Goal: Task Accomplishment & Management: Use online tool/utility

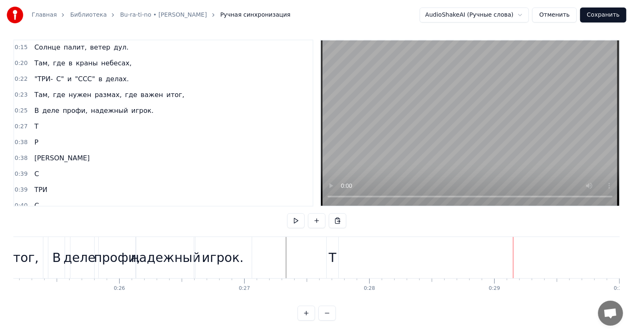
scroll to position [0, 3125]
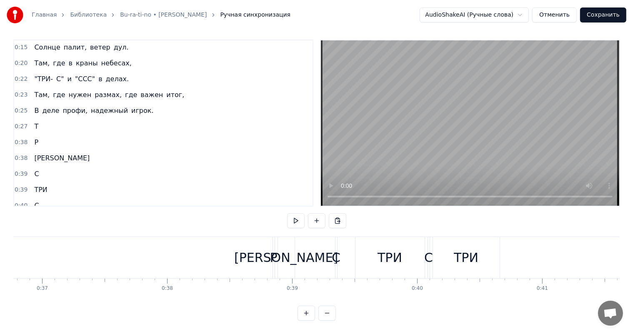
scroll to position [0, 4616]
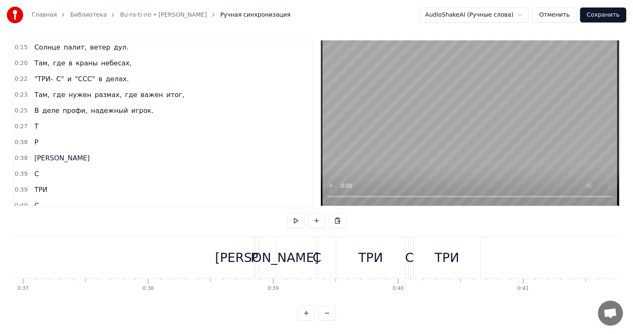
click at [253, 251] on div "Р" at bounding box center [255, 257] width 8 height 19
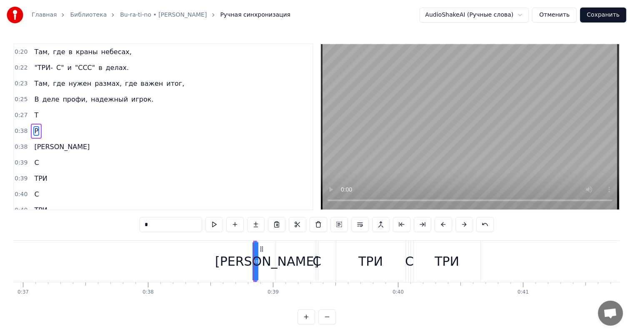
scroll to position [32, 0]
click at [253, 259] on div "Р" at bounding box center [254, 261] width 8 height 19
drag, startPoint x: 253, startPoint y: 259, endPoint x: 222, endPoint y: 261, distance: 30.9
click at [225, 262] on icon at bounding box center [226, 261] width 3 height 7
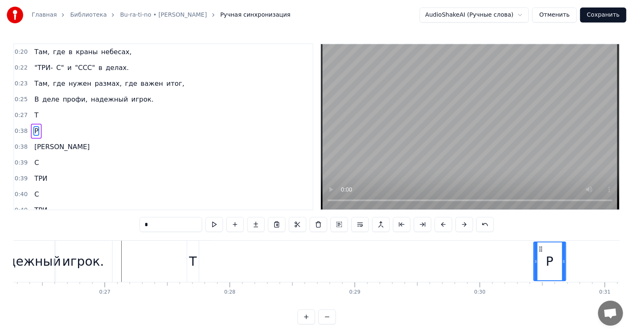
scroll to position [0, 3299]
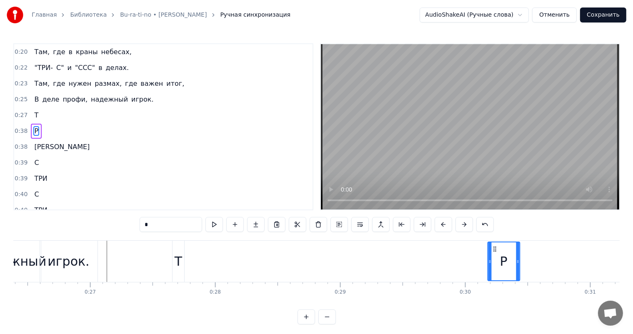
drag, startPoint x: 228, startPoint y: 250, endPoint x: 494, endPoint y: 248, distance: 266.3
click at [494, 248] on icon at bounding box center [494, 249] width 7 height 7
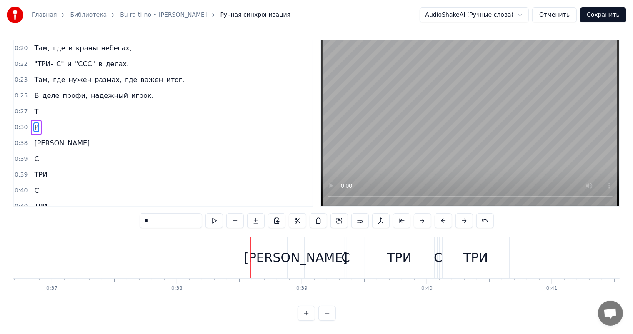
scroll to position [0, 4635]
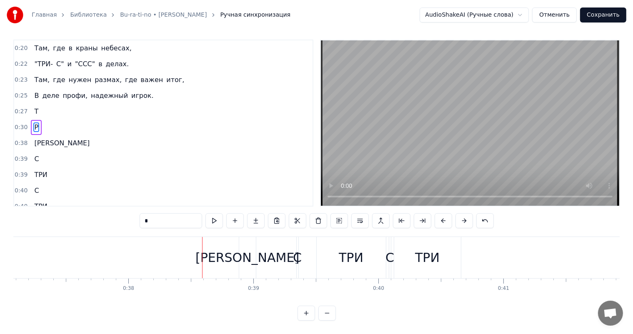
click at [244, 248] on div "[PERSON_NAME]" at bounding box center [247, 257] width 104 height 19
type input "*"
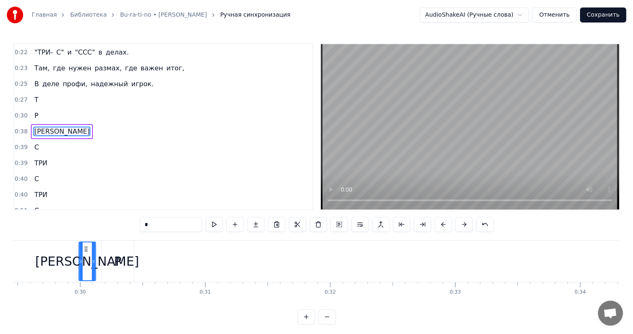
scroll to position [0, 3672]
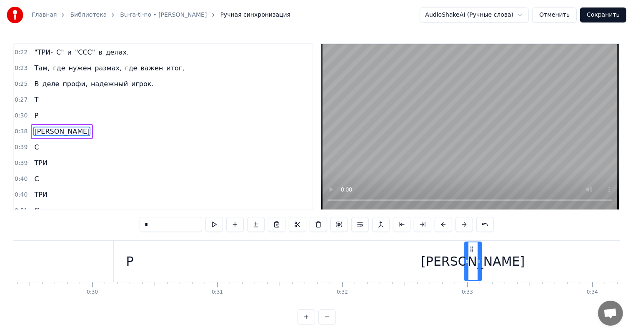
drag, startPoint x: 248, startPoint y: 246, endPoint x: 472, endPoint y: 246, distance: 224.6
click at [472, 246] on icon at bounding box center [471, 249] width 7 height 7
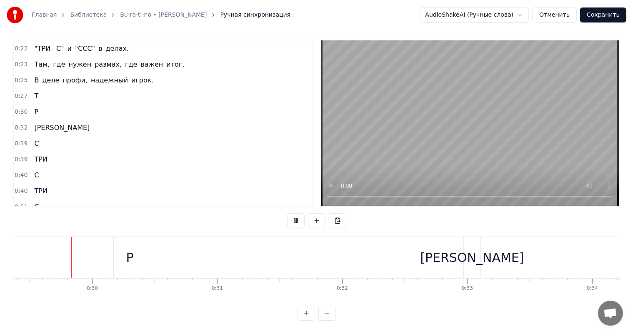
scroll to position [11, 0]
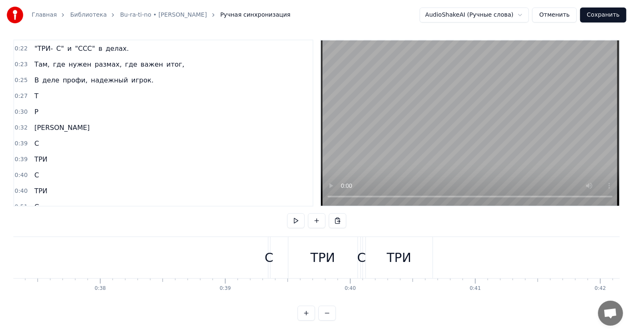
scroll to position [0, 4673]
click at [260, 253] on div "С" at bounding box center [259, 257] width 9 height 19
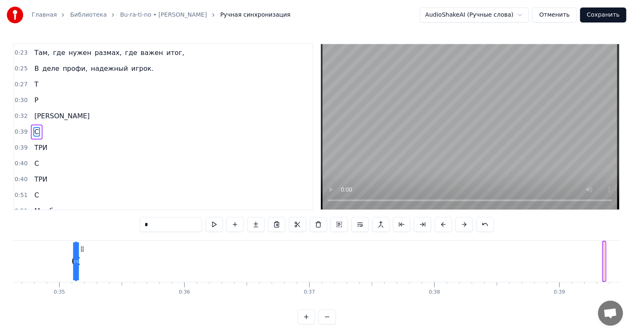
scroll to position [0, 4304]
drag, startPoint x: 266, startPoint y: 248, endPoint x: 174, endPoint y: 251, distance: 92.5
click at [174, 251] on icon at bounding box center [175, 249] width 7 height 7
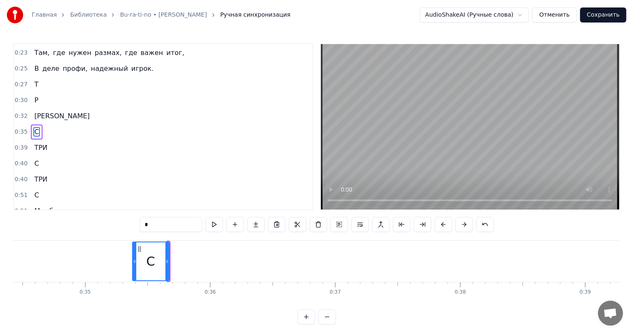
drag, startPoint x: 169, startPoint y: 260, endPoint x: 134, endPoint y: 260, distance: 35.0
click at [134, 260] on icon at bounding box center [134, 261] width 3 height 7
drag, startPoint x: 138, startPoint y: 248, endPoint x: 166, endPoint y: 248, distance: 27.5
click at [166, 248] on icon at bounding box center [167, 249] width 7 height 7
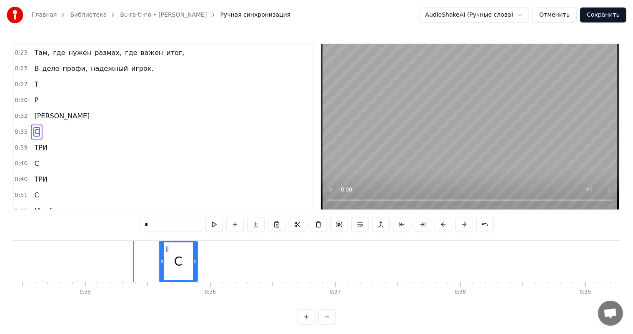
click at [194, 261] on div "С" at bounding box center [178, 261] width 39 height 41
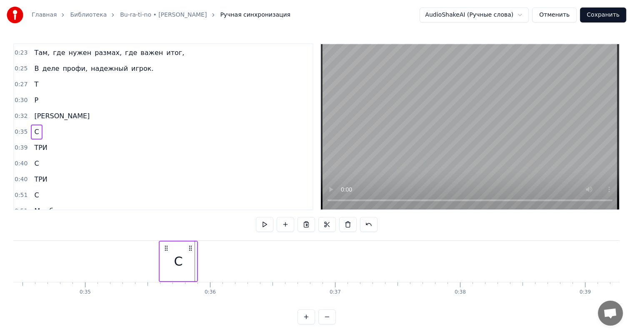
click at [193, 261] on div "С" at bounding box center [178, 262] width 37 height 40
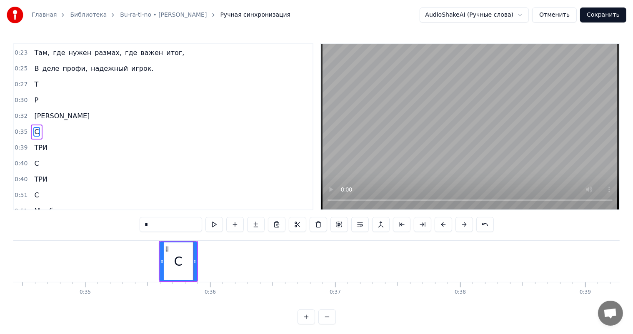
click at [194, 261] on div "С" at bounding box center [179, 262] width 38 height 40
click at [191, 261] on icon at bounding box center [191, 261] width 3 height 7
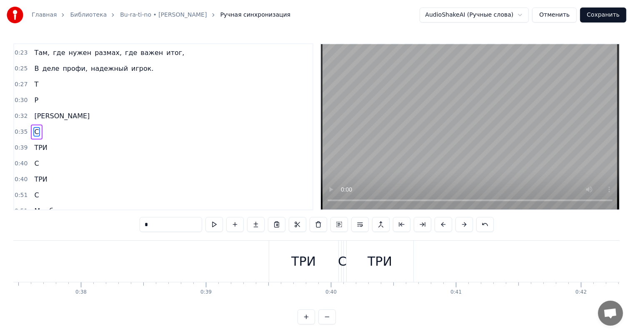
scroll to position [0, 4702]
click at [196, 302] on div "Юг России, стройки гул, Солнце палит, ветер дул. Там, где в краны небесах, "ТРИ…" at bounding box center [316, 271] width 606 height 63
click at [279, 260] on div "ТРИ" at bounding box center [284, 261] width 25 height 19
type input "***"
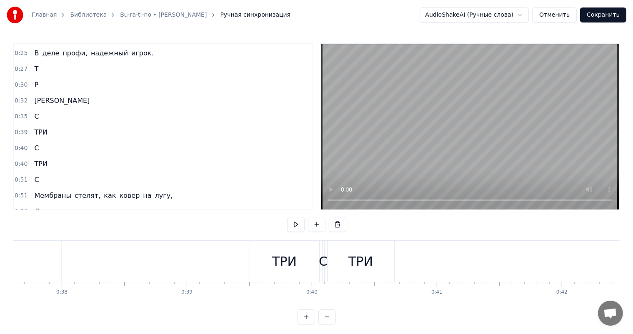
scroll to position [11, 0]
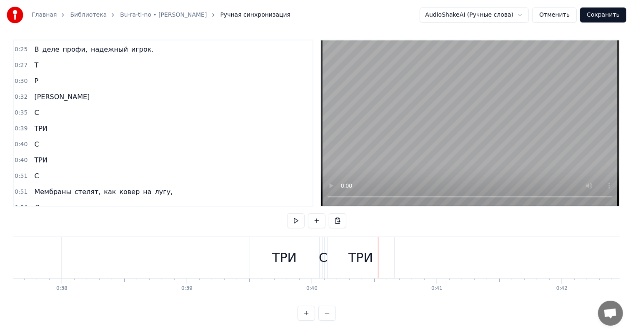
click at [276, 248] on div "ТРИ" at bounding box center [284, 257] width 25 height 19
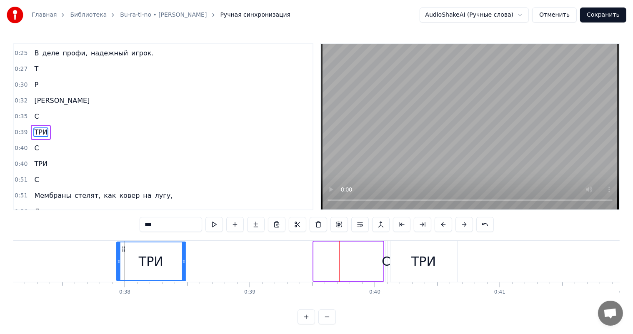
scroll to position [0, 4637]
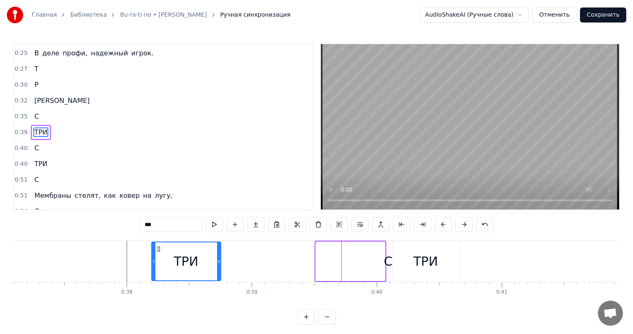
drag, startPoint x: 256, startPoint y: 248, endPoint x: 157, endPoint y: 250, distance: 99.2
click at [157, 250] on icon at bounding box center [158, 249] width 7 height 7
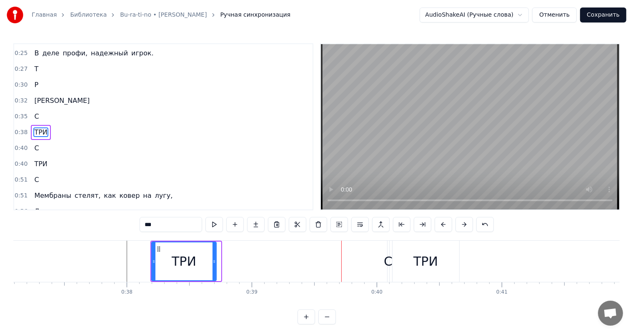
drag, startPoint x: 218, startPoint y: 263, endPoint x: 213, endPoint y: 263, distance: 4.7
click at [213, 263] on icon at bounding box center [214, 261] width 3 height 7
click at [386, 263] on div "С" at bounding box center [388, 261] width 9 height 19
type input "*"
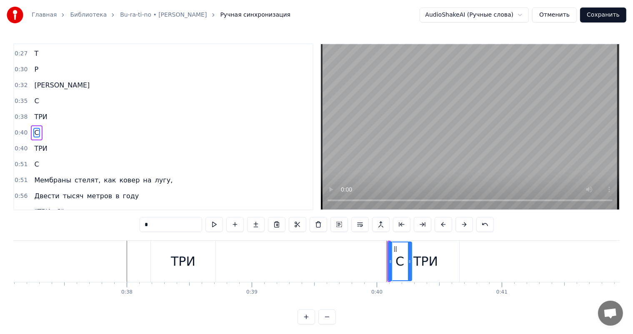
drag, startPoint x: 387, startPoint y: 265, endPoint x: 408, endPoint y: 265, distance: 21.7
click at [395, 259] on div "ТРИ" at bounding box center [426, 261] width 67 height 41
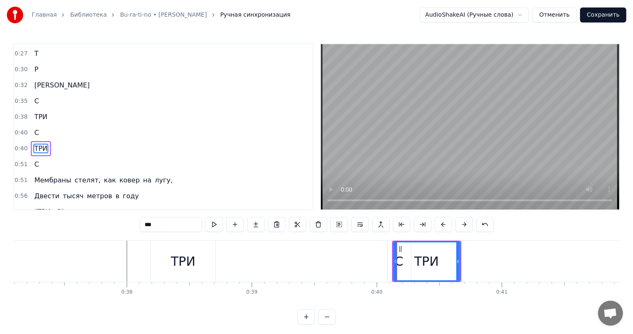
scroll to position [108, 0]
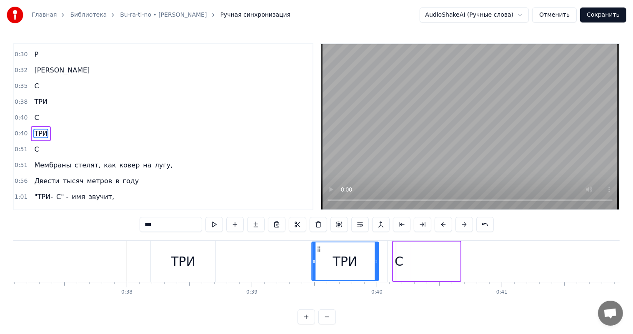
drag, startPoint x: 399, startPoint y: 248, endPoint x: 318, endPoint y: 250, distance: 81.3
click at [318, 250] on icon at bounding box center [318, 249] width 7 height 7
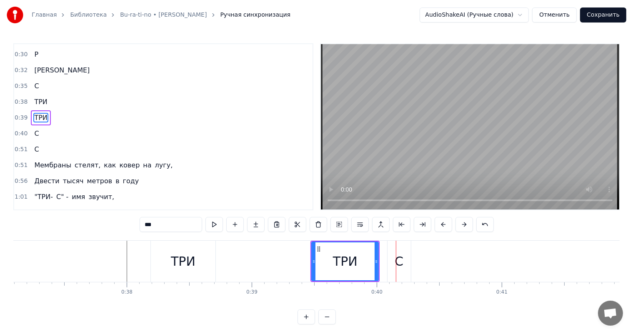
click at [403, 260] on div "С" at bounding box center [399, 261] width 23 height 41
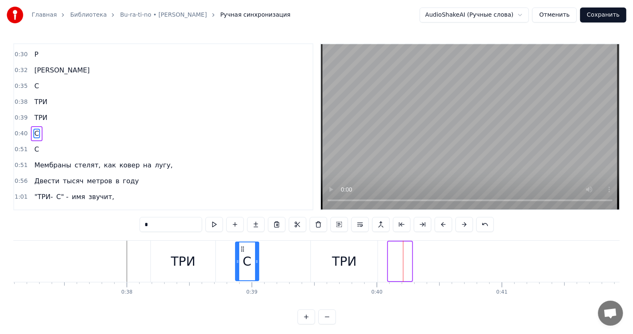
drag, startPoint x: 394, startPoint y: 248, endPoint x: 241, endPoint y: 250, distance: 152.9
click at [241, 250] on icon at bounding box center [242, 249] width 7 height 7
click at [348, 260] on div "ТРИ" at bounding box center [344, 261] width 25 height 19
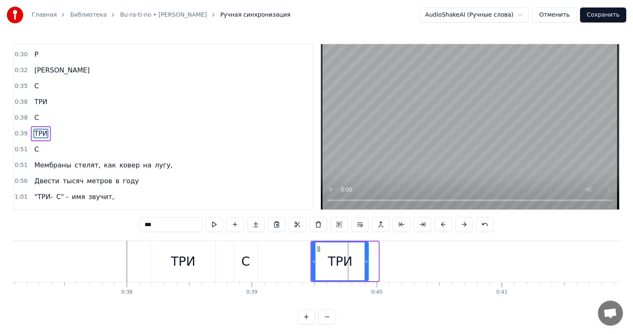
drag, startPoint x: 377, startPoint y: 260, endPoint x: 367, endPoint y: 260, distance: 10.0
click at [367, 260] on icon at bounding box center [366, 261] width 3 height 7
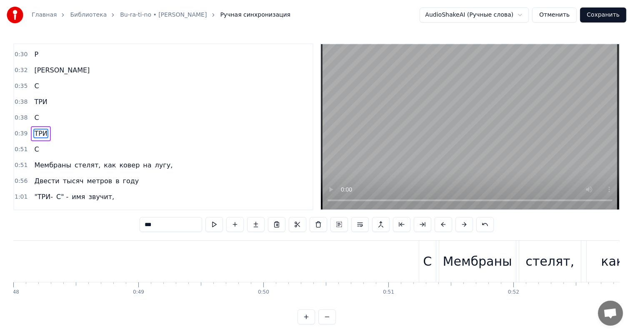
scroll to position [0, 6020]
click at [405, 263] on div "С" at bounding box center [408, 261] width 9 height 19
type input "*"
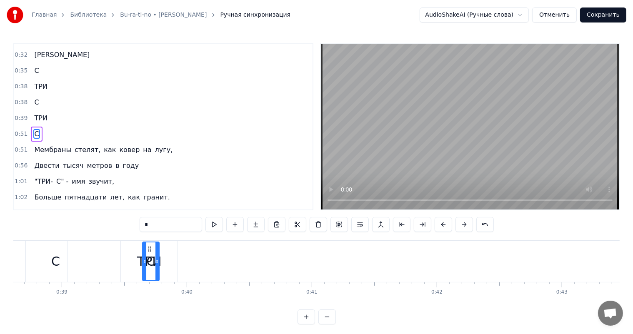
scroll to position [0, 4818]
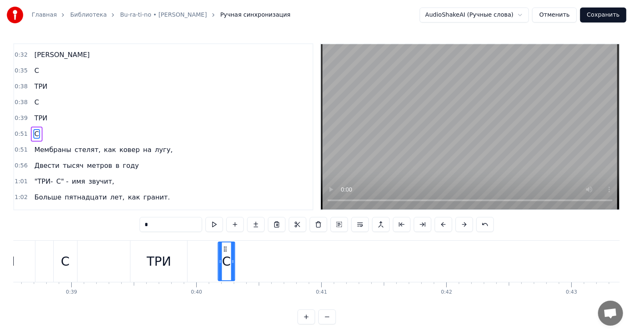
drag, startPoint x: 407, startPoint y: 250, endPoint x: 223, endPoint y: 251, distance: 183.4
click at [223, 251] on icon at bounding box center [225, 249] width 7 height 7
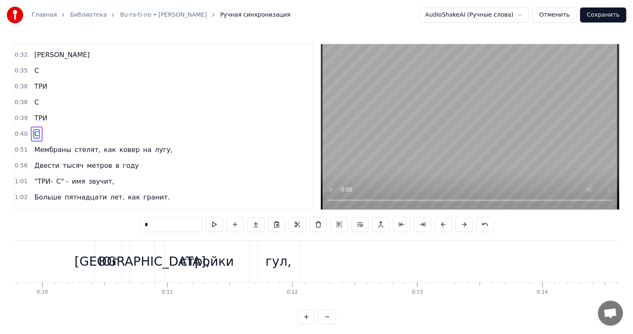
scroll to position [0, 750]
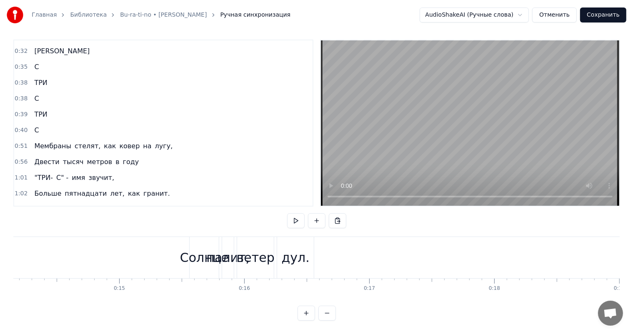
scroll to position [0, 1760]
click at [307, 248] on div "дул." at bounding box center [305, 257] width 28 height 19
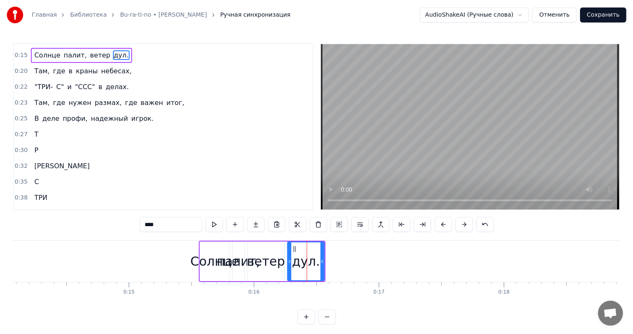
scroll to position [0, 0]
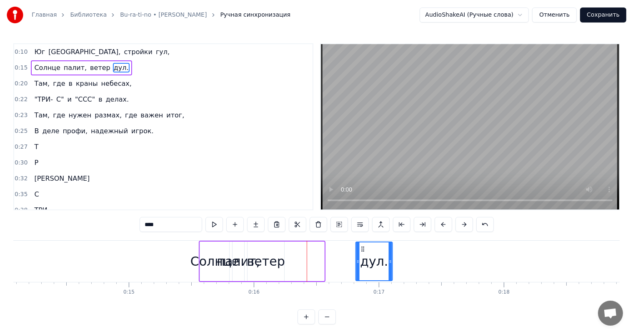
drag, startPoint x: 293, startPoint y: 249, endPoint x: 361, endPoint y: 248, distance: 67.9
click at [362, 249] on circle at bounding box center [362, 249] width 0 height 0
click at [273, 259] on div "ветер" at bounding box center [266, 261] width 38 height 19
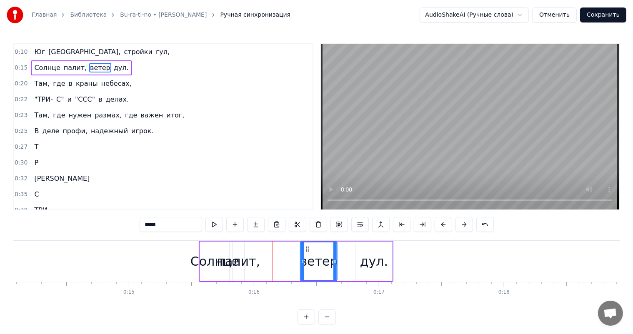
drag, startPoint x: 255, startPoint y: 248, endPoint x: 306, endPoint y: 248, distance: 51.3
click at [306, 248] on icon at bounding box center [307, 249] width 7 height 7
click at [238, 262] on div "палит," at bounding box center [238, 261] width 43 height 19
type input "******"
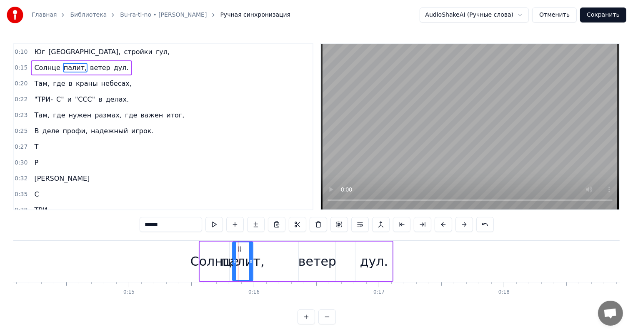
drag, startPoint x: 242, startPoint y: 250, endPoint x: 251, endPoint y: 250, distance: 9.2
click at [251, 250] on div at bounding box center [250, 262] width 3 height 38
drag, startPoint x: 240, startPoint y: 248, endPoint x: 215, endPoint y: 253, distance: 25.5
click at [255, 250] on icon at bounding box center [255, 249] width 7 height 7
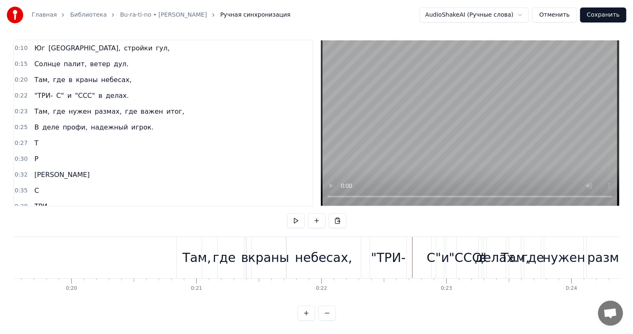
scroll to position [0, 2452]
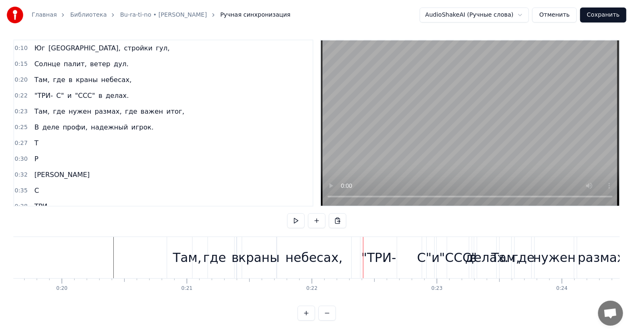
click at [327, 248] on div "небесах," at bounding box center [313, 257] width 57 height 19
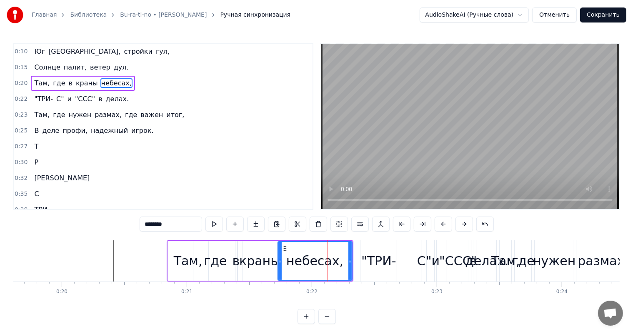
scroll to position [0, 0]
drag, startPoint x: 350, startPoint y: 253, endPoint x: 342, endPoint y: 254, distance: 7.9
click at [342, 254] on div at bounding box center [341, 262] width 3 height 38
click at [370, 258] on div ""ТРИ-" at bounding box center [378, 261] width 35 height 19
type input "*****"
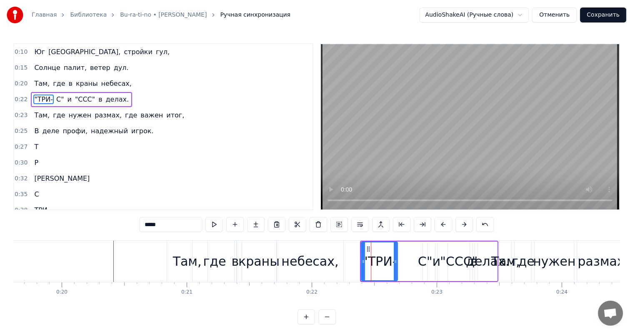
drag, startPoint x: 375, startPoint y: 261, endPoint x: 368, endPoint y: 262, distance: 7.9
click at [368, 262] on div ""ТРИ-" at bounding box center [379, 261] width 35 height 19
drag, startPoint x: 363, startPoint y: 262, endPoint x: 347, endPoint y: 262, distance: 16.7
click at [347, 262] on icon at bounding box center [347, 261] width 3 height 7
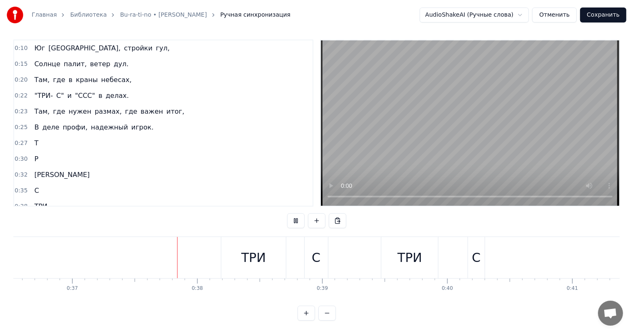
scroll to position [0, 4624]
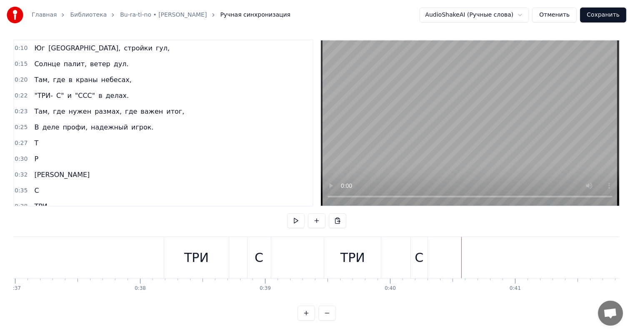
click at [205, 250] on div "ТРИ" at bounding box center [196, 257] width 25 height 19
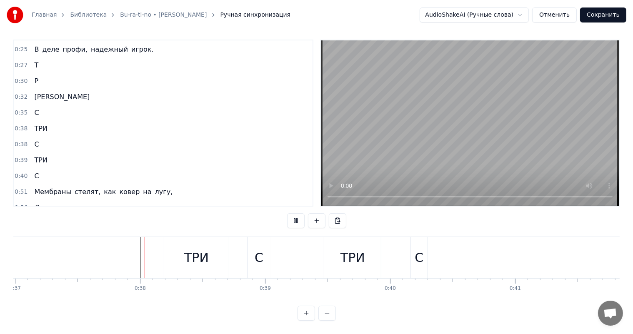
scroll to position [11, 0]
click at [255, 248] on div "С" at bounding box center [259, 257] width 9 height 19
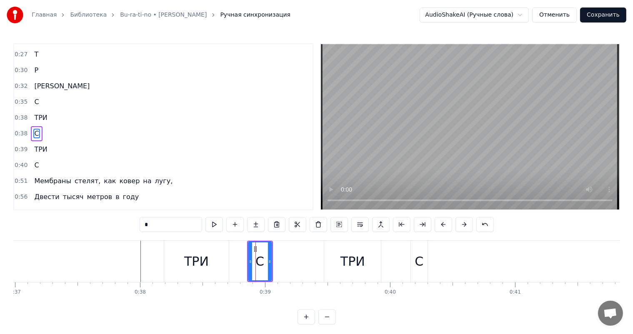
scroll to position [93, 0]
drag, startPoint x: 248, startPoint y: 257, endPoint x: 223, endPoint y: 259, distance: 25.9
click at [223, 259] on div at bounding box center [224, 262] width 3 height 38
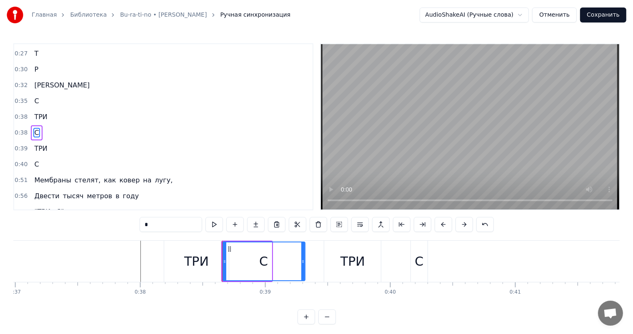
drag, startPoint x: 269, startPoint y: 261, endPoint x: 303, endPoint y: 261, distance: 33.3
click at [303, 261] on icon at bounding box center [302, 261] width 3 height 7
click at [329, 262] on div "ТРИ" at bounding box center [352, 261] width 57 height 41
type input "***"
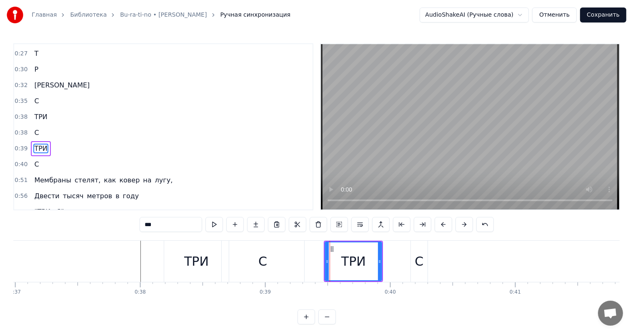
scroll to position [108, 0]
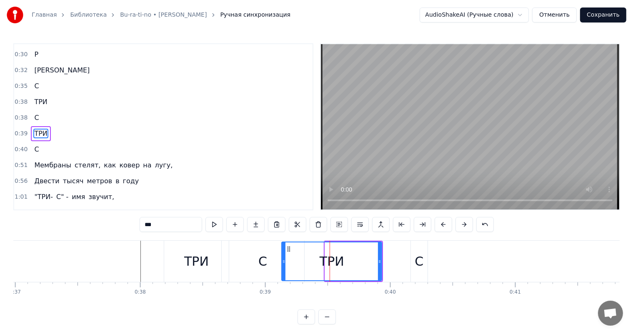
drag, startPoint x: 323, startPoint y: 262, endPoint x: 282, endPoint y: 261, distance: 41.3
click at [282, 261] on icon at bounding box center [283, 261] width 3 height 7
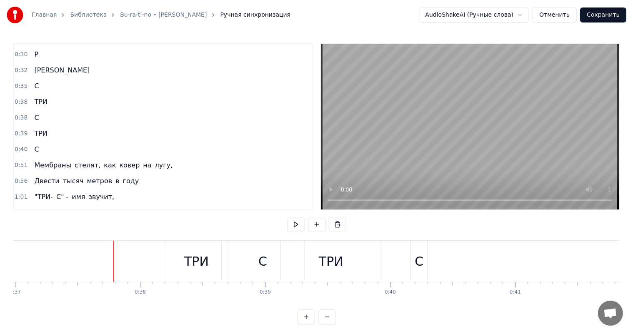
scroll to position [11, 0]
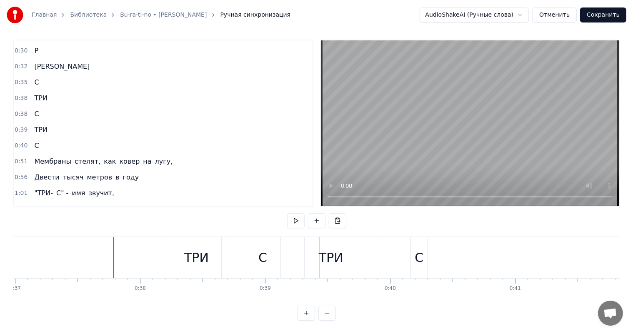
click at [259, 248] on div "С" at bounding box center [262, 257] width 9 height 19
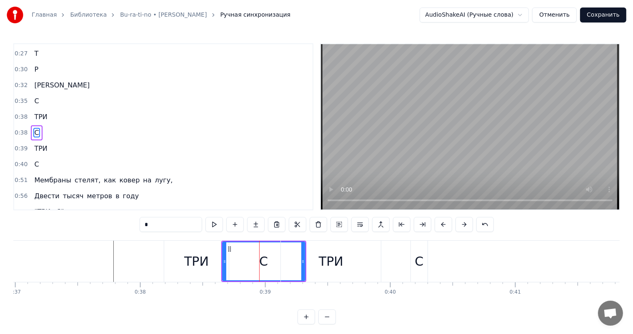
scroll to position [93, 0]
drag, startPoint x: 223, startPoint y: 258, endPoint x: 158, endPoint y: 260, distance: 64.2
click at [159, 260] on icon at bounding box center [160, 261] width 3 height 7
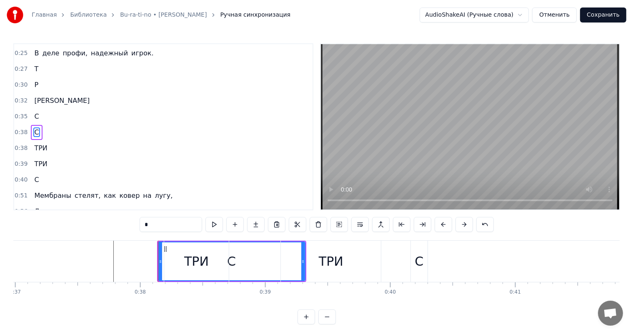
click at [314, 262] on div "ТРИ" at bounding box center [331, 261] width 100 height 41
type input "***"
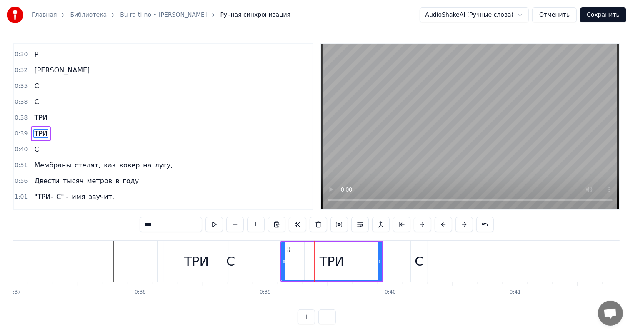
scroll to position [108, 0]
drag, startPoint x: 283, startPoint y: 262, endPoint x: 236, endPoint y: 264, distance: 47.1
click at [236, 264] on icon at bounding box center [236, 261] width 3 height 7
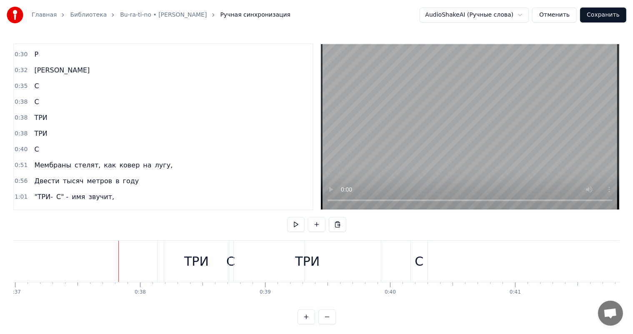
scroll to position [11, 0]
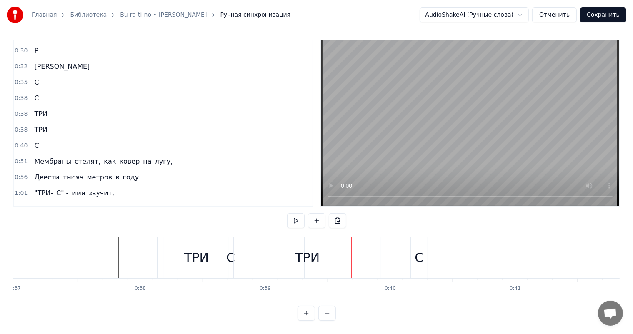
click at [230, 255] on div "С" at bounding box center [230, 257] width 9 height 19
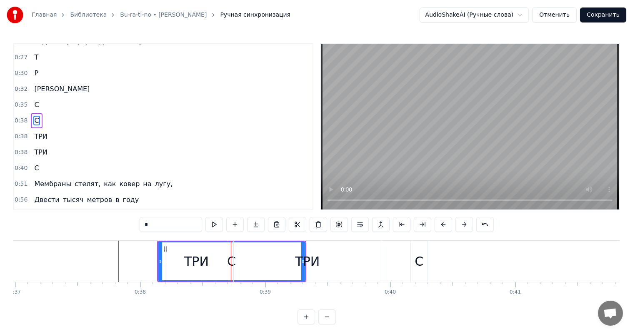
scroll to position [78, 0]
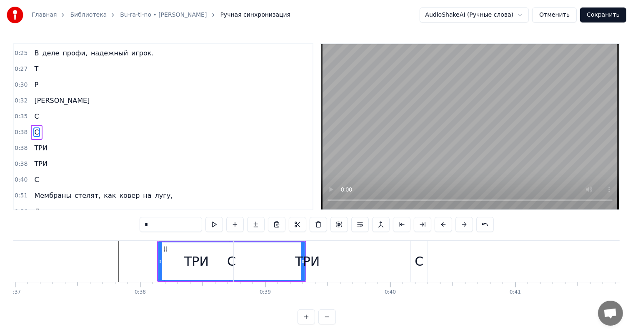
drag, startPoint x: 302, startPoint y: 259, endPoint x: 290, endPoint y: 259, distance: 12.1
click at [290, 259] on div "ТРИ" at bounding box center [307, 261] width 147 height 41
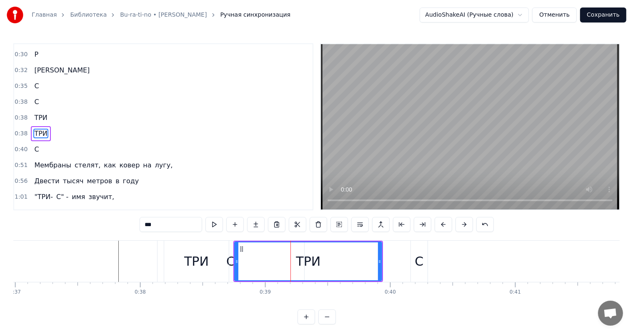
scroll to position [108, 0]
drag, startPoint x: 236, startPoint y: 263, endPoint x: 285, endPoint y: 263, distance: 48.3
click at [284, 263] on icon at bounding box center [281, 261] width 3 height 7
click at [257, 260] on div "С" at bounding box center [231, 261] width 147 height 41
type input "*"
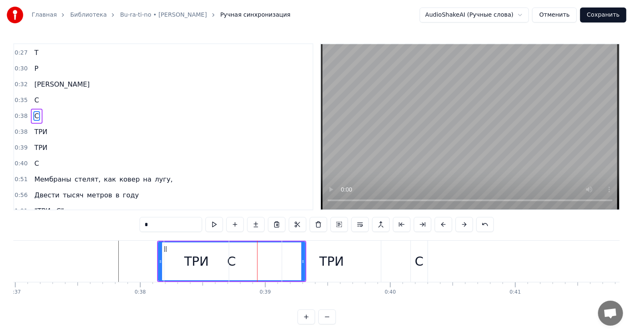
scroll to position [78, 0]
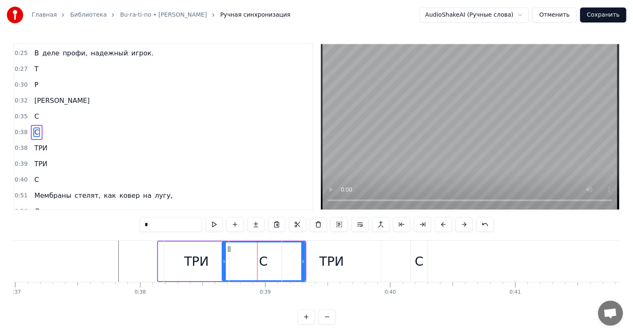
drag, startPoint x: 158, startPoint y: 264, endPoint x: 222, endPoint y: 264, distance: 63.3
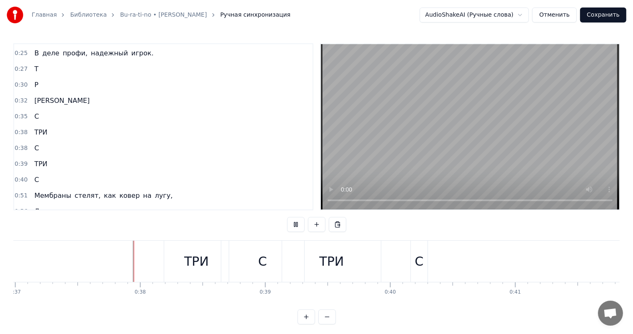
scroll to position [11, 0]
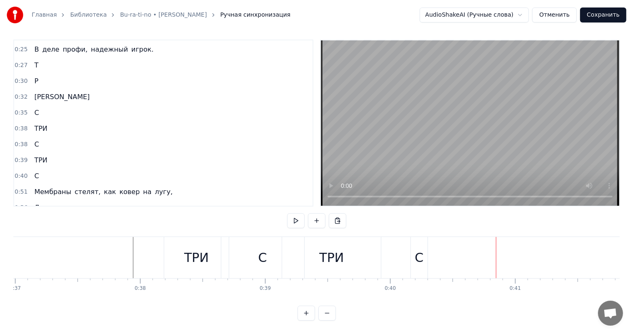
click at [191, 251] on div "ТРИ" at bounding box center [196, 257] width 25 height 19
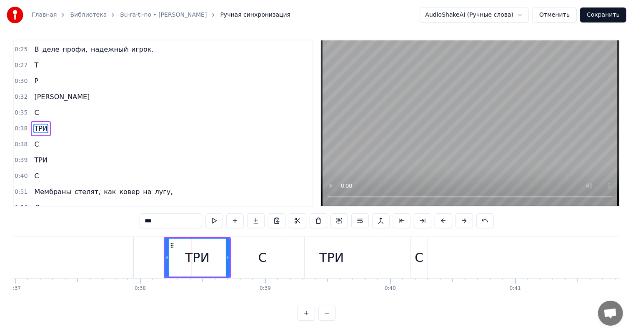
scroll to position [0, 0]
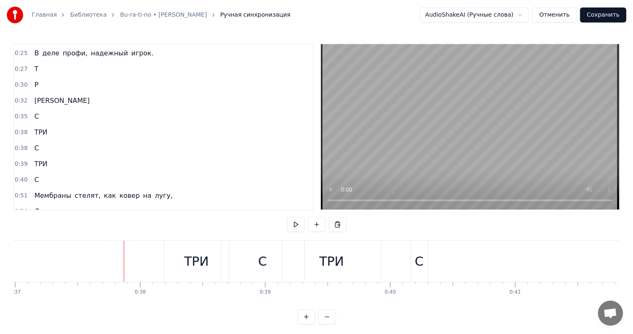
scroll to position [11, 0]
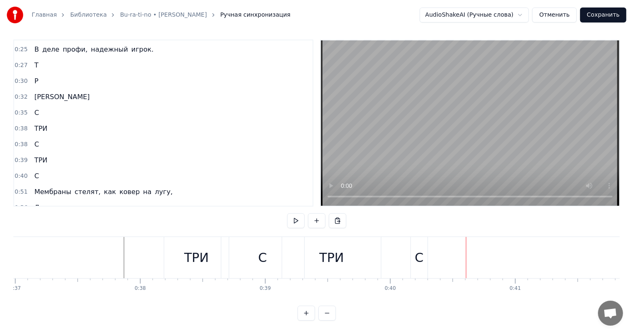
click at [415, 248] on div "С" at bounding box center [419, 257] width 9 height 19
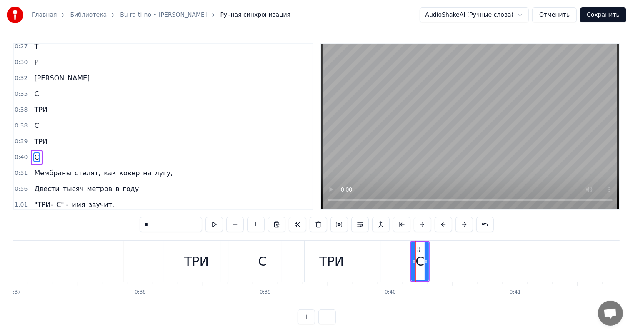
scroll to position [124, 0]
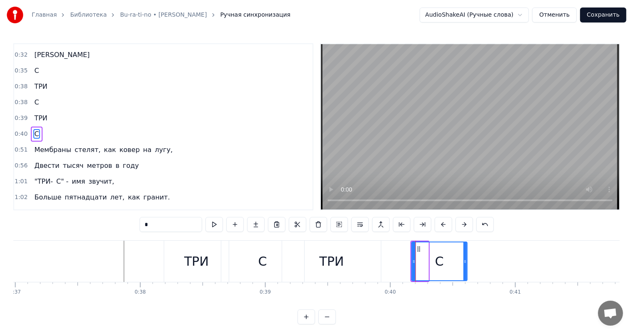
drag, startPoint x: 426, startPoint y: 256, endPoint x: 471, endPoint y: 257, distance: 44.6
click at [467, 257] on div at bounding box center [464, 262] width 3 height 38
drag, startPoint x: 413, startPoint y: 259, endPoint x: 400, endPoint y: 259, distance: 12.1
click at [400, 259] on icon at bounding box center [401, 261] width 3 height 7
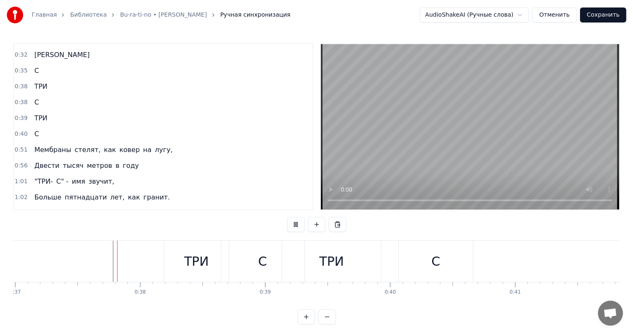
scroll to position [11, 0]
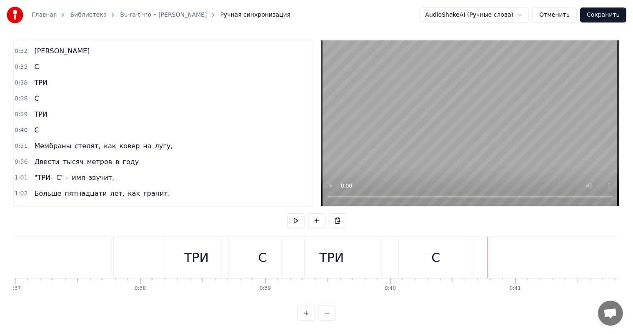
click at [415, 252] on div "С" at bounding box center [436, 257] width 74 height 41
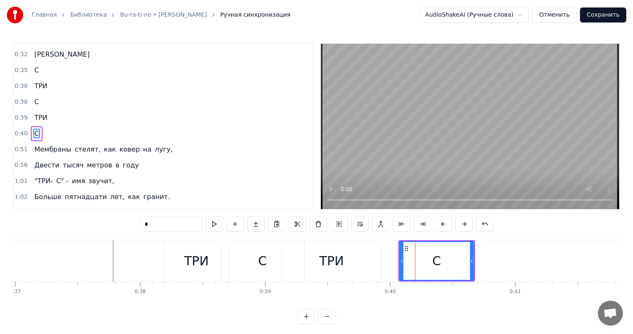
scroll to position [0, 0]
drag, startPoint x: 401, startPoint y: 252, endPoint x: 393, endPoint y: 252, distance: 7.5
click at [393, 252] on div at bounding box center [394, 262] width 3 height 38
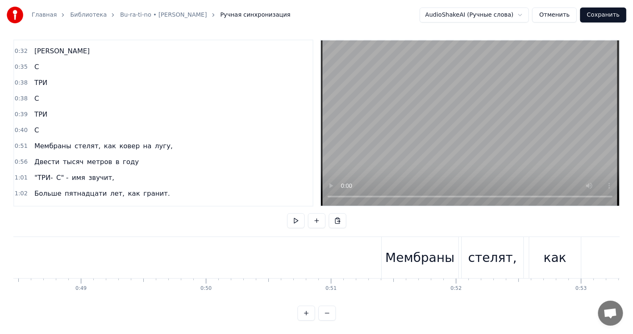
scroll to position [0, 6174]
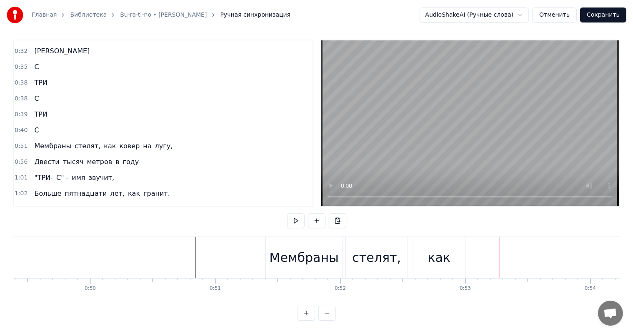
click at [267, 250] on div "Мембраны" at bounding box center [304, 257] width 77 height 41
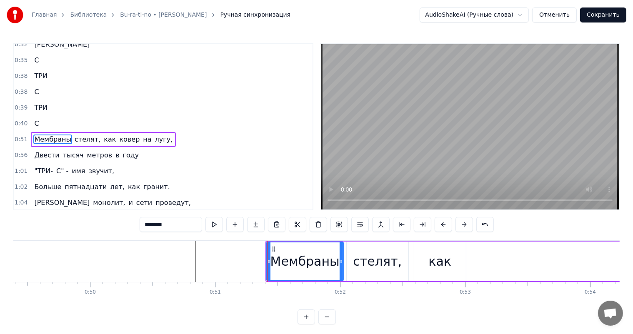
scroll to position [139, 0]
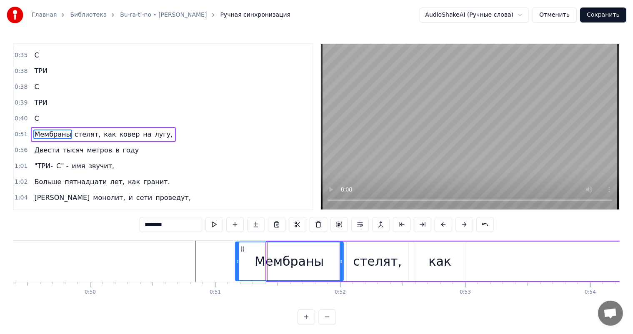
drag, startPoint x: 268, startPoint y: 254, endPoint x: 237, endPoint y: 254, distance: 31.3
click at [237, 254] on div at bounding box center [237, 262] width 3 height 38
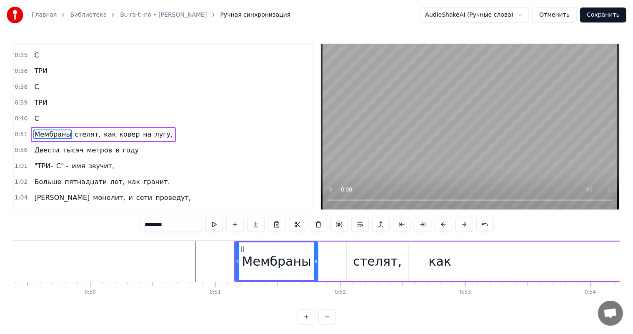
drag, startPoint x: 342, startPoint y: 262, endPoint x: 314, endPoint y: 264, distance: 27.6
click at [314, 264] on icon at bounding box center [315, 261] width 3 height 7
click at [380, 261] on div "стелят," at bounding box center [377, 261] width 49 height 19
type input "*******"
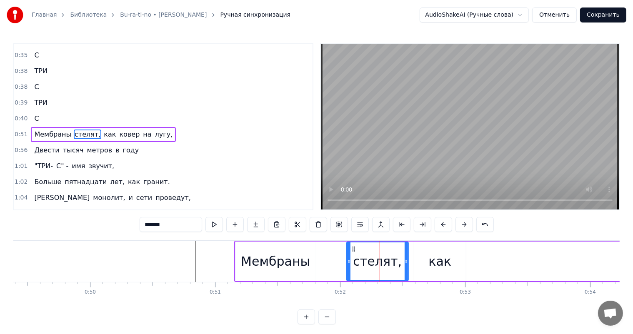
drag, startPoint x: 357, startPoint y: 261, endPoint x: 334, endPoint y: 262, distance: 22.9
click at [334, 262] on div "Мембраны стелят, как ковер на лугу," at bounding box center [596, 261] width 725 height 41
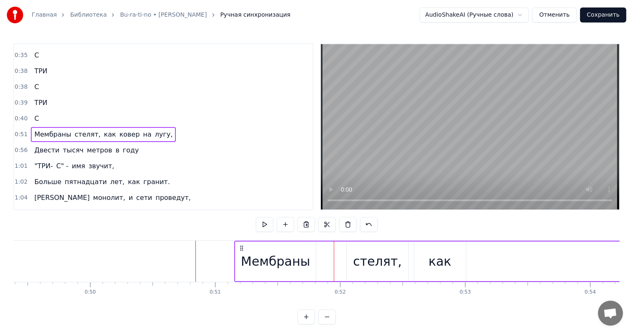
click at [355, 250] on div "стелят," at bounding box center [378, 262] width 62 height 40
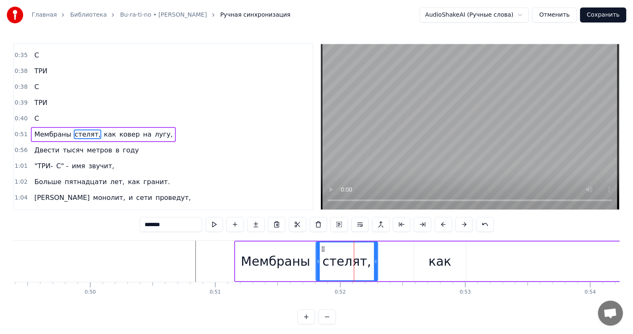
drag, startPoint x: 352, startPoint y: 248, endPoint x: 320, endPoint y: 251, distance: 31.8
click at [320, 251] on icon at bounding box center [323, 249] width 7 height 7
click at [435, 260] on div "как" at bounding box center [440, 261] width 23 height 19
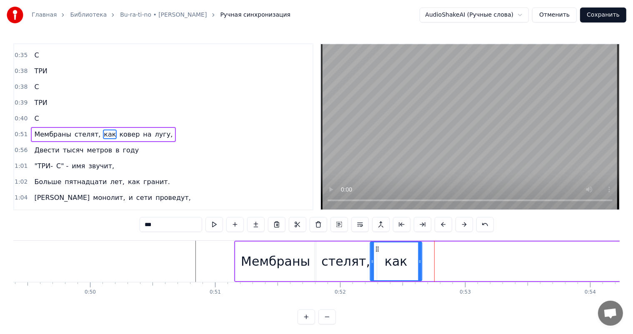
drag, startPoint x: 420, startPoint y: 247, endPoint x: 373, endPoint y: 247, distance: 46.7
click at [374, 247] on icon at bounding box center [377, 249] width 7 height 7
click at [347, 265] on div "стелят," at bounding box center [345, 261] width 49 height 19
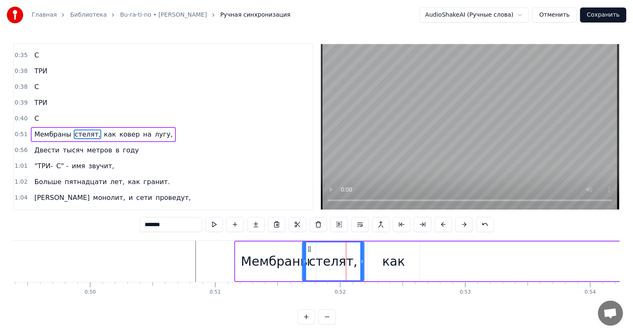
drag, startPoint x: 322, startPoint y: 250, endPoint x: 310, endPoint y: 250, distance: 12.5
click at [310, 250] on icon at bounding box center [309, 249] width 7 height 7
click at [388, 263] on div "как" at bounding box center [393, 261] width 23 height 19
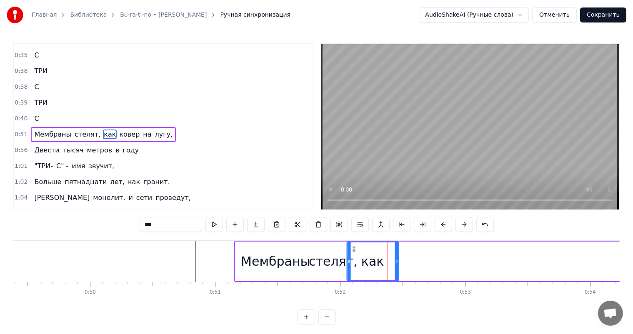
drag, startPoint x: 375, startPoint y: 247, endPoint x: 352, endPoint y: 247, distance: 22.5
click at [352, 247] on icon at bounding box center [353, 249] width 7 height 7
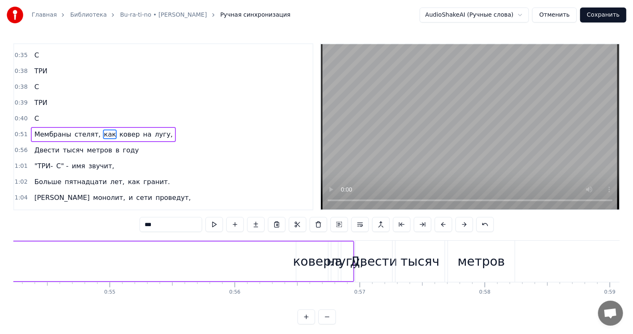
scroll to position [0, 6809]
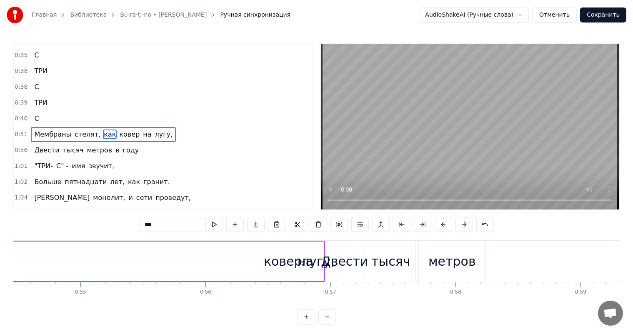
click at [283, 267] on div "ковер" at bounding box center [283, 261] width 38 height 19
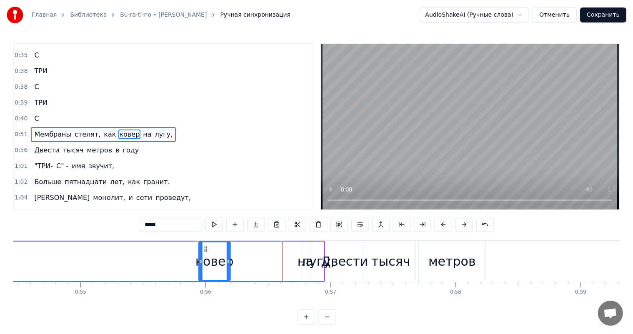
drag, startPoint x: 272, startPoint y: 248, endPoint x: 167, endPoint y: 252, distance: 104.6
click at [199, 252] on div "ковер" at bounding box center [214, 262] width 31 height 38
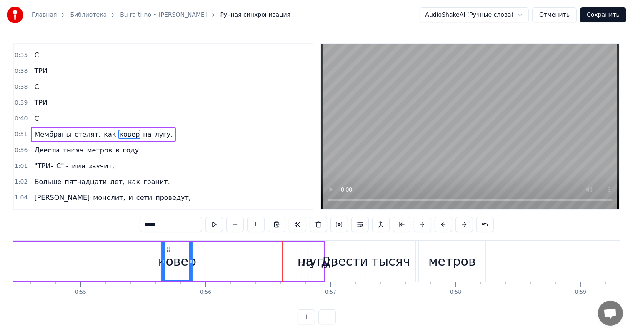
click at [313, 260] on div "лугу," at bounding box center [317, 261] width 33 height 19
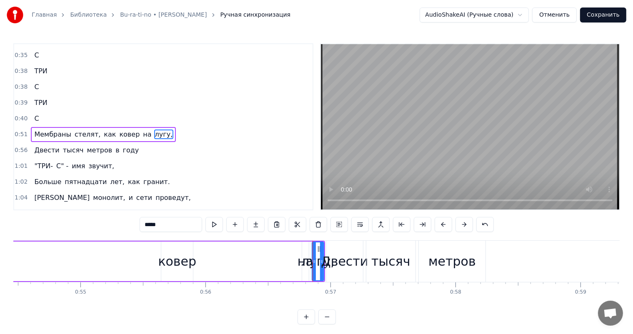
click at [308, 259] on div "лугу," at bounding box center [317, 261] width 33 height 19
click at [303, 263] on div "на" at bounding box center [306, 261] width 16 height 19
drag, startPoint x: 306, startPoint y: 252, endPoint x: 320, endPoint y: 252, distance: 14.2
click at [320, 252] on div at bounding box center [320, 262] width 3 height 38
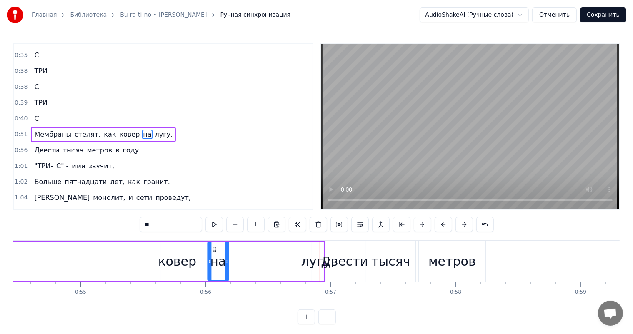
drag, startPoint x: 308, startPoint y: 248, endPoint x: 210, endPoint y: 252, distance: 98.4
click at [211, 251] on icon at bounding box center [214, 249] width 7 height 7
click at [316, 259] on div "лугу," at bounding box center [317, 261] width 33 height 19
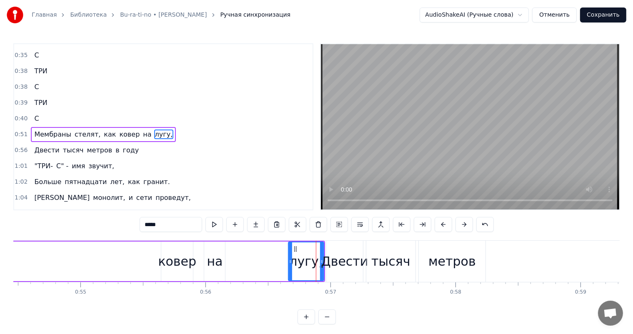
drag, startPoint x: 313, startPoint y: 253, endPoint x: 290, endPoint y: 254, distance: 23.8
click at [290, 254] on div at bounding box center [290, 262] width 3 height 38
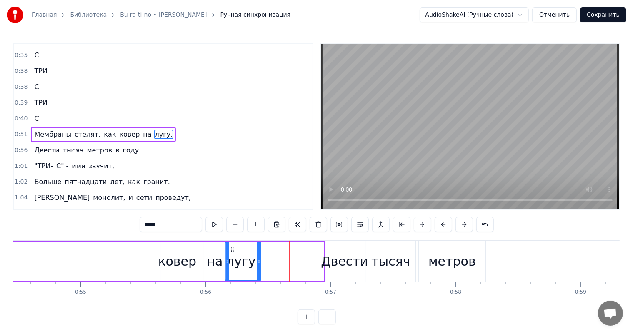
drag, startPoint x: 295, startPoint y: 250, endPoint x: 232, endPoint y: 251, distance: 63.4
click at [232, 251] on icon at bounding box center [232, 249] width 7 height 7
click at [185, 259] on div "ковер" at bounding box center [177, 261] width 38 height 19
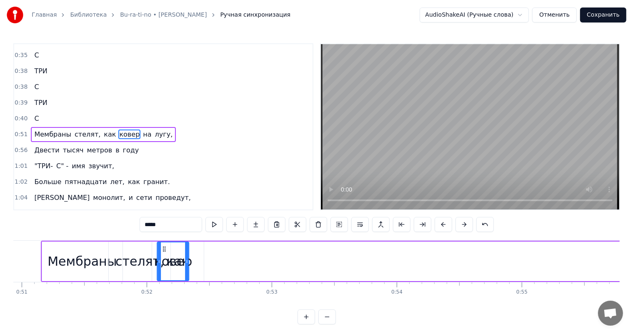
scroll to position [0, 6367]
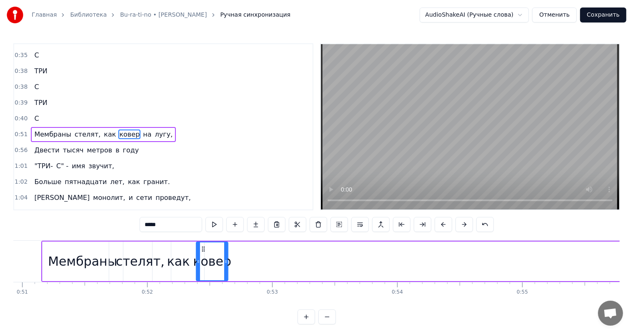
drag, startPoint x: 168, startPoint y: 248, endPoint x: 203, endPoint y: 253, distance: 35.3
click at [203, 253] on div "ковер" at bounding box center [212, 262] width 31 height 38
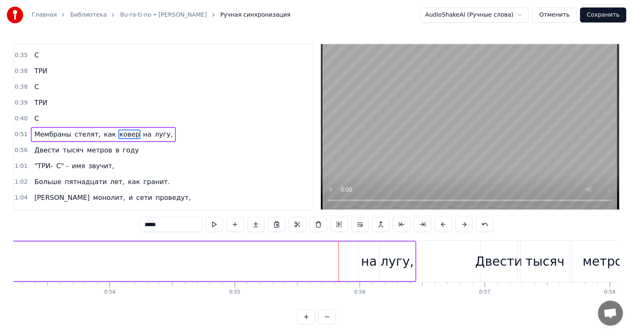
scroll to position [0, 6703]
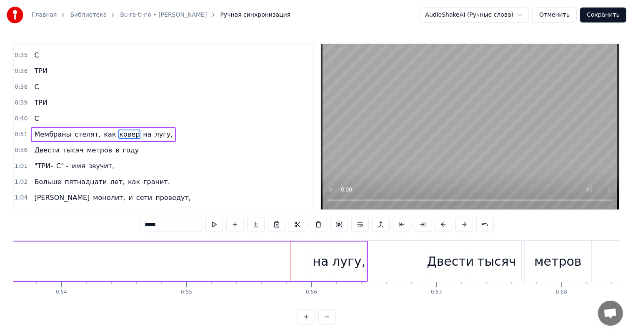
click at [319, 266] on div "на" at bounding box center [321, 261] width 16 height 19
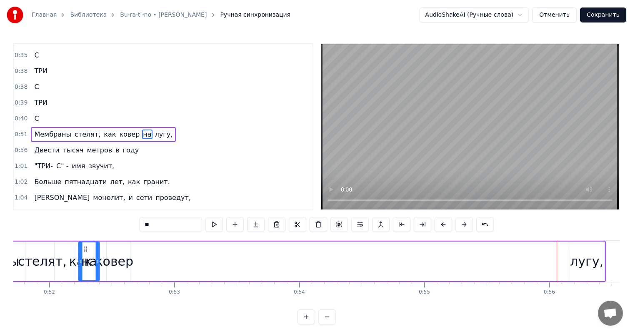
scroll to position [0, 6431]
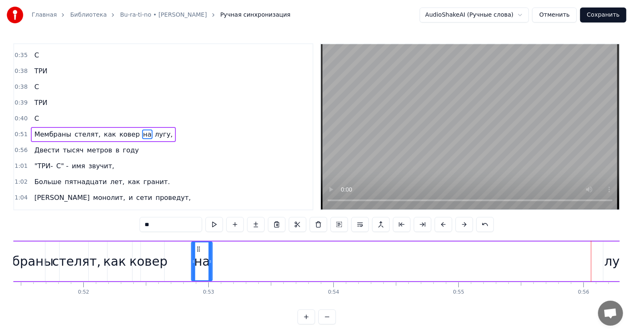
drag, startPoint x: 317, startPoint y: 250, endPoint x: 198, endPoint y: 257, distance: 119.4
click at [198, 257] on div "на" at bounding box center [202, 262] width 20 height 38
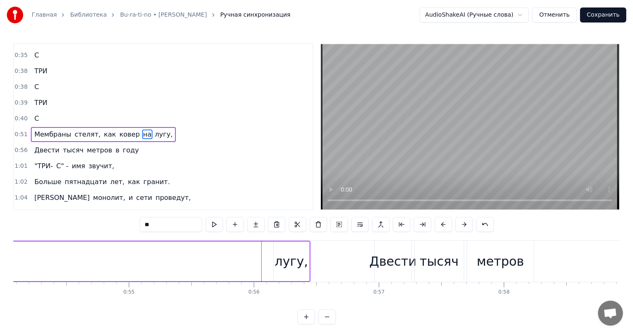
scroll to position [0, 6741]
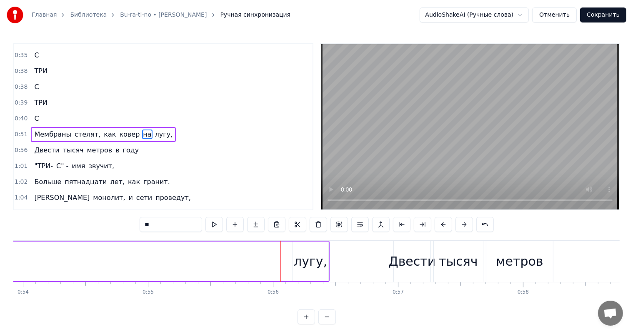
click at [315, 260] on div "лугу," at bounding box center [310, 261] width 33 height 19
type input "*****"
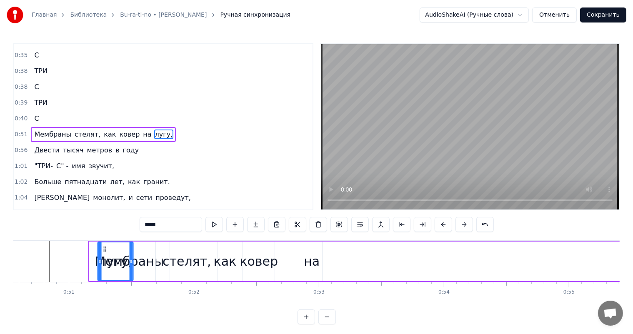
scroll to position [0, 6319]
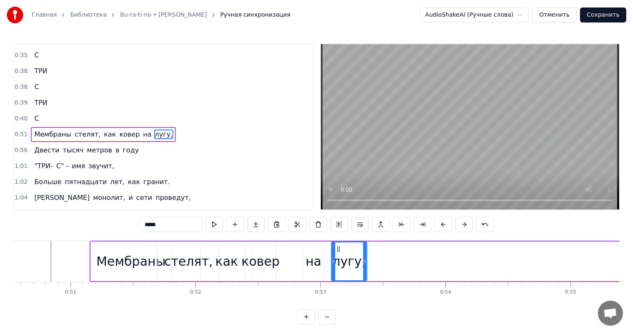
drag, startPoint x: 300, startPoint y: 248, endPoint x: 340, endPoint y: 252, distance: 40.6
click at [340, 252] on div "лугу," at bounding box center [349, 262] width 35 height 38
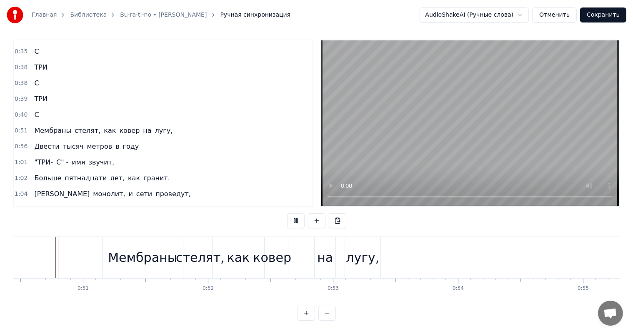
scroll to position [11, 0]
click at [123, 248] on div "Мембраны" at bounding box center [142, 257] width 69 height 19
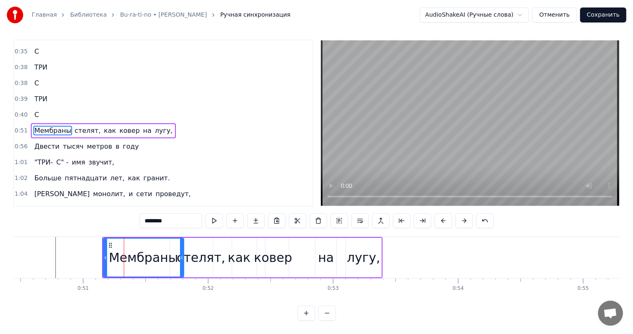
scroll to position [0, 0]
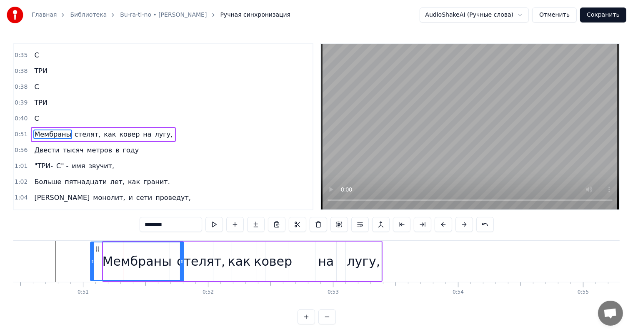
drag, startPoint x: 105, startPoint y: 258, endPoint x: 92, endPoint y: 258, distance: 12.9
click at [92, 258] on div at bounding box center [92, 262] width 3 height 38
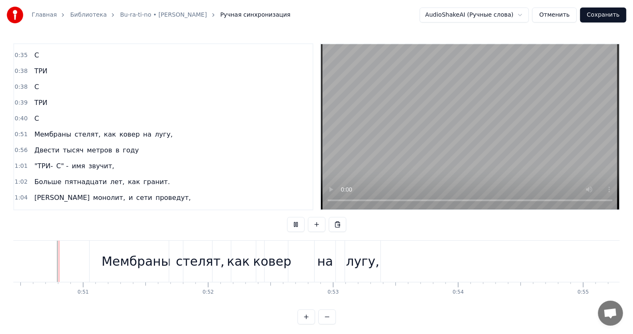
scroll to position [11, 0]
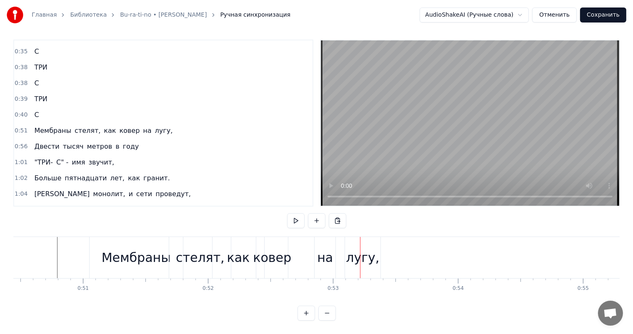
click at [196, 249] on div "стелят," at bounding box center [200, 257] width 49 height 19
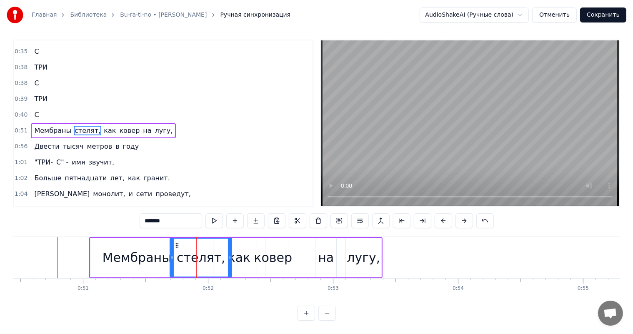
scroll to position [0, 0]
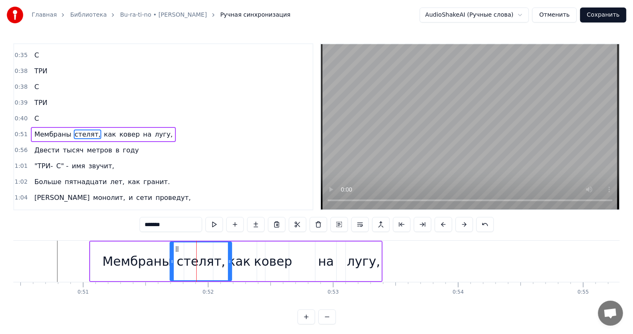
drag, startPoint x: 198, startPoint y: 258, endPoint x: 191, endPoint y: 258, distance: 6.3
click at [191, 258] on div "стелят," at bounding box center [201, 261] width 49 height 19
drag, startPoint x: 176, startPoint y: 248, endPoint x: 169, endPoint y: 248, distance: 6.7
click at [169, 248] on icon at bounding box center [170, 249] width 7 height 7
click at [235, 257] on div "как" at bounding box center [239, 261] width 23 height 19
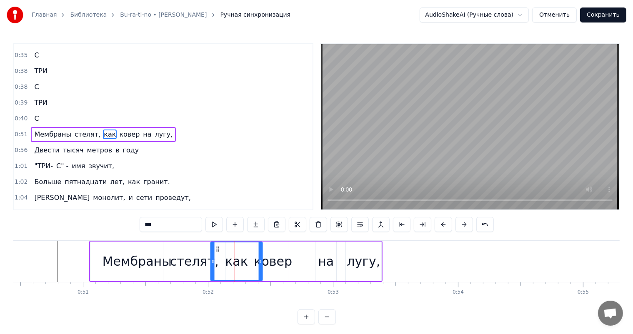
click at [217, 248] on icon at bounding box center [218, 249] width 7 height 7
click at [282, 259] on div "ковер" at bounding box center [273, 261] width 38 height 19
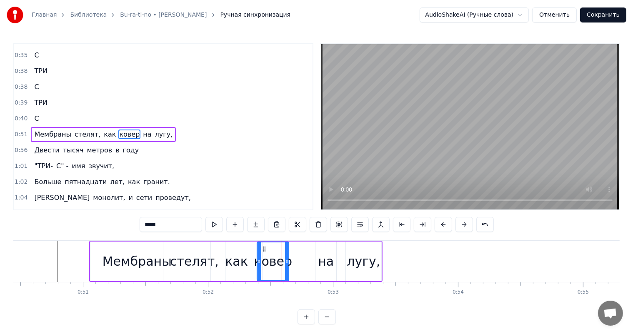
click at [319, 258] on div "на" at bounding box center [326, 261] width 16 height 19
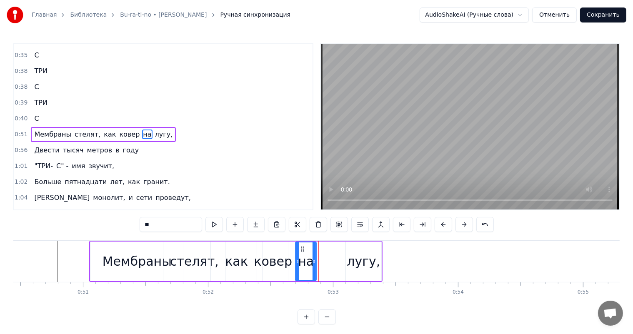
drag, startPoint x: 321, startPoint y: 250, endPoint x: 301, endPoint y: 248, distance: 20.0
click at [301, 248] on icon at bounding box center [302, 249] width 7 height 7
click at [370, 258] on div "лугу," at bounding box center [363, 261] width 33 height 19
type input "*****"
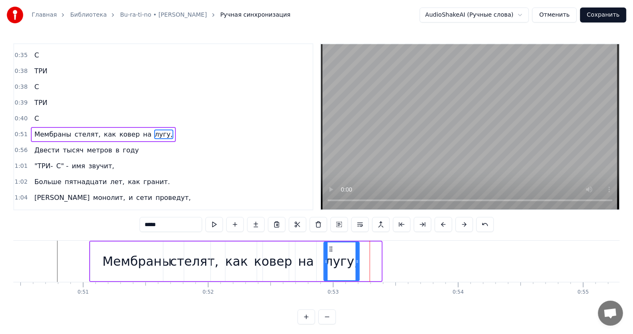
drag, startPoint x: 350, startPoint y: 248, endPoint x: 324, endPoint y: 248, distance: 26.3
click at [328, 248] on icon at bounding box center [331, 249] width 7 height 7
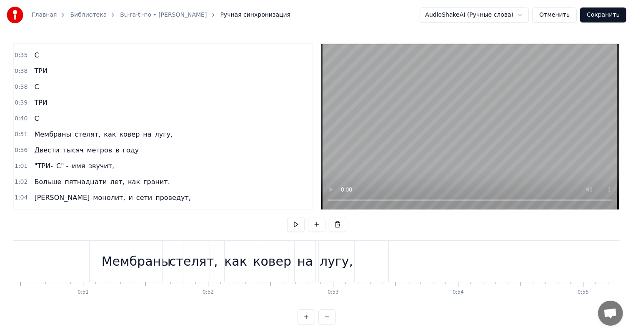
click at [95, 256] on div "Мембраны" at bounding box center [136, 261] width 93 height 41
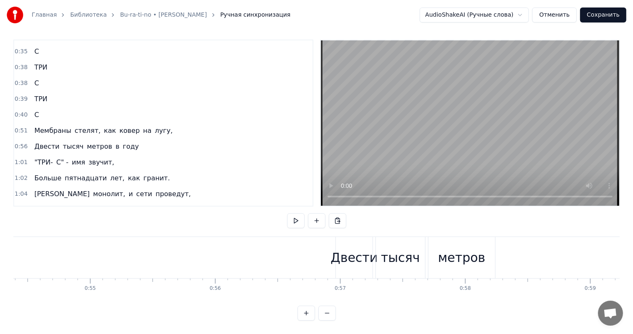
scroll to position [0, 6827]
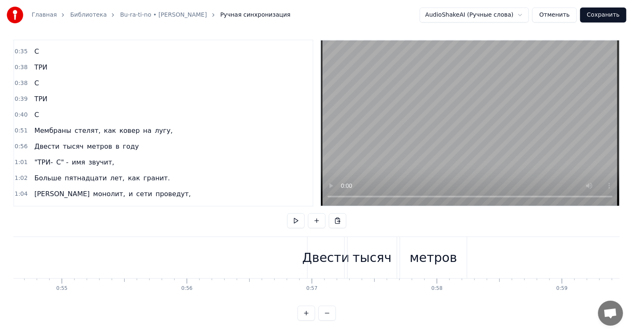
click at [310, 255] on div "Двести" at bounding box center [325, 257] width 47 height 19
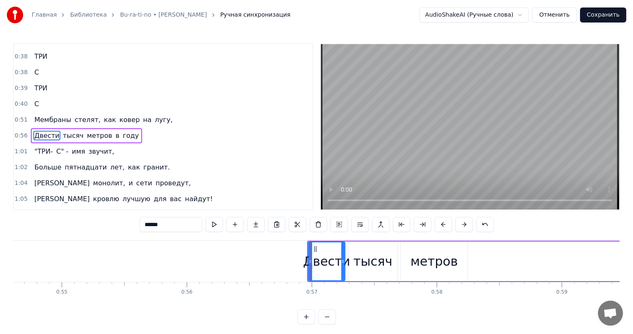
scroll to position [155, 0]
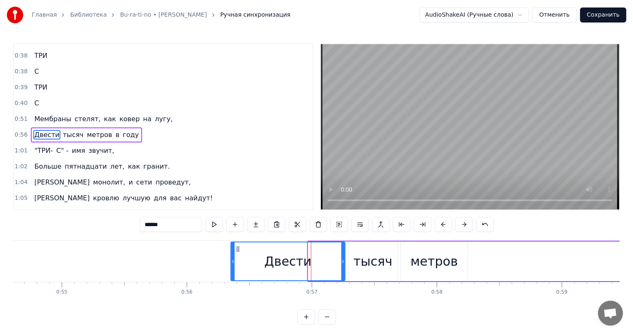
drag, startPoint x: 309, startPoint y: 257, endPoint x: 230, endPoint y: 258, distance: 78.8
click at [231, 258] on div at bounding box center [232, 262] width 3 height 38
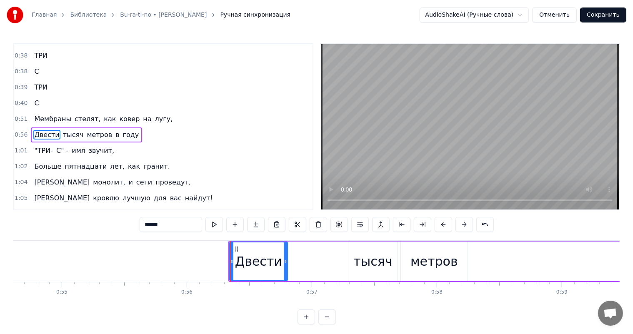
drag, startPoint x: 342, startPoint y: 264, endPoint x: 282, endPoint y: 263, distance: 59.6
click at [284, 263] on icon at bounding box center [285, 261] width 3 height 7
click at [372, 261] on div "тысяч" at bounding box center [372, 261] width 39 height 19
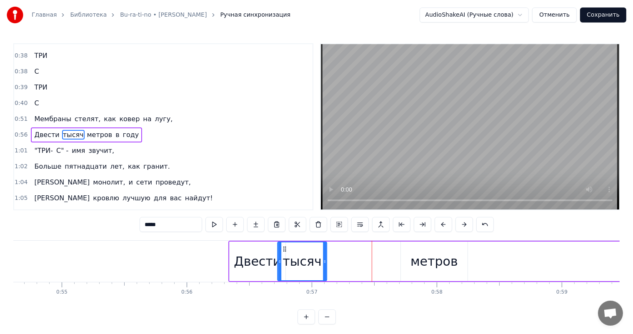
drag, startPoint x: 353, startPoint y: 248, endPoint x: 282, endPoint y: 250, distance: 70.9
click at [282, 250] on icon at bounding box center [284, 249] width 7 height 7
click at [421, 257] on div "метров" at bounding box center [434, 261] width 48 height 19
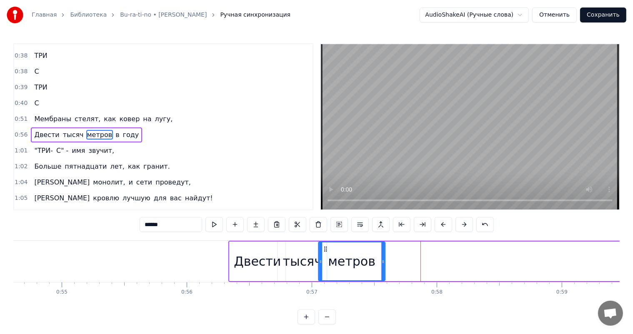
drag, startPoint x: 408, startPoint y: 247, endPoint x: 326, endPoint y: 250, distance: 82.2
click at [326, 250] on icon at bounding box center [325, 249] width 7 height 7
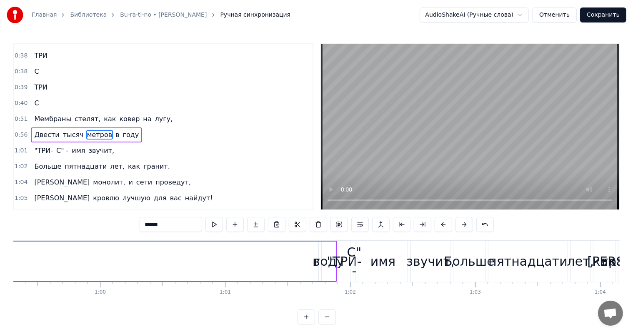
scroll to position [0, 7424]
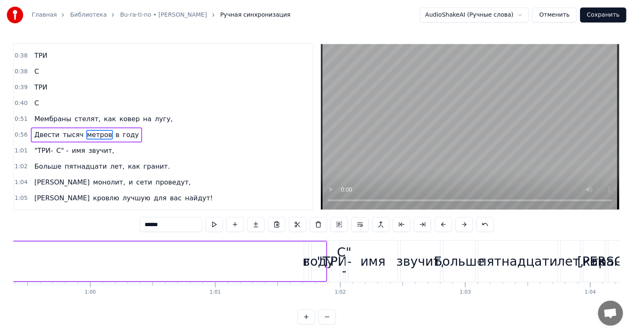
click at [310, 264] on div "году" at bounding box center [319, 261] width 30 height 19
click at [307, 263] on div "году" at bounding box center [319, 261] width 30 height 19
click at [304, 263] on div "в" at bounding box center [307, 261] width 8 height 19
type input "*"
drag, startPoint x: 304, startPoint y: 263, endPoint x: 330, endPoint y: 263, distance: 25.4
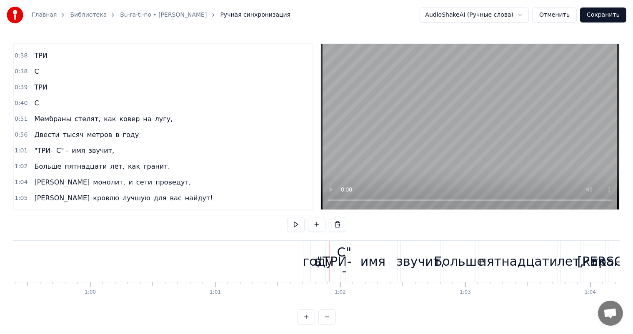
click at [312, 259] on div "году" at bounding box center [318, 261] width 30 height 19
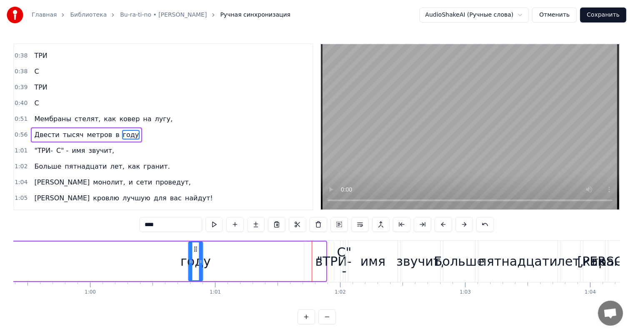
drag, startPoint x: 317, startPoint y: 248, endPoint x: 194, endPoint y: 252, distance: 123.4
click at [194, 252] on div "году" at bounding box center [195, 262] width 13 height 38
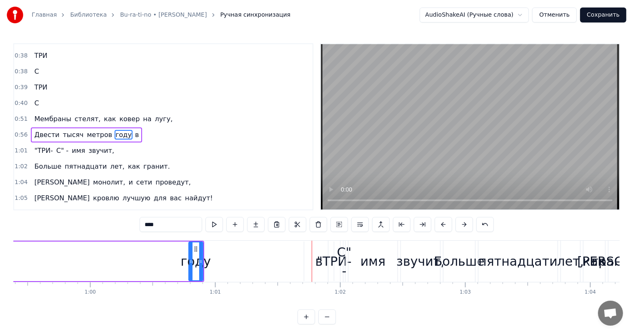
click at [317, 258] on div "в" at bounding box center [319, 261] width 8 height 19
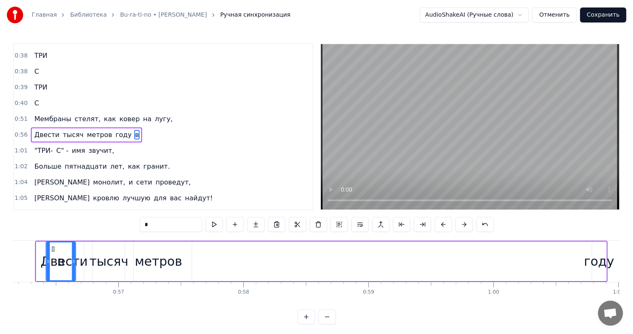
scroll to position [0, 6981]
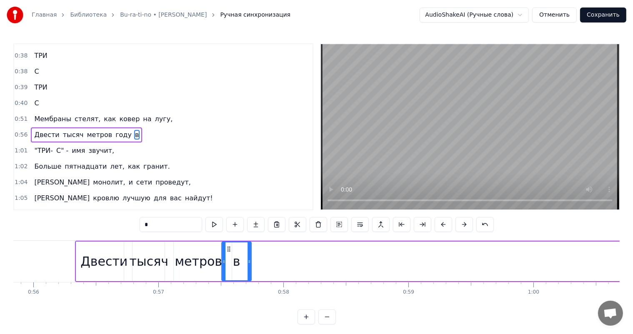
drag, startPoint x: 310, startPoint y: 248, endPoint x: 228, endPoint y: 260, distance: 83.3
click at [228, 260] on div "в" at bounding box center [236, 262] width 29 height 38
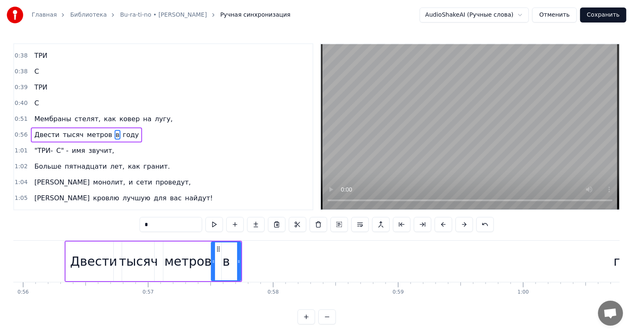
scroll to position [0, 7251]
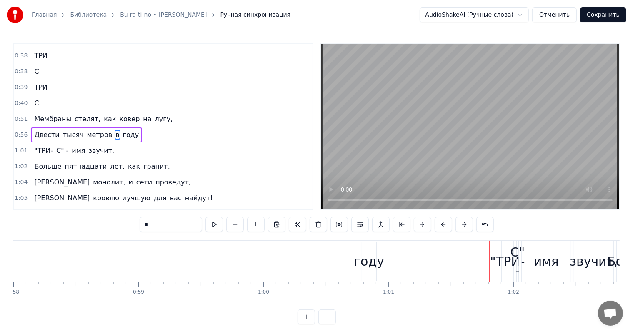
click at [370, 265] on div "году" at bounding box center [369, 261] width 30 height 19
type input "****"
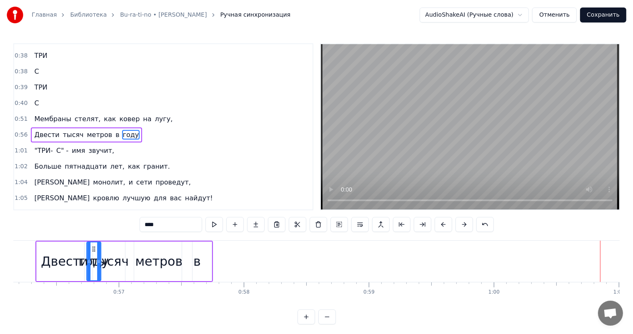
scroll to position [0, 7011]
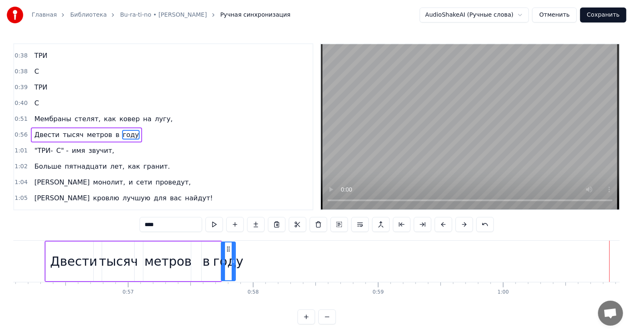
drag, startPoint x: 365, startPoint y: 249, endPoint x: 227, endPoint y: 255, distance: 138.1
click at [227, 255] on div "году" at bounding box center [228, 262] width 13 height 38
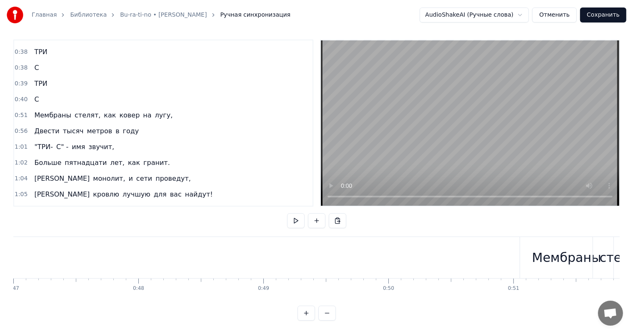
scroll to position [0, 6058]
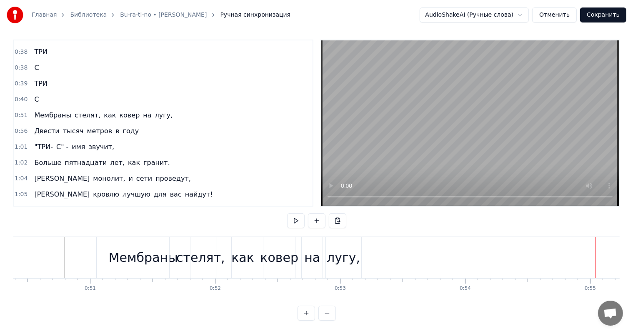
scroll to position [0, 6289]
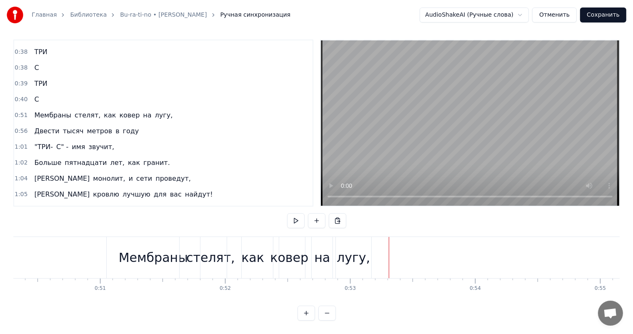
click at [365, 248] on div "лугу," at bounding box center [353, 257] width 33 height 19
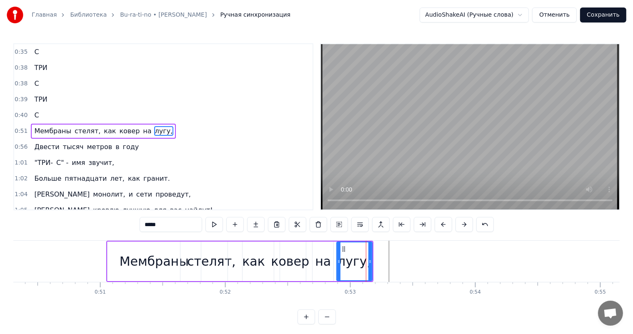
scroll to position [139, 0]
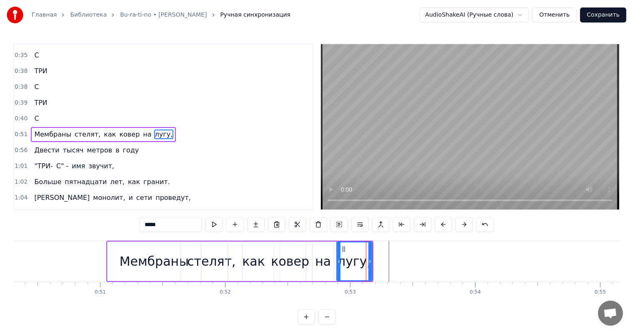
click at [114, 255] on div "Мембраны" at bounding box center [154, 262] width 93 height 40
type input "********"
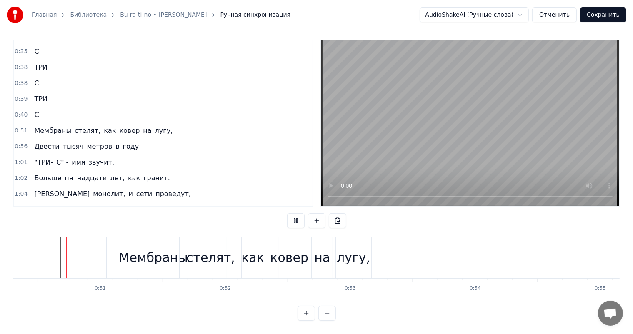
scroll to position [11, 0]
click at [108, 250] on div "Мембраны" at bounding box center [153, 257] width 93 height 41
click at [203, 248] on div "стелят," at bounding box center [210, 257] width 49 height 19
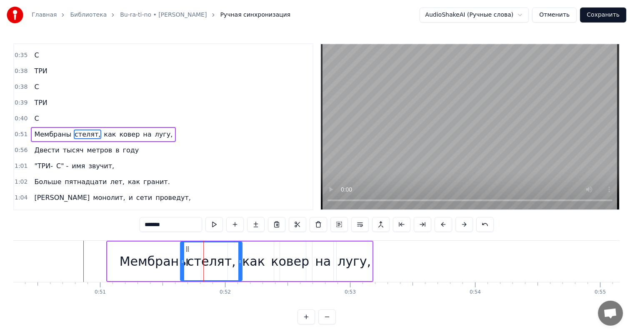
click at [251, 253] on div "как" at bounding box center [253, 261] width 23 height 19
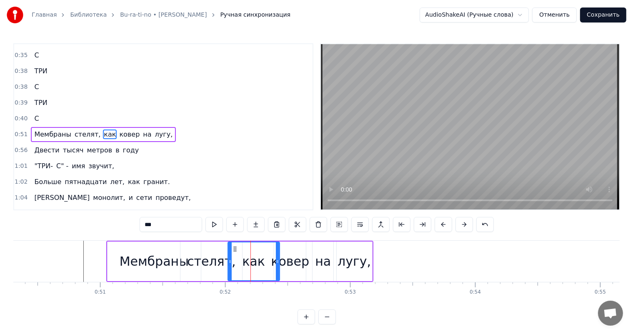
click at [287, 259] on div "ковер" at bounding box center [290, 261] width 38 height 19
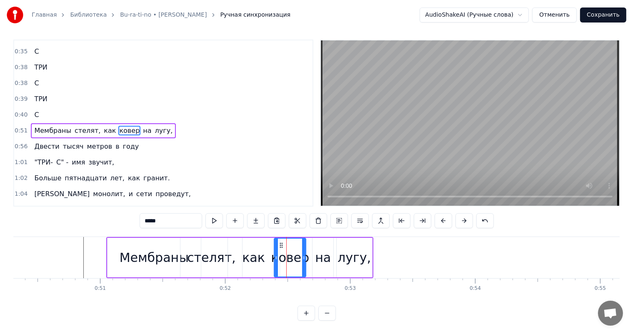
scroll to position [11, 0]
click at [327, 258] on div "на" at bounding box center [323, 257] width 16 height 19
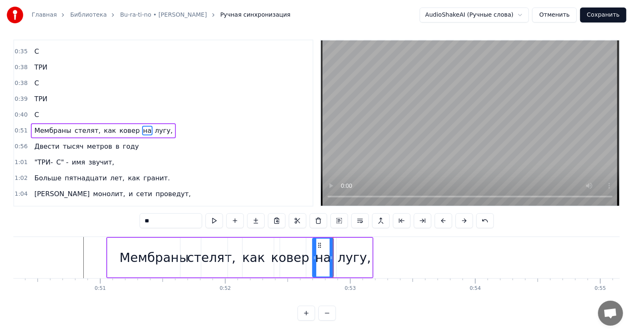
click at [344, 258] on div "лугу," at bounding box center [354, 257] width 33 height 19
type input "*****"
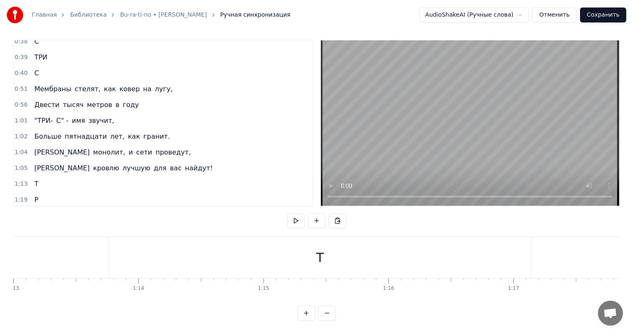
scroll to position [0, 9039]
click at [397, 249] on div "Т" at bounding box center [407, 257] width 422 height 41
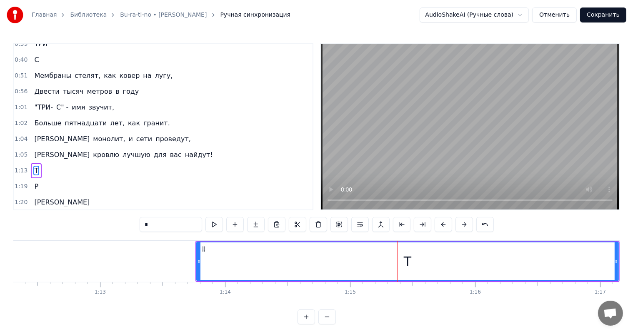
scroll to position [231, 0]
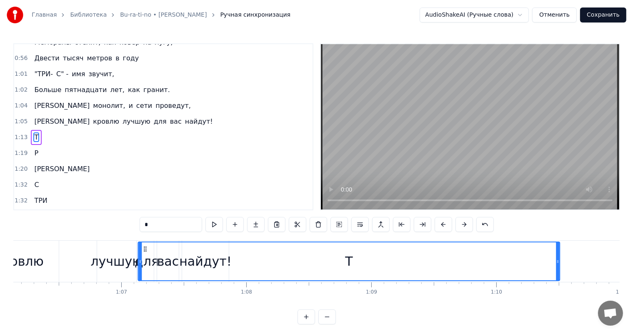
drag, startPoint x: 203, startPoint y: 249, endPoint x: 129, endPoint y: 245, distance: 73.4
click at [142, 246] on icon at bounding box center [145, 249] width 7 height 7
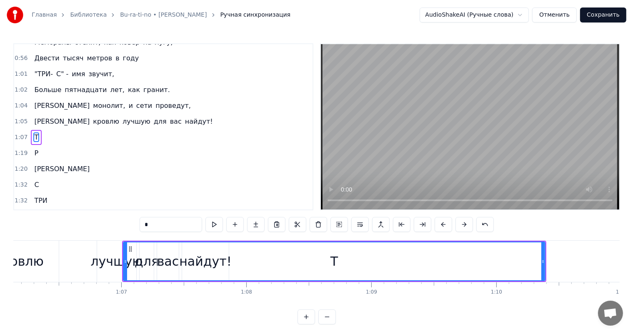
scroll to position [0, 8267]
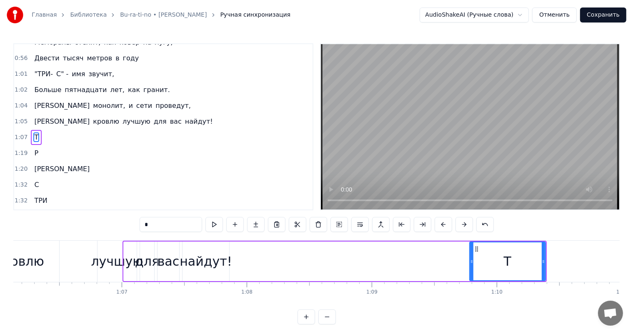
drag, startPoint x: 125, startPoint y: 254, endPoint x: 472, endPoint y: 251, distance: 346.3
click at [472, 251] on div at bounding box center [471, 262] width 3 height 38
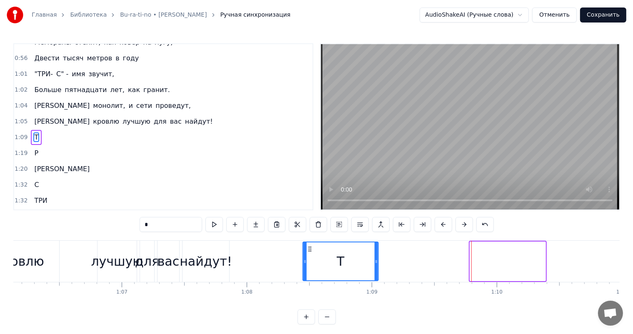
drag, startPoint x: 476, startPoint y: 249, endPoint x: 306, endPoint y: 248, distance: 169.6
click at [306, 248] on icon at bounding box center [309, 249] width 7 height 7
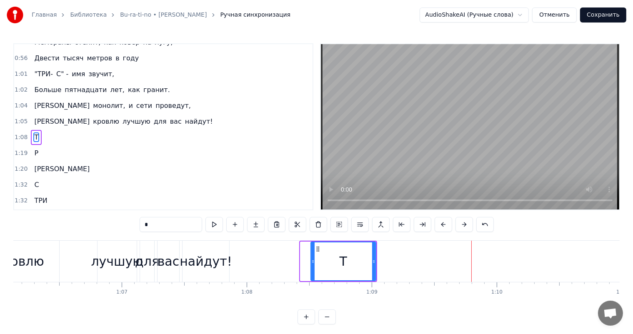
drag, startPoint x: 302, startPoint y: 259, endPoint x: 312, endPoint y: 259, distance: 10.0
click at [312, 259] on icon at bounding box center [312, 261] width 3 height 7
click at [314, 248] on icon at bounding box center [317, 249] width 7 height 7
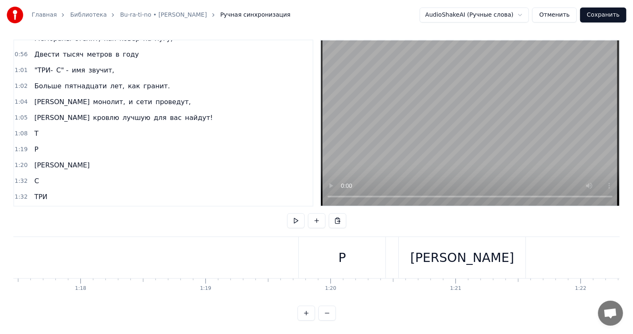
scroll to position [0, 9761]
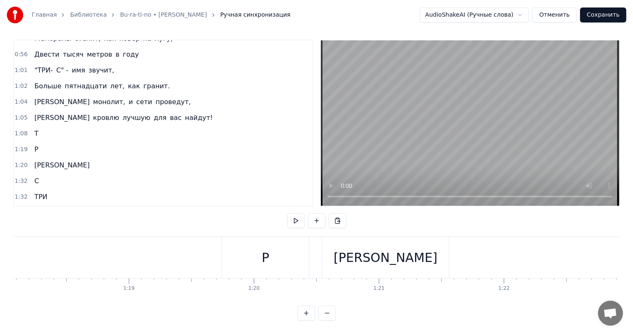
click at [282, 255] on div "Р" at bounding box center [265, 257] width 87 height 41
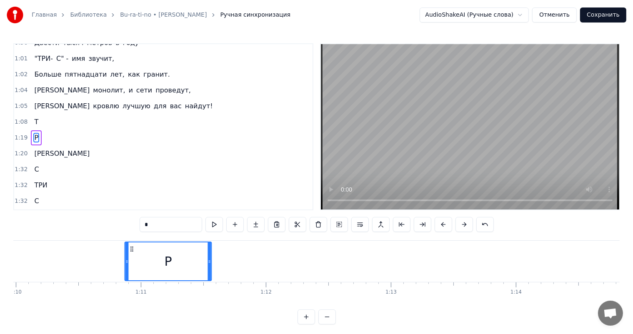
scroll to position [0, 8747]
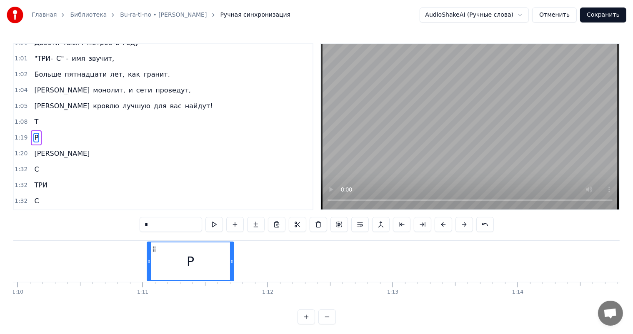
drag, startPoint x: 231, startPoint y: 249, endPoint x: 155, endPoint y: 253, distance: 76.4
click at [155, 253] on div "Р" at bounding box center [191, 262] width 86 height 38
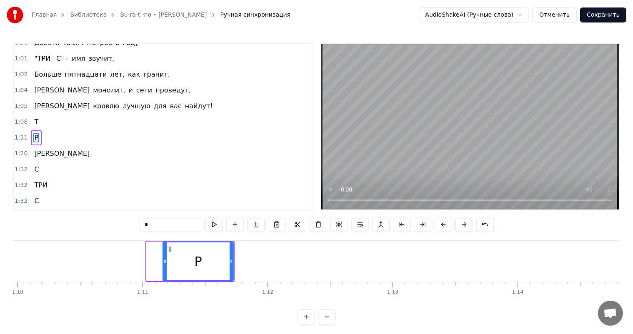
drag, startPoint x: 150, startPoint y: 260, endPoint x: 175, endPoint y: 259, distance: 25.4
click at [167, 259] on icon at bounding box center [164, 261] width 3 height 7
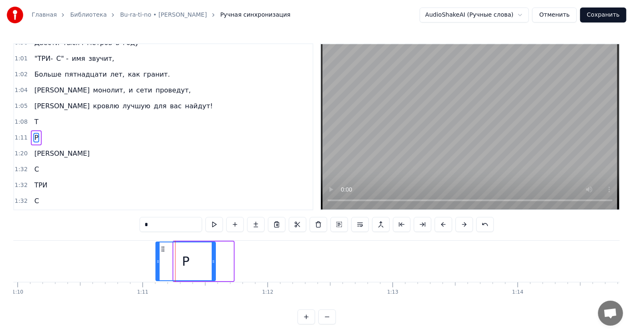
drag, startPoint x: 180, startPoint y: 247, endPoint x: 161, endPoint y: 250, distance: 19.0
click at [161, 250] on icon at bounding box center [163, 249] width 7 height 7
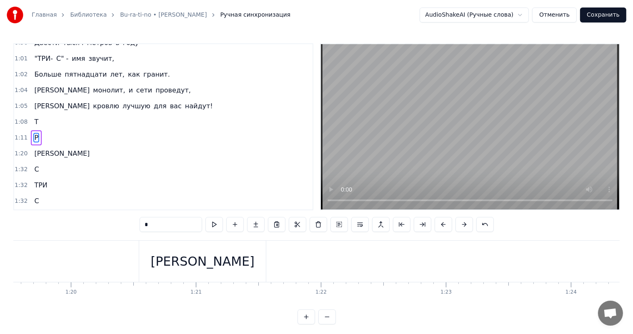
scroll to position [0, 9914]
click at [259, 262] on div "[PERSON_NAME]" at bounding box center [231, 261] width 127 height 41
type input "*"
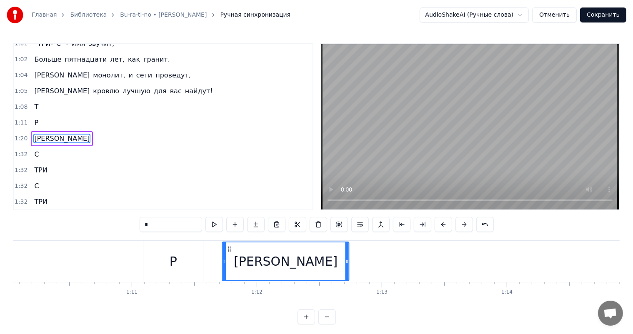
scroll to position [0, 8757]
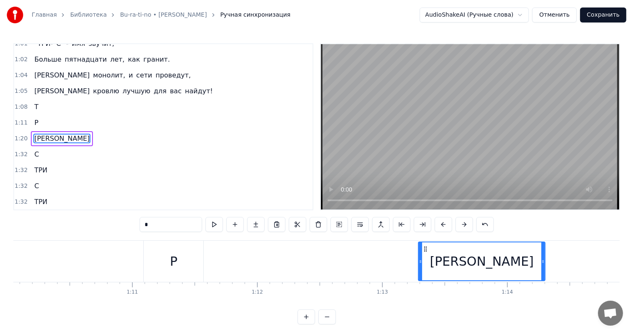
drag, startPoint x: 178, startPoint y: 248, endPoint x: 434, endPoint y: 248, distance: 255.9
click at [429, 246] on icon at bounding box center [425, 249] width 7 height 7
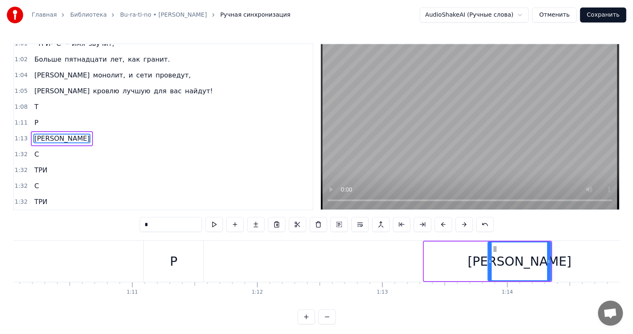
drag, startPoint x: 426, startPoint y: 257, endPoint x: 490, endPoint y: 257, distance: 63.8
click at [490, 257] on div at bounding box center [489, 262] width 3 height 38
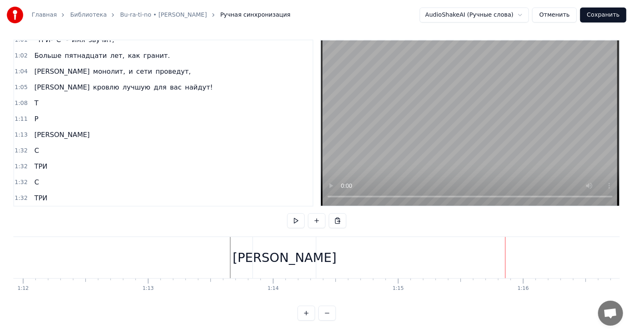
scroll to position [0, 8174]
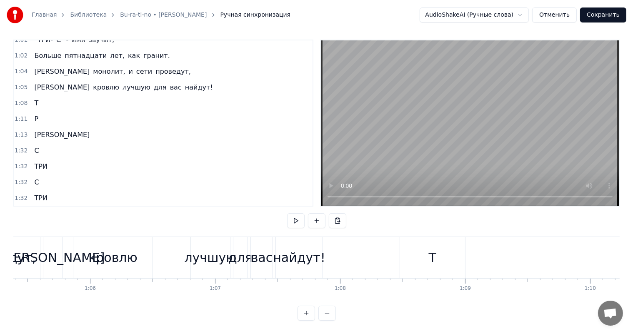
click at [351, 260] on div at bounding box center [383, 257] width 17089 height 41
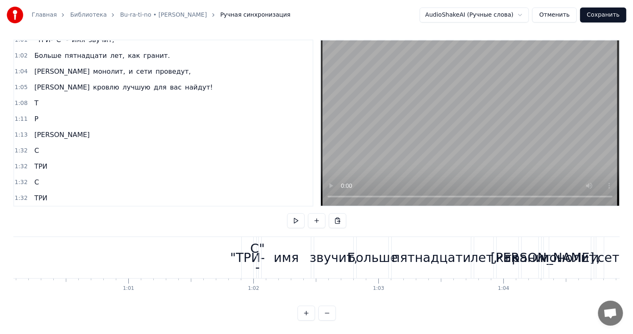
scroll to position [0, 7529]
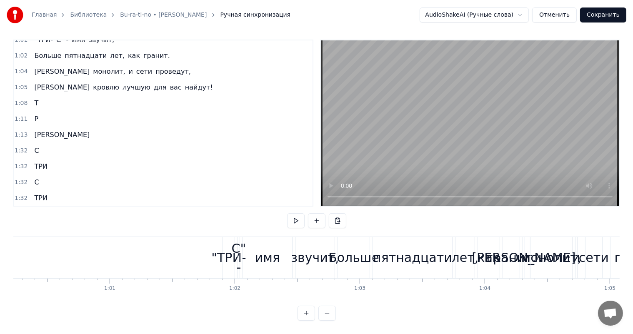
click at [228, 248] on div ""ТРИ-" at bounding box center [228, 257] width 35 height 19
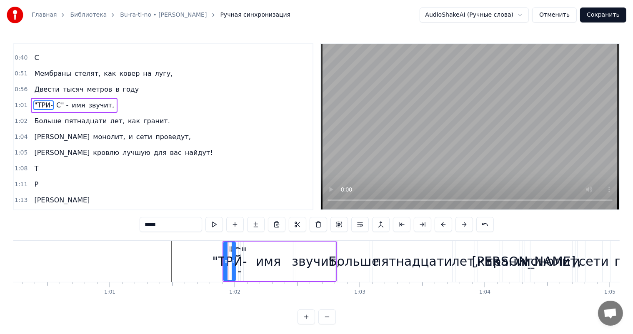
scroll to position [170, 0]
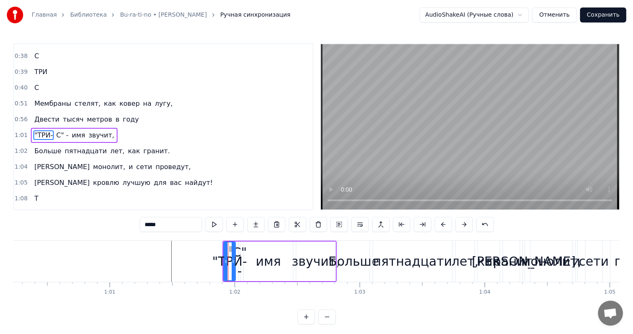
click at [219, 254] on div ""ТРИ-" at bounding box center [229, 261] width 35 height 19
drag, startPoint x: 225, startPoint y: 260, endPoint x: 188, endPoint y: 259, distance: 36.7
click at [189, 259] on icon at bounding box center [190, 261] width 3 height 7
drag, startPoint x: 233, startPoint y: 263, endPoint x: 225, endPoint y: 263, distance: 8.8
click at [225, 263] on icon at bounding box center [224, 261] width 3 height 7
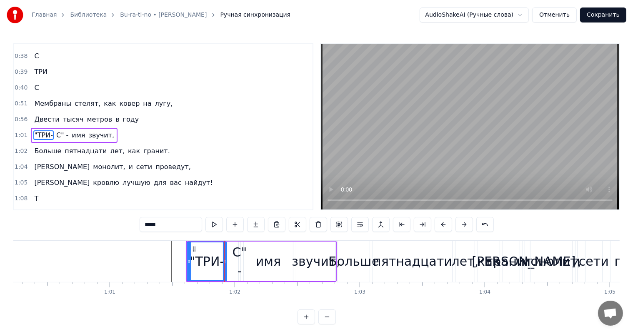
click at [237, 252] on div "С" -" at bounding box center [240, 262] width 15 height 38
type input "****"
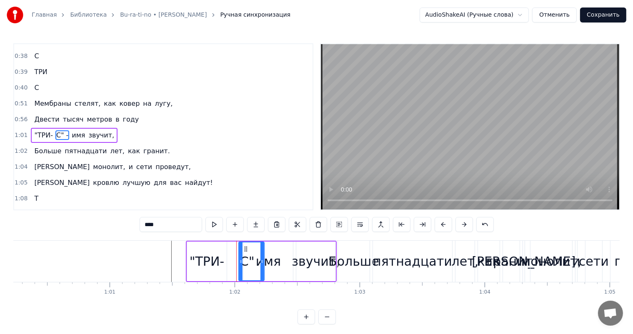
drag, startPoint x: 236, startPoint y: 260, endPoint x: 262, endPoint y: 260, distance: 25.4
click at [264, 261] on icon at bounding box center [261, 261] width 3 height 7
drag, startPoint x: 245, startPoint y: 250, endPoint x: 226, endPoint y: 251, distance: 18.8
click at [226, 251] on icon at bounding box center [227, 249] width 7 height 7
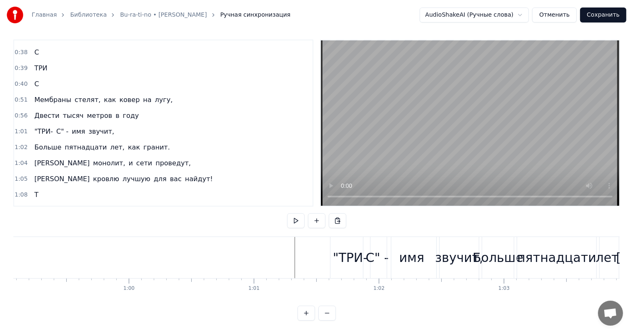
scroll to position [0, 7357]
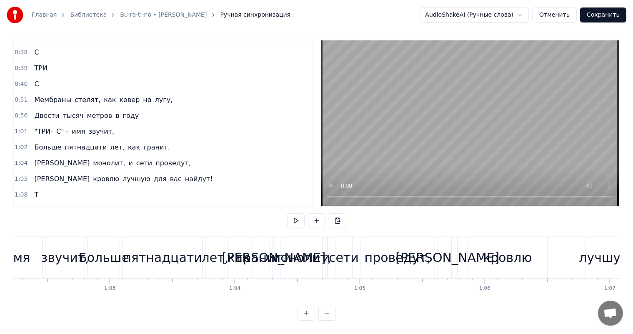
scroll to position [0, 7626]
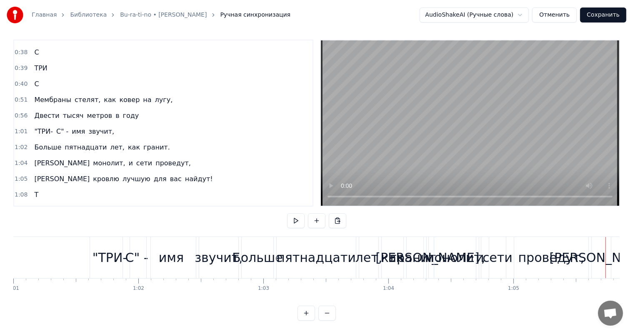
click at [290, 255] on div "пятнадцати" at bounding box center [316, 257] width 79 height 19
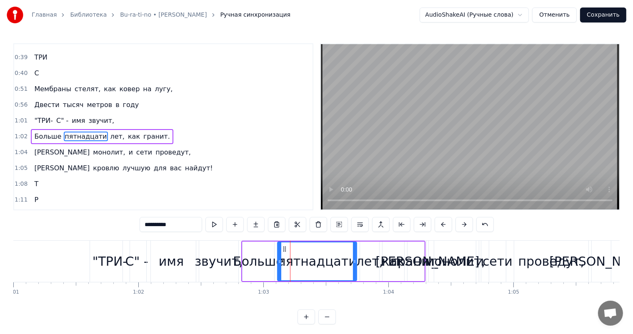
scroll to position [185, 0]
click at [146, 129] on div "Больше пятнадцати лет, как гранит." at bounding box center [102, 136] width 142 height 15
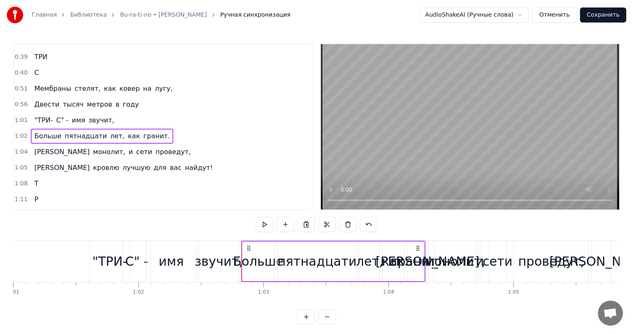
click at [110, 131] on span "лет," at bounding box center [118, 136] width 16 height 10
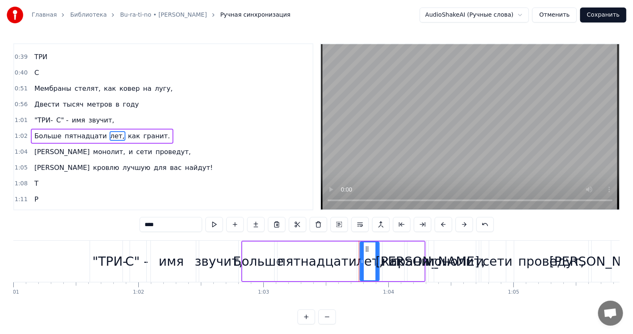
click at [127, 131] on span "как" at bounding box center [134, 136] width 14 height 10
click at [143, 131] on span "гранит." at bounding box center [157, 136] width 28 height 10
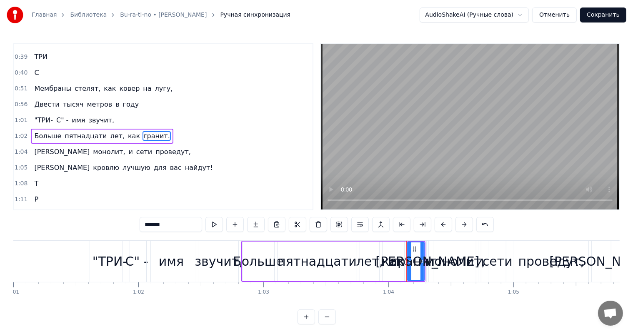
click at [36, 147] on span "[PERSON_NAME]" at bounding box center [61, 152] width 57 height 10
type input "*"
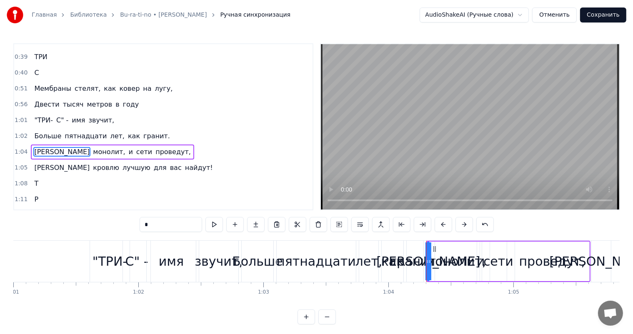
scroll to position [200, 0]
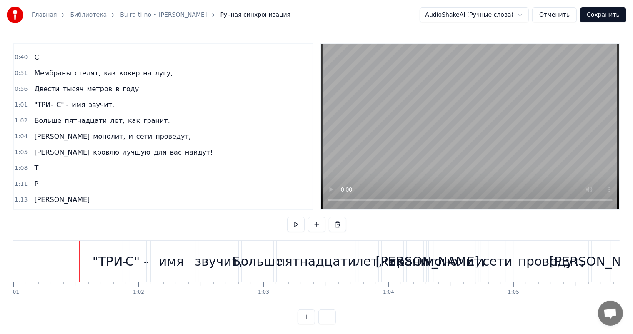
click at [79, 254] on div at bounding box center [79, 261] width 0 height 41
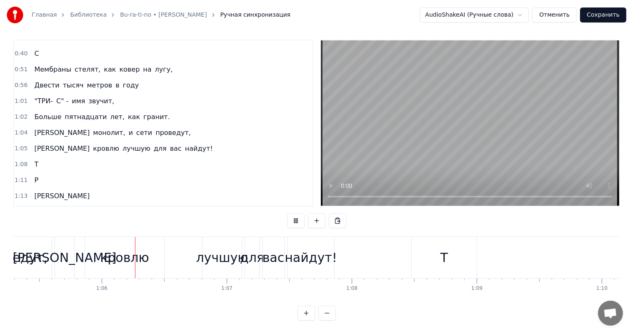
scroll to position [0, 8172]
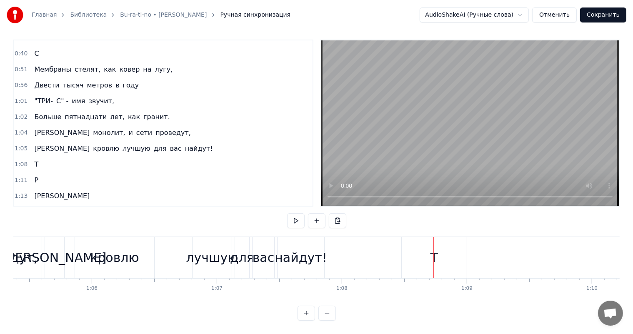
click at [220, 250] on div "лучшую" at bounding box center [212, 257] width 52 height 19
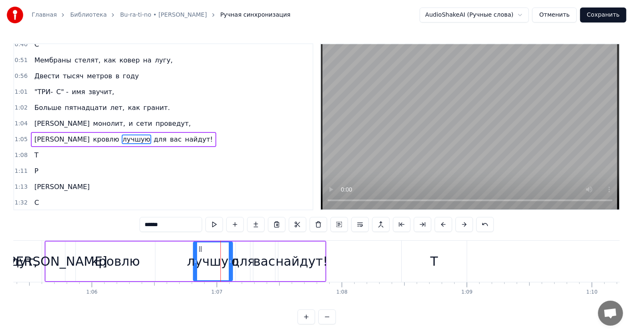
scroll to position [216, 0]
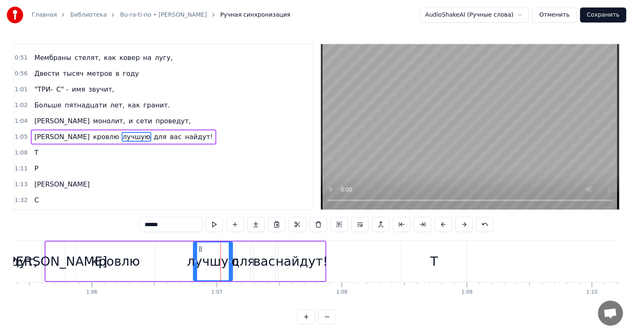
click at [313, 255] on div "найдут!" at bounding box center [301, 261] width 53 height 19
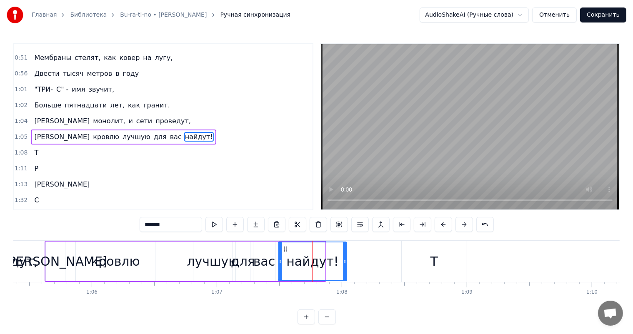
drag, startPoint x: 324, startPoint y: 258, endPoint x: 347, endPoint y: 258, distance: 22.9
click at [346, 258] on icon at bounding box center [344, 261] width 3 height 7
drag, startPoint x: 279, startPoint y: 264, endPoint x: 293, endPoint y: 266, distance: 14.3
click at [293, 266] on div at bounding box center [291, 262] width 3 height 38
click at [267, 262] on div "вас" at bounding box center [264, 261] width 22 height 19
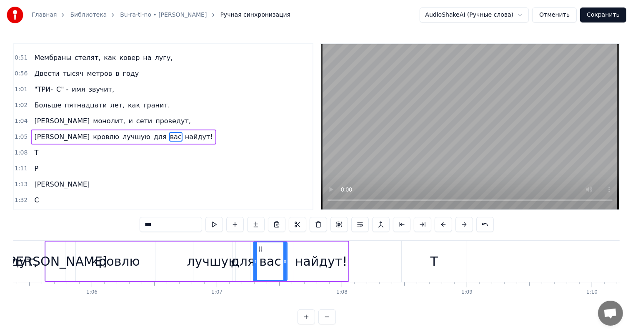
drag, startPoint x: 272, startPoint y: 262, endPoint x: 284, endPoint y: 263, distance: 12.1
click at [284, 263] on icon at bounding box center [284, 261] width 3 height 7
drag, startPoint x: 255, startPoint y: 260, endPoint x: 259, endPoint y: 260, distance: 4.2
click at [259, 260] on icon at bounding box center [260, 261] width 3 height 7
click at [243, 264] on div "для" at bounding box center [243, 261] width 24 height 19
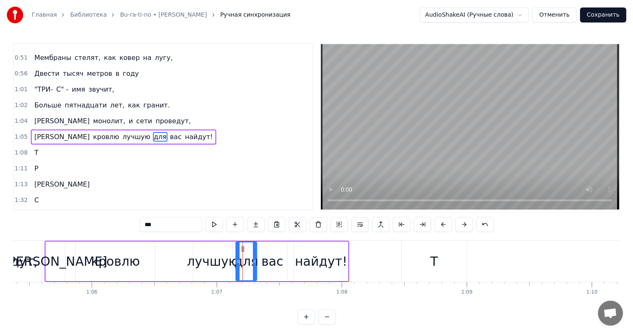
drag, startPoint x: 248, startPoint y: 263, endPoint x: 256, endPoint y: 263, distance: 7.5
click at [256, 263] on icon at bounding box center [254, 261] width 3 height 7
click at [215, 265] on div "лучшую" at bounding box center [213, 261] width 52 height 19
type input "******"
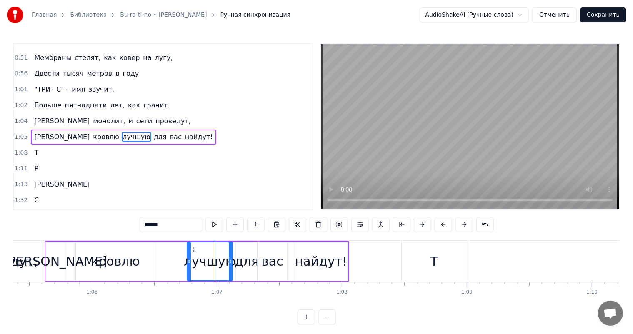
drag, startPoint x: 194, startPoint y: 260, endPoint x: 188, endPoint y: 259, distance: 6.3
click at [188, 259] on icon at bounding box center [189, 261] width 3 height 7
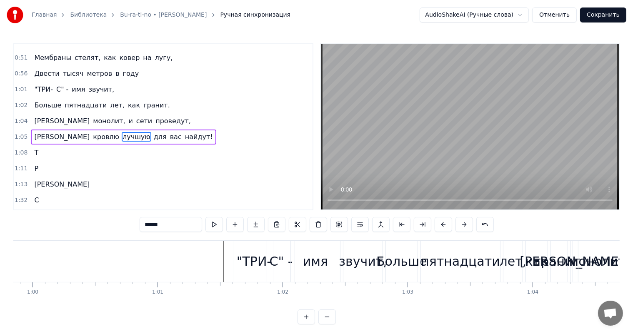
scroll to position [0, 7462]
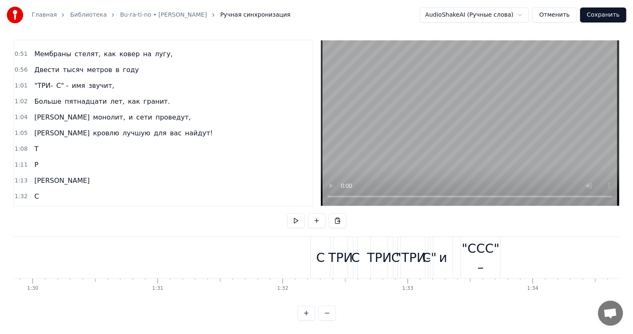
scroll to position [0, 11251]
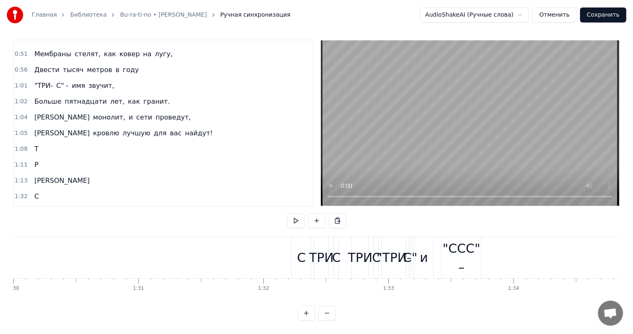
click at [296, 247] on div "С" at bounding box center [301, 257] width 19 height 41
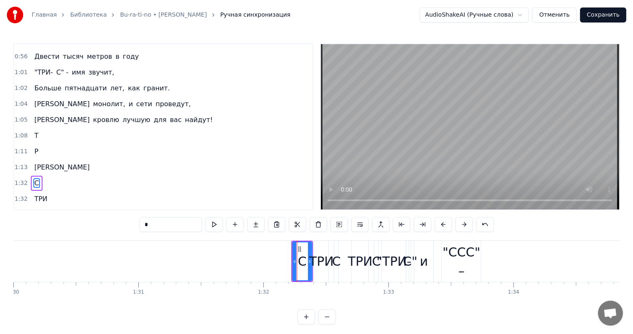
scroll to position [277, 0]
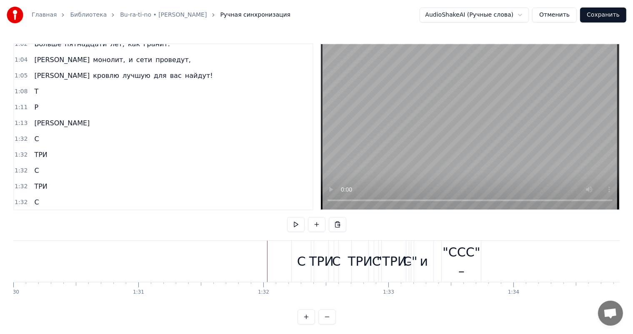
click at [300, 263] on div "С" at bounding box center [301, 261] width 9 height 19
click at [37, 150] on span "ТРИ" at bounding box center [40, 155] width 15 height 10
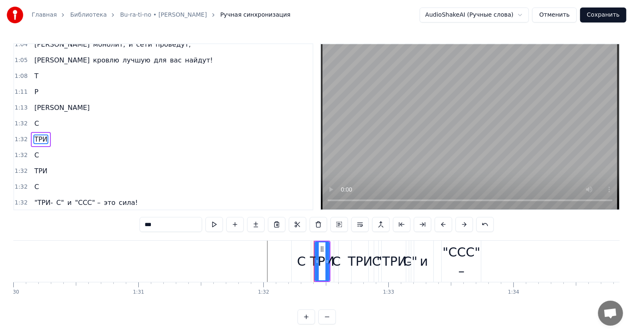
drag, startPoint x: 34, startPoint y: 116, endPoint x: 43, endPoint y: 122, distance: 9.9
click at [34, 119] on span "С" at bounding box center [36, 124] width 6 height 10
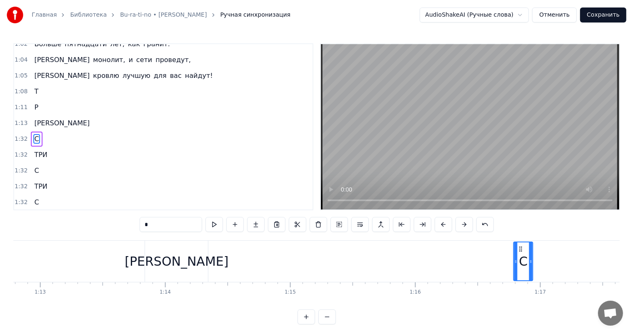
scroll to position [0, 9101]
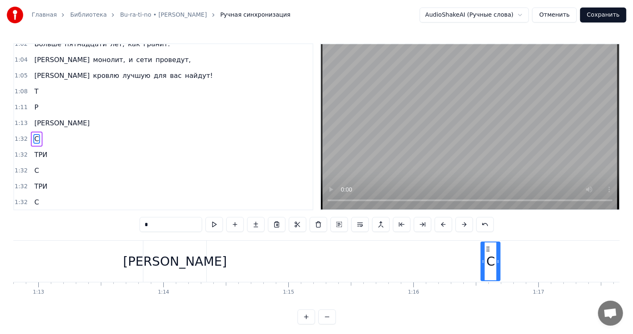
drag, startPoint x: 299, startPoint y: 248, endPoint x: 488, endPoint y: 251, distance: 188.8
click at [488, 251] on icon at bounding box center [488, 249] width 7 height 7
click at [33, 150] on span "ТРИ" at bounding box center [40, 155] width 15 height 10
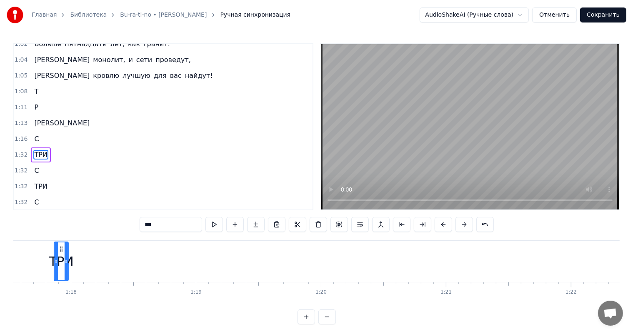
scroll to position [0, 9661]
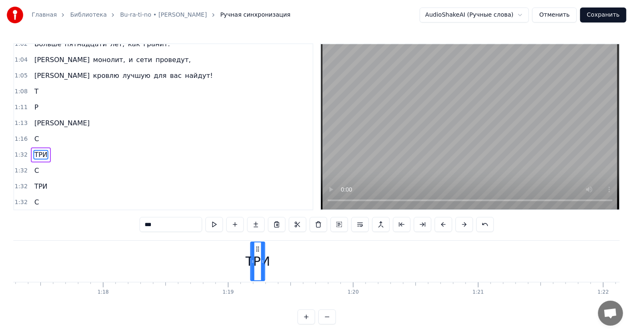
drag, startPoint x: 64, startPoint y: 248, endPoint x: 258, endPoint y: 245, distance: 194.6
click at [258, 246] on icon at bounding box center [258, 249] width 7 height 7
drag, startPoint x: 264, startPoint y: 253, endPoint x: 285, endPoint y: 255, distance: 20.5
click at [285, 255] on div at bounding box center [283, 262] width 3 height 38
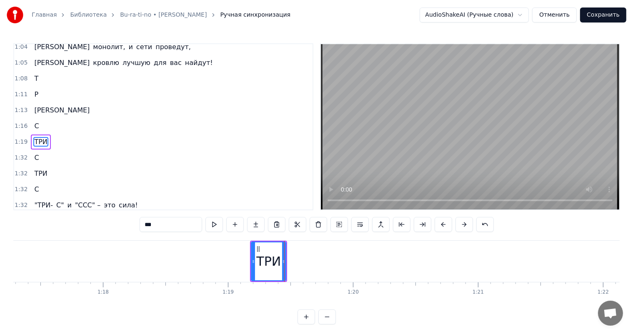
scroll to position [293, 0]
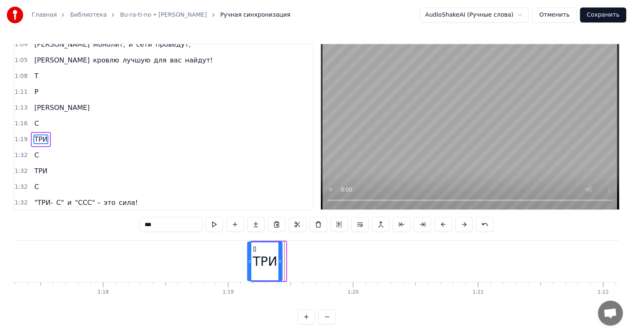
click at [253, 248] on icon at bounding box center [255, 249] width 7 height 7
click at [33, 150] on span "С" at bounding box center [36, 155] width 6 height 10
type input "*"
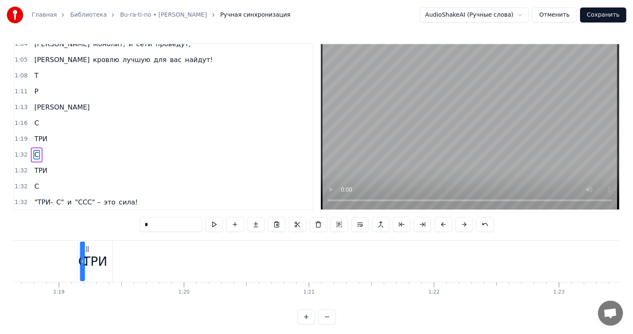
scroll to position [0, 9829]
drag, startPoint x: 63, startPoint y: 249, endPoint x: 178, endPoint y: 248, distance: 115.0
click at [178, 248] on icon at bounding box center [178, 249] width 7 height 7
drag, startPoint x: 174, startPoint y: 260, endPoint x: 210, endPoint y: 258, distance: 35.9
click at [210, 258] on icon at bounding box center [209, 261] width 3 height 7
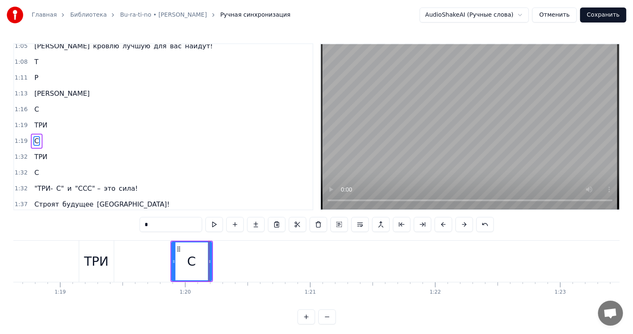
scroll to position [308, 0]
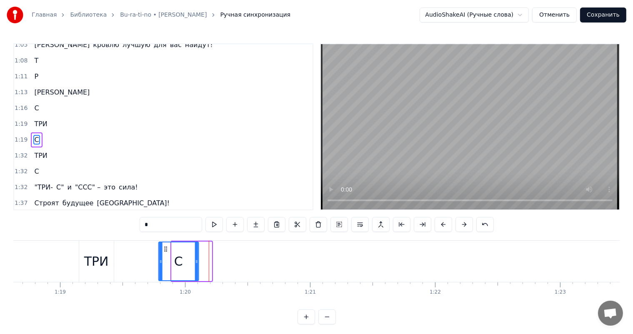
drag, startPoint x: 176, startPoint y: 247, endPoint x: 163, endPoint y: 247, distance: 12.9
click at [163, 247] on icon at bounding box center [165, 249] width 7 height 7
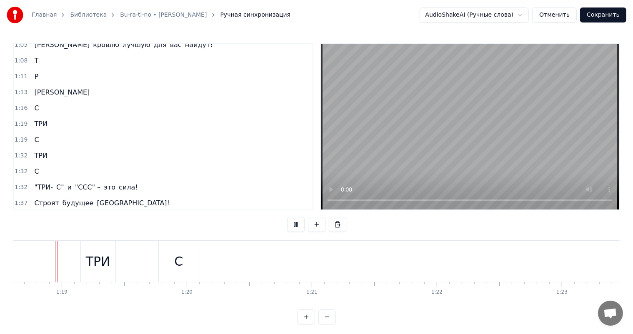
scroll to position [11, 0]
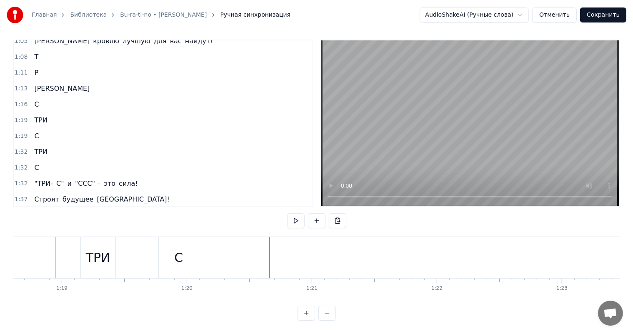
click at [40, 147] on span "ТРИ" at bounding box center [40, 152] width 15 height 10
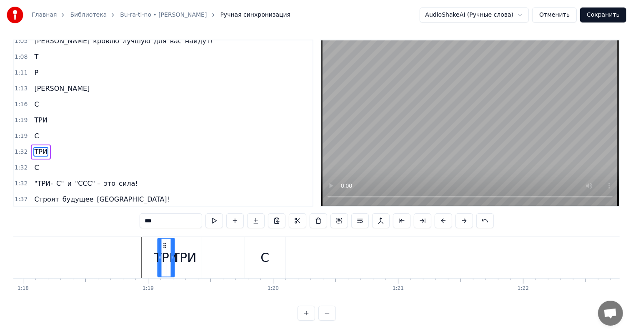
scroll to position [0, 9739]
drag, startPoint x: 62, startPoint y: 237, endPoint x: 350, endPoint y: 237, distance: 288.8
click at [350, 242] on icon at bounding box center [351, 245] width 7 height 7
click at [33, 163] on span "С" at bounding box center [36, 168] width 6 height 10
type input "*"
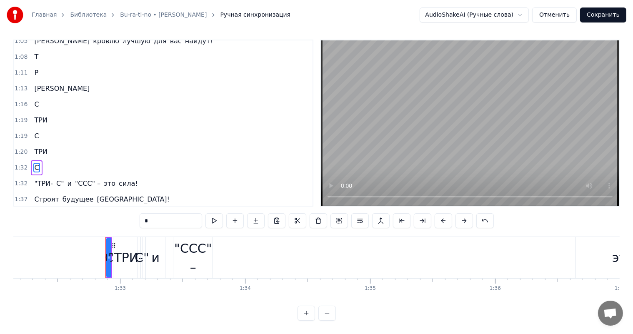
scroll to position [0, 11569]
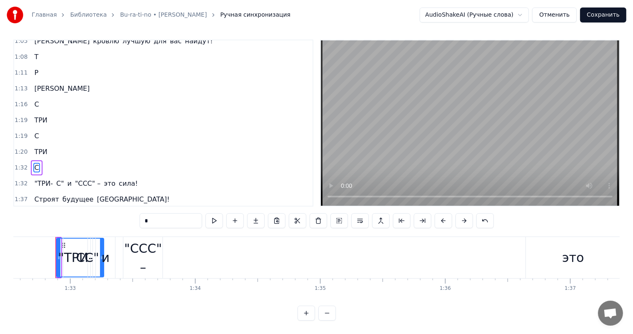
drag, startPoint x: 59, startPoint y: 238, endPoint x: 102, endPoint y: 239, distance: 42.9
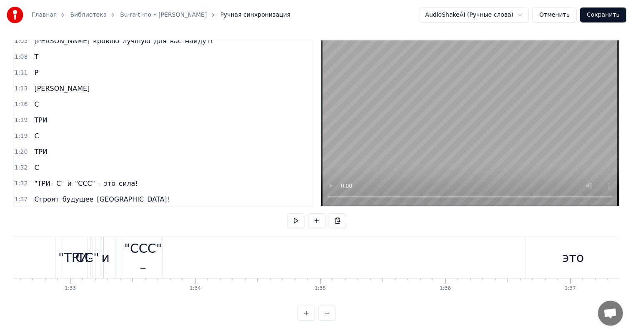
click at [90, 248] on div "С"" at bounding box center [92, 257] width 15 height 19
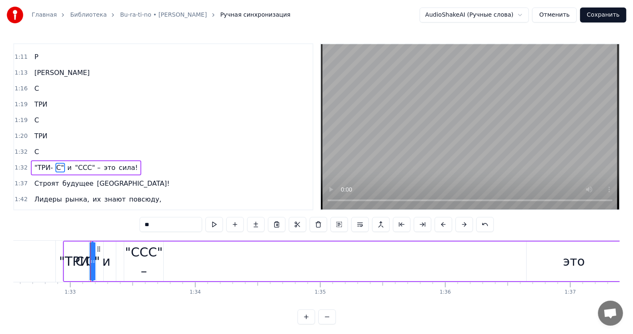
scroll to position [354, 0]
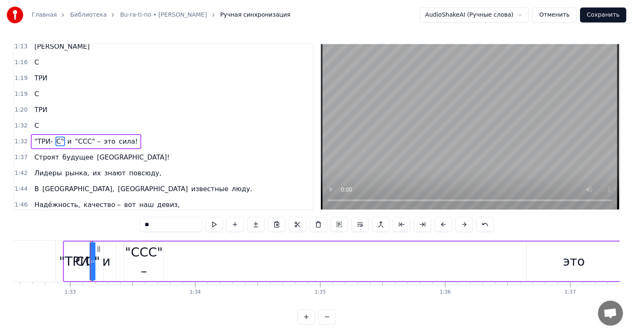
click at [34, 121] on span "С" at bounding box center [36, 126] width 6 height 10
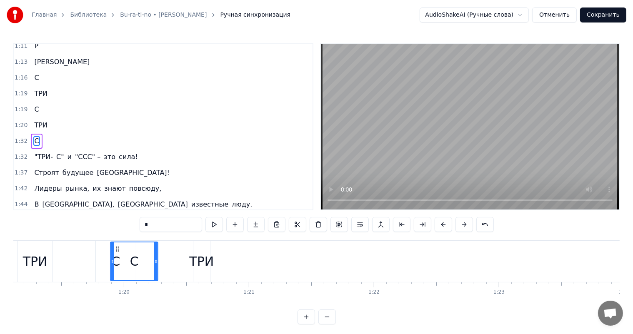
scroll to position [0, 9889]
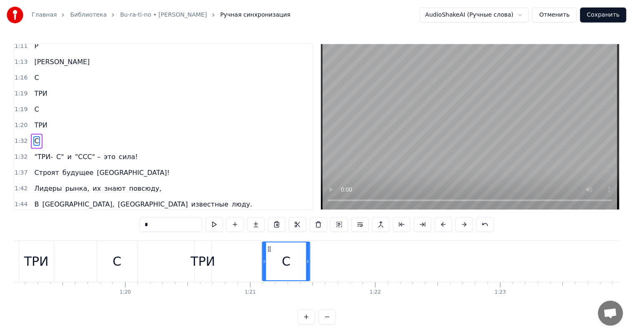
drag, startPoint x: 62, startPoint y: 250, endPoint x: 268, endPoint y: 253, distance: 206.3
click at [268, 253] on div "С" at bounding box center [286, 262] width 47 height 38
drag, startPoint x: 262, startPoint y: 262, endPoint x: 269, endPoint y: 262, distance: 7.5
click at [269, 262] on div "С" at bounding box center [287, 262] width 48 height 40
drag, startPoint x: 264, startPoint y: 261, endPoint x: 271, endPoint y: 261, distance: 7.5
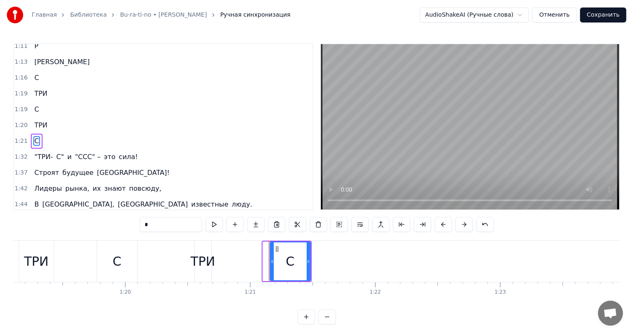
click at [271, 261] on icon at bounding box center [271, 261] width 3 height 7
click at [26, 263] on div "ТРИ" at bounding box center [36, 261] width 25 height 19
type input "***"
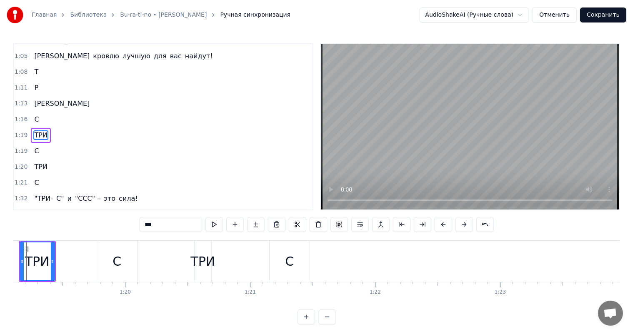
scroll to position [295, 0]
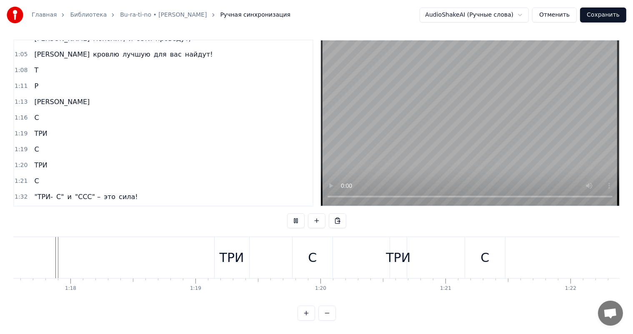
scroll to position [11, 0]
click at [239, 253] on div "ТРИ" at bounding box center [232, 257] width 25 height 19
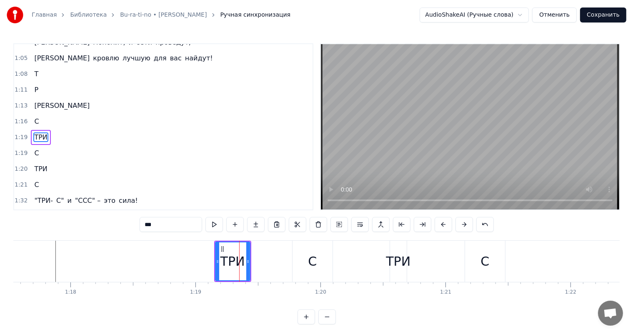
scroll to position [293, 0]
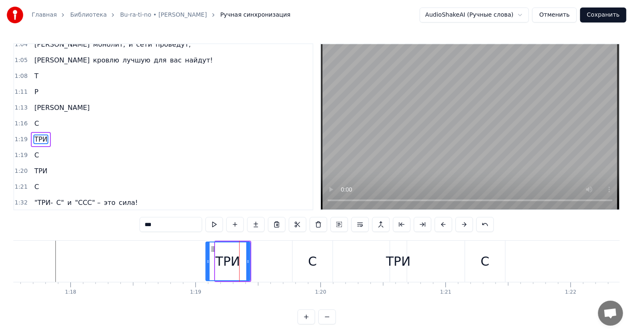
drag, startPoint x: 218, startPoint y: 253, endPoint x: 208, endPoint y: 253, distance: 9.6
click at [208, 253] on div at bounding box center [207, 262] width 3 height 38
click at [209, 256] on div "ТРИ" at bounding box center [227, 262] width 45 height 40
click at [310, 258] on div "С" at bounding box center [312, 261] width 9 height 19
type input "*"
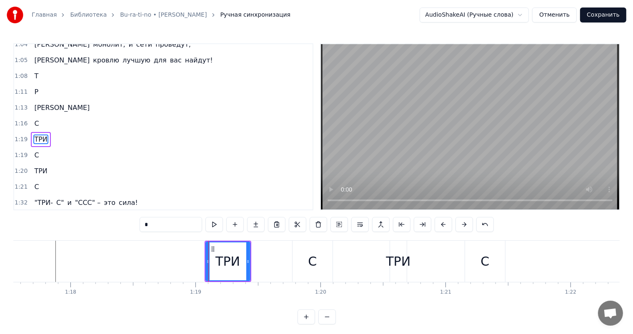
scroll to position [308, 0]
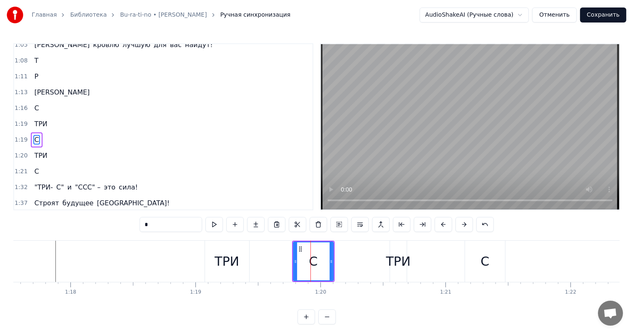
drag, startPoint x: 312, startPoint y: 260, endPoint x: 300, endPoint y: 260, distance: 11.7
click at [300, 260] on div "С" at bounding box center [313, 262] width 39 height 38
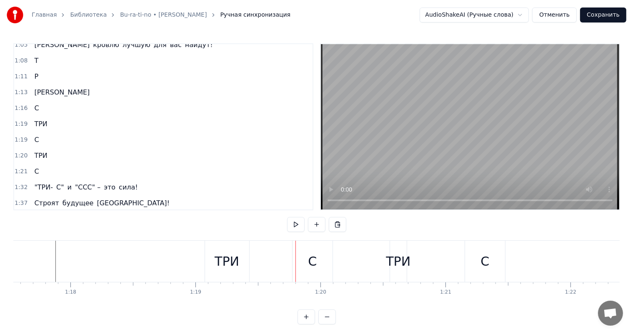
click at [298, 248] on div "С" at bounding box center [313, 261] width 40 height 41
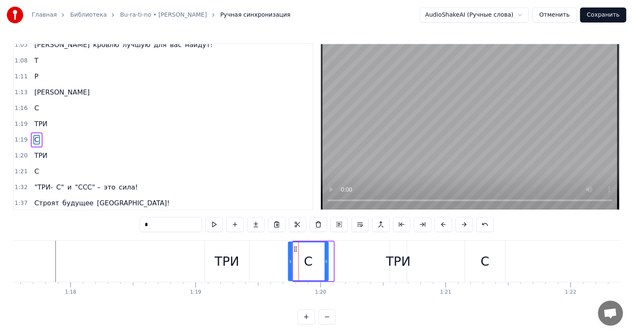
drag, startPoint x: 300, startPoint y: 248, endPoint x: 295, endPoint y: 248, distance: 5.0
click at [296, 249] on circle at bounding box center [296, 249] width 0 height 0
click at [398, 257] on div "ТРИ" at bounding box center [398, 261] width 25 height 19
type input "***"
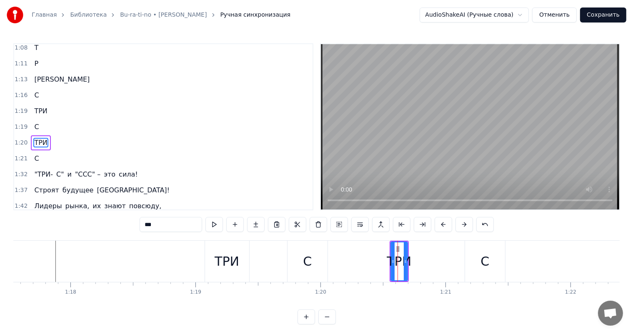
scroll to position [323, 0]
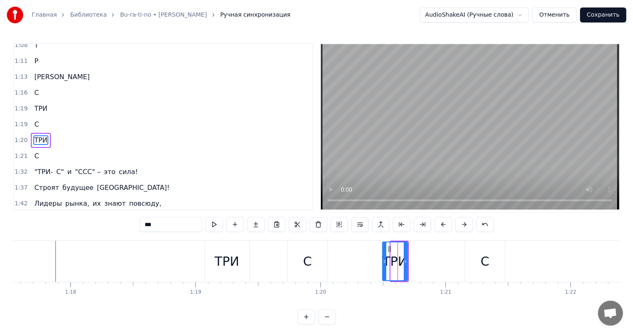
drag, startPoint x: 391, startPoint y: 258, endPoint x: 380, endPoint y: 258, distance: 10.8
click at [383, 258] on icon at bounding box center [384, 261] width 3 height 7
click at [408, 259] on div "ТРИ" at bounding box center [394, 261] width 30 height 41
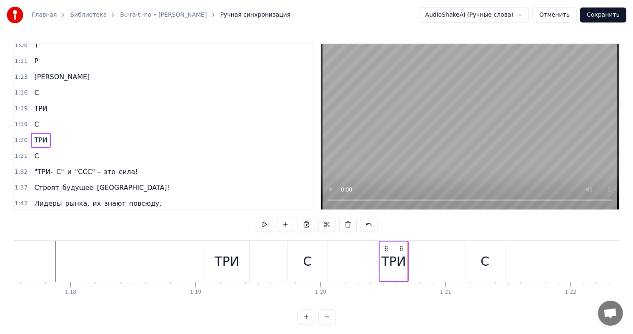
click at [406, 260] on div "ТРИ" at bounding box center [394, 262] width 28 height 40
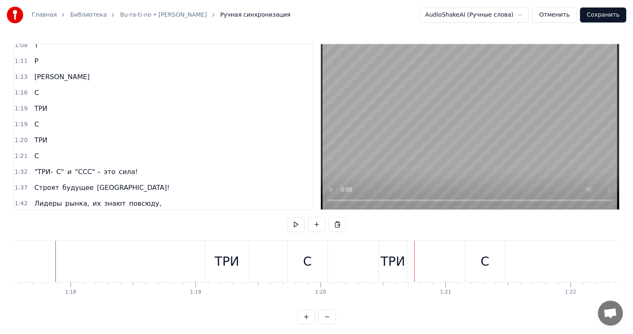
click at [402, 259] on div "ТРИ" at bounding box center [392, 261] width 25 height 19
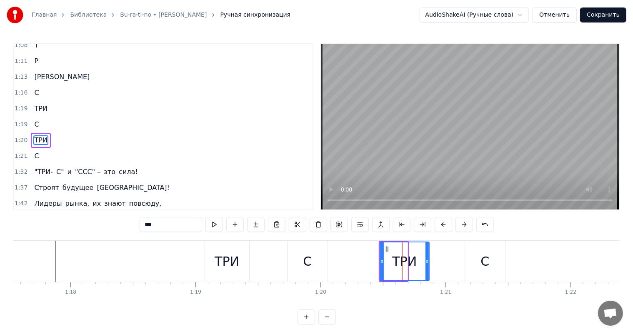
drag, startPoint x: 406, startPoint y: 260, endPoint x: 430, endPoint y: 262, distance: 24.6
click at [429, 261] on icon at bounding box center [426, 261] width 3 height 7
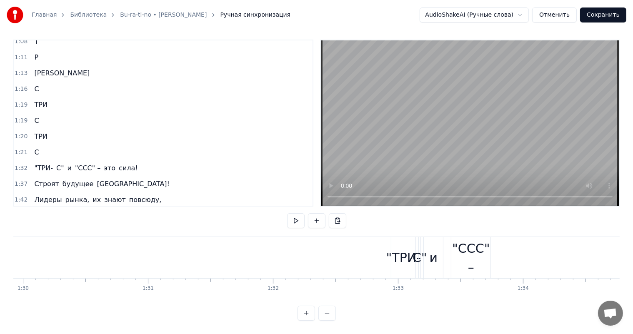
scroll to position [0, 11251]
click at [392, 248] on div ""ТРИ-" at bounding box center [394, 257] width 35 height 19
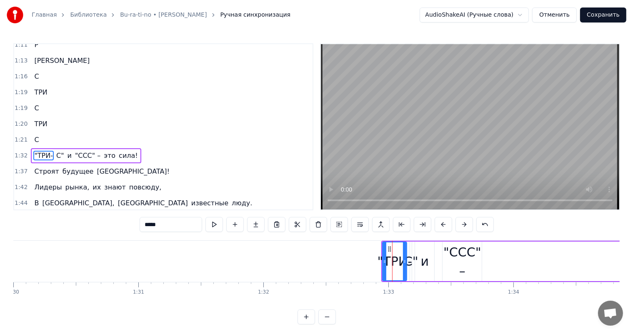
scroll to position [354, 0]
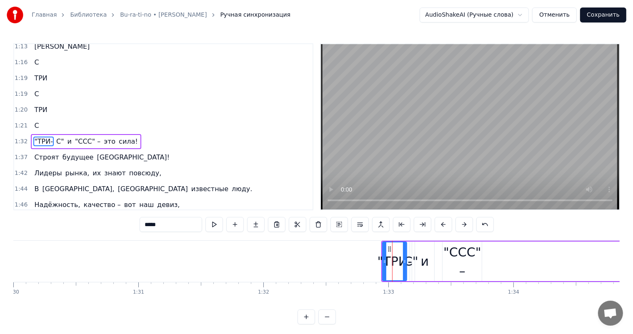
click at [387, 247] on icon at bounding box center [389, 249] width 7 height 7
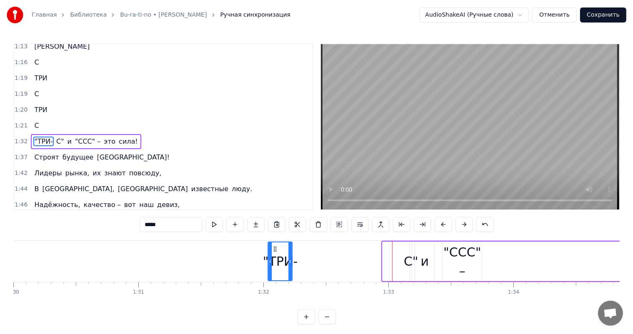
drag, startPoint x: 388, startPoint y: 248, endPoint x: 273, endPoint y: 248, distance: 115.0
click at [273, 248] on icon at bounding box center [275, 249] width 7 height 7
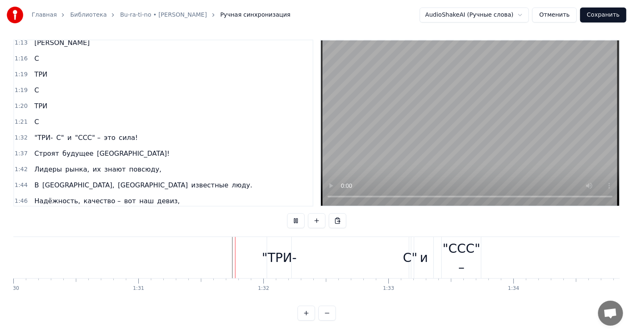
scroll to position [11, 0]
click at [278, 250] on div ""ТРИ-" at bounding box center [279, 257] width 35 height 19
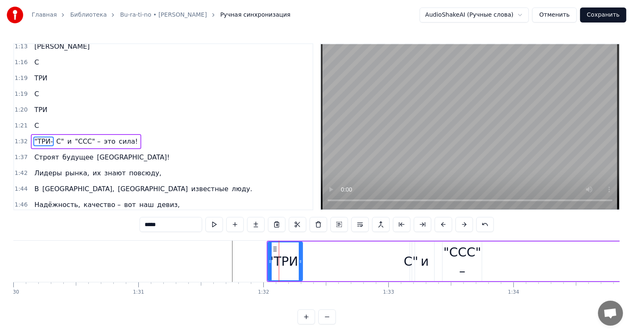
drag, startPoint x: 290, startPoint y: 255, endPoint x: 312, endPoint y: 260, distance: 22.6
click at [300, 255] on div at bounding box center [300, 262] width 3 height 38
click at [407, 261] on div "С"" at bounding box center [411, 261] width 15 height 19
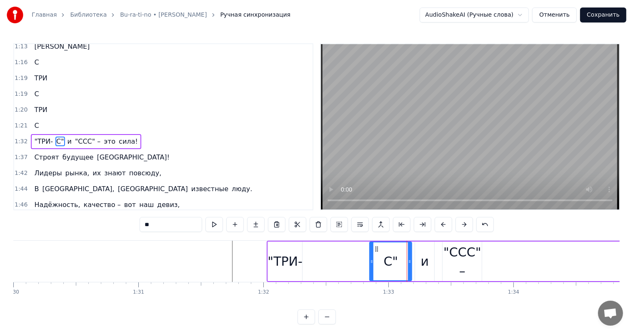
drag, startPoint x: 412, startPoint y: 260, endPoint x: 362, endPoint y: 260, distance: 50.4
click at [370, 260] on icon at bounding box center [371, 261] width 3 height 7
drag, startPoint x: 410, startPoint y: 256, endPoint x: 389, endPoint y: 256, distance: 20.8
click at [389, 256] on div at bounding box center [388, 262] width 3 height 38
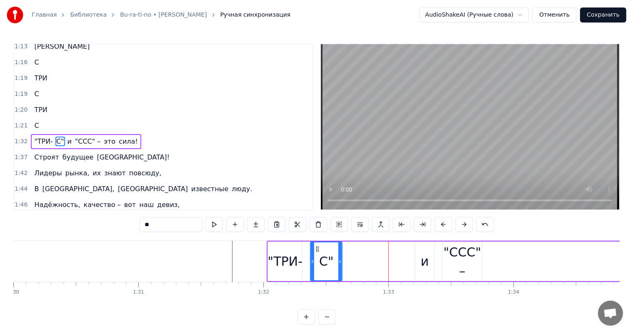
drag, startPoint x: 366, startPoint y: 249, endPoint x: 317, endPoint y: 253, distance: 49.3
click at [317, 253] on div "С"" at bounding box center [326, 262] width 31 height 38
click at [421, 263] on div "и" at bounding box center [425, 261] width 8 height 19
type input "*"
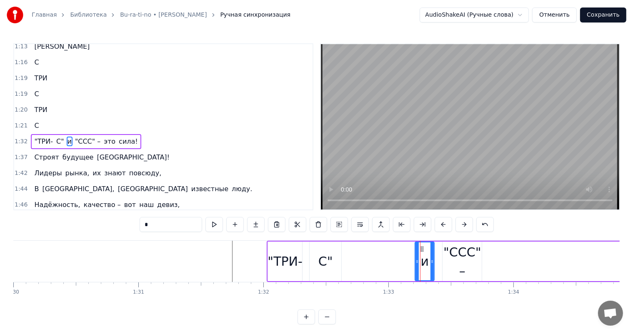
drag, startPoint x: 420, startPoint y: 248, endPoint x: 367, endPoint y: 247, distance: 53.4
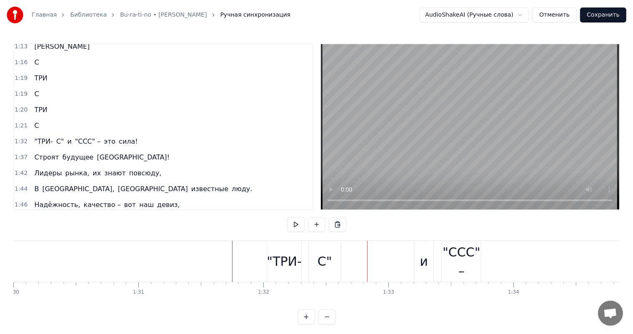
click at [421, 250] on div "и" at bounding box center [423, 261] width 19 height 41
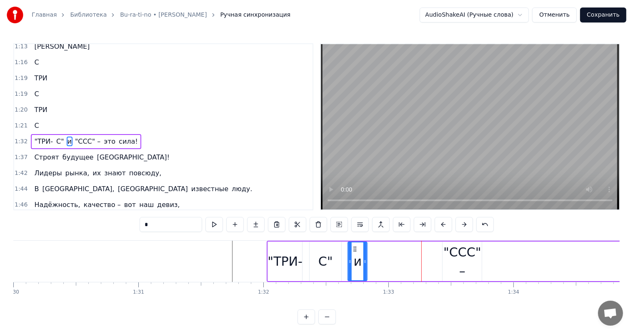
drag, startPoint x: 422, startPoint y: 248, endPoint x: 365, endPoint y: 252, distance: 57.2
click at [352, 250] on icon at bounding box center [355, 249] width 7 height 7
click at [468, 254] on div ""ССС" –" at bounding box center [462, 262] width 39 height 38
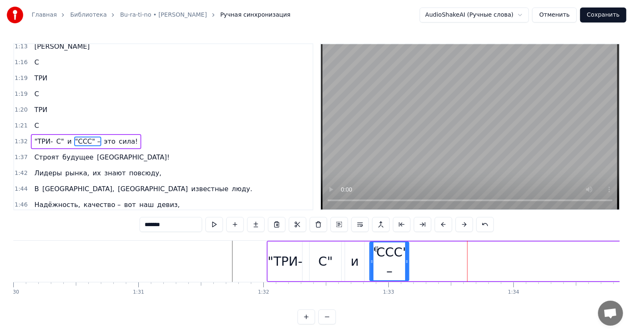
drag, startPoint x: 448, startPoint y: 248, endPoint x: 375, endPoint y: 250, distance: 72.9
click at [375, 250] on icon at bounding box center [376, 249] width 7 height 7
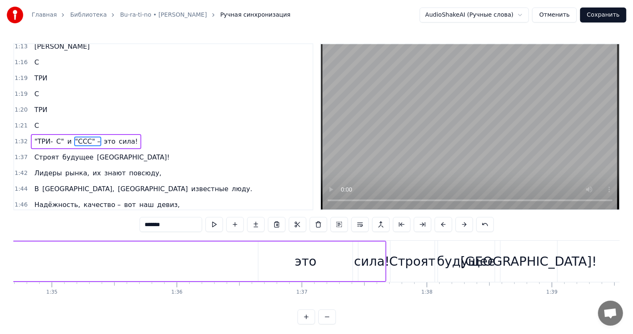
scroll to position [0, 11848]
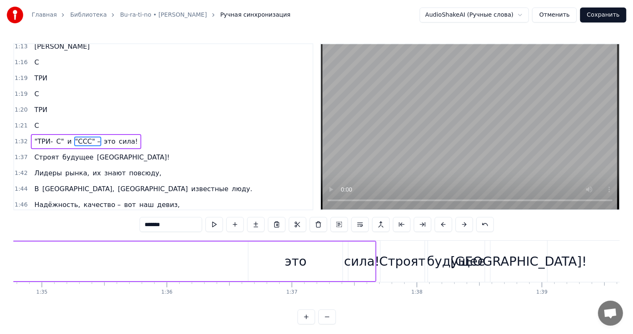
click at [306, 255] on div "это" at bounding box center [295, 262] width 94 height 40
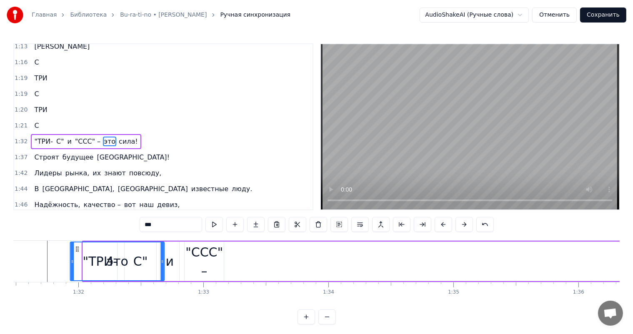
scroll to position [0, 11426]
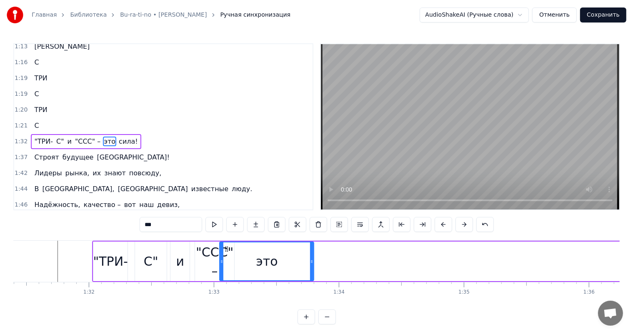
drag, startPoint x: 255, startPoint y: 248, endPoint x: 265, endPoint y: 252, distance: 10.8
click at [265, 252] on div "это" at bounding box center [266, 262] width 93 height 38
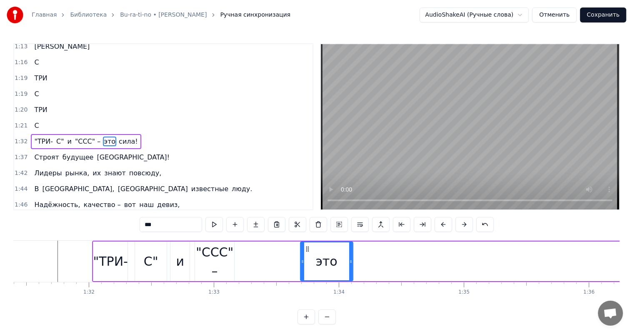
drag, startPoint x: 262, startPoint y: 256, endPoint x: 306, endPoint y: 257, distance: 44.2
click at [304, 257] on div at bounding box center [302, 262] width 3 height 38
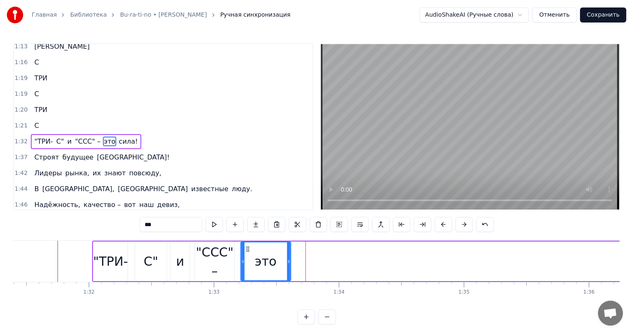
drag, startPoint x: 308, startPoint y: 248, endPoint x: 247, endPoint y: 249, distance: 61.3
click at [247, 249] on icon at bounding box center [247, 249] width 7 height 7
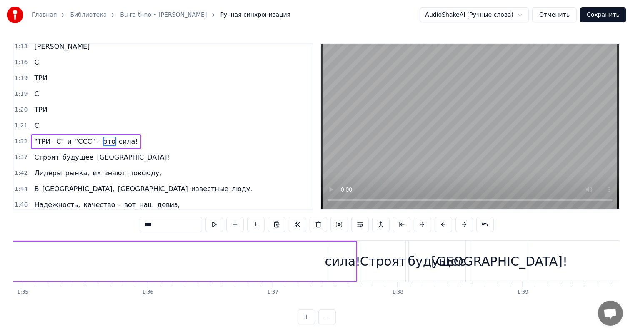
scroll to position [0, 11876]
click at [334, 262] on div "сила!" at bounding box center [334, 261] width 36 height 19
type input "*****"
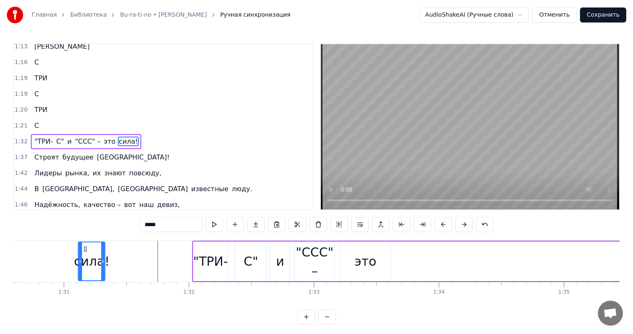
scroll to position [0, 11321]
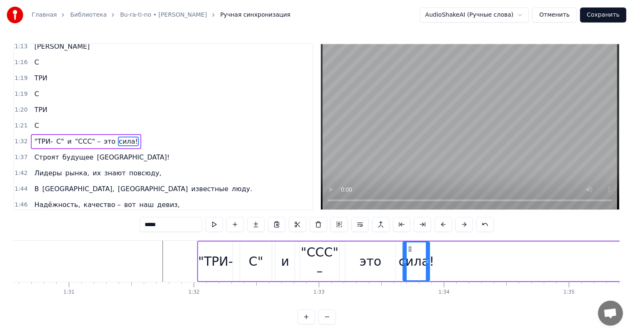
drag, startPoint x: 325, startPoint y: 247, endPoint x: 405, endPoint y: 258, distance: 79.9
click at [405, 258] on div "сила!" at bounding box center [416, 262] width 26 height 38
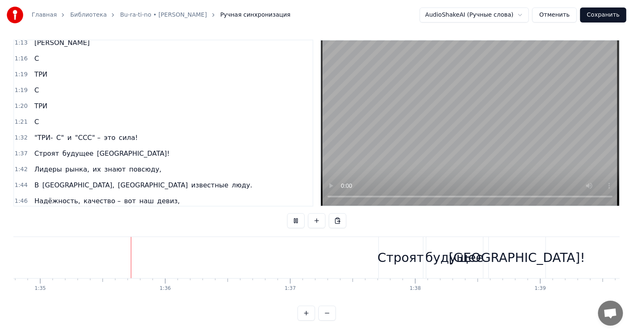
scroll to position [0, 11850]
click at [387, 267] on div "Строят" at bounding box center [400, 257] width 44 height 41
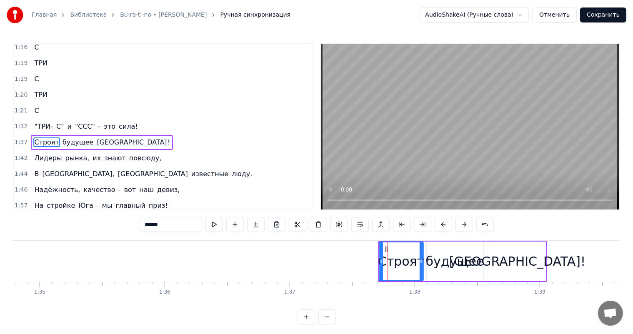
scroll to position [369, 0]
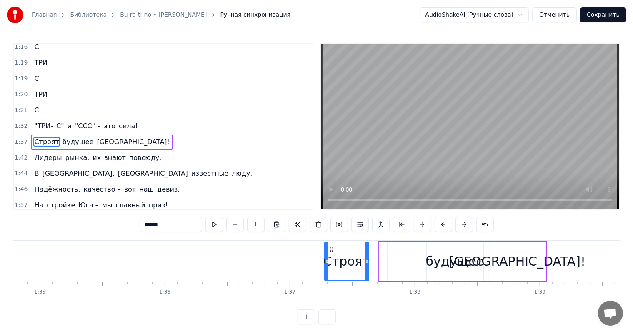
drag, startPoint x: 385, startPoint y: 248, endPoint x: 330, endPoint y: 248, distance: 55.0
click at [330, 249] on circle at bounding box center [330, 249] width 0 height 0
click at [438, 257] on div "будущее" at bounding box center [455, 261] width 58 height 19
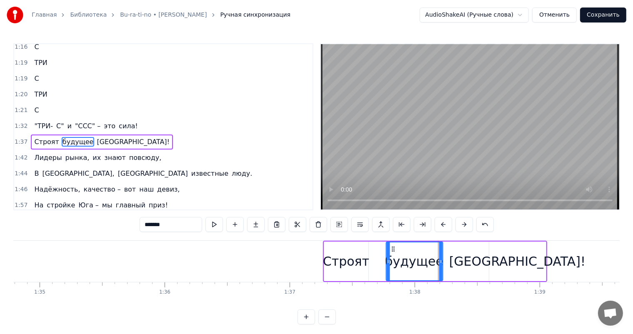
drag, startPoint x: 434, startPoint y: 248, endPoint x: 393, endPoint y: 248, distance: 40.4
click at [393, 249] on circle at bounding box center [393, 249] width 0 height 0
click at [513, 262] on div "[GEOGRAPHIC_DATA]!" at bounding box center [517, 261] width 136 height 19
type input "*******"
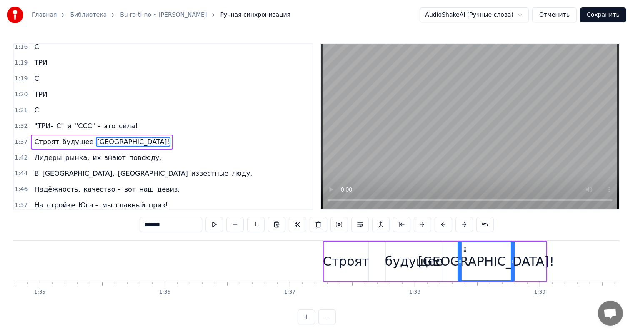
drag, startPoint x: 496, startPoint y: 248, endPoint x: 463, endPoint y: 249, distance: 32.5
click at [463, 249] on icon at bounding box center [464, 249] width 7 height 7
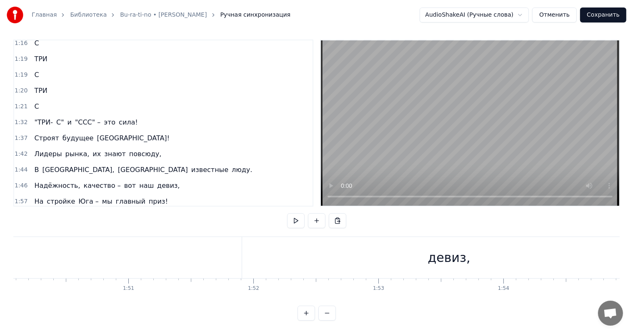
scroll to position [0, 13810]
click at [420, 253] on div "девиз," at bounding box center [401, 257] width 414 height 41
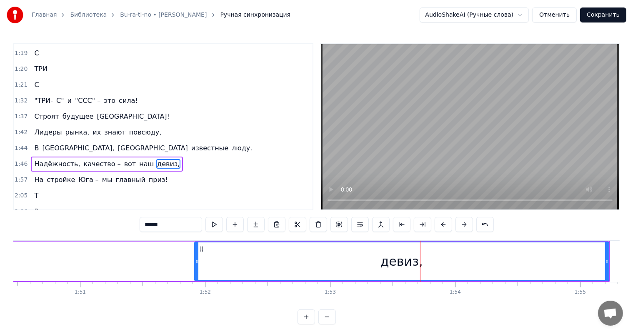
scroll to position [415, 0]
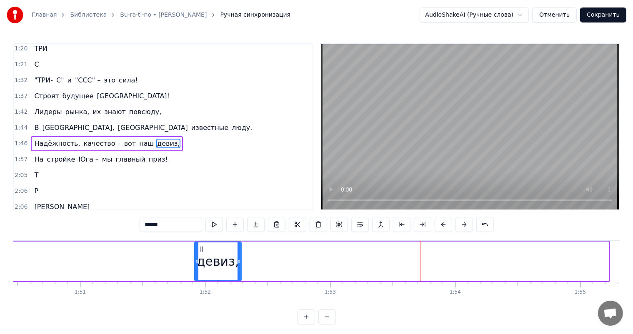
drag, startPoint x: 608, startPoint y: 256, endPoint x: 241, endPoint y: 259, distance: 366.3
click at [241, 259] on div at bounding box center [239, 262] width 3 height 38
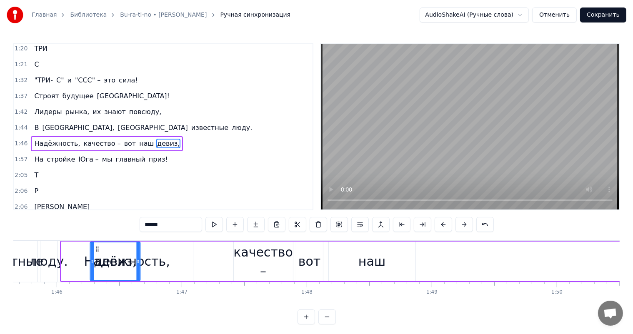
scroll to position [0, 13192]
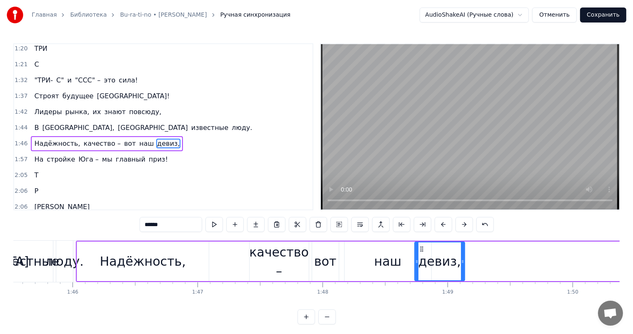
drag, startPoint x: 202, startPoint y: 249, endPoint x: 422, endPoint y: 255, distance: 220.1
click at [422, 255] on div "девиз," at bounding box center [439, 262] width 49 height 38
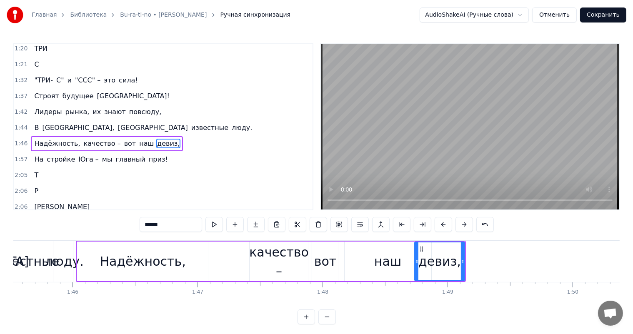
click at [273, 255] on div "качество –" at bounding box center [279, 262] width 60 height 38
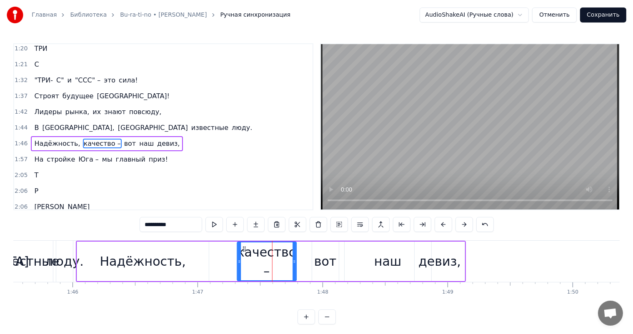
drag, startPoint x: 255, startPoint y: 247, endPoint x: 256, endPoint y: 252, distance: 5.1
click at [243, 247] on circle at bounding box center [243, 247] width 0 height 0
click at [323, 260] on div "вот" at bounding box center [325, 261] width 23 height 19
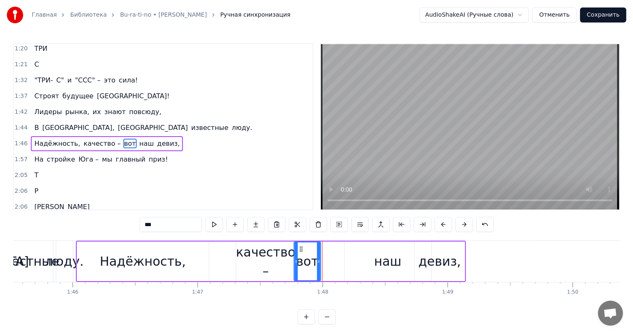
drag, startPoint x: 317, startPoint y: 248, endPoint x: 299, endPoint y: 249, distance: 17.9
click at [299, 249] on icon at bounding box center [301, 249] width 7 height 7
click at [380, 260] on div "наш" at bounding box center [387, 261] width 27 height 19
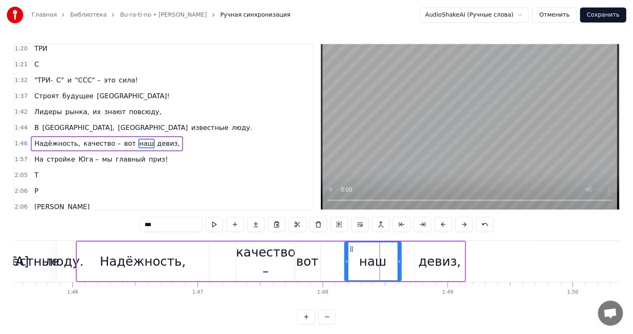
drag, startPoint x: 428, startPoint y: 257, endPoint x: 393, endPoint y: 256, distance: 35.0
click at [398, 256] on div at bounding box center [399, 262] width 3 height 38
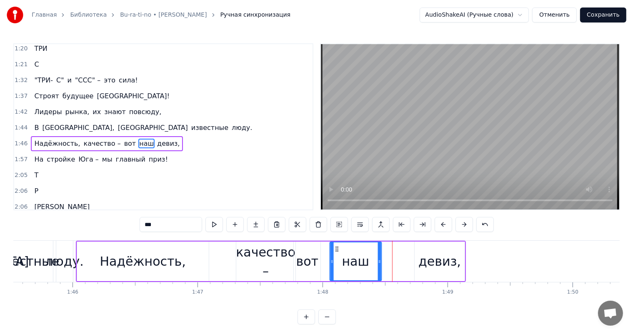
drag, startPoint x: 350, startPoint y: 248, endPoint x: 334, endPoint y: 248, distance: 15.8
click at [334, 248] on icon at bounding box center [336, 249] width 7 height 7
click at [435, 265] on div "девиз," at bounding box center [439, 261] width 43 height 19
type input "******"
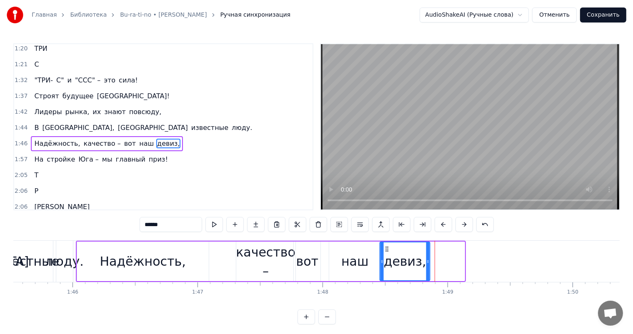
drag, startPoint x: 420, startPoint y: 248, endPoint x: 384, endPoint y: 249, distance: 35.4
click at [384, 249] on icon at bounding box center [387, 249] width 7 height 7
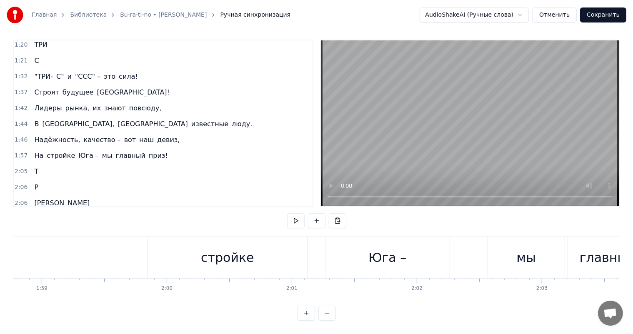
scroll to position [0, 14781]
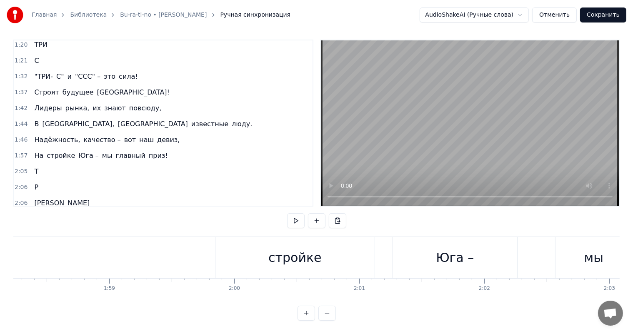
click at [159, 245] on div "На стройке Юга – мы главный приз!" at bounding box center [367, 257] width 974 height 41
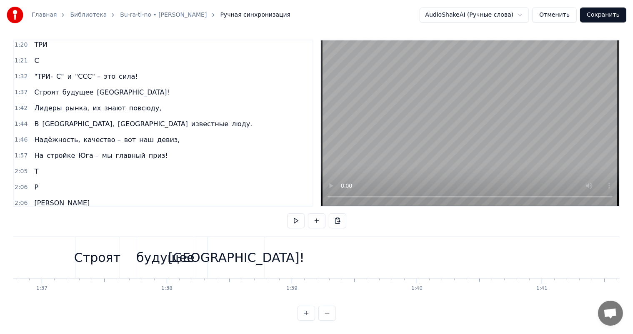
scroll to position [0, 12107]
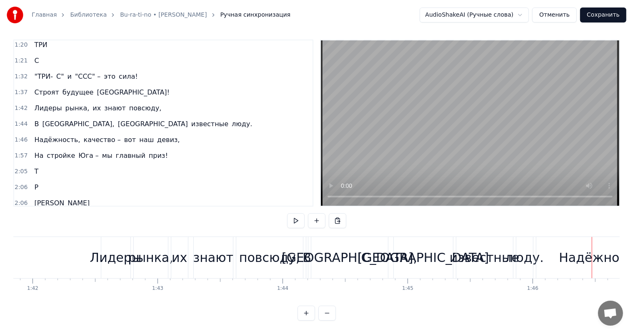
scroll to position [0, 12751]
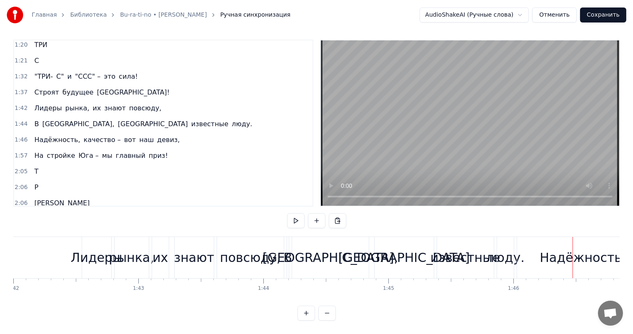
click at [100, 253] on div "Лидеры" at bounding box center [97, 257] width 52 height 19
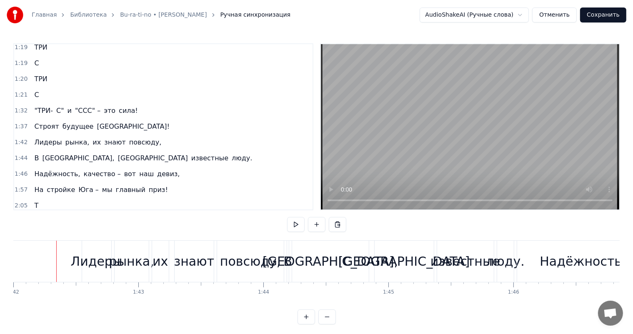
scroll to position [11, 0]
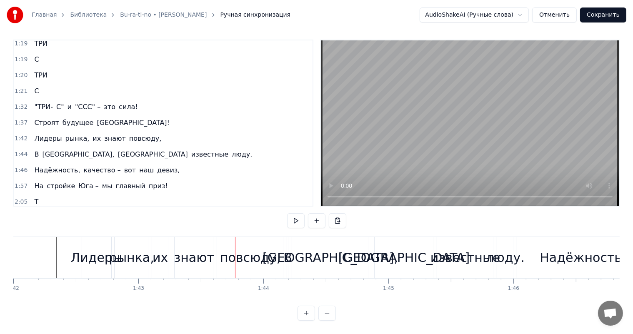
click at [125, 248] on div "рынка," at bounding box center [131, 257] width 45 height 19
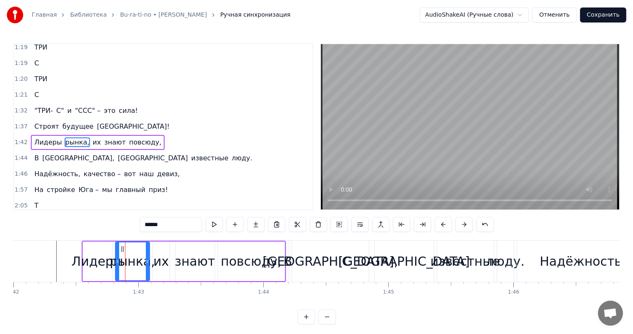
click at [157, 259] on div "их" at bounding box center [160, 261] width 15 height 19
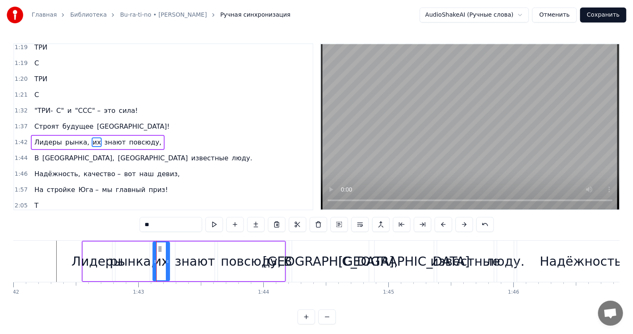
click at [158, 259] on div "их" at bounding box center [160, 261] width 15 height 19
click at [158, 249] on circle at bounding box center [158, 249] width 0 height 0
click at [192, 262] on div "знают" at bounding box center [195, 261] width 40 height 19
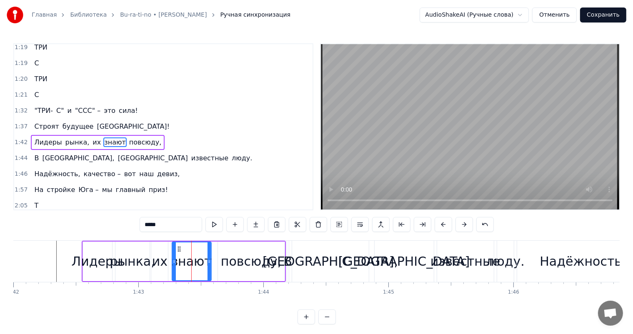
drag, startPoint x: 180, startPoint y: 248, endPoint x: 173, endPoint y: 248, distance: 6.7
click at [176, 248] on icon at bounding box center [179, 249] width 7 height 7
click at [247, 260] on div "повсюду," at bounding box center [251, 261] width 60 height 19
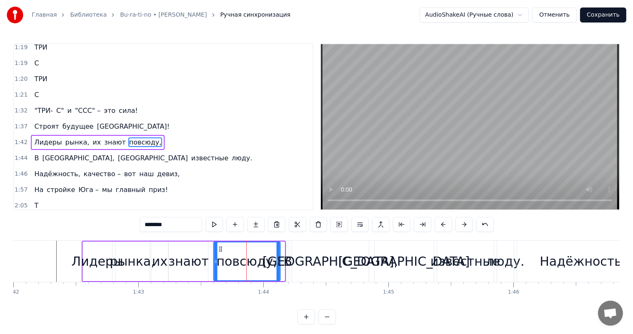
drag, startPoint x: 225, startPoint y: 247, endPoint x: 217, endPoint y: 247, distance: 8.3
click at [221, 247] on circle at bounding box center [221, 247] width 0 height 0
drag, startPoint x: 274, startPoint y: 265, endPoint x: 249, endPoint y: 262, distance: 24.8
click at [249, 262] on div at bounding box center [250, 262] width 3 height 38
click at [285, 260] on div "В" at bounding box center [287, 261] width 9 height 19
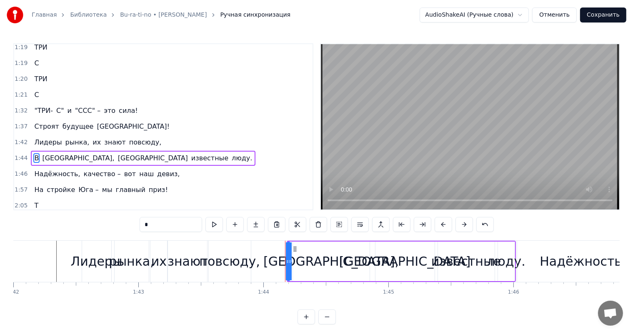
scroll to position [400, 0]
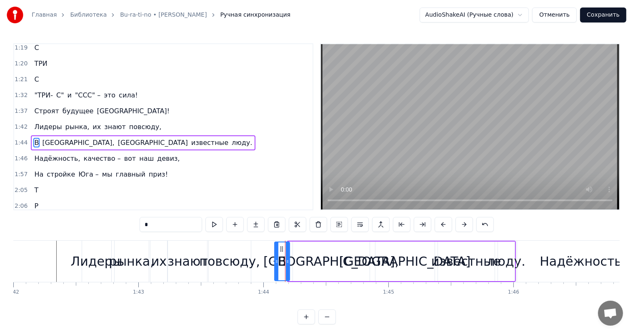
drag, startPoint x: 288, startPoint y: 259, endPoint x: 274, endPoint y: 258, distance: 14.2
click at [275, 258] on icon at bounding box center [276, 261] width 3 height 7
drag, startPoint x: 279, startPoint y: 248, endPoint x: 264, endPoint y: 248, distance: 15.4
click at [264, 249] on circle at bounding box center [264, 249] width 0 height 0
click at [311, 262] on div "[GEOGRAPHIC_DATA]," at bounding box center [330, 261] width 135 height 19
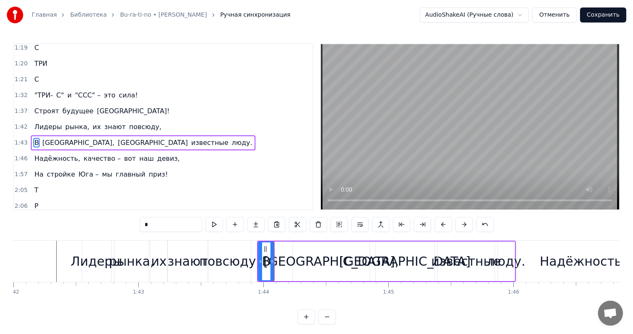
type input "*******"
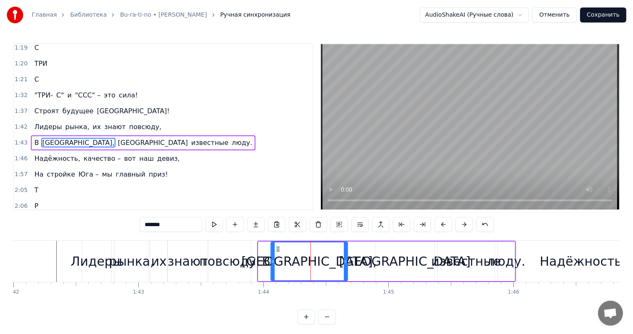
drag, startPoint x: 298, startPoint y: 247, endPoint x: 276, endPoint y: 247, distance: 22.1
click at [277, 247] on circle at bounding box center [277, 247] width 0 height 0
click at [345, 263] on div "[GEOGRAPHIC_DATA]," at bounding box center [309, 262] width 78 height 40
drag, startPoint x: 345, startPoint y: 263, endPoint x: 337, endPoint y: 263, distance: 8.3
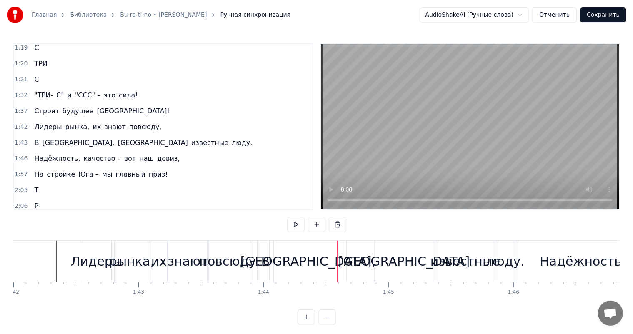
click at [327, 259] on div "[GEOGRAPHIC_DATA]," at bounding box center [307, 261] width 135 height 19
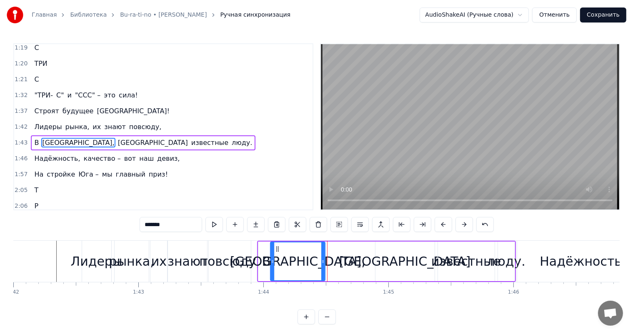
drag, startPoint x: 345, startPoint y: 261, endPoint x: 323, endPoint y: 261, distance: 22.1
click at [323, 261] on circle at bounding box center [323, 261] width 0 height 0
click at [392, 262] on div "[GEOGRAPHIC_DATA]" at bounding box center [404, 261] width 131 height 19
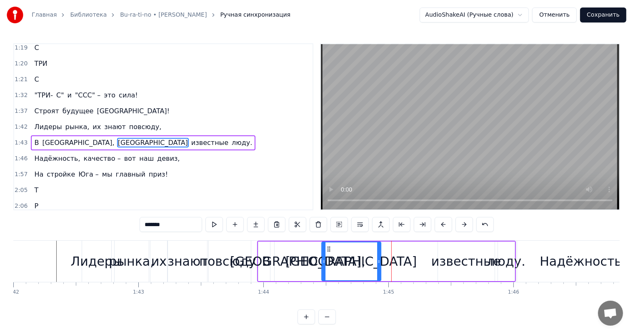
drag, startPoint x: 382, startPoint y: 249, endPoint x: 328, endPoint y: 251, distance: 53.4
click at [328, 251] on icon at bounding box center [328, 249] width 7 height 7
drag, startPoint x: 380, startPoint y: 260, endPoint x: 366, endPoint y: 260, distance: 13.8
click at [366, 260] on icon at bounding box center [365, 261] width 3 height 7
click at [450, 261] on div "известные" at bounding box center [466, 261] width 70 height 19
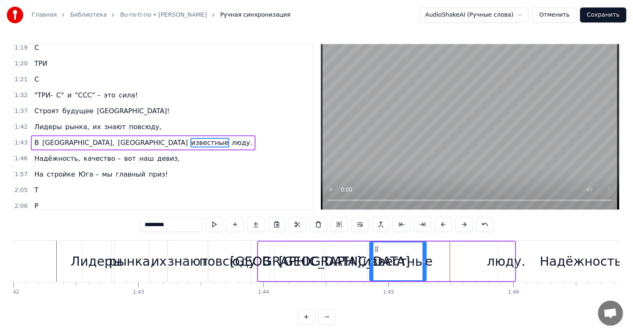
drag, startPoint x: 443, startPoint y: 248, endPoint x: 374, endPoint y: 251, distance: 69.2
click at [374, 251] on icon at bounding box center [376, 249] width 7 height 7
click at [492, 261] on div "люду." at bounding box center [506, 261] width 38 height 19
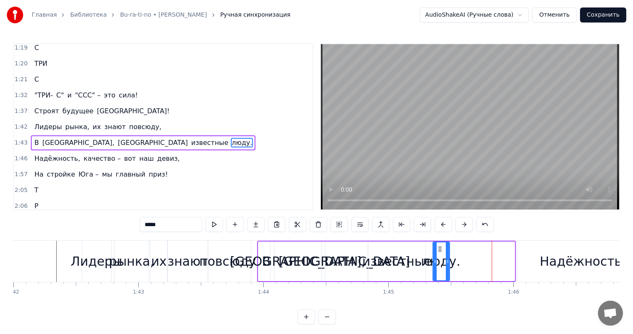
drag, startPoint x: 503, startPoint y: 248, endPoint x: 439, endPoint y: 252, distance: 63.9
click at [439, 252] on div "люду." at bounding box center [441, 262] width 16 height 38
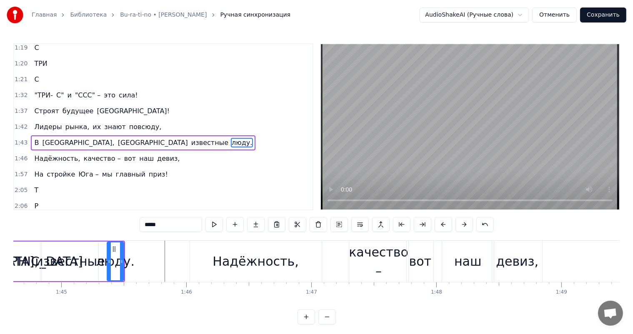
scroll to position [0, 13001]
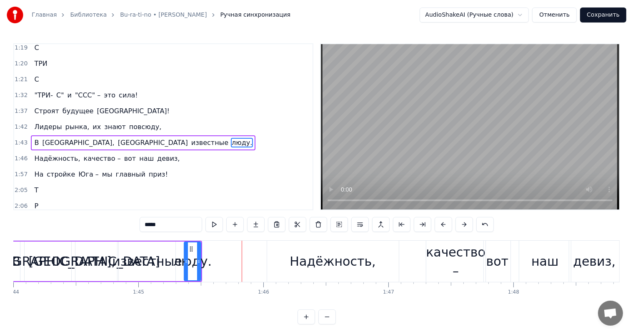
click at [333, 261] on div "Надёжность," at bounding box center [333, 261] width 86 height 19
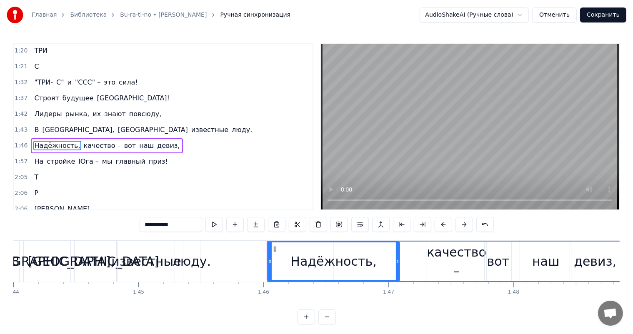
scroll to position [415, 0]
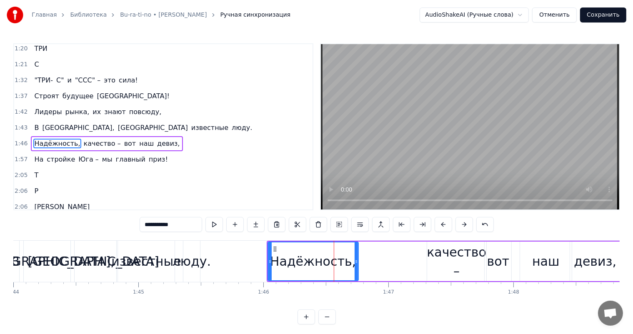
drag, startPoint x: 398, startPoint y: 257, endPoint x: 320, endPoint y: 258, distance: 77.5
click at [356, 258] on div at bounding box center [356, 262] width 3 height 38
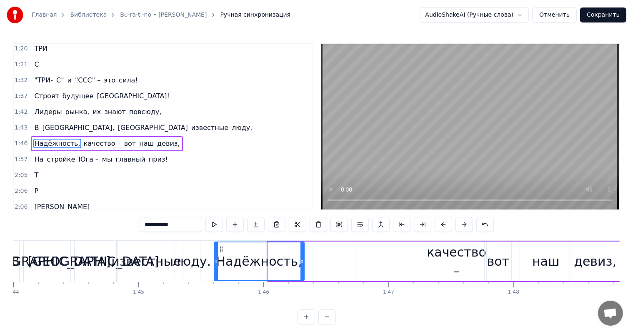
drag, startPoint x: 274, startPoint y: 250, endPoint x: 220, endPoint y: 250, distance: 53.8
click at [220, 250] on icon at bounding box center [221, 249] width 7 height 7
click at [444, 251] on div "качество –" at bounding box center [457, 262] width 60 height 38
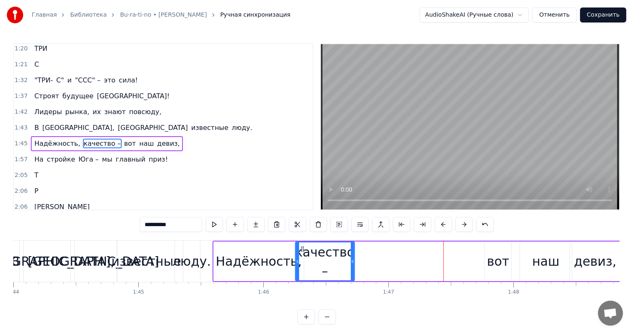
drag, startPoint x: 431, startPoint y: 248, endPoint x: 300, endPoint y: 255, distance: 131.9
click at [300, 255] on div "качество –" at bounding box center [325, 262] width 58 height 38
click at [497, 260] on div "вот" at bounding box center [498, 261] width 23 height 19
type input "***"
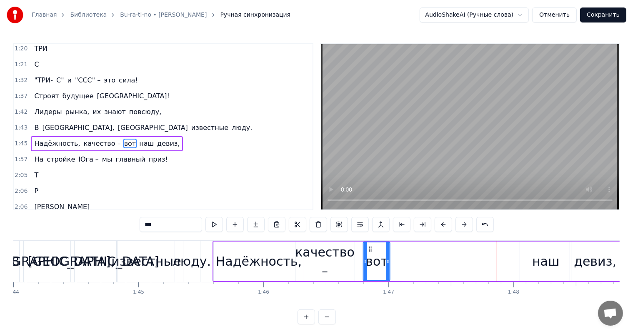
drag, startPoint x: 490, startPoint y: 247, endPoint x: 366, endPoint y: 256, distance: 124.1
click at [366, 256] on div "вот" at bounding box center [377, 262] width 26 height 38
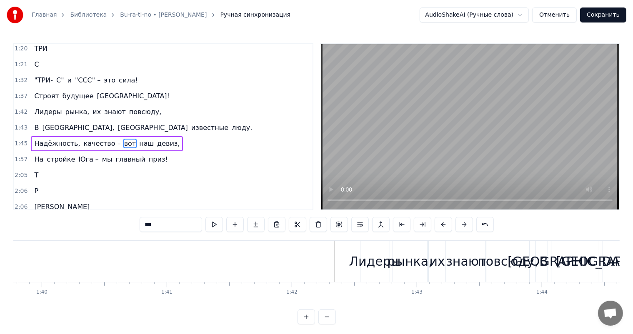
scroll to position [0, 12434]
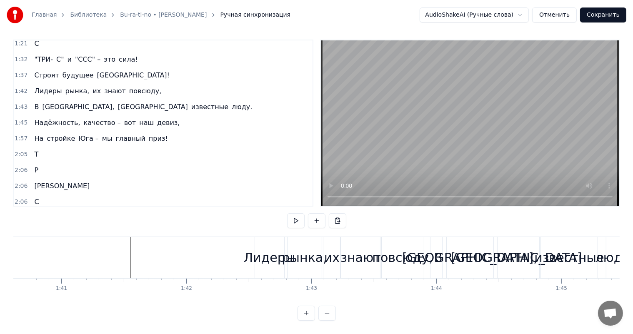
scroll to position [0, 12444]
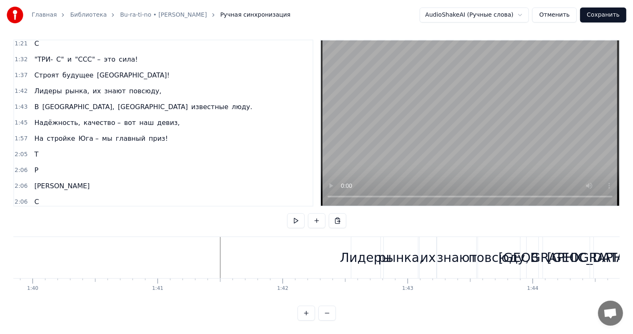
scroll to position [0, 12453]
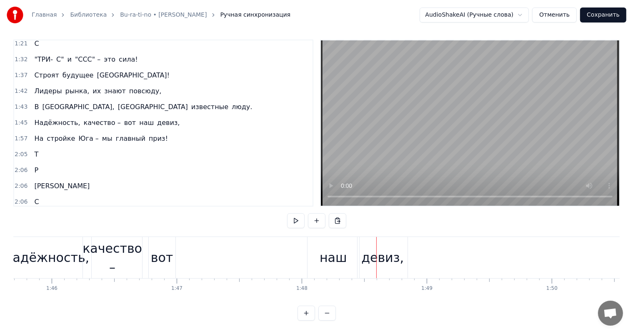
scroll to position [0, 13002]
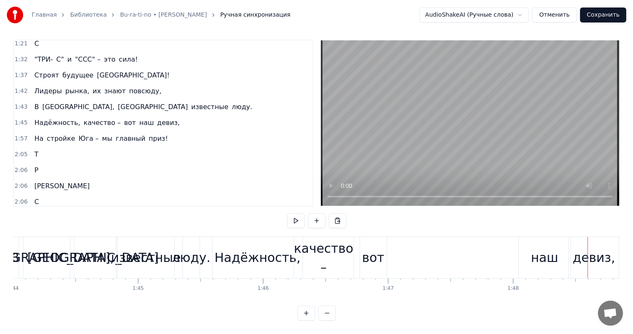
click at [407, 246] on div "Надёжность, качество – вот наш девиз," at bounding box center [416, 257] width 409 height 41
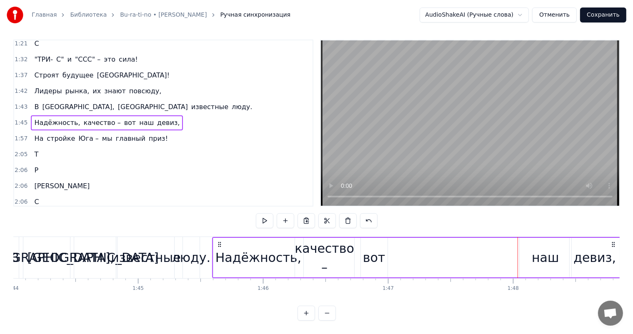
click at [230, 248] on div "Надёжность," at bounding box center [258, 257] width 86 height 19
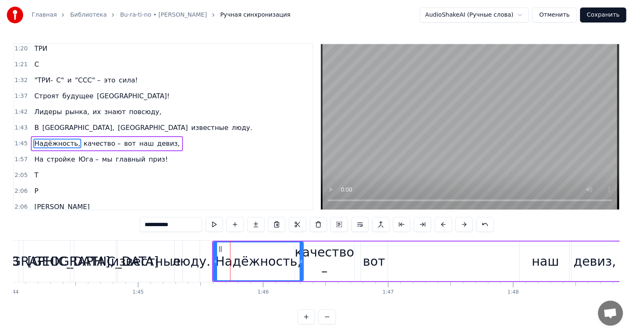
scroll to position [11, 0]
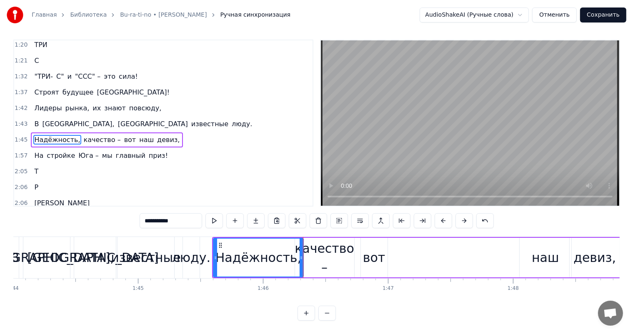
click at [333, 249] on div "качество –" at bounding box center [325, 258] width 60 height 38
type input "**********"
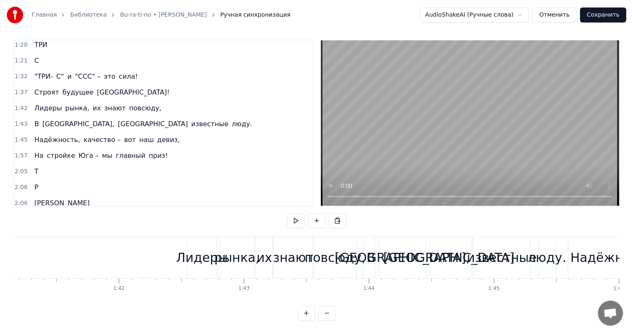
scroll to position [0, 12636]
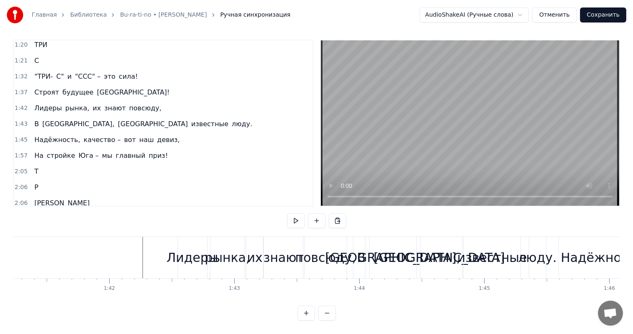
scroll to position [0, 12646]
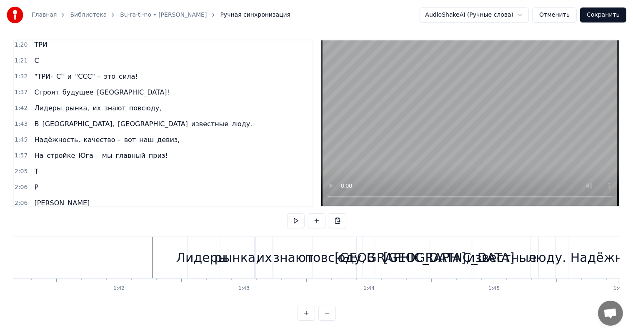
click at [202, 252] on div "Лидеры" at bounding box center [202, 257] width 52 height 19
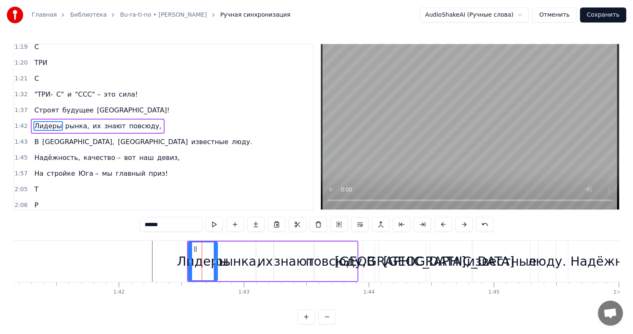
scroll to position [385, 0]
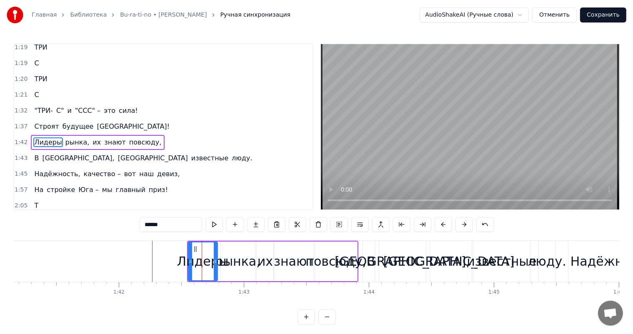
click at [178, 225] on input "******" at bounding box center [171, 224] width 63 height 15
click at [128, 138] on span "повсюду," at bounding box center [145, 143] width 34 height 10
type input "********"
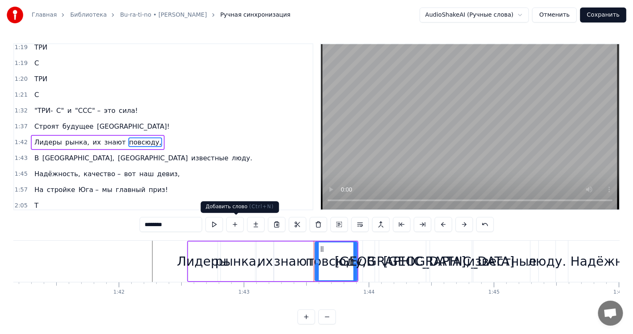
click at [242, 223] on button at bounding box center [235, 224] width 18 height 15
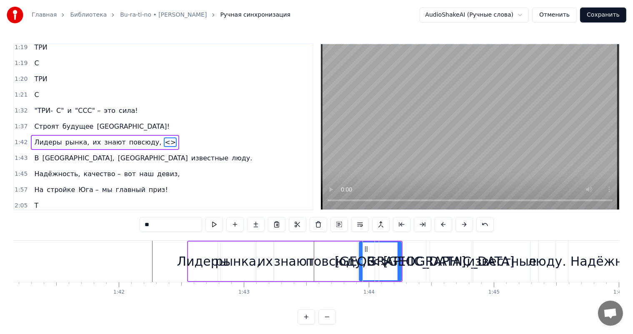
click at [164, 138] on span "<>" at bounding box center [170, 143] width 13 height 10
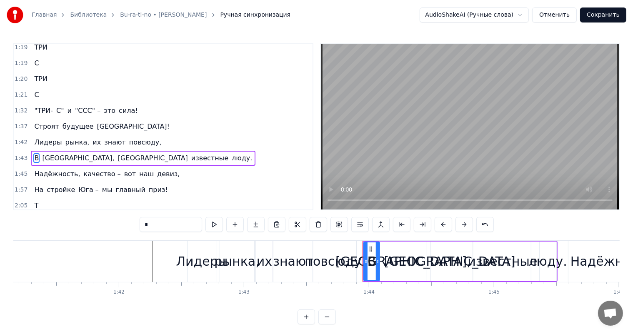
scroll to position [400, 0]
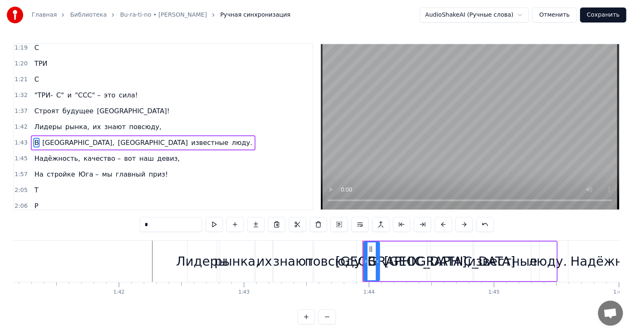
click at [140, 122] on span "повсюду," at bounding box center [145, 127] width 34 height 10
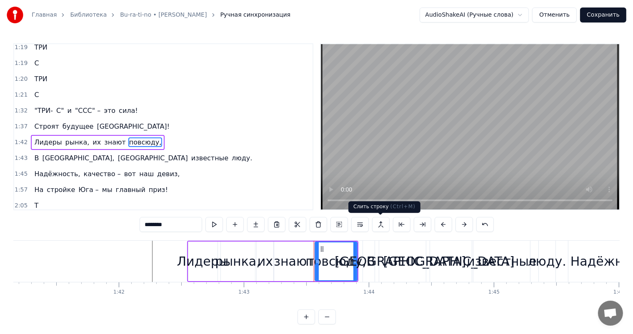
click at [383, 224] on button at bounding box center [381, 224] width 18 height 15
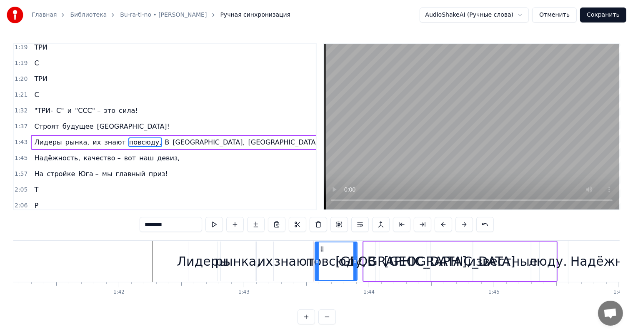
click at [34, 138] on span "Лидеры" at bounding box center [47, 143] width 29 height 10
type input "******"
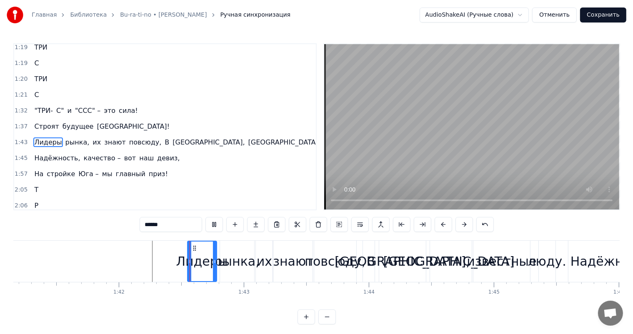
scroll to position [417, 0]
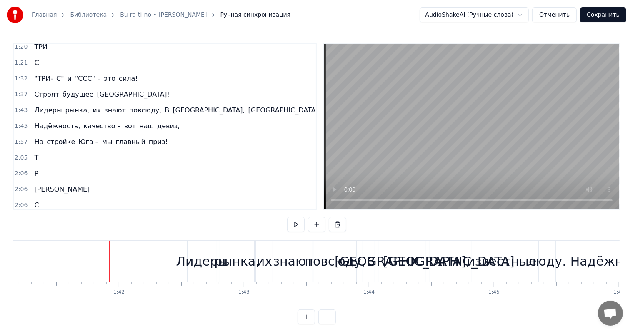
scroll to position [11, 0]
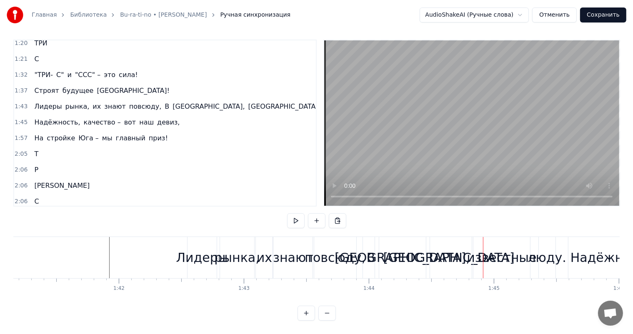
click at [164, 102] on span "В" at bounding box center [167, 107] width 6 height 10
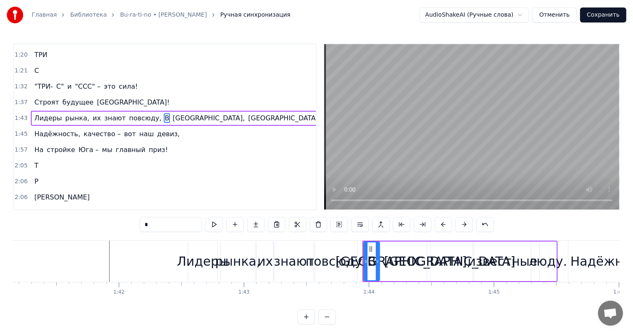
scroll to position [385, 0]
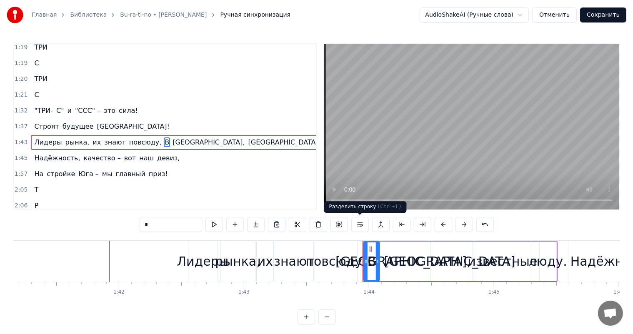
click at [362, 223] on button at bounding box center [360, 224] width 18 height 15
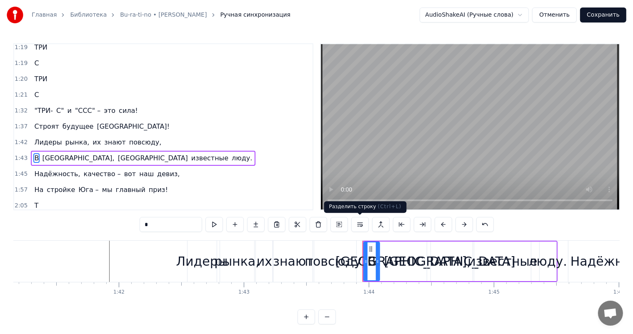
scroll to position [400, 0]
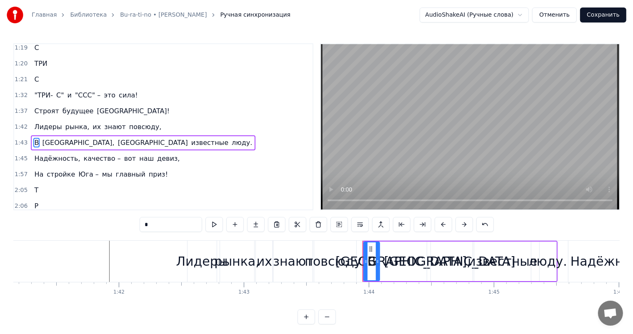
click at [131, 122] on span "повсюду," at bounding box center [145, 127] width 34 height 10
type input "********"
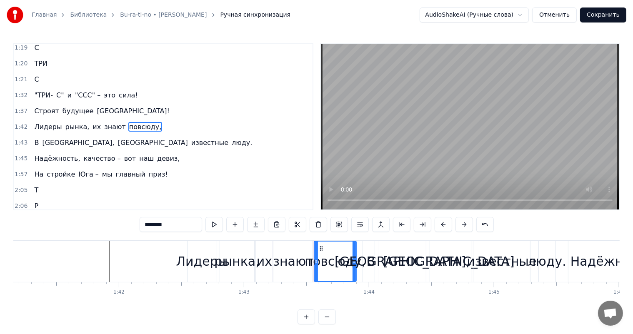
scroll to position [385, 0]
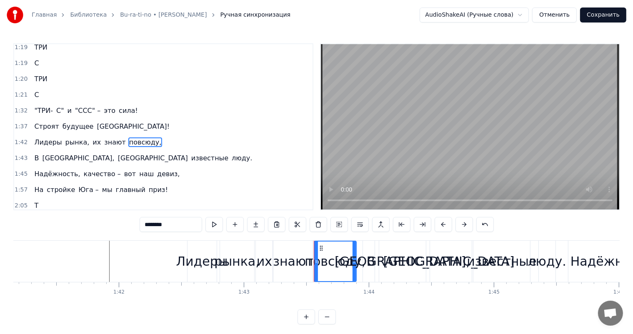
drag, startPoint x: 153, startPoint y: 125, endPoint x: 75, endPoint y: 127, distance: 77.9
click at [75, 135] on div "1:42 Лидеры рынка, их знают повсюду," at bounding box center [163, 143] width 298 height 16
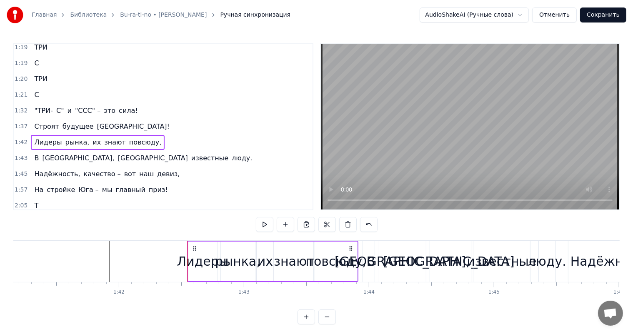
click at [128, 138] on span "повсюду," at bounding box center [145, 143] width 34 height 10
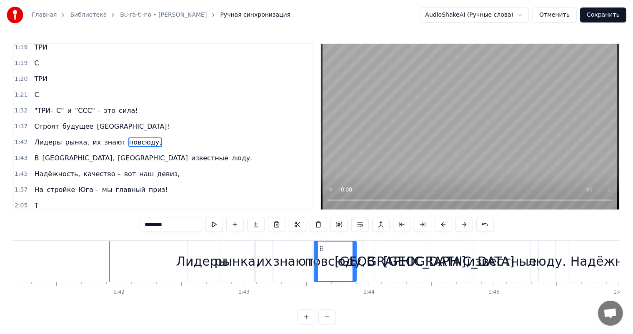
click at [103, 138] on span "знают" at bounding box center [114, 143] width 23 height 10
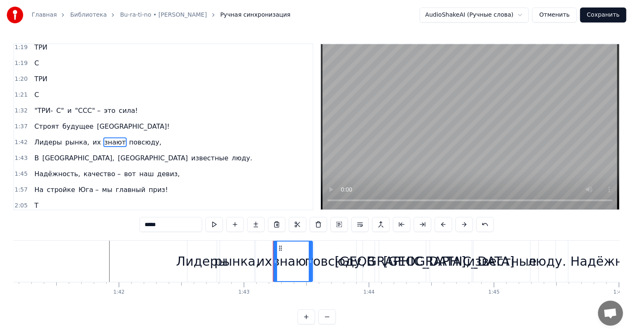
click at [128, 138] on span "повсюду," at bounding box center [145, 143] width 34 height 10
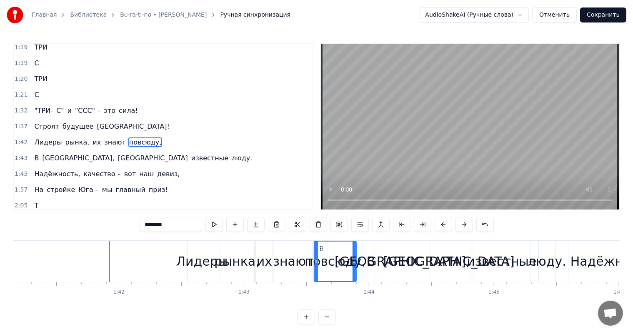
click at [106, 138] on span "знают" at bounding box center [114, 143] width 23 height 10
type input "*****"
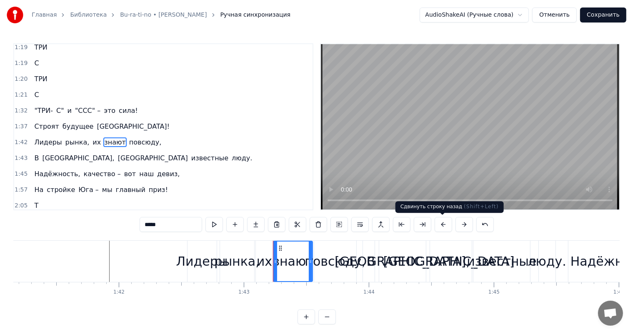
click at [440, 224] on button at bounding box center [444, 224] width 18 height 15
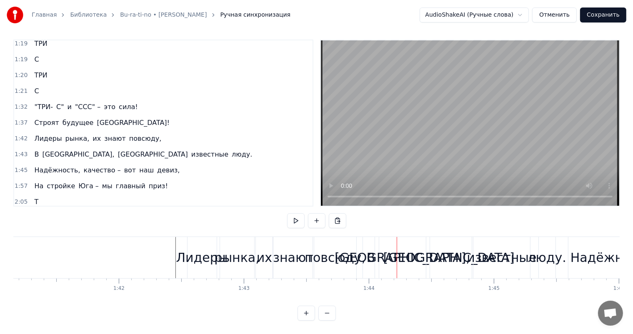
click at [103, 134] on span "знают" at bounding box center [114, 139] width 23 height 10
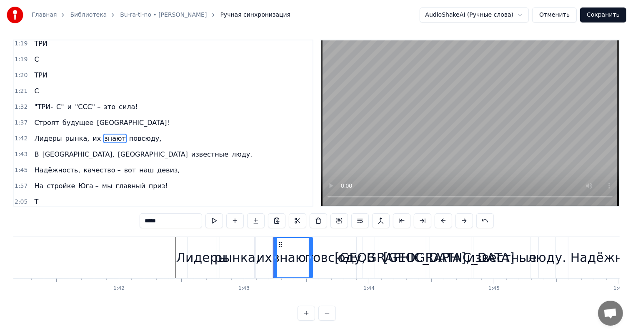
scroll to position [0, 0]
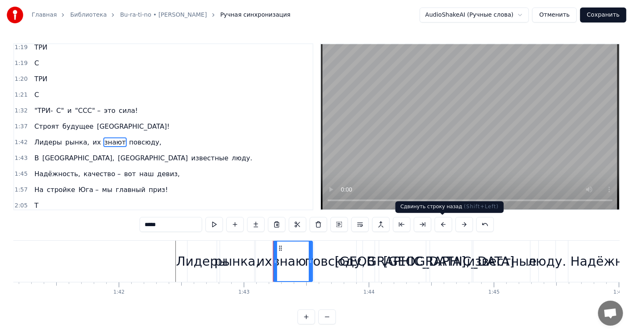
click at [438, 225] on button at bounding box center [444, 224] width 18 height 15
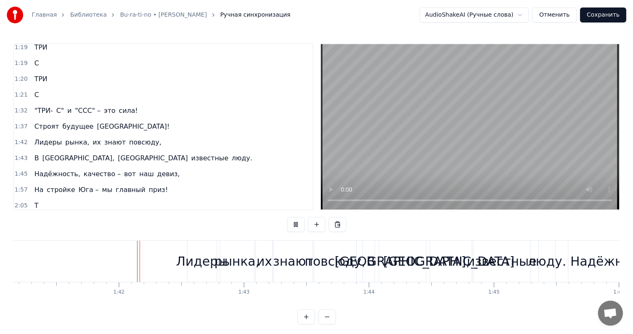
scroll to position [11, 0]
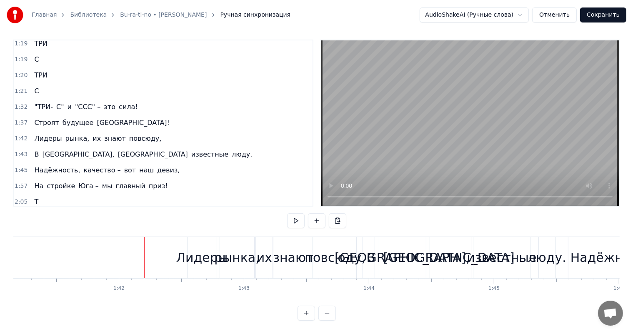
click at [103, 134] on span "знают" at bounding box center [114, 139] width 23 height 10
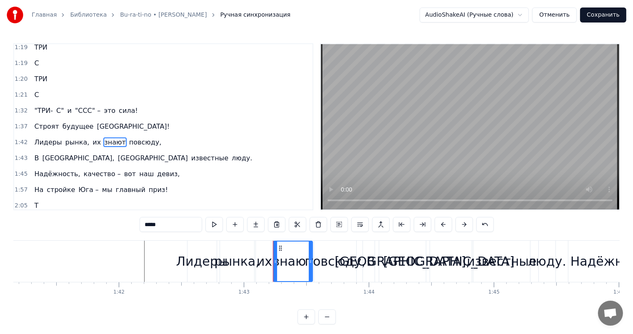
click at [103, 138] on span "знают" at bounding box center [114, 143] width 23 height 10
click at [345, 223] on button at bounding box center [339, 224] width 18 height 15
click at [279, 248] on icon at bounding box center [280, 248] width 7 height 7
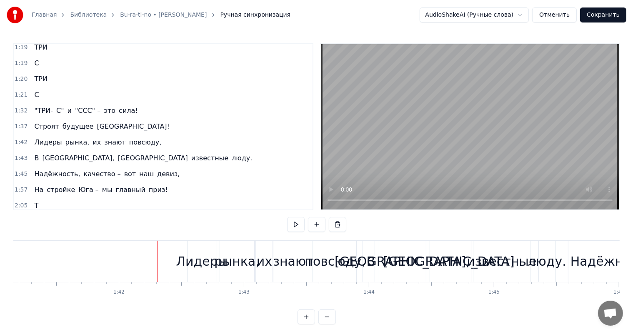
click at [194, 257] on div "Лидеры" at bounding box center [202, 261] width 52 height 19
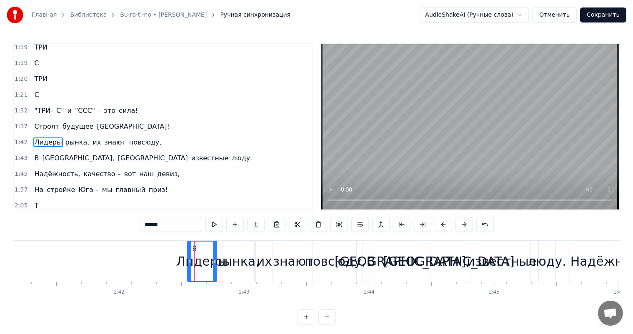
click at [243, 260] on div "рынка," at bounding box center [236, 261] width 45 height 19
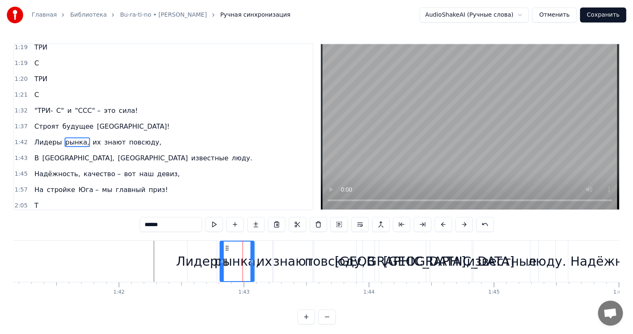
click at [264, 260] on div "их" at bounding box center [264, 261] width 15 height 19
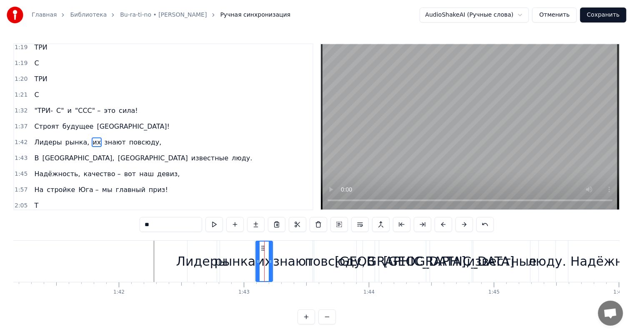
click at [286, 261] on div "знают" at bounding box center [293, 261] width 40 height 19
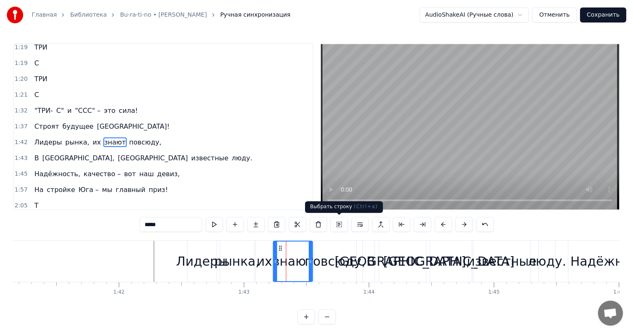
click at [342, 227] on button at bounding box center [339, 224] width 18 height 15
click at [74, 138] on span "рынка," at bounding box center [78, 143] width 26 height 10
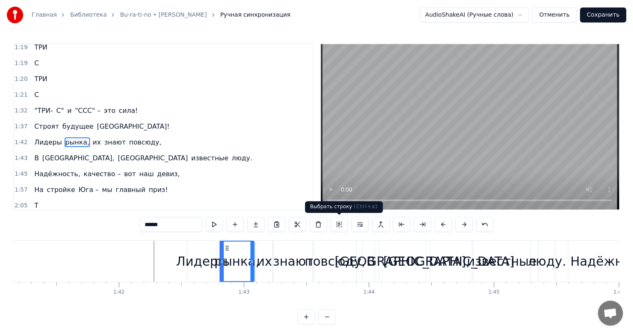
click at [342, 225] on button at bounding box center [339, 224] width 18 height 15
click at [337, 227] on button at bounding box center [339, 224] width 18 height 15
click at [92, 138] on span "их" at bounding box center [97, 143] width 10 height 10
type input "**"
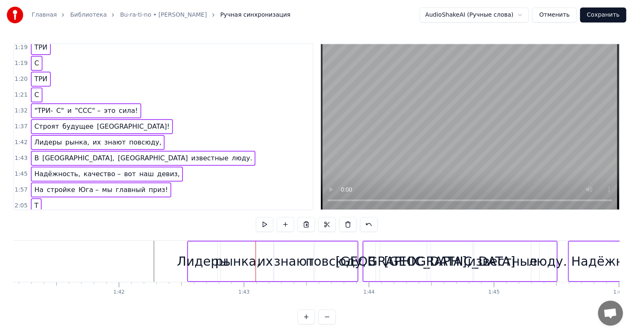
click at [92, 138] on span "их" at bounding box center [97, 143] width 10 height 10
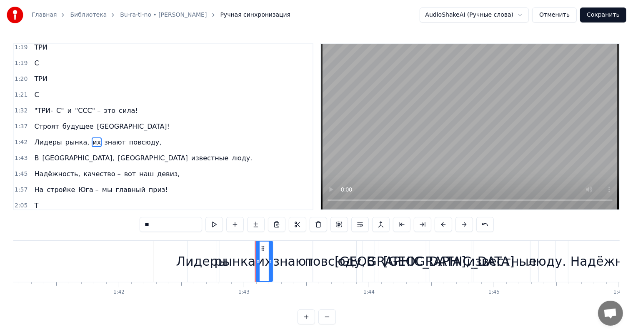
drag, startPoint x: 155, startPoint y: 129, endPoint x: 100, endPoint y: 129, distance: 55.0
click at [100, 135] on div "1:42 Лидеры рынка, их знают повсюду," at bounding box center [163, 143] width 298 height 16
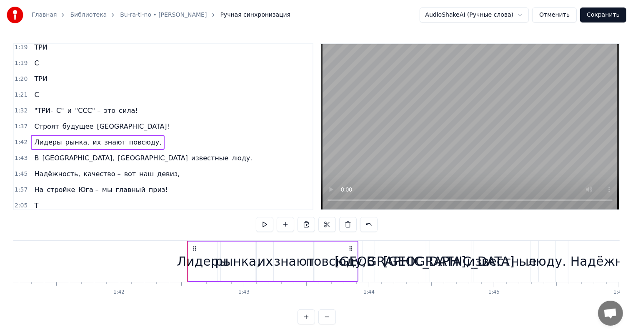
click at [103, 138] on span "знают" at bounding box center [114, 143] width 23 height 10
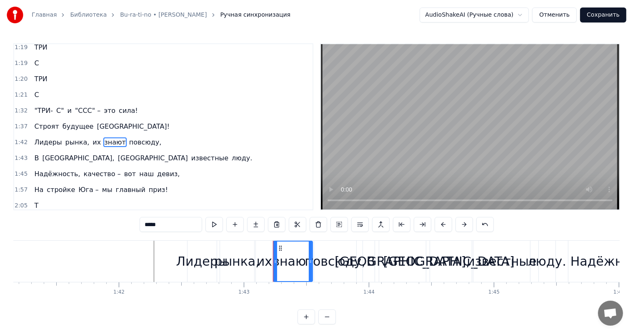
click at [128, 138] on span "повсюду," at bounding box center [145, 143] width 34 height 10
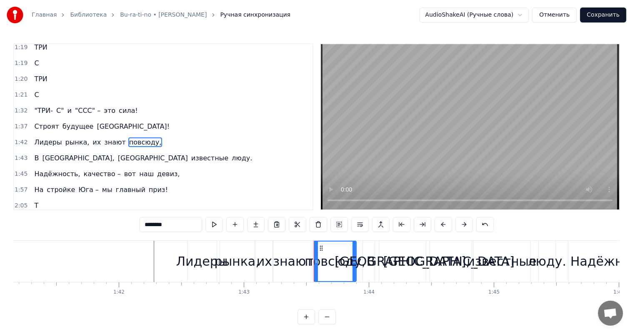
click at [103, 138] on span "знают" at bounding box center [114, 143] width 23 height 10
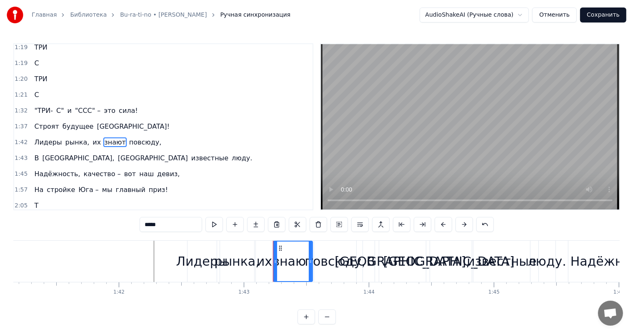
click at [128, 138] on span "повсюду," at bounding box center [145, 143] width 34 height 10
type input "********"
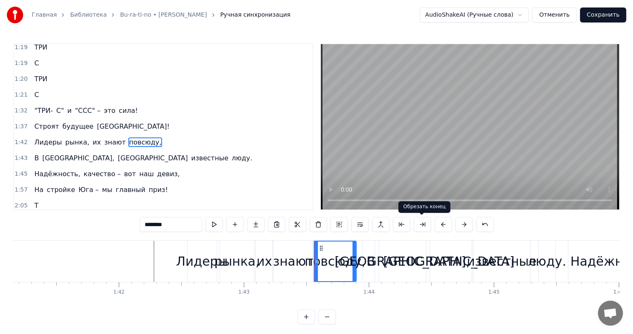
click at [418, 226] on button at bounding box center [423, 224] width 18 height 15
click at [145, 135] on div "1:42 Лидеры рынка, их знают повсюду," at bounding box center [163, 143] width 298 height 16
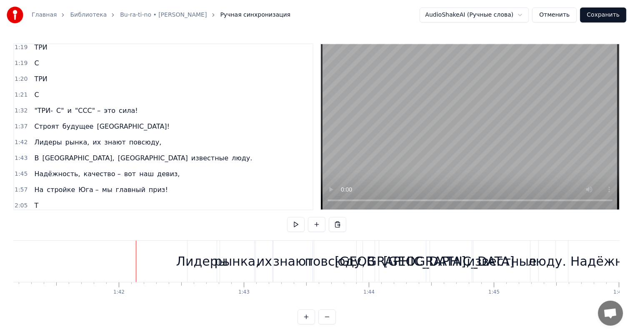
click at [135, 138] on span "повсюду," at bounding box center [145, 143] width 34 height 10
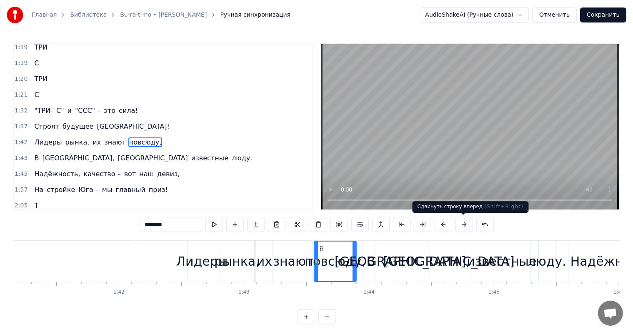
click at [468, 225] on button at bounding box center [464, 224] width 18 height 15
click at [303, 258] on div "знают" at bounding box center [293, 261] width 40 height 19
type input "*****"
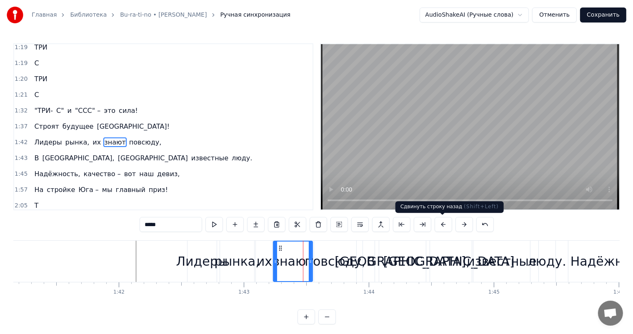
click at [438, 224] on button at bounding box center [444, 224] width 18 height 15
click at [439, 224] on button at bounding box center [444, 224] width 18 height 15
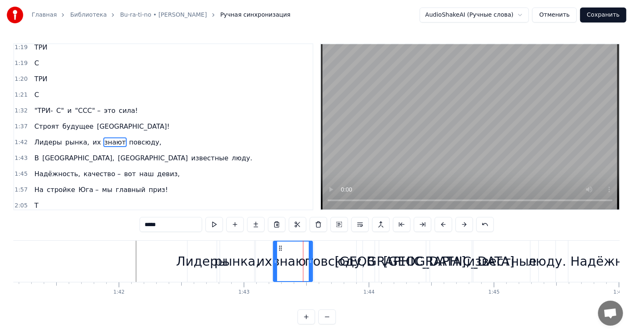
click at [439, 224] on button at bounding box center [444, 224] width 18 height 15
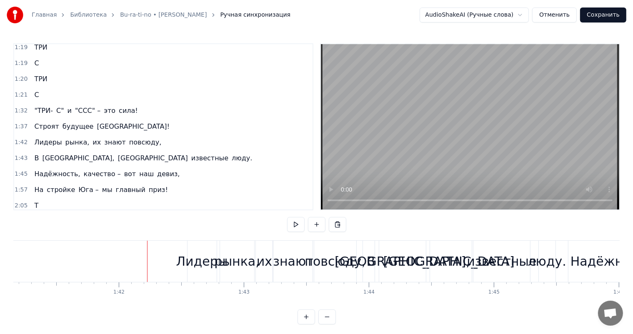
click at [212, 254] on div "Лидеры" at bounding box center [202, 261] width 52 height 19
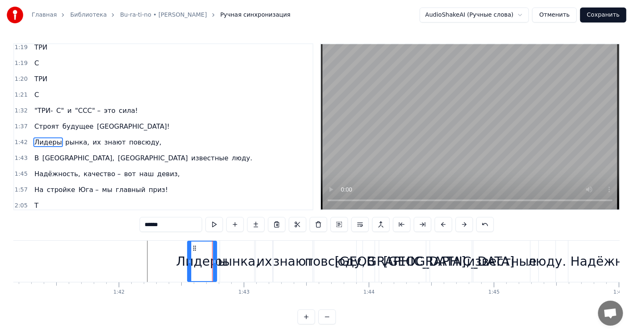
click at [233, 255] on div "рынка," at bounding box center [236, 261] width 45 height 19
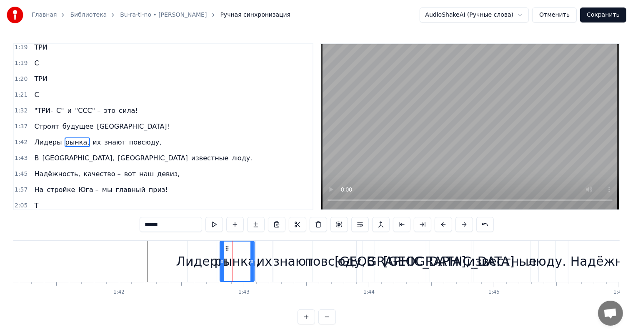
click at [268, 255] on div "их" at bounding box center [264, 261] width 15 height 19
type input "**"
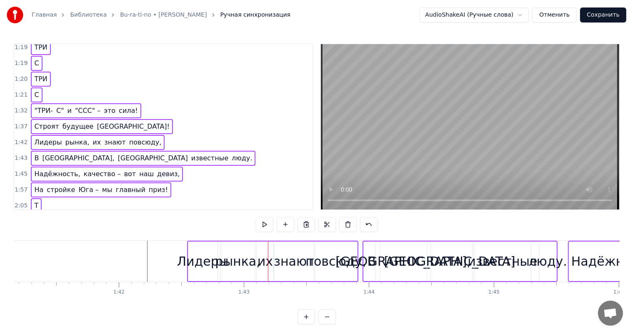
click at [154, 198] on div "2:05 Т" at bounding box center [163, 206] width 298 height 16
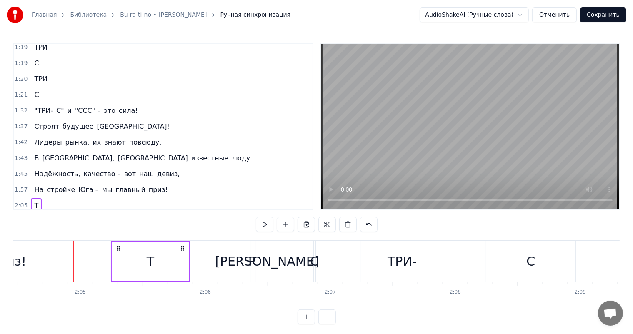
scroll to position [0, 15578]
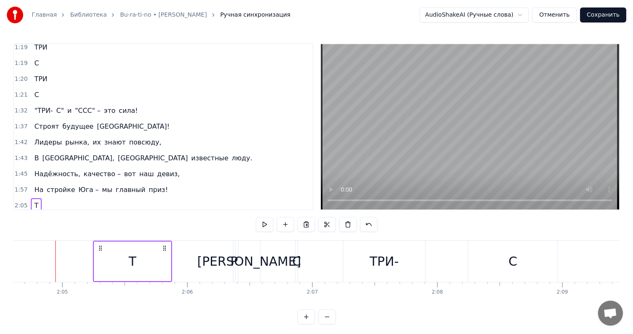
click at [56, 135] on div "Лидеры рынка, их знают повсюду," at bounding box center [98, 142] width 134 height 15
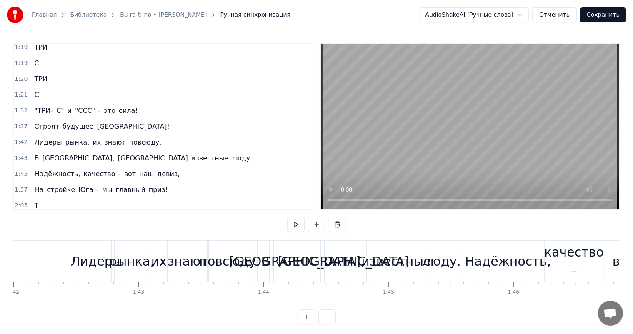
scroll to position [11, 0]
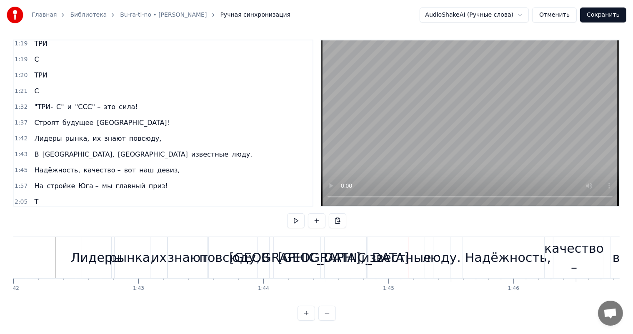
click at [127, 252] on div "рынка," at bounding box center [131, 257] width 45 height 19
click at [255, 248] on div "повсюду," at bounding box center [232, 257] width 60 height 19
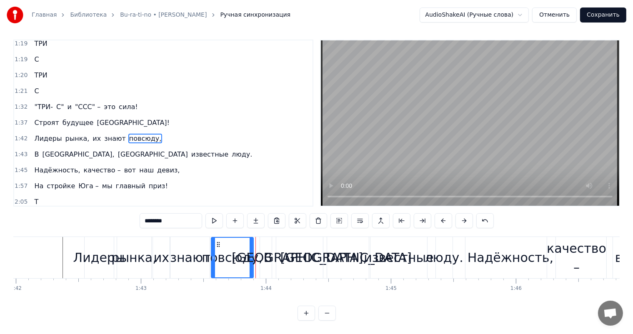
scroll to position [0, 0]
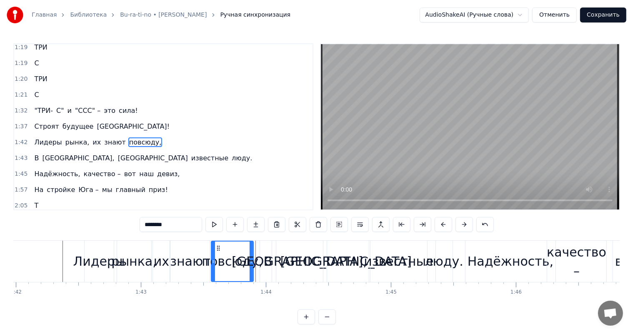
click at [269, 257] on div "В" at bounding box center [268, 261] width 9 height 19
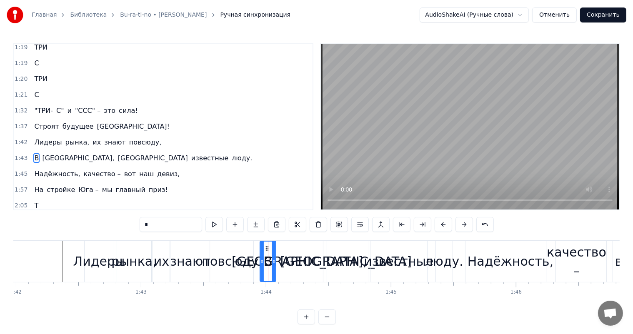
scroll to position [400, 0]
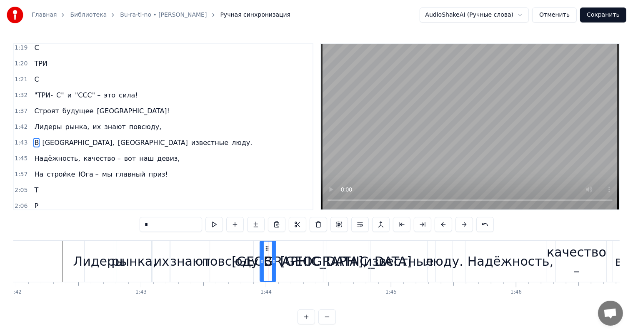
click at [277, 260] on div "[GEOGRAPHIC_DATA]," at bounding box center [299, 261] width 135 height 19
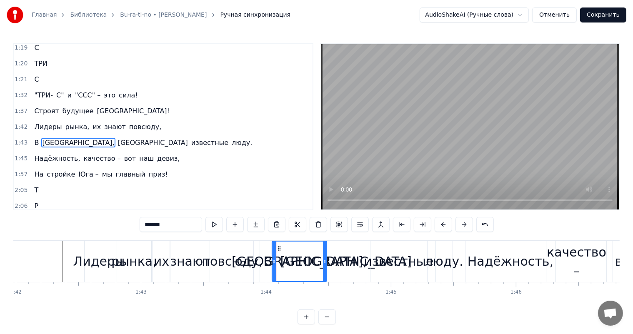
click at [299, 260] on div "[GEOGRAPHIC_DATA]," at bounding box center [299, 261] width 135 height 19
click at [278, 247] on icon at bounding box center [276, 248] width 7 height 7
click at [338, 260] on div "[GEOGRAPHIC_DATA]" at bounding box center [345, 261] width 131 height 19
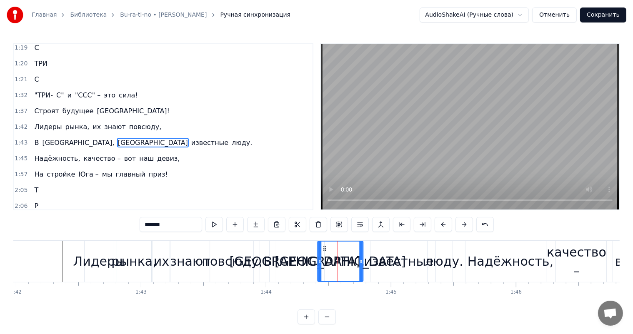
drag, startPoint x: 329, startPoint y: 248, endPoint x: 323, endPoint y: 248, distance: 6.3
click at [323, 248] on icon at bounding box center [324, 248] width 7 height 7
click at [392, 258] on div "известные" at bounding box center [399, 261] width 70 height 19
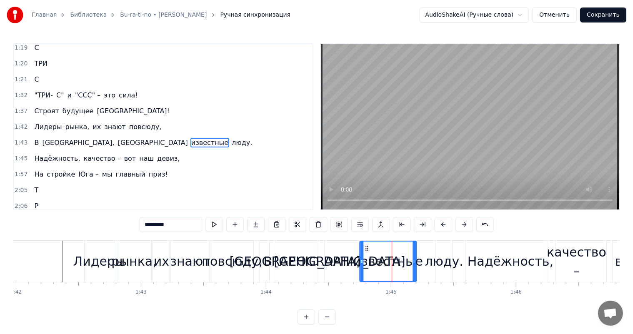
drag, startPoint x: 377, startPoint y: 246, endPoint x: 366, endPoint y: 246, distance: 10.8
click at [366, 246] on circle at bounding box center [366, 246] width 0 height 0
click at [447, 262] on div "люду." at bounding box center [444, 261] width 38 height 19
type input "*****"
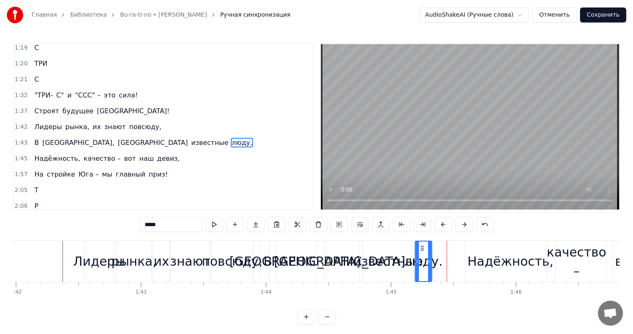
drag, startPoint x: 442, startPoint y: 247, endPoint x: 422, endPoint y: 248, distance: 20.5
click at [422, 248] on icon at bounding box center [422, 248] width 7 height 7
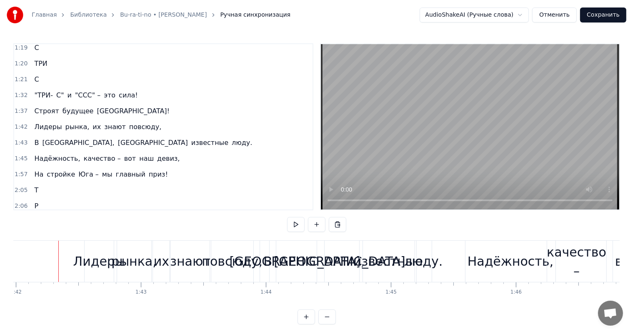
scroll to position [11, 0]
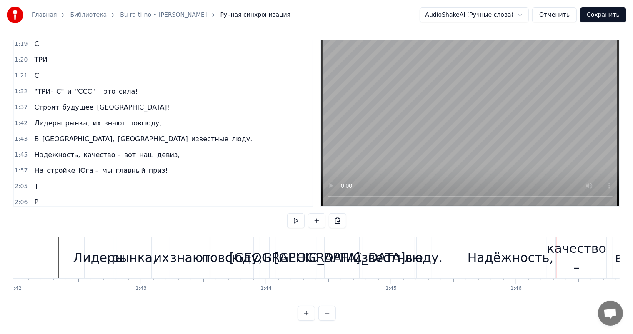
click at [485, 248] on div "Надёжность," at bounding box center [511, 257] width 86 height 19
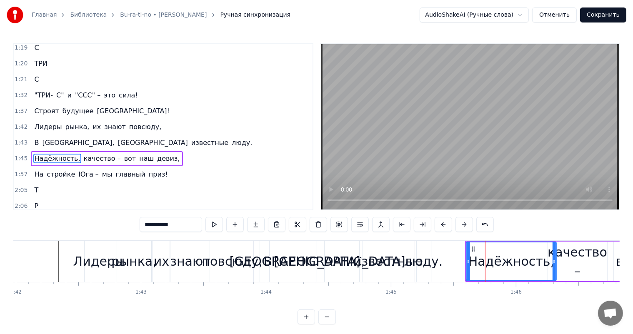
scroll to position [415, 0]
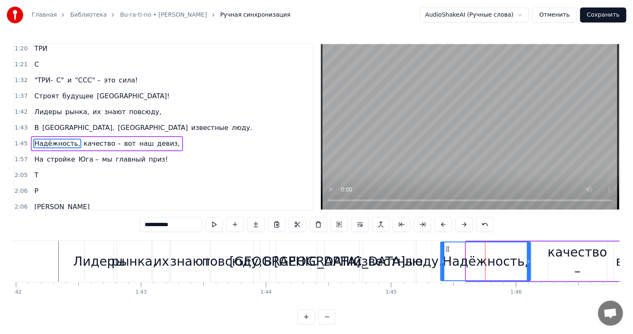
drag, startPoint x: 473, startPoint y: 248, endPoint x: 447, endPoint y: 250, distance: 26.3
click at [447, 250] on icon at bounding box center [447, 249] width 7 height 7
click at [590, 251] on div "качество –" at bounding box center [578, 262] width 60 height 38
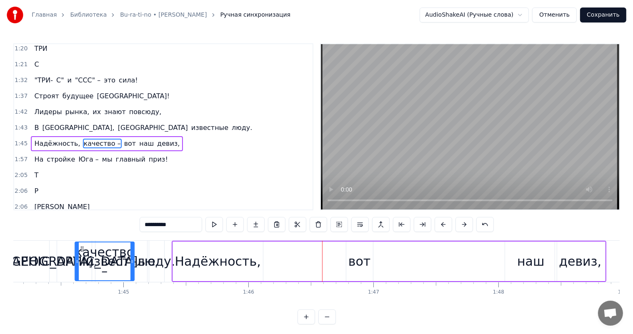
scroll to position [0, 13016]
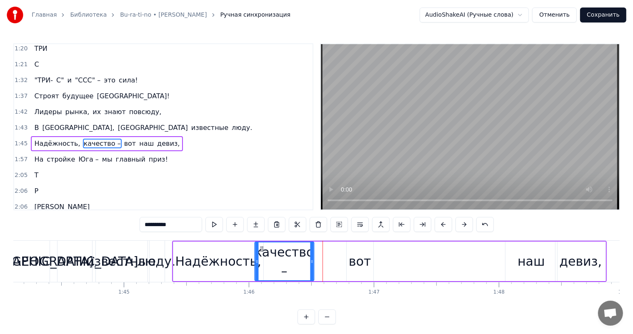
drag, startPoint x: 19, startPoint y: 250, endPoint x: 260, endPoint y: 252, distance: 241.7
click at [260, 252] on div "качество –" at bounding box center [284, 262] width 58 height 38
click at [357, 259] on div "вот" at bounding box center [360, 261] width 23 height 19
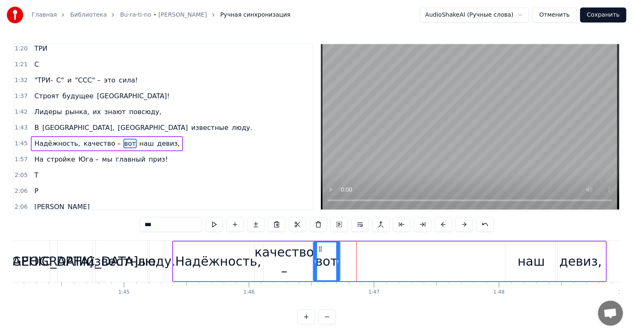
drag, startPoint x: 353, startPoint y: 247, endPoint x: 320, endPoint y: 248, distance: 33.0
click at [320, 248] on icon at bounding box center [320, 249] width 7 height 7
click at [535, 259] on div "наш" at bounding box center [531, 261] width 27 height 19
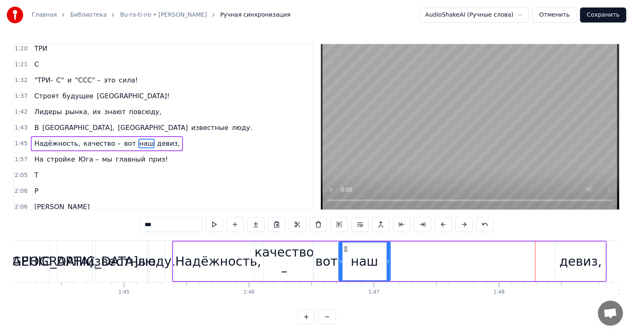
drag, startPoint x: 512, startPoint y: 247, endPoint x: 345, endPoint y: 257, distance: 167.0
click at [345, 257] on div "наш" at bounding box center [364, 262] width 51 height 38
click at [287, 255] on div "качество –" at bounding box center [285, 262] width 60 height 38
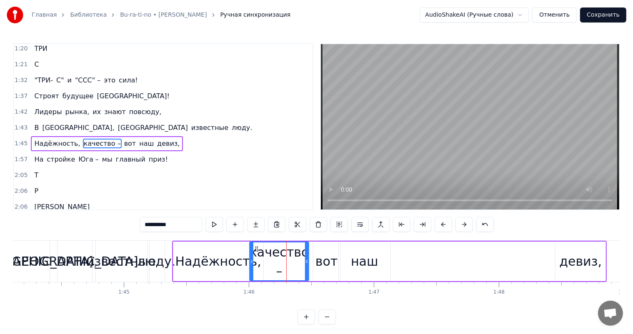
drag, startPoint x: 260, startPoint y: 248, endPoint x: 255, endPoint y: 249, distance: 5.0
click at [255, 249] on icon at bounding box center [256, 249] width 7 height 7
click at [316, 259] on div "вот" at bounding box center [326, 262] width 27 height 40
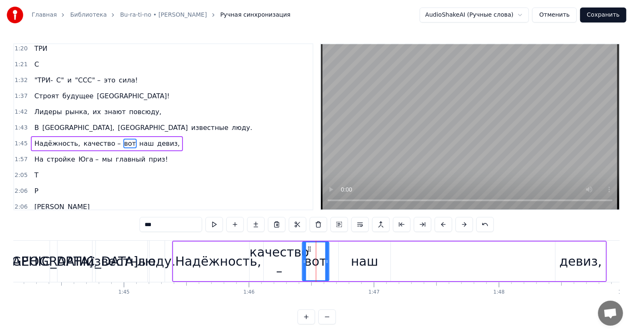
drag, startPoint x: 319, startPoint y: 250, endPoint x: 308, endPoint y: 250, distance: 11.3
click at [307, 249] on icon at bounding box center [309, 249] width 7 height 7
click at [366, 261] on div "наш" at bounding box center [364, 261] width 27 height 19
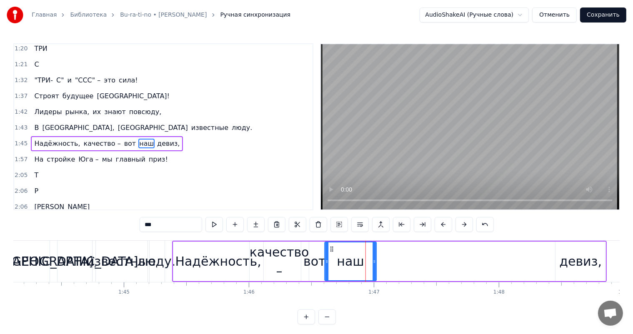
drag, startPoint x: 344, startPoint y: 248, endPoint x: 330, endPoint y: 248, distance: 14.2
click at [331, 249] on circle at bounding box center [331, 249] width 0 height 0
click at [565, 258] on div "девиз," at bounding box center [580, 261] width 43 height 19
type input "******"
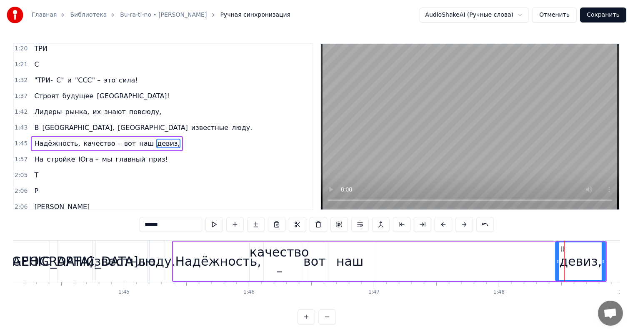
drag, startPoint x: 564, startPoint y: 248, endPoint x: 405, endPoint y: 251, distance: 158.4
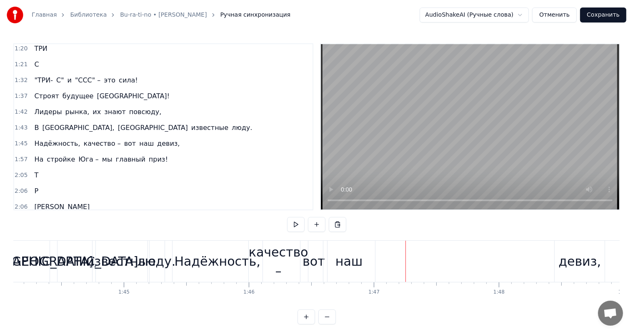
click at [576, 258] on div "девиз," at bounding box center [579, 261] width 43 height 19
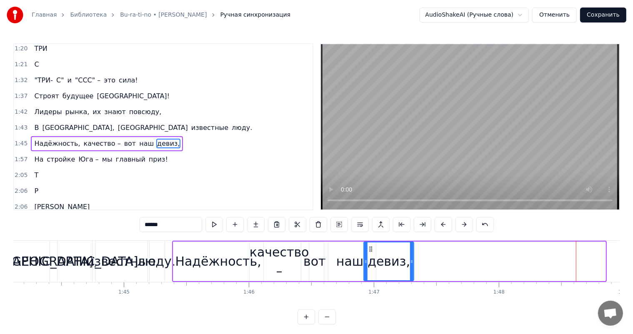
drag, startPoint x: 562, startPoint y: 247, endPoint x: 370, endPoint y: 250, distance: 191.7
click at [370, 250] on icon at bounding box center [371, 249] width 7 height 7
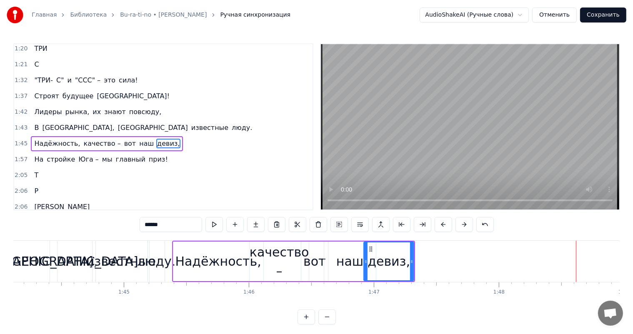
click at [232, 255] on div "Надёжность," at bounding box center [218, 261] width 86 height 19
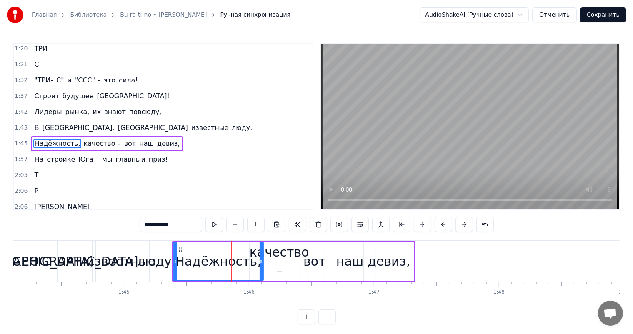
click at [168, 257] on div "люду." at bounding box center [156, 261] width 38 height 19
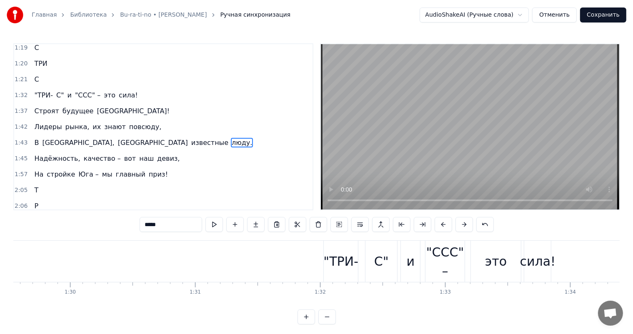
scroll to position [0, 10893]
click at [403, 302] on div "Юг России, стройки гул, Солнце палит, ветер дул. Там, где в краны небесах, "ТРИ…" at bounding box center [316, 271] width 606 height 63
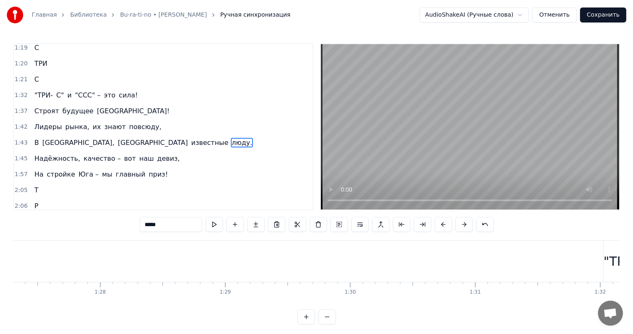
click at [34, 138] on span "В" at bounding box center [36, 143] width 6 height 10
type input "*"
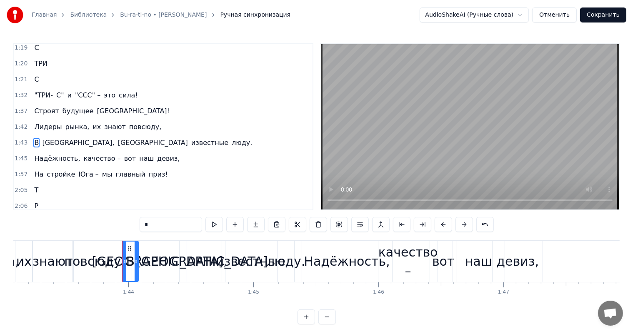
click at [32, 120] on div "Лидеры рынка, их знают повсюду," at bounding box center [98, 127] width 134 height 15
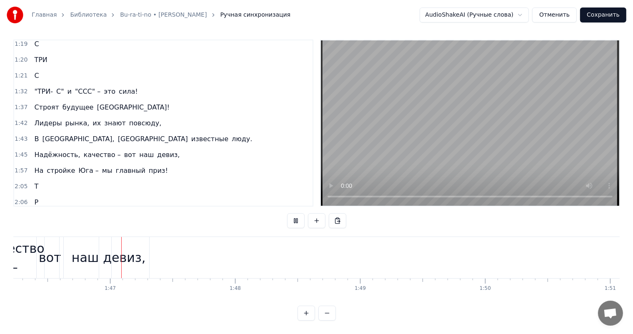
scroll to position [0, 13280]
click at [38, 166] on span "На" at bounding box center [38, 171] width 11 height 10
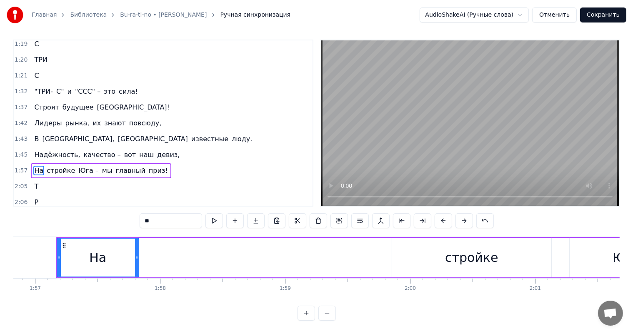
scroll to position [0, 14605]
drag, startPoint x: 102, startPoint y: 245, endPoint x: 77, endPoint y: 247, distance: 25.1
click at [77, 247] on div "На" at bounding box center [97, 258] width 81 height 38
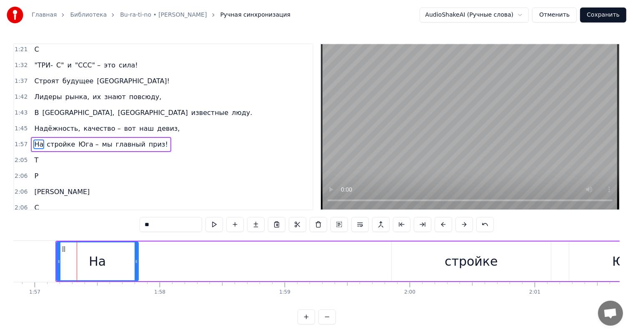
scroll to position [430, 0]
drag, startPoint x: 190, startPoint y: 250, endPoint x: 150, endPoint y: 250, distance: 39.6
click at [150, 250] on div "На стройке Юга – мы главный приз!" at bounding box center [542, 261] width 974 height 41
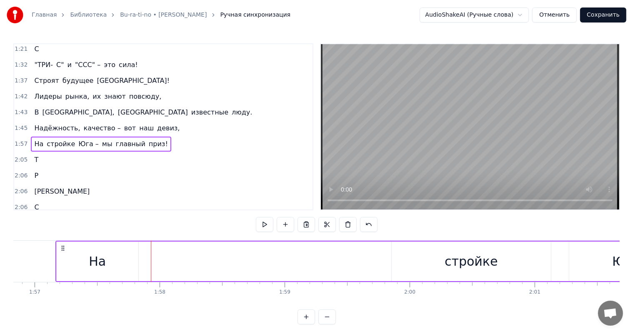
drag, startPoint x: 188, startPoint y: 253, endPoint x: 103, endPoint y: 253, distance: 84.6
click at [103, 253] on div "На стройке Юга – мы главный приз!" at bounding box center [542, 261] width 974 height 41
drag, startPoint x: 125, startPoint y: 253, endPoint x: 82, endPoint y: 254, distance: 43.8
click at [82, 254] on div "На" at bounding box center [98, 262] width 82 height 40
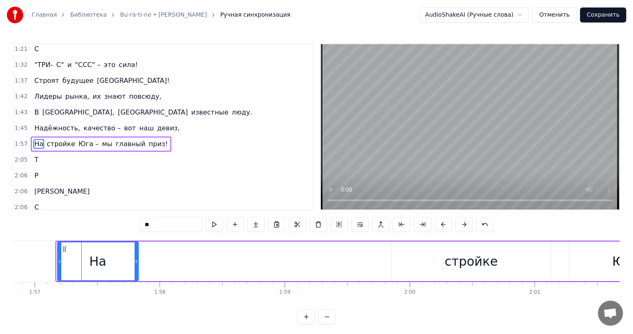
click at [59, 257] on div at bounding box center [59, 262] width 3 height 38
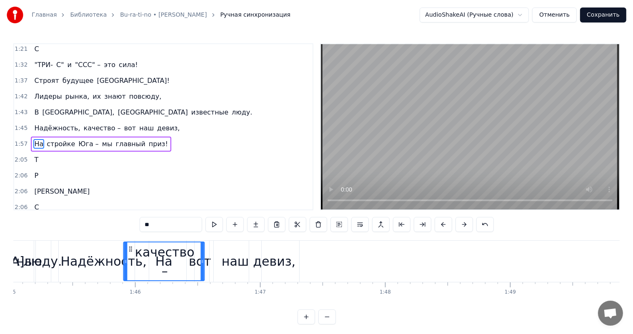
scroll to position [0, 13115]
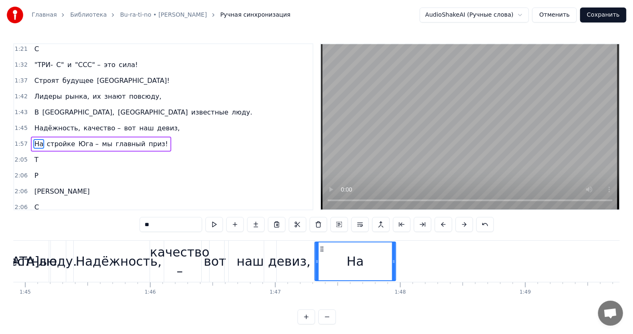
drag, startPoint x: 64, startPoint y: 248, endPoint x: 322, endPoint y: 251, distance: 258.0
click at [322, 251] on icon at bounding box center [322, 249] width 7 height 7
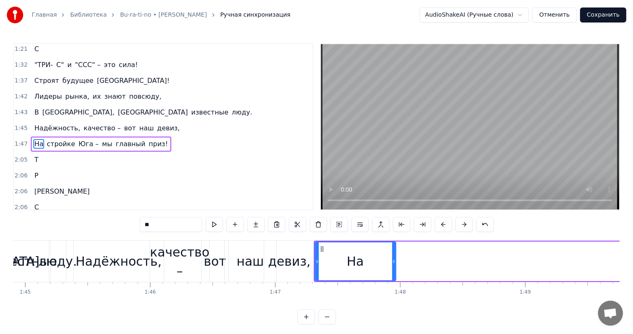
click at [394, 257] on div "На" at bounding box center [356, 262] width 82 height 40
drag, startPoint x: 394, startPoint y: 257, endPoint x: 355, endPoint y: 257, distance: 39.2
click at [355, 257] on div at bounding box center [354, 262] width 3 height 38
click at [55, 139] on span "стройке" at bounding box center [61, 144] width 30 height 10
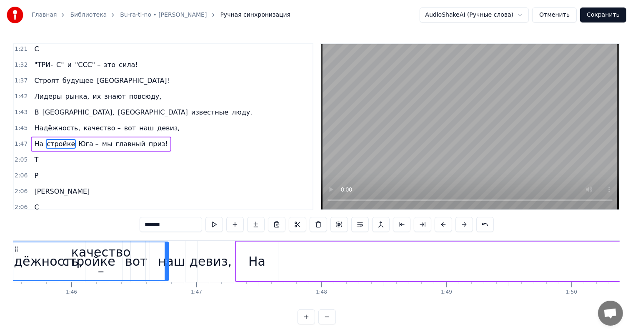
scroll to position [0, 13153]
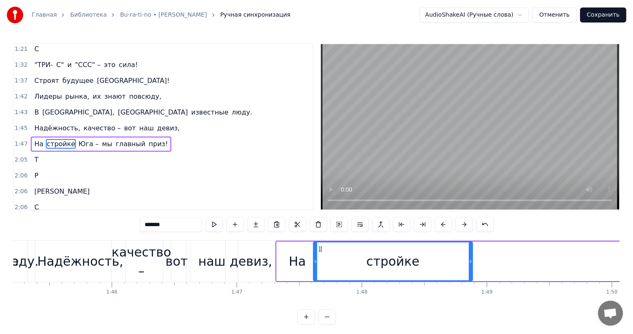
drag, startPoint x: 62, startPoint y: 248, endPoint x: 319, endPoint y: 250, distance: 257.1
click at [319, 250] on icon at bounding box center [320, 249] width 7 height 7
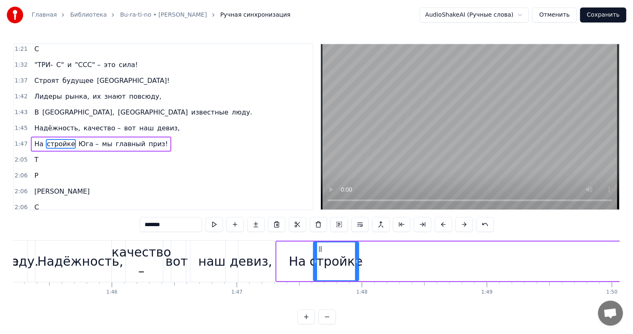
drag, startPoint x: 472, startPoint y: 260, endPoint x: 358, endPoint y: 263, distance: 113.8
click at [358, 263] on icon at bounding box center [356, 261] width 3 height 7
click at [318, 248] on icon at bounding box center [318, 249] width 7 height 7
click at [78, 139] on span "Юга –" at bounding box center [89, 144] width 22 height 10
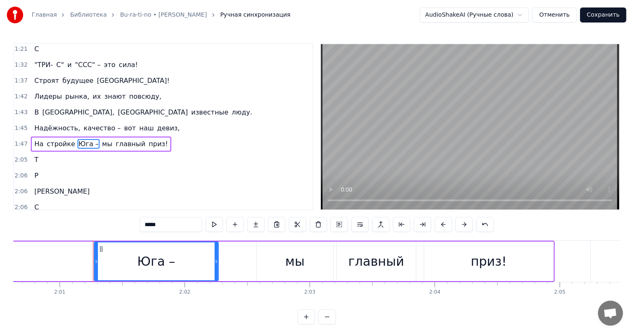
scroll to position [0, 15118]
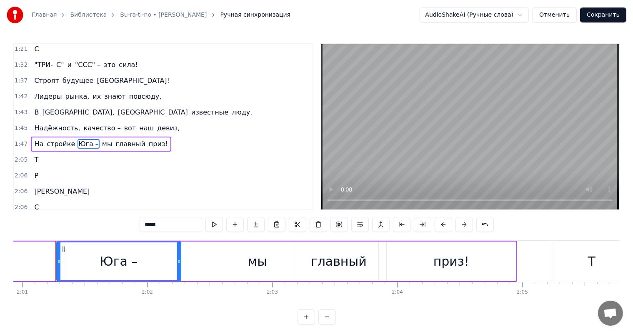
click at [120, 253] on div "Юга –" at bounding box center [119, 261] width 38 height 19
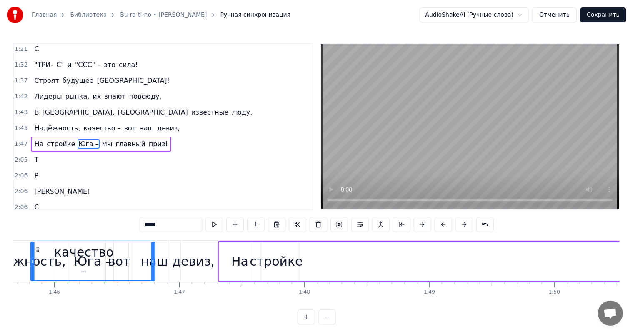
scroll to position [0, 13182]
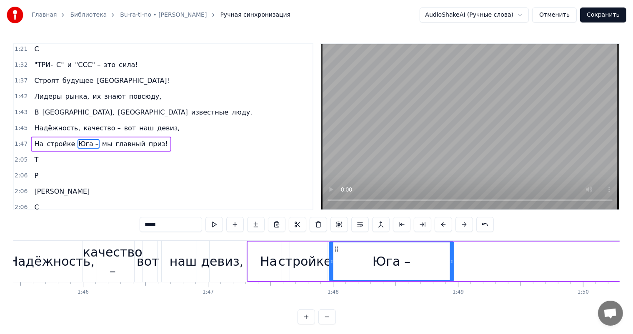
drag, startPoint x: 63, startPoint y: 247, endPoint x: 335, endPoint y: 245, distance: 272.5
click at [335, 246] on icon at bounding box center [336, 249] width 7 height 7
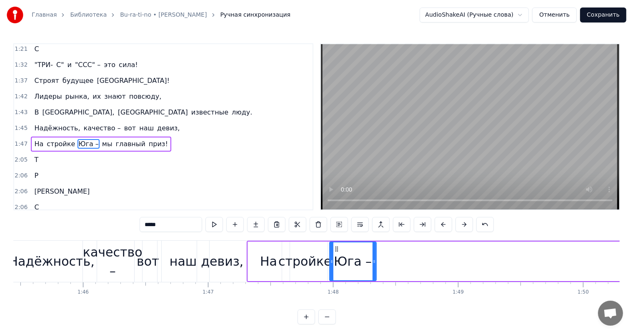
drag, startPoint x: 449, startPoint y: 261, endPoint x: 372, endPoint y: 261, distance: 76.7
click at [373, 261] on icon at bounding box center [374, 261] width 3 height 7
click at [101, 139] on span "мы" at bounding box center [107, 144] width 12 height 10
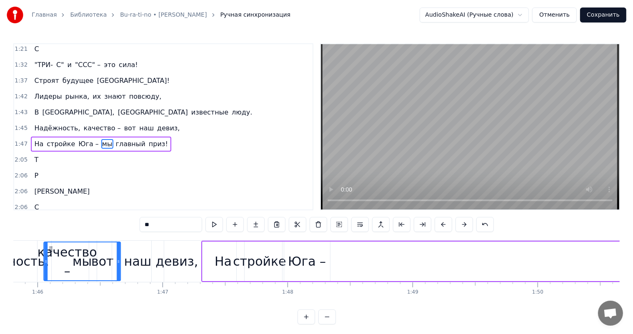
scroll to position [0, 13227]
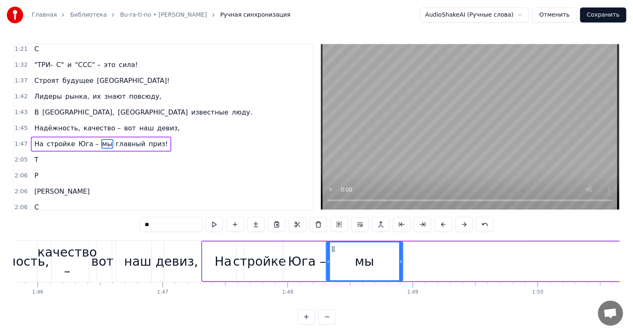
drag, startPoint x: 63, startPoint y: 248, endPoint x: 333, endPoint y: 247, distance: 269.6
click at [333, 247] on icon at bounding box center [333, 249] width 7 height 7
drag, startPoint x: 400, startPoint y: 260, endPoint x: 356, endPoint y: 258, distance: 44.2
click at [356, 258] on icon at bounding box center [357, 261] width 3 height 7
click at [115, 139] on span "главный" at bounding box center [130, 144] width 31 height 10
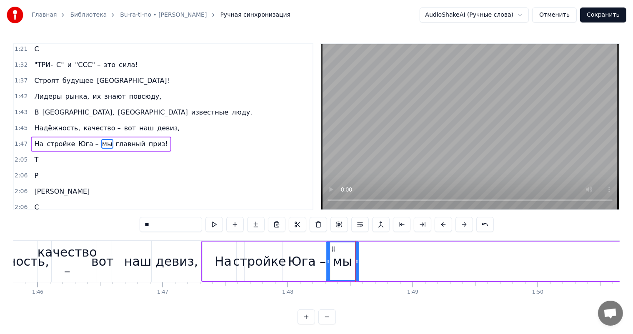
type input "*******"
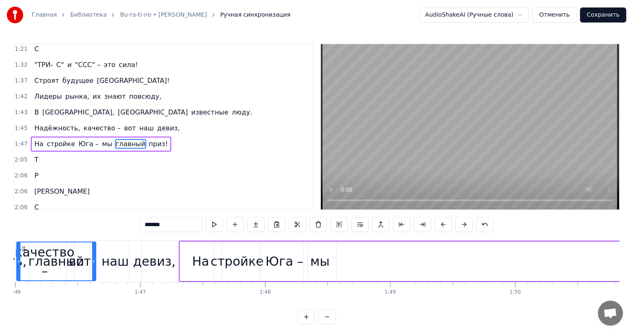
scroll to position [0, 13227]
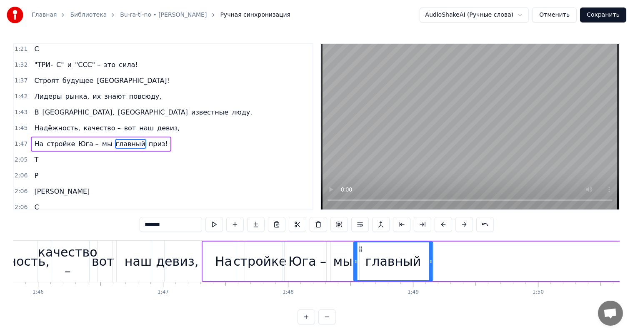
drag, startPoint x: 63, startPoint y: 248, endPoint x: 360, endPoint y: 252, distance: 297.1
click at [360, 252] on div "главный" at bounding box center [393, 262] width 78 height 38
drag, startPoint x: 431, startPoint y: 255, endPoint x: 396, endPoint y: 258, distance: 35.1
click at [396, 258] on div at bounding box center [395, 262] width 3 height 38
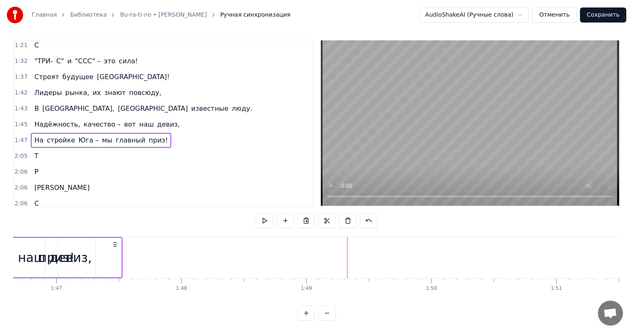
scroll to position [0, 13321]
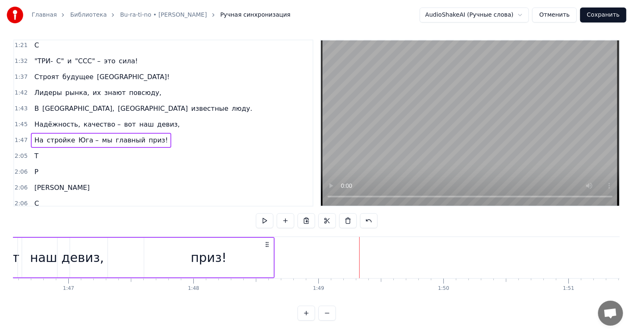
drag, startPoint x: 318, startPoint y: 235, endPoint x: 267, endPoint y: 240, distance: 51.0
click at [267, 241] on icon at bounding box center [267, 244] width 7 height 7
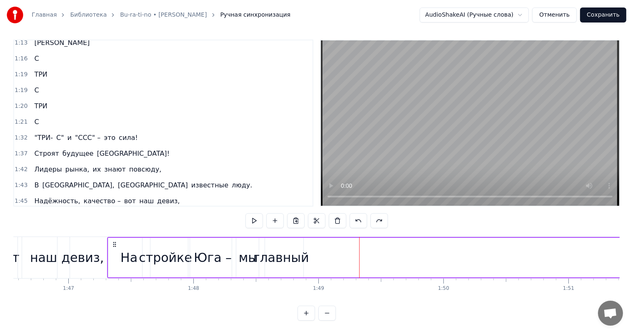
click at [148, 212] on span "приз!" at bounding box center [158, 217] width 21 height 10
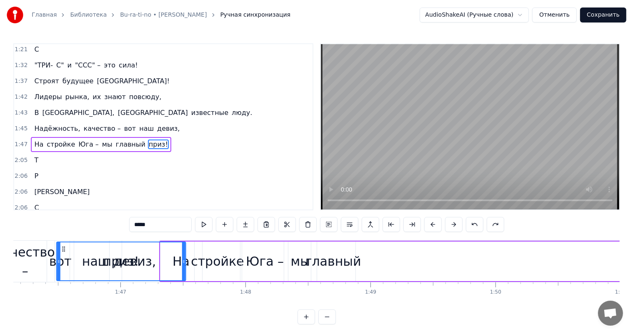
scroll to position [0, 13258]
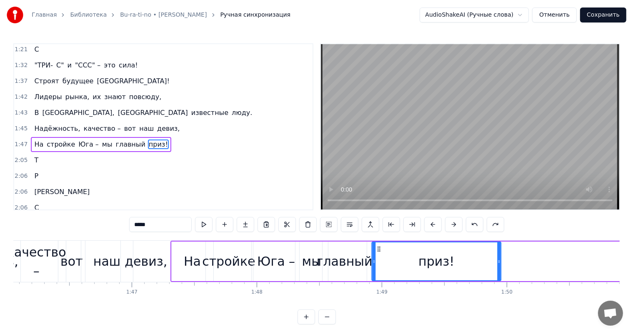
drag, startPoint x: 63, startPoint y: 247, endPoint x: 378, endPoint y: 246, distance: 315.0
click at [378, 246] on icon at bounding box center [378, 249] width 7 height 7
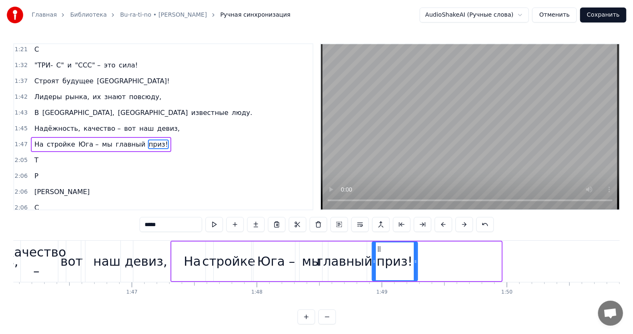
drag, startPoint x: 499, startPoint y: 260, endPoint x: 413, endPoint y: 260, distance: 86.3
click at [414, 260] on icon at bounding box center [415, 261] width 3 height 7
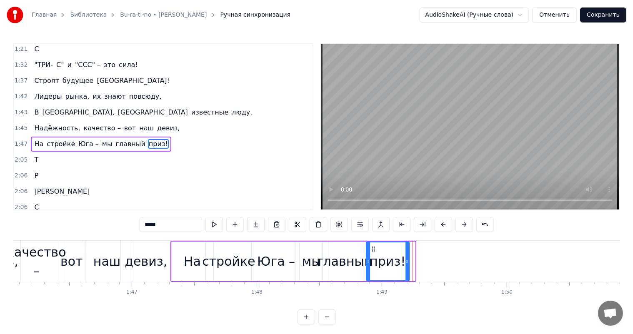
drag, startPoint x: 377, startPoint y: 250, endPoint x: 372, endPoint y: 249, distance: 5.5
click at [372, 249] on icon at bounding box center [373, 249] width 7 height 7
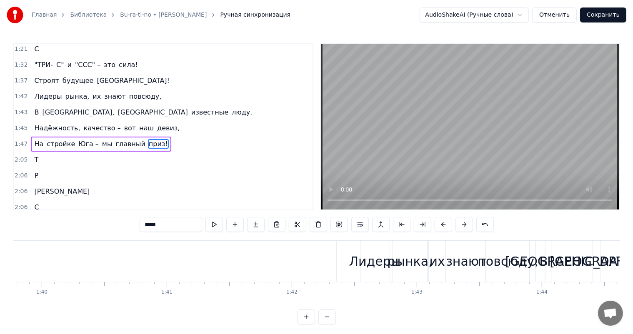
scroll to position [0, 12466]
drag, startPoint x: 138, startPoint y: 264, endPoint x: 103, endPoint y: 264, distance: 35.4
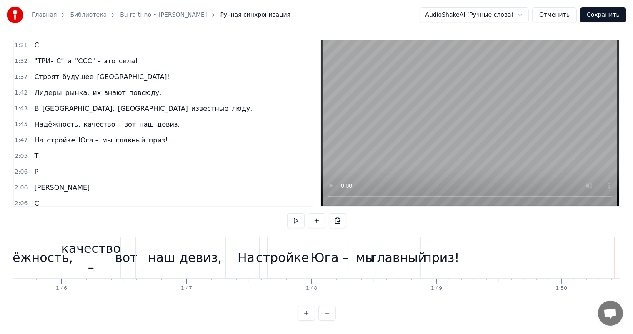
scroll to position [0, 13030]
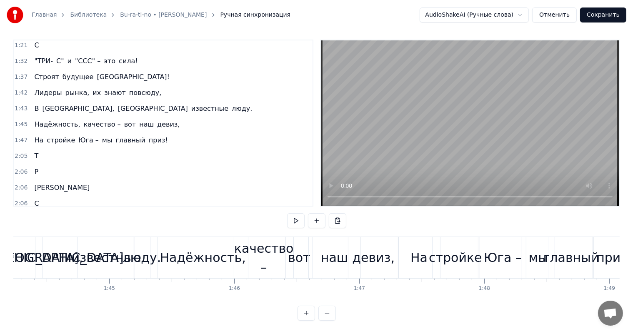
click at [415, 248] on div "На" at bounding box center [418, 257] width 17 height 19
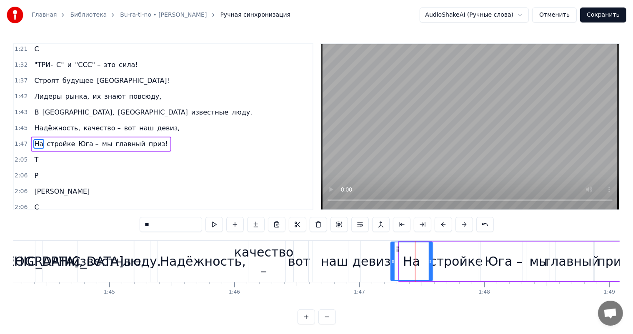
drag, startPoint x: 405, startPoint y: 248, endPoint x: 397, endPoint y: 248, distance: 8.3
click at [397, 248] on icon at bounding box center [398, 249] width 7 height 7
click at [446, 263] on div "стройке" at bounding box center [456, 261] width 53 height 19
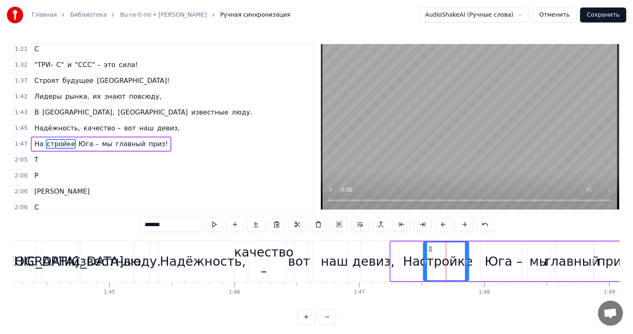
drag, startPoint x: 439, startPoint y: 249, endPoint x: 428, endPoint y: 250, distance: 10.5
click at [428, 250] on icon at bounding box center [430, 249] width 7 height 7
click at [499, 262] on div "Юга –" at bounding box center [504, 261] width 38 height 19
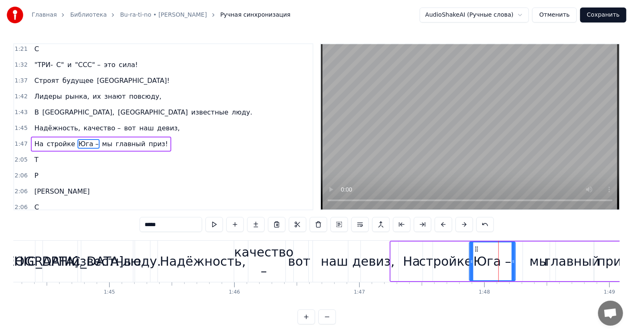
drag, startPoint x: 487, startPoint y: 246, endPoint x: 474, endPoint y: 247, distance: 13.4
click at [474, 247] on icon at bounding box center [476, 249] width 7 height 7
click at [548, 256] on div "главный" at bounding box center [572, 261] width 56 height 19
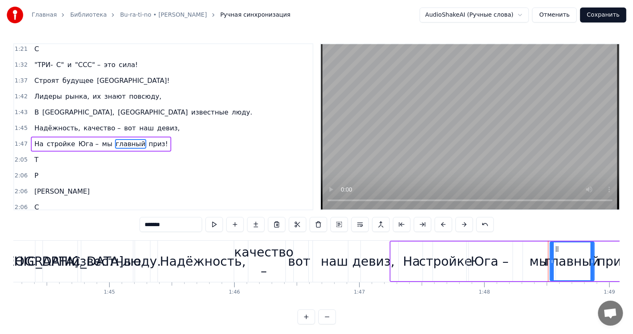
click at [538, 256] on div "мы" at bounding box center [539, 261] width 19 height 19
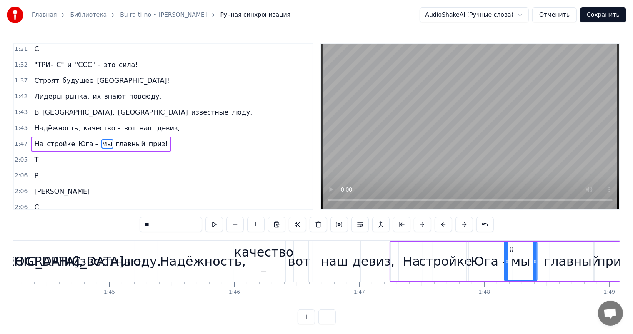
drag, startPoint x: 529, startPoint y: 248, endPoint x: 511, endPoint y: 250, distance: 18.4
click at [511, 250] on icon at bounding box center [511, 249] width 7 height 7
click at [565, 261] on div "главный" at bounding box center [572, 261] width 56 height 19
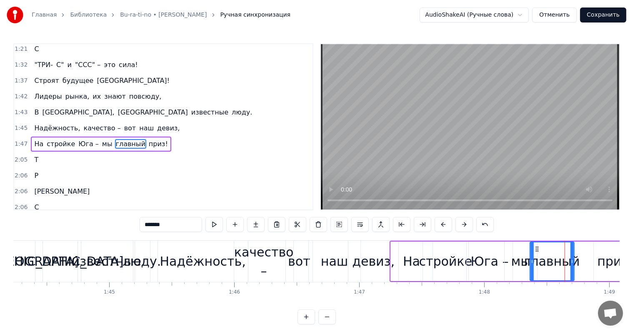
drag, startPoint x: 556, startPoint y: 250, endPoint x: 536, endPoint y: 253, distance: 20.4
click at [536, 253] on div "главный" at bounding box center [551, 262] width 43 height 38
click at [602, 258] on div "приз!" at bounding box center [615, 261] width 36 height 19
type input "*****"
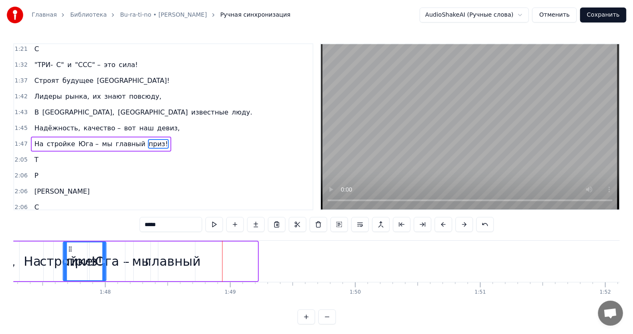
scroll to position [0, 13389]
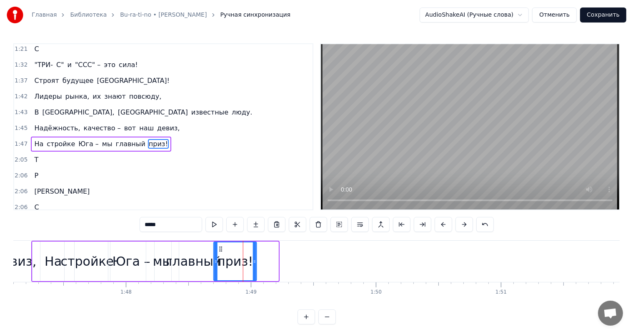
drag, startPoint x: 53, startPoint y: 248, endPoint x: 220, endPoint y: 247, distance: 166.7
click at [220, 247] on icon at bounding box center [221, 249] width 7 height 7
click at [215, 228] on button at bounding box center [214, 224] width 18 height 15
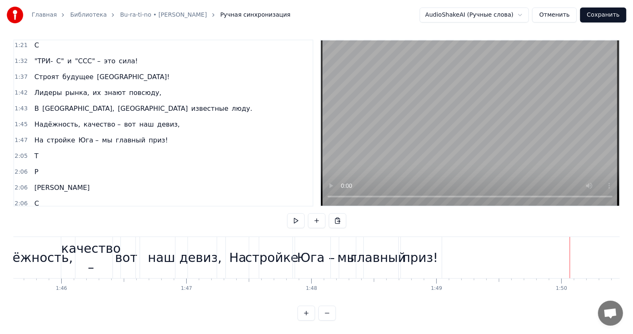
scroll to position [0, 13184]
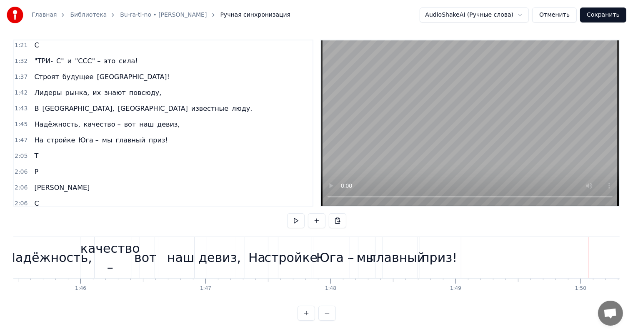
click at [260, 248] on div "На" at bounding box center [256, 257] width 17 height 19
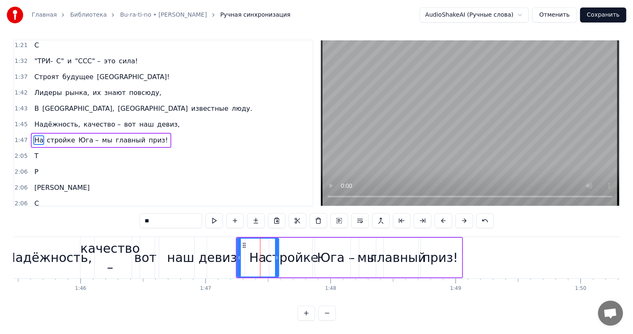
scroll to position [0, 0]
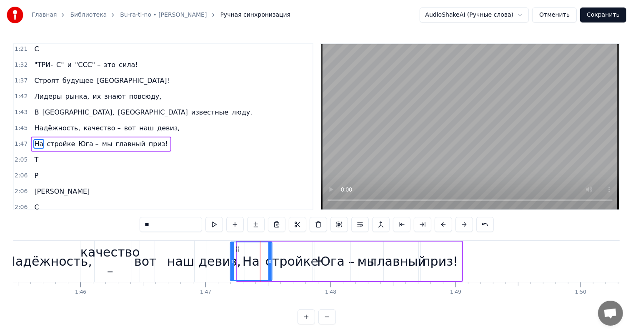
drag, startPoint x: 244, startPoint y: 248, endPoint x: 237, endPoint y: 247, distance: 6.7
click at [237, 247] on icon at bounding box center [237, 249] width 7 height 7
click at [286, 260] on div "стройке" at bounding box center [291, 261] width 53 height 19
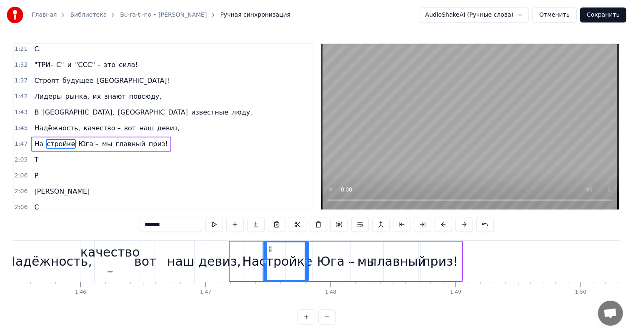
drag, startPoint x: 276, startPoint y: 250, endPoint x: 268, endPoint y: 249, distance: 8.4
click at [268, 249] on icon at bounding box center [270, 249] width 7 height 7
click at [319, 259] on div "Юга –" at bounding box center [336, 261] width 38 height 19
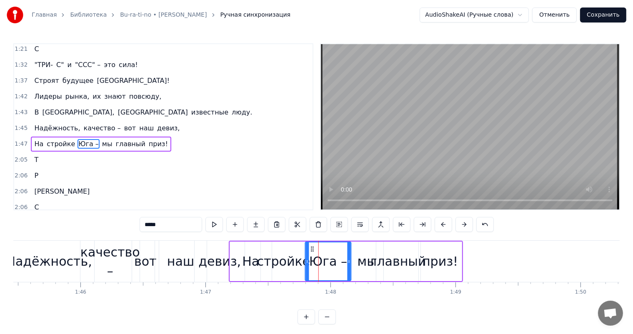
drag, startPoint x: 320, startPoint y: 246, endPoint x: 310, endPoint y: 246, distance: 10.0
click at [313, 247] on circle at bounding box center [313, 247] width 0 height 0
click at [373, 261] on div "мы" at bounding box center [367, 261] width 19 height 19
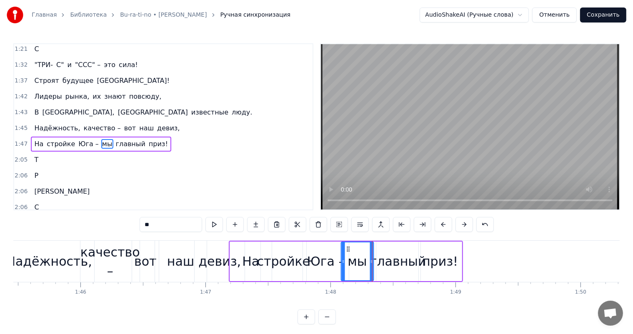
drag, startPoint x: 358, startPoint y: 247, endPoint x: 348, endPoint y: 248, distance: 9.6
click at [348, 248] on icon at bounding box center [348, 249] width 7 height 7
click at [386, 260] on div "главный" at bounding box center [398, 261] width 56 height 19
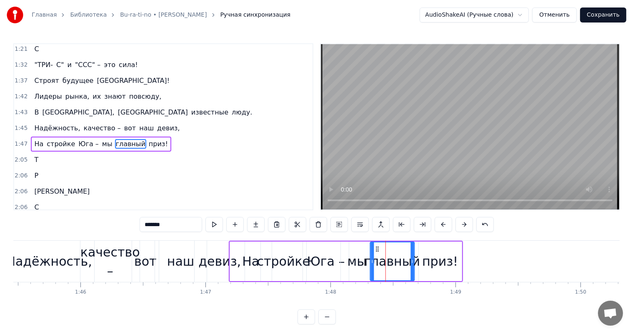
drag, startPoint x: 382, startPoint y: 247, endPoint x: 376, endPoint y: 247, distance: 5.8
click at [376, 247] on circle at bounding box center [376, 247] width 0 height 0
click at [429, 265] on div "приз!" at bounding box center [440, 261] width 36 height 19
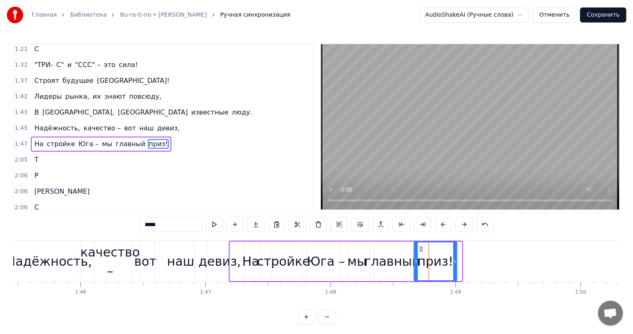
drag, startPoint x: 424, startPoint y: 248, endPoint x: 419, endPoint y: 248, distance: 5.4
click at [419, 248] on icon at bounding box center [421, 249] width 7 height 7
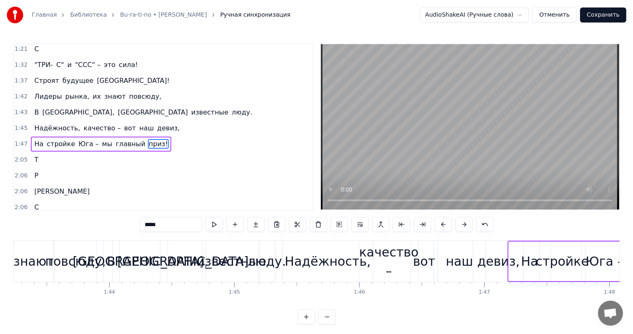
scroll to position [0, 12915]
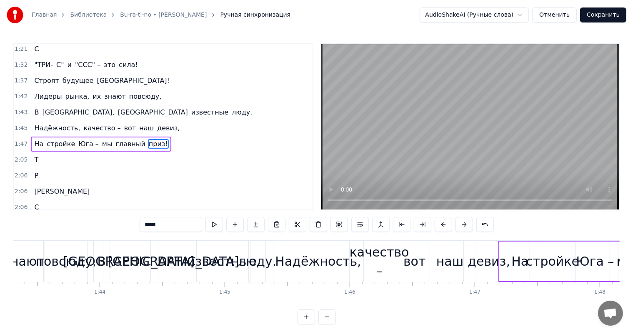
click at [442, 268] on div "наш" at bounding box center [449, 261] width 27 height 19
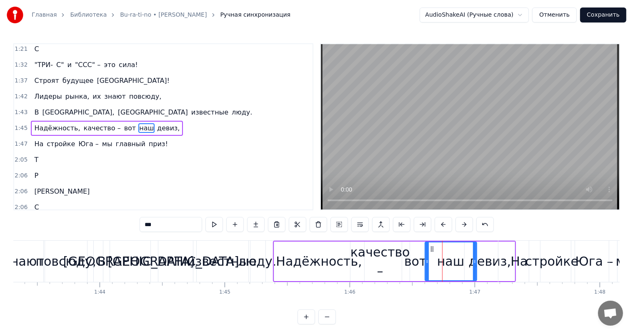
scroll to position [415, 0]
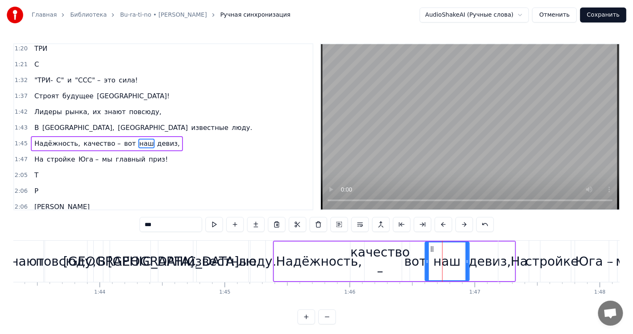
drag, startPoint x: 474, startPoint y: 262, endPoint x: 466, endPoint y: 262, distance: 7.9
click at [466, 262] on icon at bounding box center [466, 261] width 3 height 7
click at [485, 262] on div "девиз," at bounding box center [489, 261] width 43 height 19
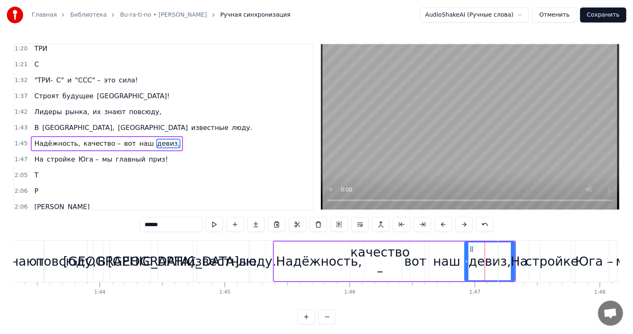
click at [510, 262] on div "На" at bounding box center [519, 261] width 42 height 41
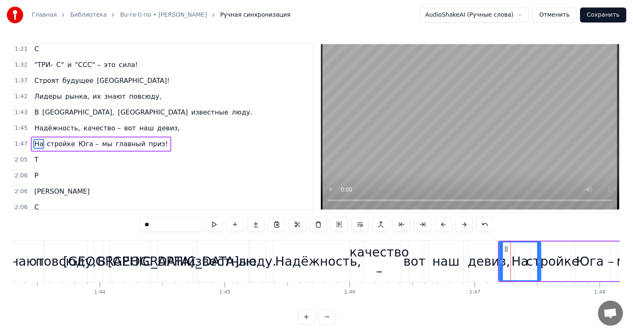
click at [485, 264] on div "девиз," at bounding box center [489, 261] width 43 height 19
type input "******"
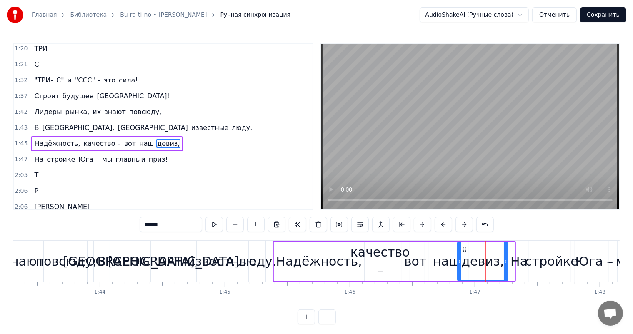
drag, startPoint x: 471, startPoint y: 250, endPoint x: 465, endPoint y: 249, distance: 5.8
click at [465, 249] on icon at bounding box center [464, 249] width 7 height 7
drag, startPoint x: 505, startPoint y: 260, endPoint x: 496, endPoint y: 260, distance: 8.8
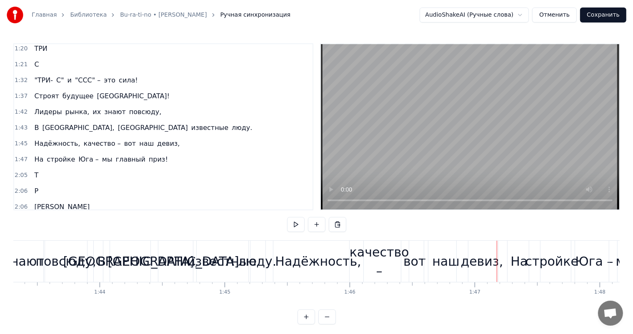
click at [484, 261] on div "девиз," at bounding box center [482, 261] width 43 height 19
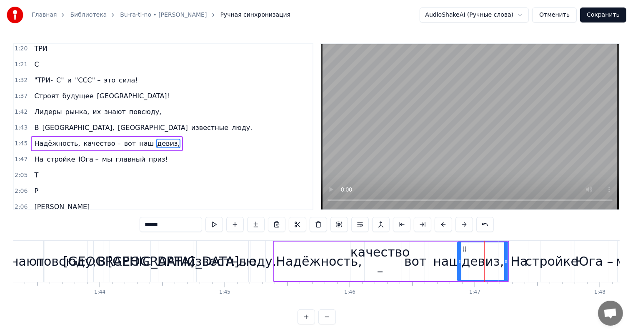
drag, startPoint x: 507, startPoint y: 262, endPoint x: 500, endPoint y: 262, distance: 7.1
click at [500, 262] on div "На" at bounding box center [519, 261] width 42 height 41
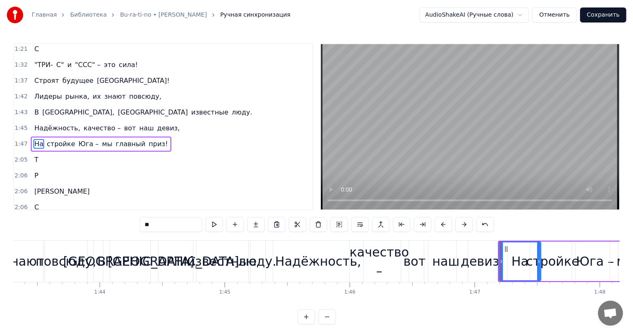
click at [488, 262] on div "девиз," at bounding box center [482, 261] width 43 height 19
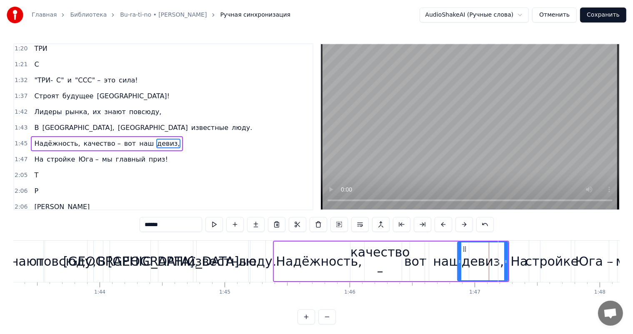
click at [474, 268] on div "девиз," at bounding box center [483, 261] width 43 height 19
drag, startPoint x: 464, startPoint y: 247, endPoint x: 448, endPoint y: 248, distance: 15.4
click at [448, 248] on icon at bounding box center [450, 249] width 7 height 7
drag, startPoint x: 489, startPoint y: 256, endPoint x: 476, endPoint y: 256, distance: 12.5
click at [480, 256] on div at bounding box center [481, 262] width 3 height 38
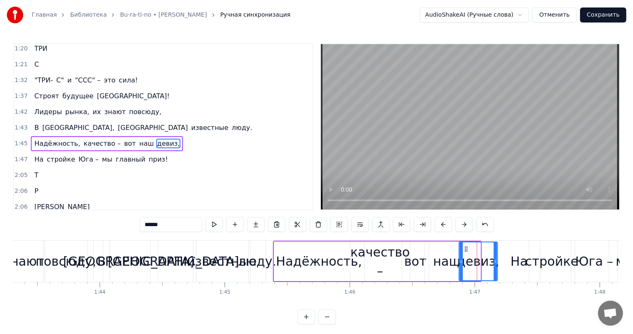
drag, startPoint x: 448, startPoint y: 247, endPoint x: 465, endPoint y: 249, distance: 17.2
click at [465, 249] on icon at bounding box center [466, 249] width 7 height 7
click at [518, 253] on div "На" at bounding box center [518, 261] width 17 height 19
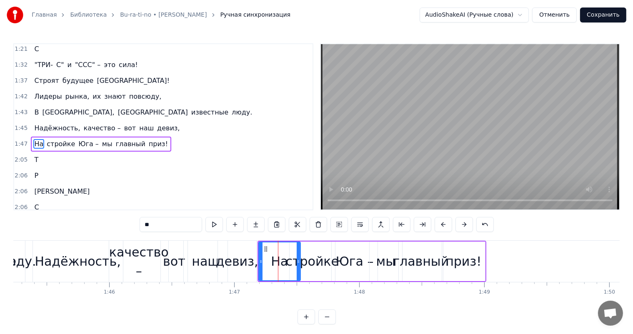
scroll to position [0, 13146]
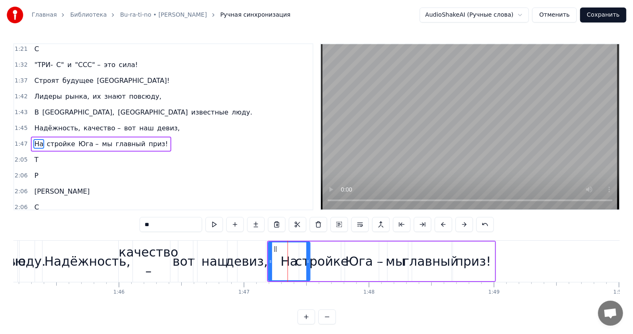
click at [479, 254] on div "приз!" at bounding box center [473, 261] width 36 height 19
type input "*****"
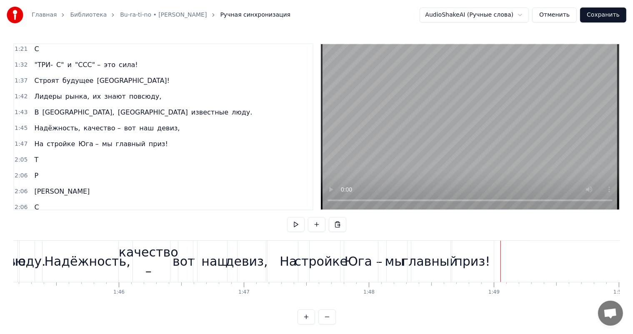
click at [478, 248] on div "приз!" at bounding box center [472, 261] width 43 height 41
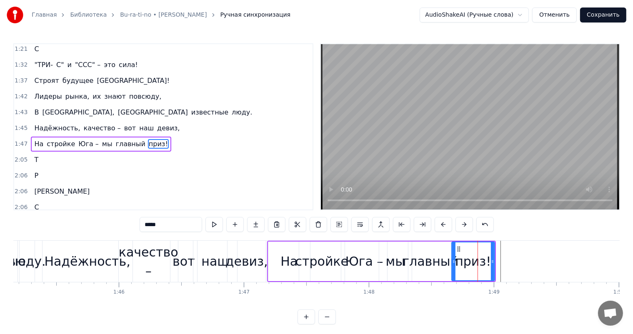
click at [270, 257] on div "На" at bounding box center [289, 262] width 42 height 40
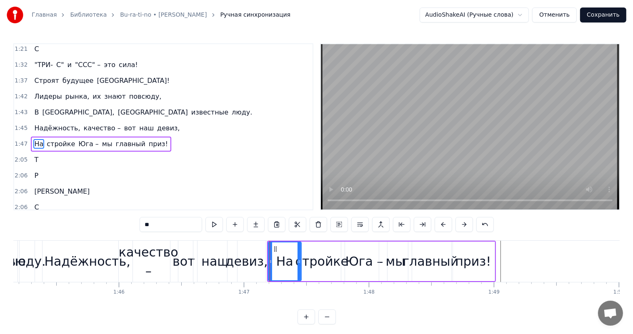
drag, startPoint x: 308, startPoint y: 263, endPoint x: 298, endPoint y: 263, distance: 10.0
click at [298, 263] on icon at bounding box center [299, 261] width 3 height 7
click at [317, 263] on div "стройке" at bounding box center [321, 261] width 53 height 19
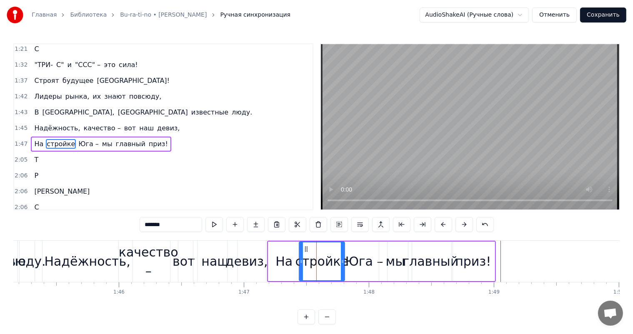
click at [317, 263] on div "стройке" at bounding box center [321, 261] width 53 height 19
drag, startPoint x: 306, startPoint y: 248, endPoint x: 300, endPoint y: 248, distance: 5.8
click at [300, 248] on icon at bounding box center [301, 249] width 7 height 7
click at [350, 260] on div "Юга –" at bounding box center [364, 261] width 38 height 19
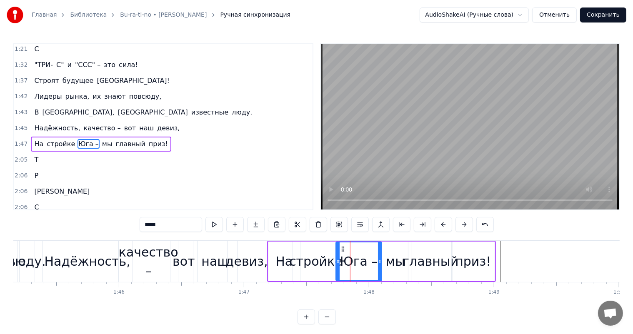
drag, startPoint x: 346, startPoint y: 248, endPoint x: 340, endPoint y: 248, distance: 5.8
click at [340, 248] on icon at bounding box center [343, 249] width 7 height 7
click at [390, 258] on div "мы" at bounding box center [395, 261] width 19 height 19
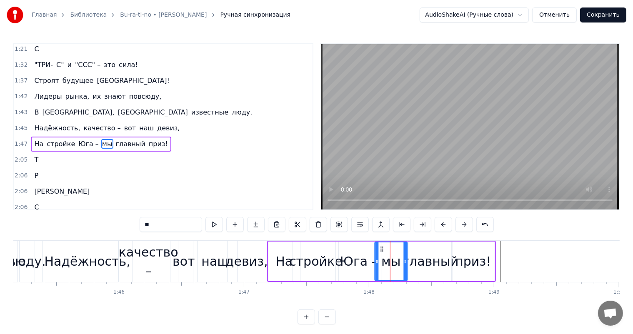
drag, startPoint x: 385, startPoint y: 247, endPoint x: 378, endPoint y: 247, distance: 6.7
click at [378, 247] on icon at bounding box center [381, 249] width 7 height 7
click at [423, 265] on div "главный" at bounding box center [431, 261] width 56 height 19
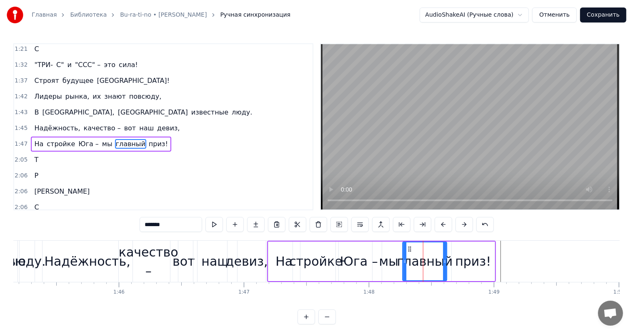
drag, startPoint x: 415, startPoint y: 248, endPoint x: 407, endPoint y: 248, distance: 8.3
click at [407, 248] on icon at bounding box center [410, 249] width 7 height 7
click at [471, 263] on div "приз!" at bounding box center [473, 261] width 36 height 19
type input "*****"
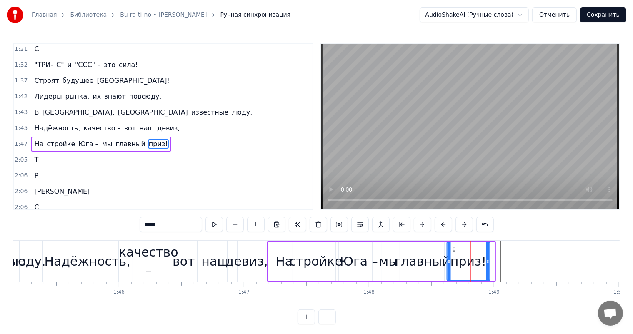
drag, startPoint x: 457, startPoint y: 249, endPoint x: 452, endPoint y: 249, distance: 4.6
click at [452, 249] on icon at bounding box center [454, 249] width 7 height 7
click at [266, 256] on div "Надёжность, качество – вот наш девиз," at bounding box center [155, 261] width 226 height 41
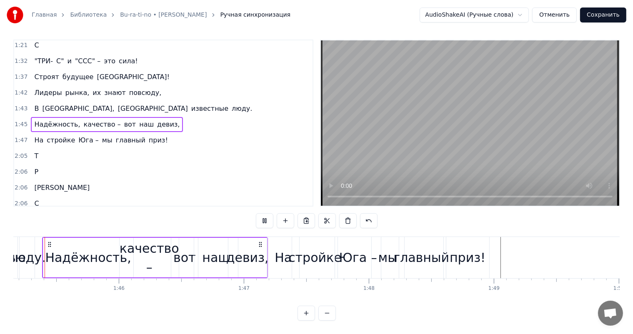
scroll to position [0, 13133]
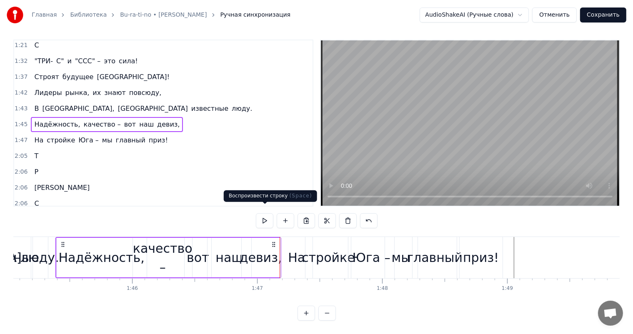
click at [265, 216] on button at bounding box center [265, 220] width 18 height 15
click at [256, 213] on button at bounding box center [265, 220] width 18 height 15
click at [38, 135] on span "На" at bounding box center [38, 140] width 11 height 10
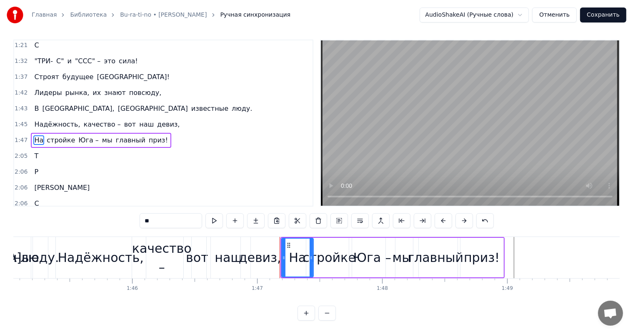
scroll to position [0, 0]
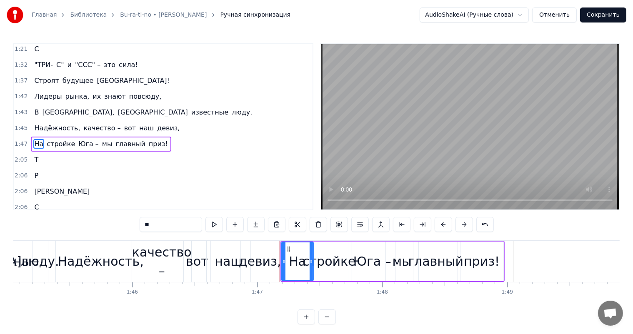
click at [66, 152] on div "2:05 Т" at bounding box center [163, 160] width 298 height 16
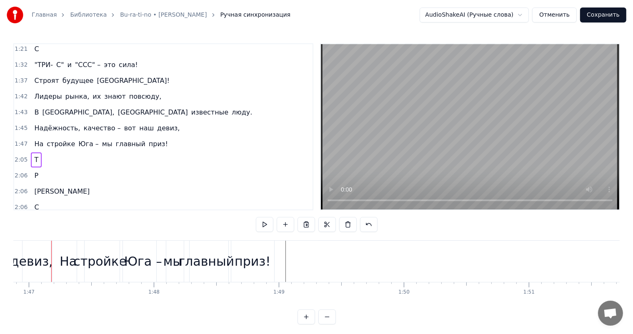
scroll to position [0, 13357]
click at [31, 137] on div "На стройке Юга – мы главный приз!" at bounding box center [101, 144] width 140 height 15
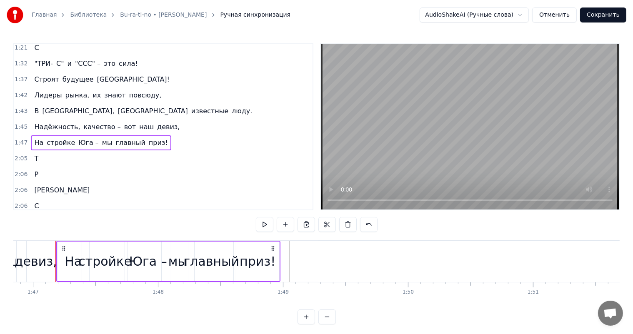
scroll to position [432, 0]
click at [36, 151] on div "Т" at bounding box center [36, 158] width 11 height 15
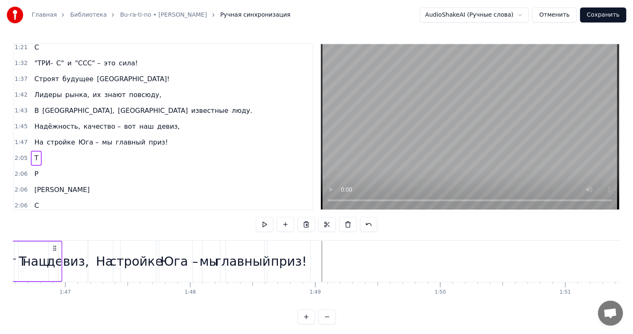
scroll to position [0, 13307]
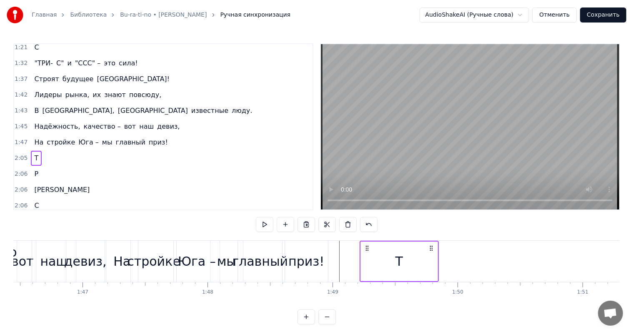
drag, startPoint x: 127, startPoint y: 247, endPoint x: 432, endPoint y: 247, distance: 305.0
click at [432, 247] on icon at bounding box center [431, 248] width 7 height 7
click at [417, 254] on div "Т" at bounding box center [399, 262] width 77 height 40
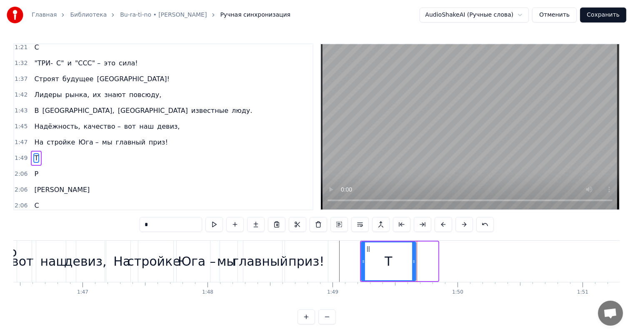
drag, startPoint x: 436, startPoint y: 257, endPoint x: 415, endPoint y: 258, distance: 21.7
click at [415, 258] on div at bounding box center [413, 262] width 3 height 38
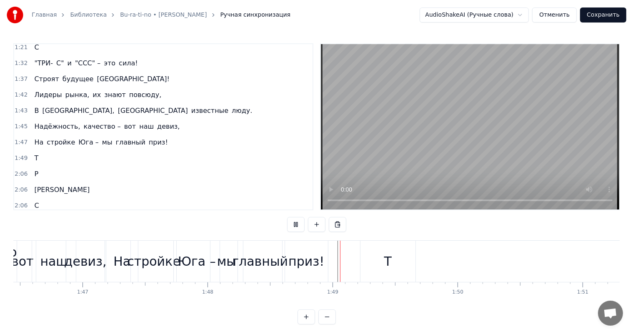
scroll to position [11, 0]
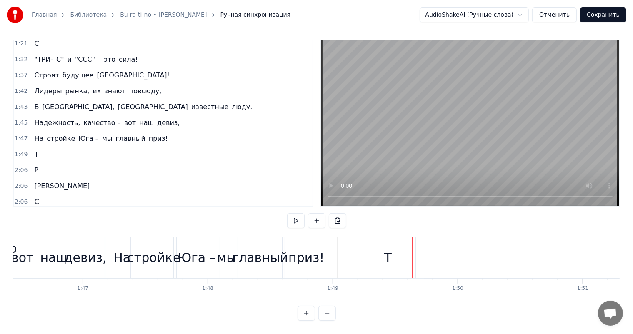
click at [373, 250] on div "Т" at bounding box center [387, 257] width 55 height 41
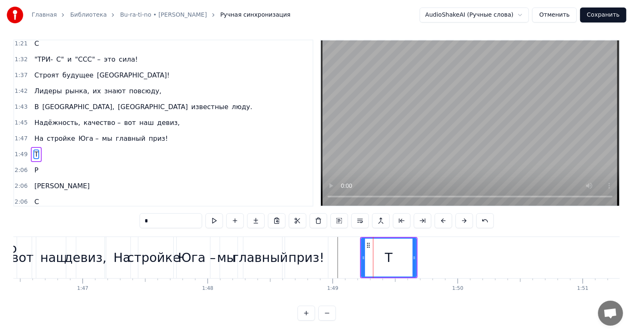
scroll to position [0, 0]
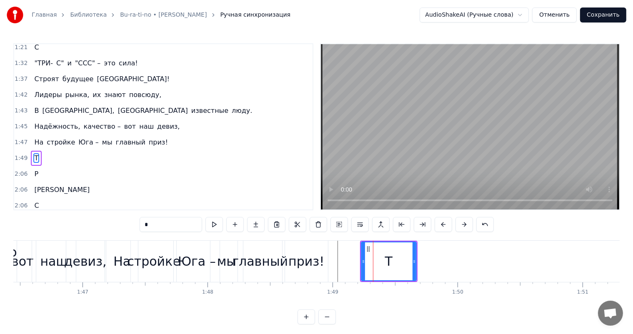
drag, startPoint x: 365, startPoint y: 254, endPoint x: 372, endPoint y: 254, distance: 7.1
click at [372, 254] on div "Т" at bounding box center [389, 262] width 54 height 38
click at [364, 260] on icon at bounding box center [365, 261] width 3 height 7
click at [395, 259] on div "Т" at bounding box center [390, 262] width 52 height 38
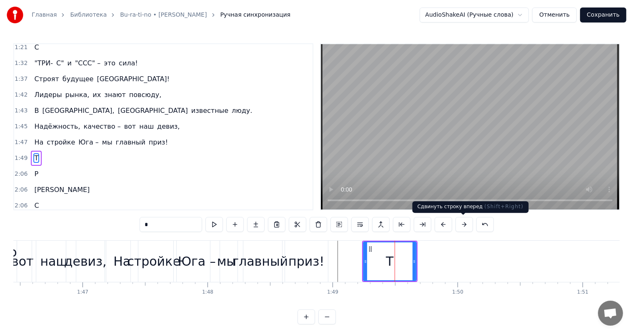
click at [457, 224] on button at bounding box center [464, 224] width 18 height 15
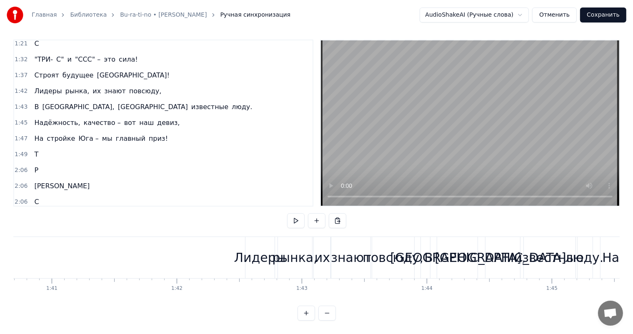
scroll to position [0, 12578]
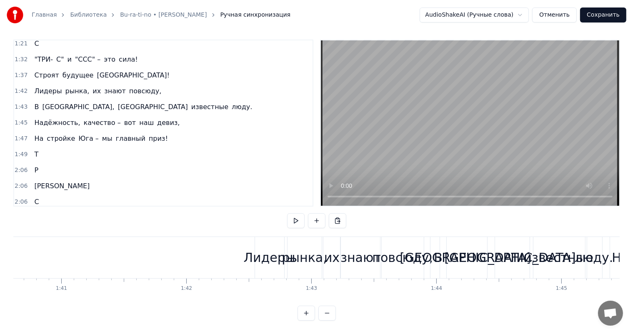
click at [305, 249] on div "рынка," at bounding box center [304, 257] width 45 height 19
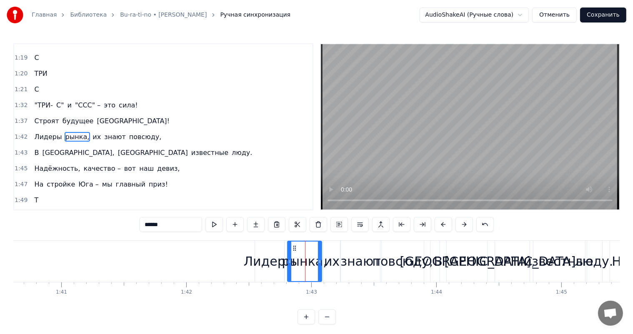
scroll to position [385, 0]
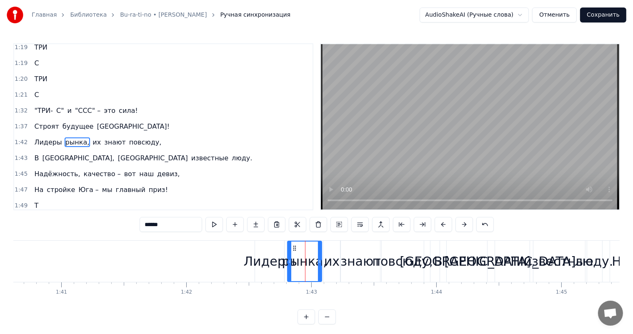
click at [335, 262] on div "их" at bounding box center [331, 261] width 15 height 19
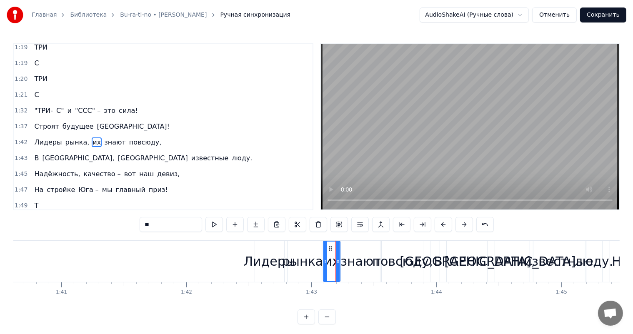
click at [356, 263] on div "знают" at bounding box center [360, 261] width 40 height 19
type input "*****"
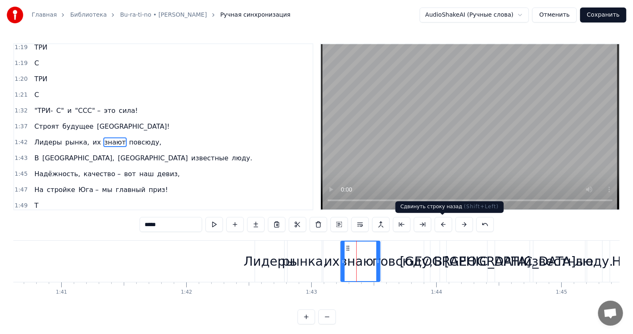
click at [437, 225] on button at bounding box center [444, 224] width 18 height 15
click at [352, 250] on div "знают" at bounding box center [360, 262] width 38 height 40
click at [406, 223] on button at bounding box center [402, 224] width 18 height 15
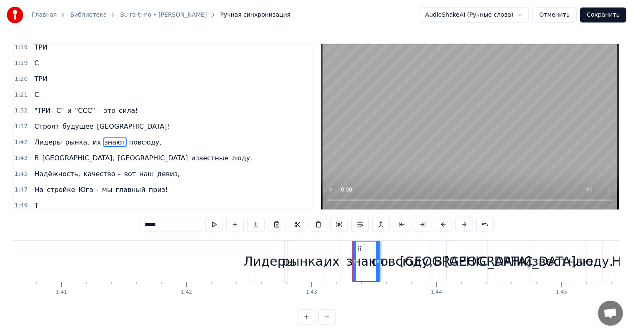
click at [360, 258] on div "знают" at bounding box center [366, 261] width 40 height 19
click at [425, 225] on button at bounding box center [423, 224] width 18 height 15
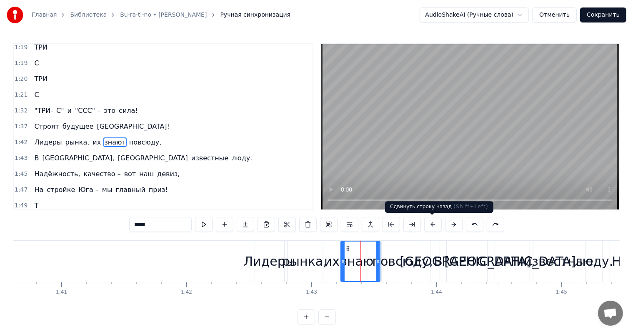
click at [436, 225] on button at bounding box center [433, 224] width 18 height 15
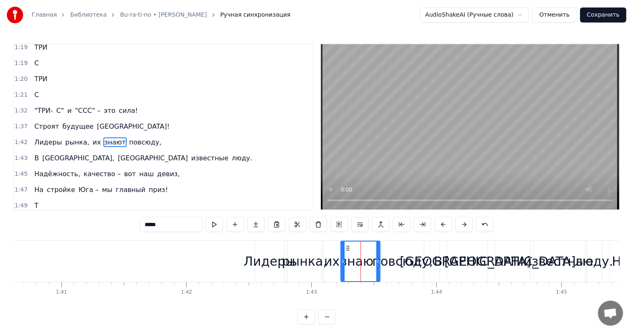
click at [348, 254] on div "знают" at bounding box center [360, 261] width 40 height 19
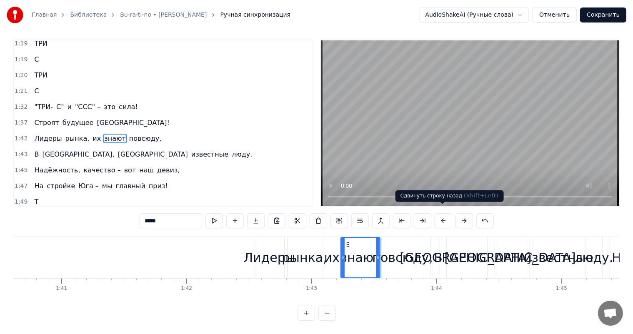
click at [440, 213] on button at bounding box center [444, 220] width 18 height 15
click at [345, 248] on div "знают" at bounding box center [360, 257] width 40 height 19
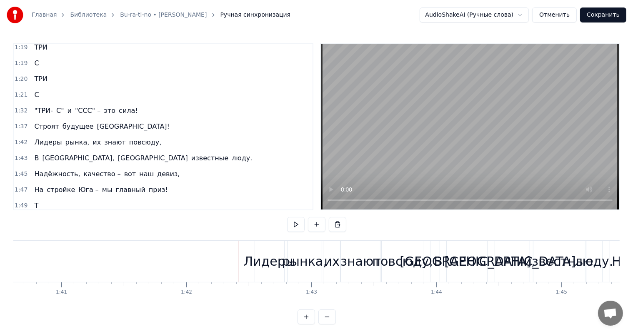
click at [358, 258] on div "знают" at bounding box center [360, 261] width 40 height 19
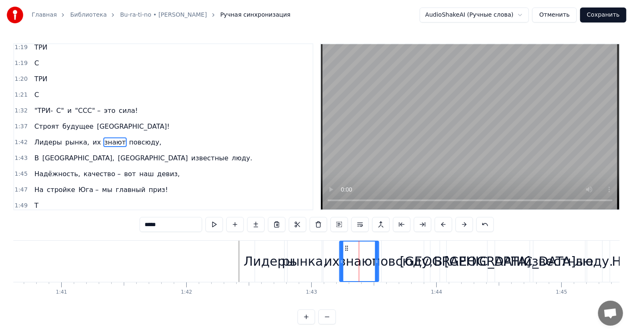
click at [347, 248] on icon at bounding box center [346, 248] width 7 height 7
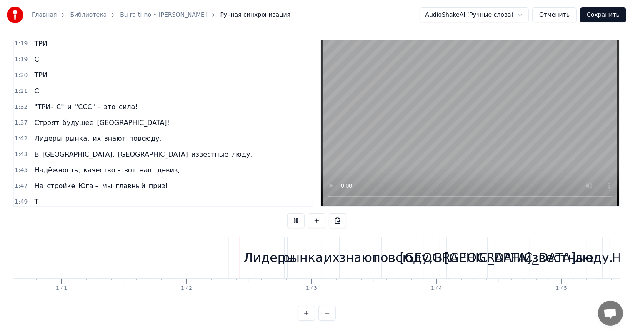
scroll to position [11, 0]
click at [345, 248] on div "знают" at bounding box center [359, 257] width 40 height 19
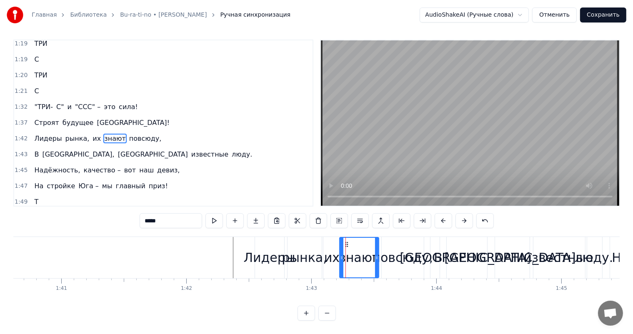
scroll to position [0, 0]
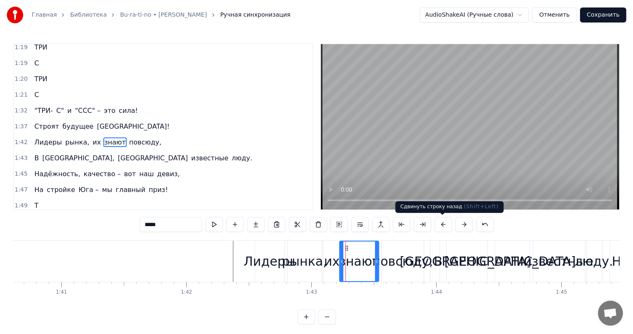
click at [443, 225] on button at bounding box center [444, 224] width 18 height 15
click at [343, 256] on div "знают" at bounding box center [359, 261] width 40 height 19
click at [380, 227] on button at bounding box center [381, 224] width 18 height 15
click at [367, 258] on div "знают" at bounding box center [359, 261] width 40 height 19
click at [333, 260] on div "их" at bounding box center [331, 261] width 15 height 19
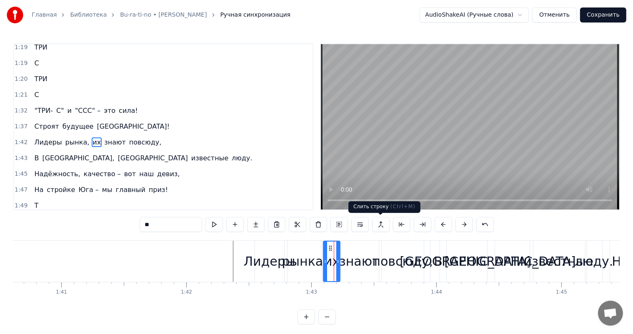
click at [377, 226] on button at bounding box center [381, 224] width 18 height 15
click at [347, 263] on div "знают" at bounding box center [359, 261] width 40 height 19
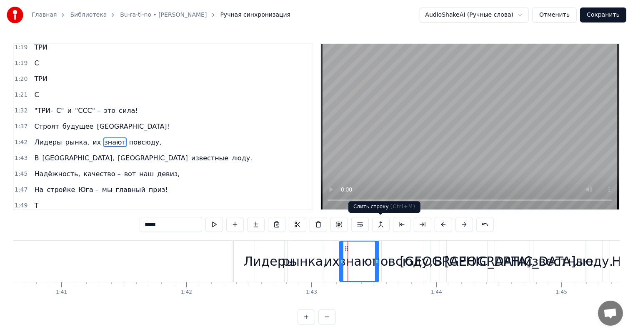
click at [380, 223] on button at bounding box center [381, 224] width 18 height 15
click at [103, 138] on span "знают" at bounding box center [114, 143] width 23 height 10
click at [92, 138] on span "их" at bounding box center [97, 143] width 10 height 10
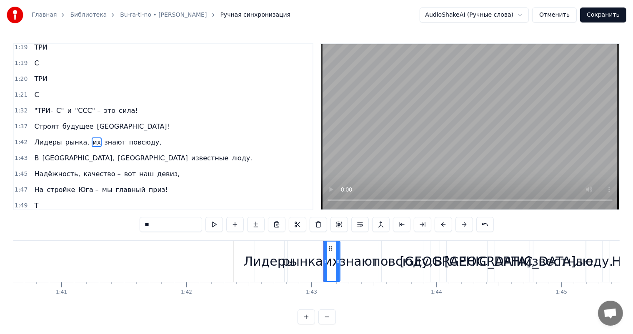
click at [103, 138] on span "знают" at bounding box center [114, 143] width 23 height 10
type input "*****"
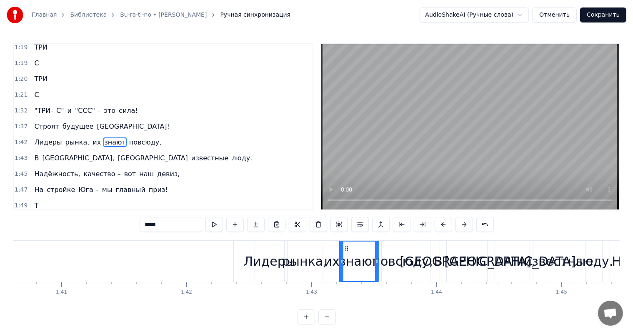
click at [92, 138] on span "их" at bounding box center [97, 143] width 10 height 10
click at [147, 227] on input "*****" at bounding box center [171, 224] width 63 height 15
click at [90, 135] on div "Лидеры рынка, их знают повсюду," at bounding box center [98, 142] width 134 height 15
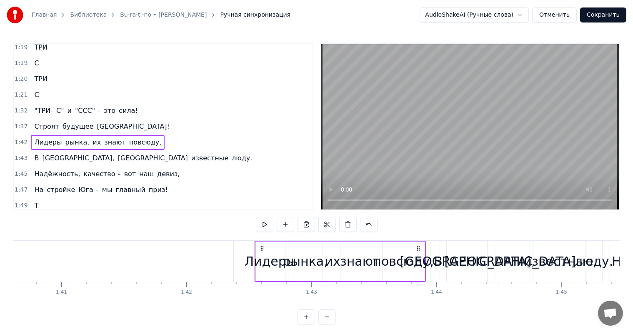
click at [92, 138] on span "их" at bounding box center [97, 143] width 10 height 10
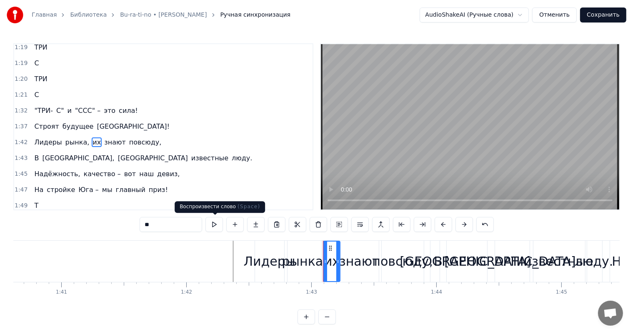
click at [185, 228] on input "**" at bounding box center [171, 224] width 63 height 15
click at [103, 138] on span "знают" at bounding box center [114, 143] width 23 height 10
type input "*****"
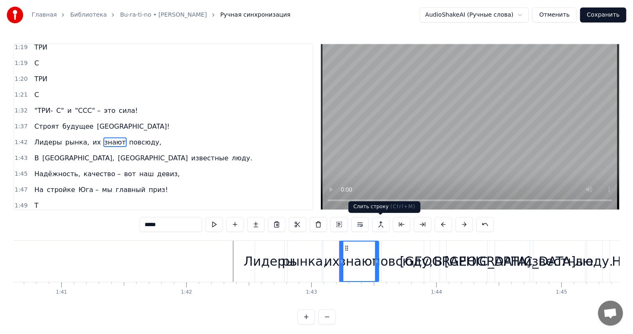
click at [380, 220] on button at bounding box center [381, 224] width 18 height 15
click at [338, 255] on div "их" at bounding box center [331, 261] width 15 height 19
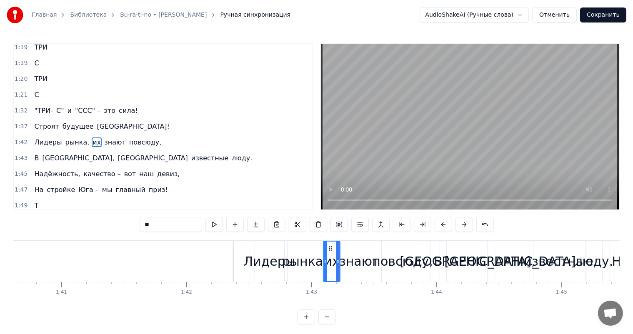
click at [349, 256] on div "знают" at bounding box center [359, 261] width 40 height 19
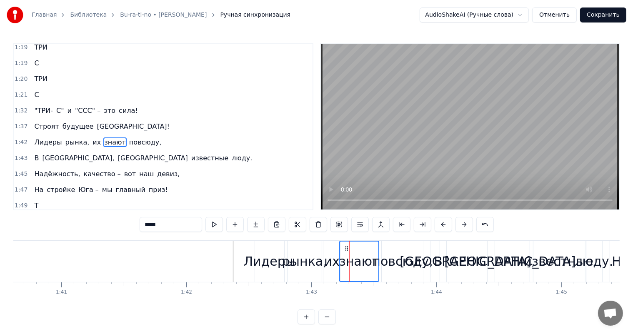
click at [333, 256] on div "их" at bounding box center [331, 261] width 15 height 19
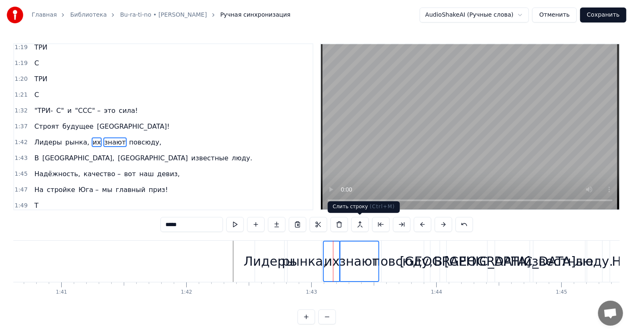
click at [363, 224] on button at bounding box center [360, 224] width 18 height 15
click at [348, 263] on div "знают" at bounding box center [359, 261] width 40 height 19
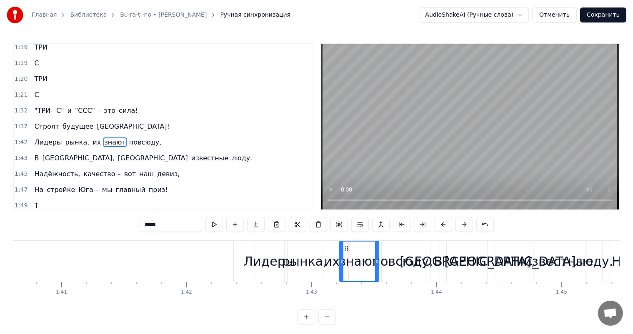
click at [272, 262] on div "Лидеры" at bounding box center [270, 261] width 52 height 19
type input "******"
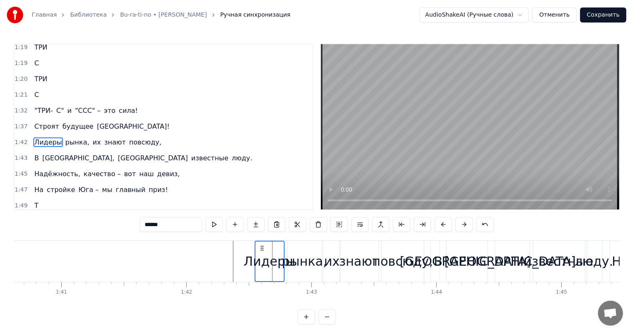
click at [301, 262] on div "рынка," at bounding box center [304, 261] width 45 height 19
click at [325, 260] on div "их" at bounding box center [331, 261] width 15 height 19
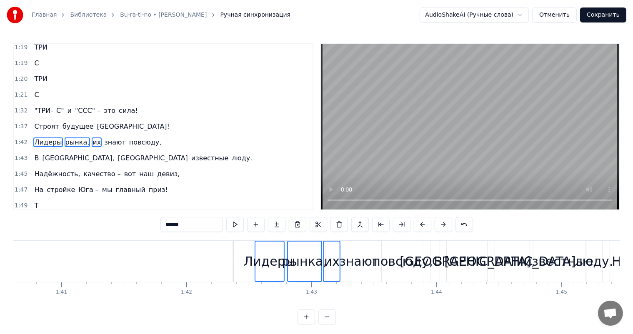
click at [363, 260] on div "знают" at bounding box center [359, 261] width 40 height 19
click at [392, 260] on div "повсюду," at bounding box center [402, 261] width 60 height 19
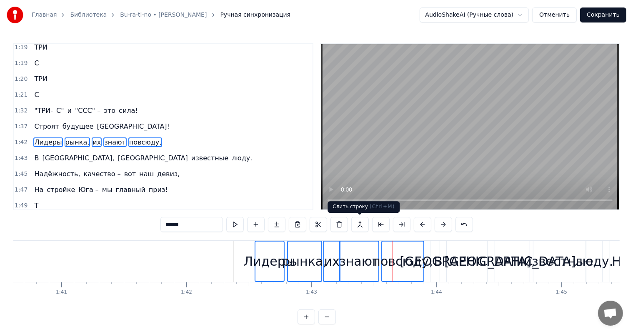
click at [360, 227] on button at bounding box center [360, 224] width 18 height 15
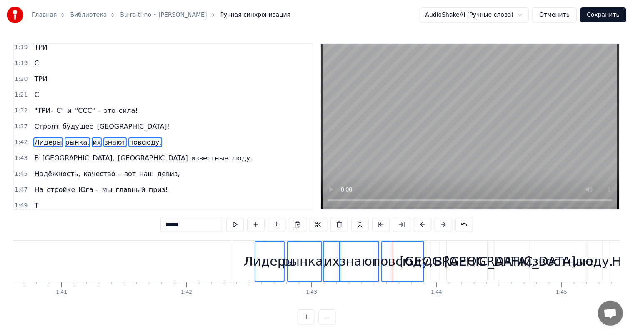
click at [360, 227] on button at bounding box center [360, 224] width 18 height 15
click at [423, 224] on button at bounding box center [423, 224] width 18 height 15
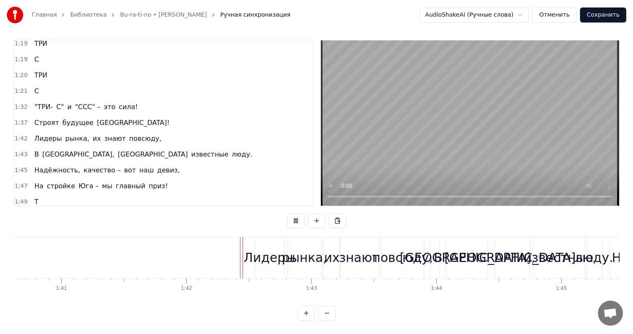
scroll to position [11, 0]
click at [437, 248] on div "В" at bounding box center [438, 257] width 9 height 19
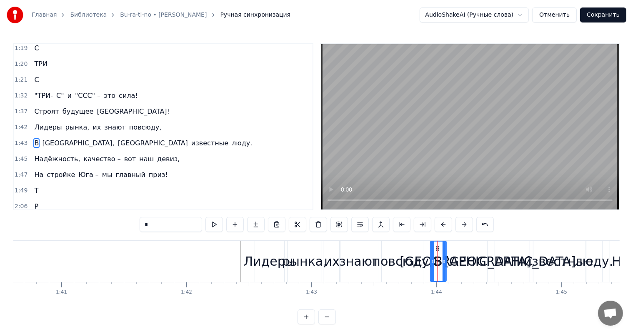
scroll to position [400, 0]
click at [468, 253] on div "[GEOGRAPHIC_DATA]," at bounding box center [467, 261] width 135 height 19
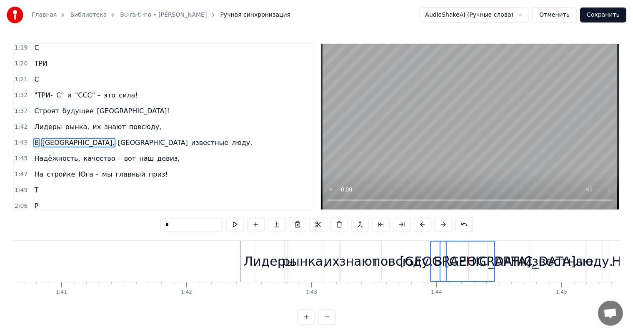
click at [500, 262] on div "[GEOGRAPHIC_DATA]" at bounding box center [509, 261] width 131 height 19
click at [549, 260] on div "известные" at bounding box center [559, 261] width 70 height 19
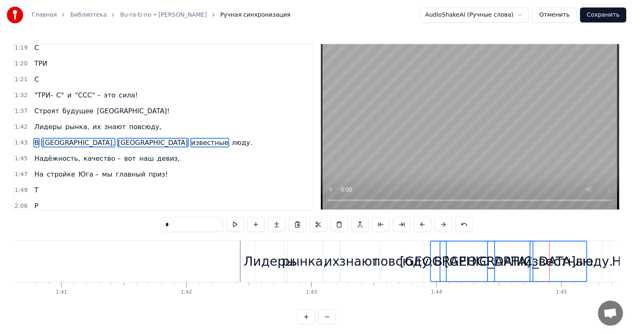
click at [592, 261] on div "люду." at bounding box center [594, 261] width 38 height 19
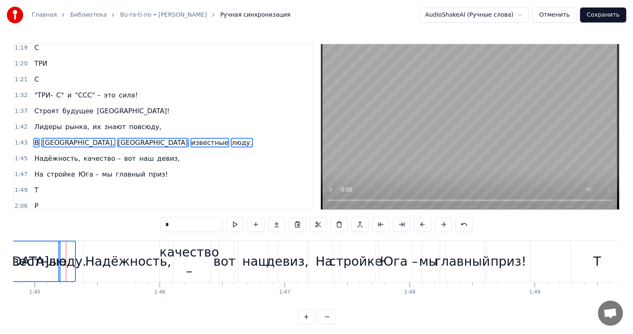
scroll to position [0, 13115]
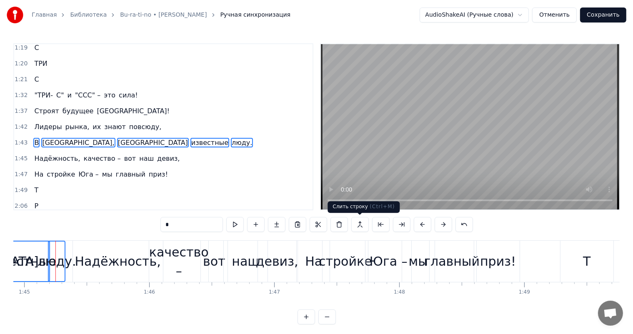
click at [358, 225] on button at bounding box center [360, 224] width 18 height 15
click at [421, 223] on button at bounding box center [423, 224] width 18 height 15
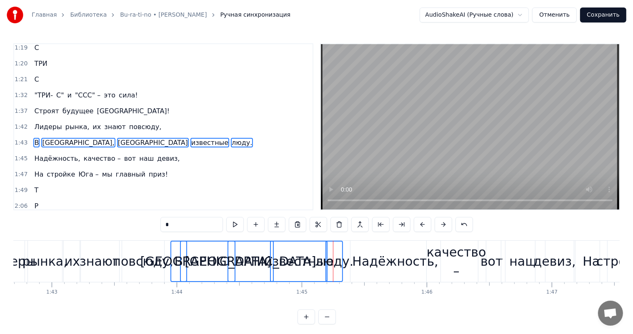
scroll to position [0, 12828]
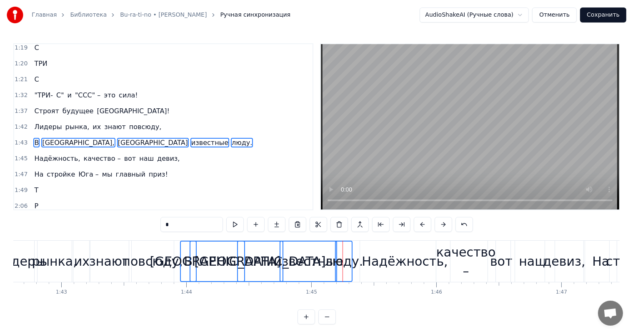
click at [243, 252] on div "[GEOGRAPHIC_DATA]" at bounding box center [259, 261] width 131 height 19
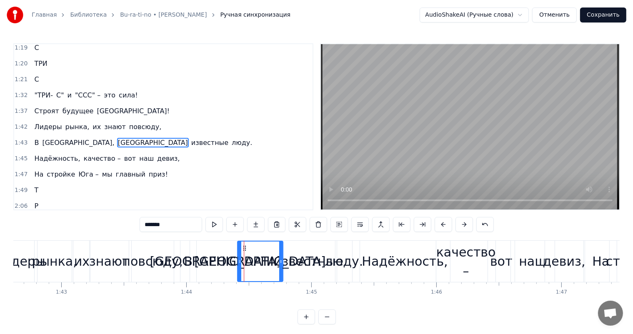
click at [208, 253] on div "[GEOGRAPHIC_DATA]," at bounding box center [217, 261] width 135 height 19
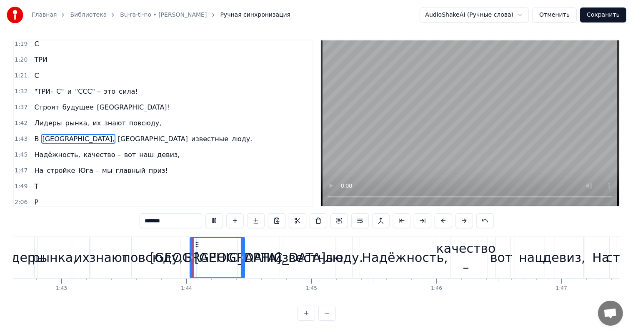
scroll to position [11, 0]
click at [270, 250] on div "[GEOGRAPHIC_DATA]" at bounding box center [259, 257] width 131 height 19
type input "*******"
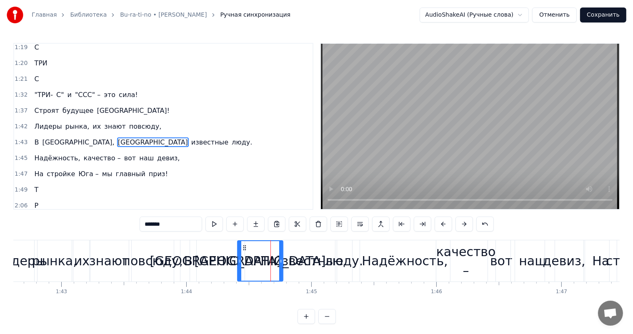
scroll to position [0, 0]
click at [303, 254] on div "известные" at bounding box center [309, 261] width 70 height 19
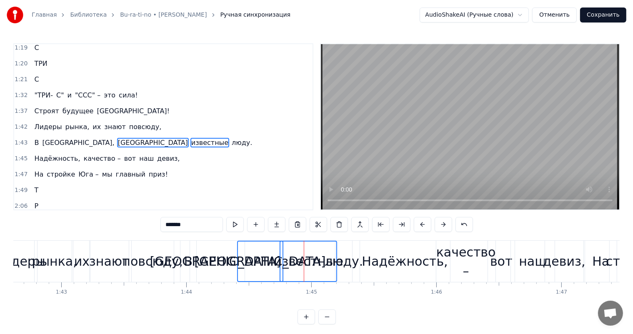
click at [344, 257] on div "люду." at bounding box center [344, 261] width 38 height 19
click at [213, 256] on div "[GEOGRAPHIC_DATA]," at bounding box center [217, 261] width 135 height 19
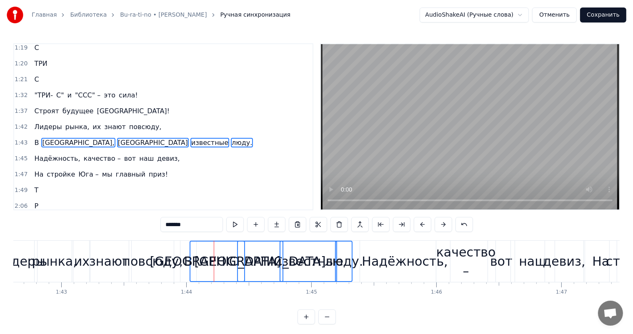
click at [188, 259] on div "В" at bounding box center [188, 261] width 9 height 19
click at [365, 228] on button at bounding box center [360, 224] width 18 height 15
click at [133, 135] on div "В [GEOGRAPHIC_DATA], [GEOGRAPHIC_DATA] известные люду." at bounding box center [143, 142] width 225 height 15
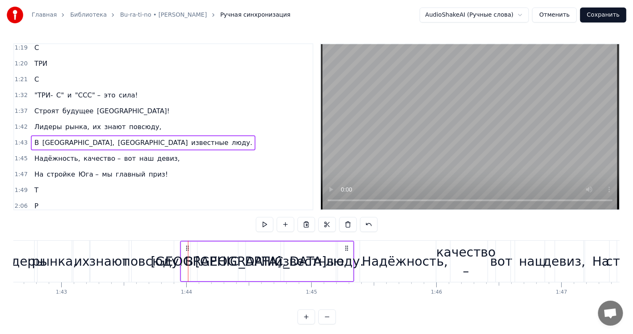
click at [231, 138] on span "люду." at bounding box center [242, 143] width 22 height 10
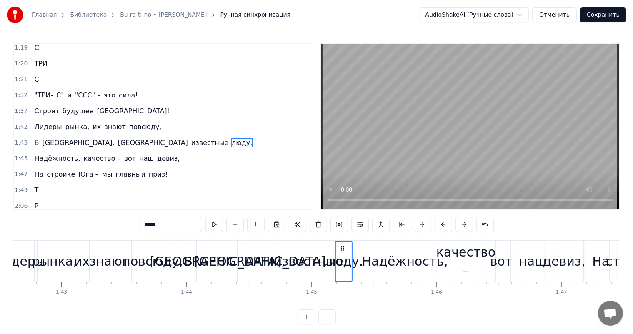
click at [190, 138] on span "известные" at bounding box center [209, 143] width 39 height 10
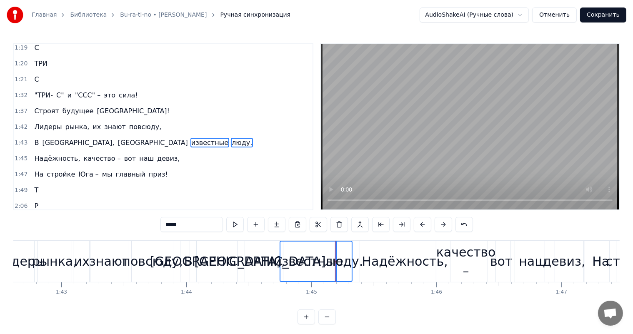
click at [117, 138] on span "[GEOGRAPHIC_DATA]" at bounding box center [153, 143] width 72 height 10
click at [53, 138] on span "[GEOGRAPHIC_DATA]," at bounding box center [78, 143] width 74 height 10
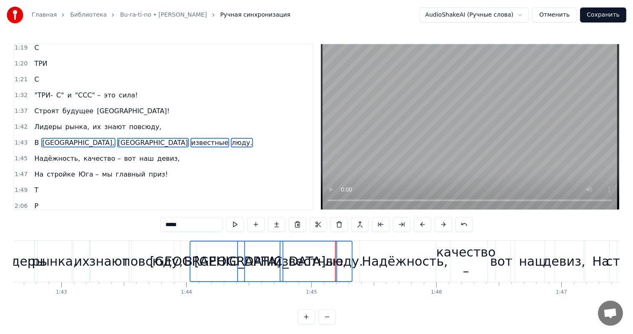
click at [34, 138] on span "В" at bounding box center [36, 143] width 6 height 10
click at [357, 223] on button at bounding box center [360, 224] width 18 height 15
click at [458, 167] on video at bounding box center [470, 126] width 298 height 165
click at [449, 167] on video at bounding box center [470, 126] width 298 height 165
click at [362, 224] on button at bounding box center [360, 224] width 18 height 15
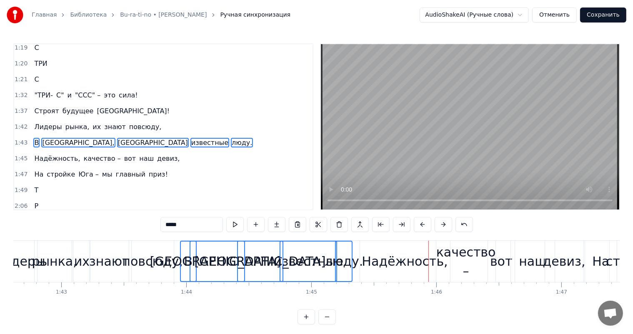
click at [362, 224] on button at bounding box center [360, 224] width 18 height 15
click at [418, 225] on button at bounding box center [423, 224] width 18 height 15
click at [181, 242] on div "В" at bounding box center [188, 262] width 15 height 40
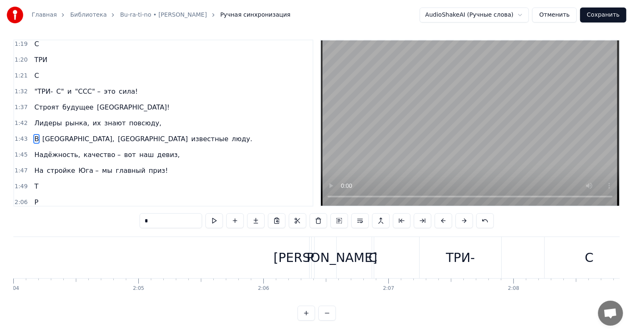
scroll to position [0, 15473]
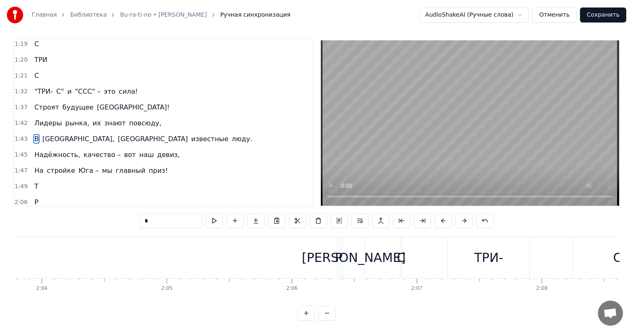
click at [338, 248] on div "Р" at bounding box center [339, 257] width 8 height 19
type input "*"
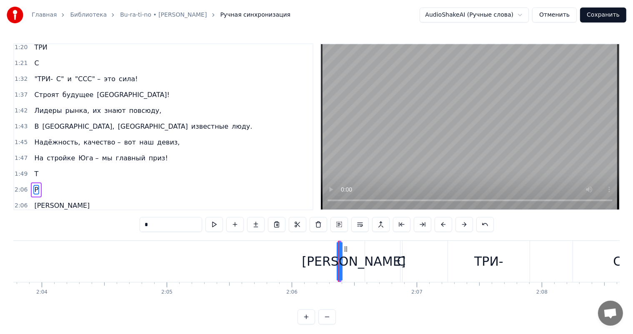
scroll to position [432, 0]
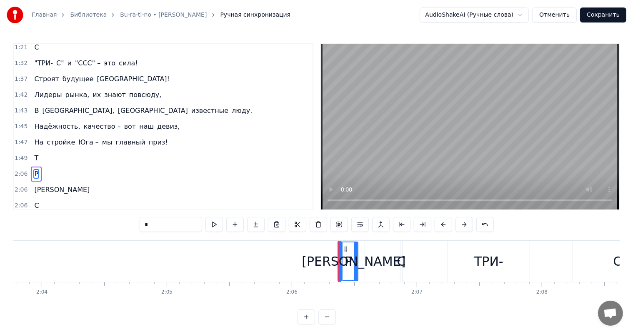
drag, startPoint x: 339, startPoint y: 250, endPoint x: 358, endPoint y: 250, distance: 18.8
click at [347, 250] on div "[PERSON_NAME]" at bounding box center [354, 261] width 22 height 41
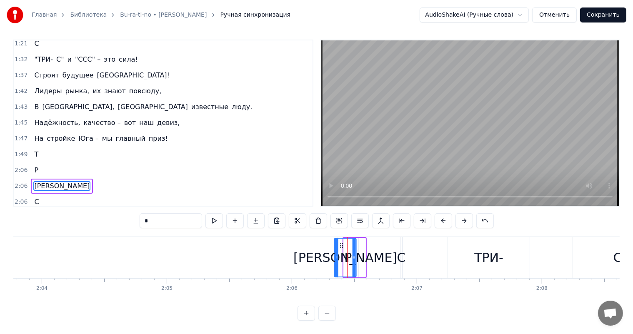
drag, startPoint x: 345, startPoint y: 243, endPoint x: 293, endPoint y: 243, distance: 52.9
click at [338, 243] on icon at bounding box center [341, 245] width 7 height 7
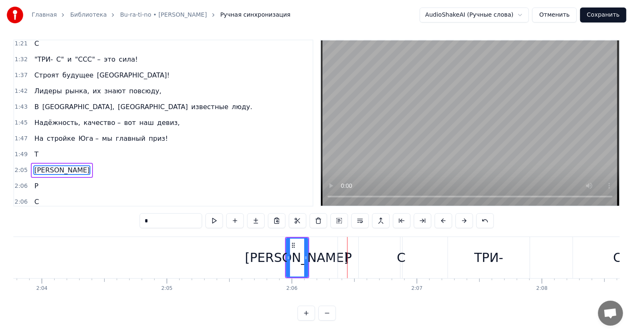
click at [343, 248] on div "Р" at bounding box center [348, 257] width 20 height 41
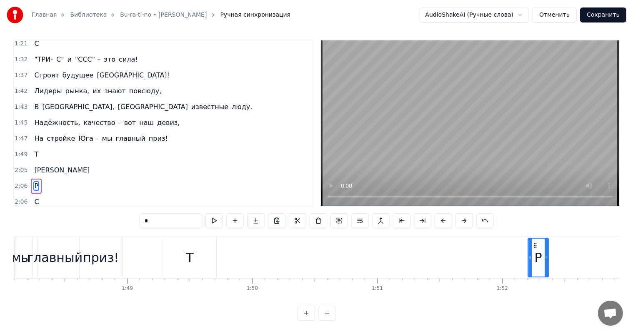
scroll to position [0, 13530]
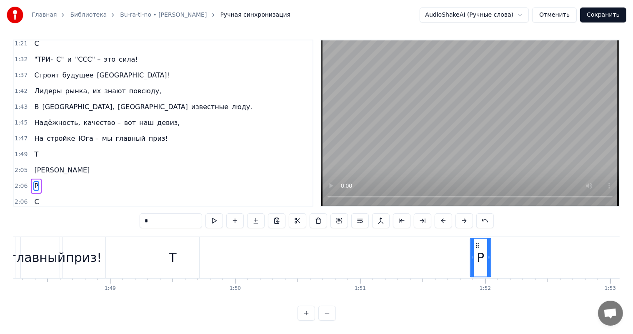
drag, startPoint x: 346, startPoint y: 244, endPoint x: 478, endPoint y: 255, distance: 132.6
click at [478, 255] on div "Р" at bounding box center [481, 258] width 20 height 38
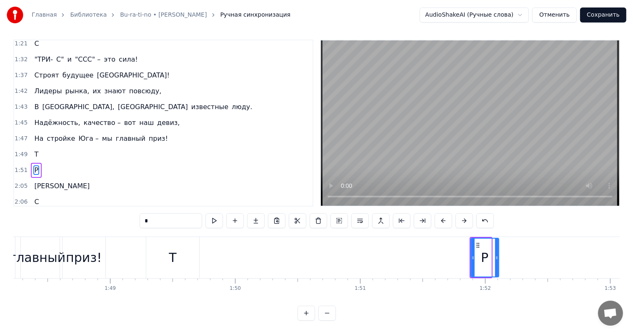
drag, startPoint x: 489, startPoint y: 255, endPoint x: 497, endPoint y: 255, distance: 7.5
click at [497, 255] on icon at bounding box center [496, 258] width 3 height 7
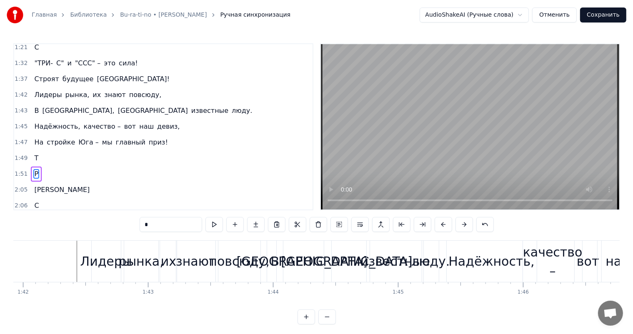
scroll to position [0, 12713]
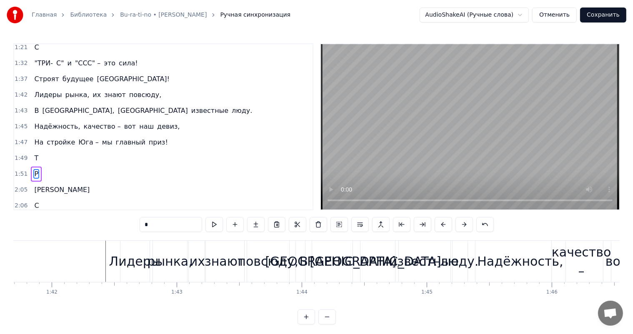
click at [128, 250] on div "Лидеры" at bounding box center [134, 261] width 29 height 41
type input "******"
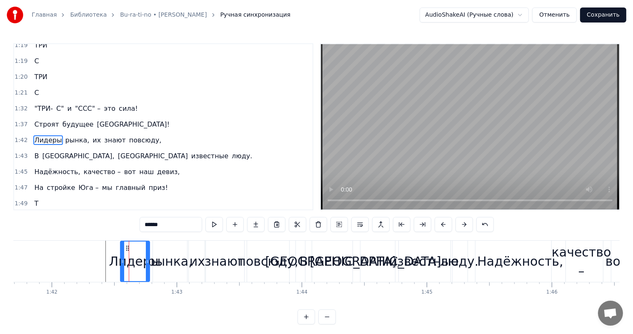
scroll to position [385, 0]
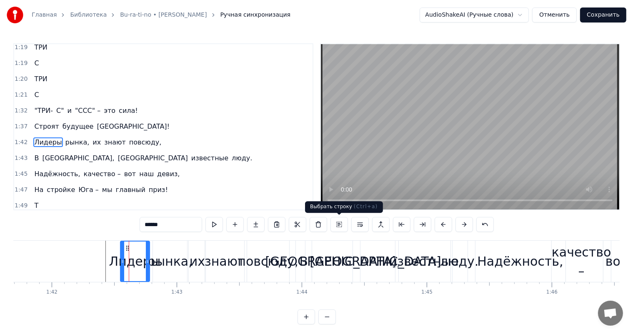
click at [338, 228] on button at bounding box center [339, 224] width 18 height 15
click at [337, 224] on button at bounding box center [339, 224] width 18 height 15
click at [41, 138] on span "Лидеры" at bounding box center [47, 143] width 29 height 10
click at [342, 220] on button at bounding box center [339, 224] width 18 height 15
click at [164, 260] on div "рынка," at bounding box center [169, 261] width 45 height 19
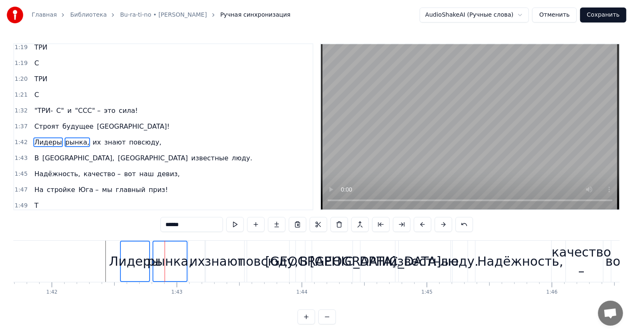
click at [198, 260] on div "их" at bounding box center [197, 261] width 15 height 19
click at [218, 261] on div "знают" at bounding box center [225, 261] width 40 height 19
click at [267, 255] on div "повсюду," at bounding box center [268, 261] width 60 height 19
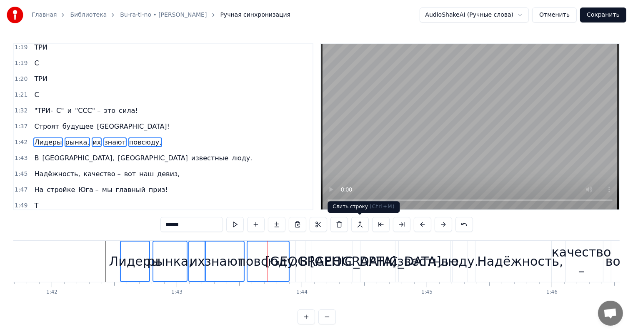
click at [359, 223] on button at bounding box center [360, 224] width 18 height 15
click at [241, 182] on div "1:47 На стройке Юга – мы главный приз!" at bounding box center [163, 190] width 298 height 16
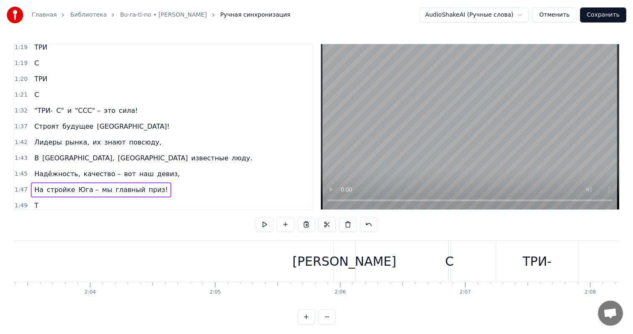
scroll to position [0, 15463]
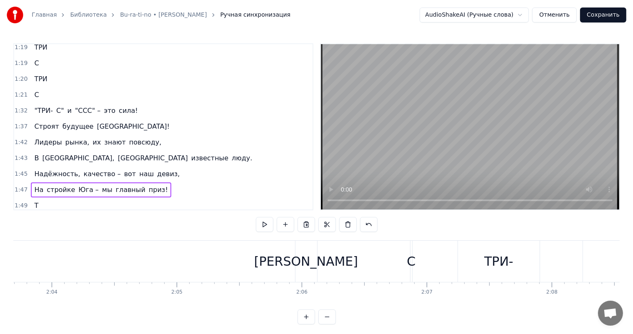
click at [302, 251] on div "[PERSON_NAME]" at bounding box center [306, 261] width 22 height 41
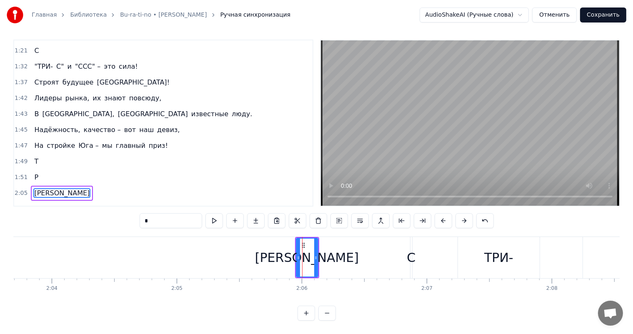
scroll to position [432, 0]
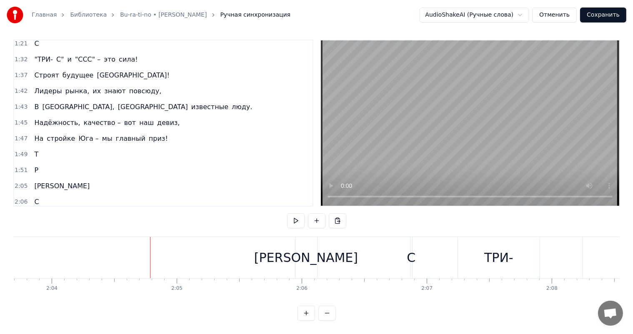
click at [305, 244] on div "[PERSON_NAME]" at bounding box center [306, 257] width 22 height 41
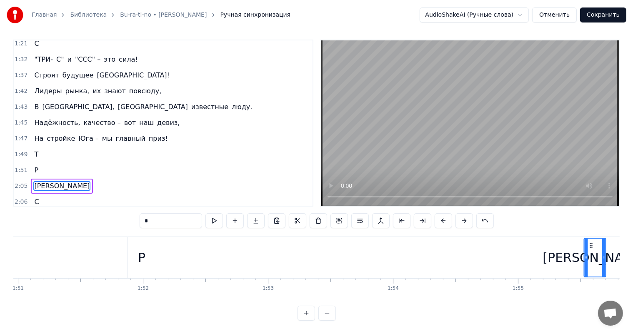
scroll to position [0, 13902]
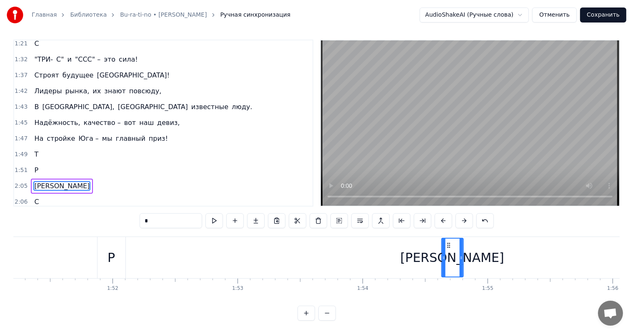
drag, startPoint x: 303, startPoint y: 243, endPoint x: 448, endPoint y: 255, distance: 145.9
click at [448, 255] on div "[PERSON_NAME]" at bounding box center [452, 258] width 21 height 38
drag, startPoint x: 461, startPoint y: 255, endPoint x: 469, endPoint y: 256, distance: 8.4
click at [469, 255] on icon at bounding box center [468, 258] width 3 height 7
click at [37, 195] on div "С" at bounding box center [36, 202] width 11 height 15
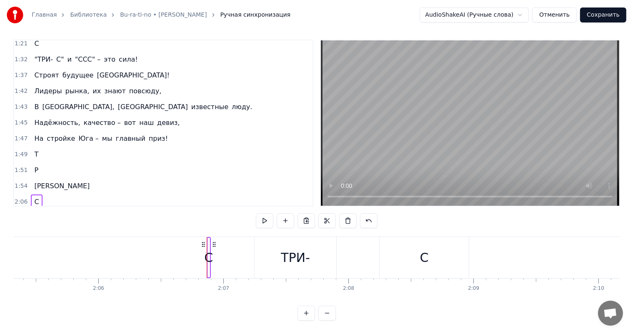
scroll to position [0, 15818]
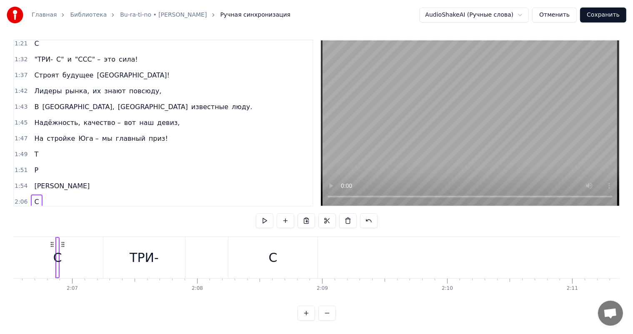
drag, startPoint x: 58, startPoint y: 246, endPoint x: 63, endPoint y: 247, distance: 5.0
click at [60, 247] on div "С" at bounding box center [57, 257] width 4 height 41
click at [57, 246] on div "С" at bounding box center [58, 258] width 2 height 40
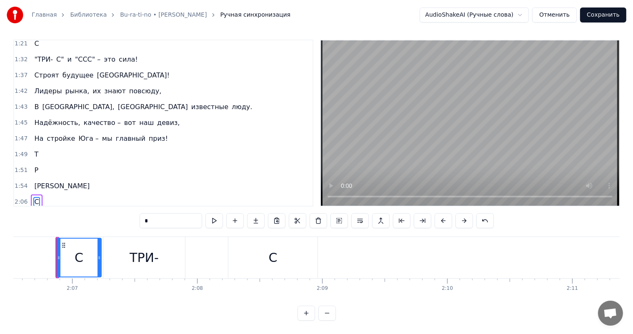
drag, startPoint x: 55, startPoint y: 250, endPoint x: 95, endPoint y: 250, distance: 40.4
click at [98, 255] on icon at bounding box center [99, 258] width 3 height 7
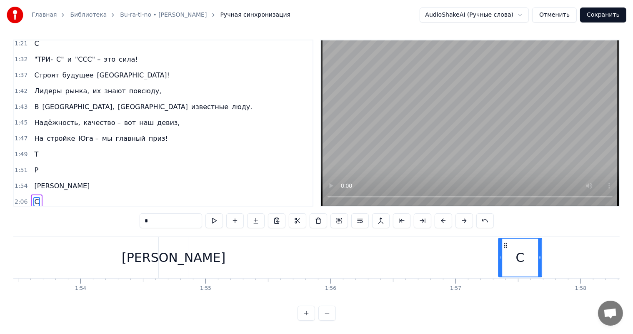
scroll to position [0, 14186]
drag, startPoint x: 63, startPoint y: 237, endPoint x: 491, endPoint y: 238, distance: 428.0
click at [491, 242] on icon at bounding box center [491, 245] width 7 height 7
click at [35, 213] on span "ТРИ-" at bounding box center [41, 218] width 17 height 10
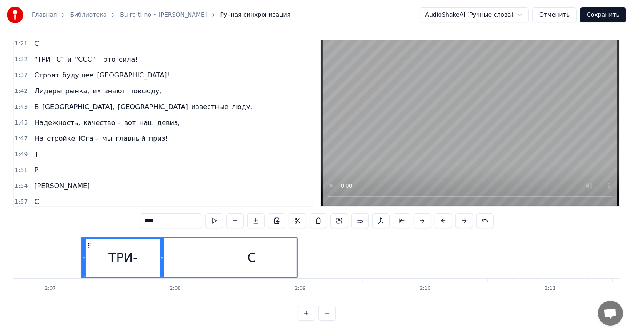
scroll to position [0, 15865]
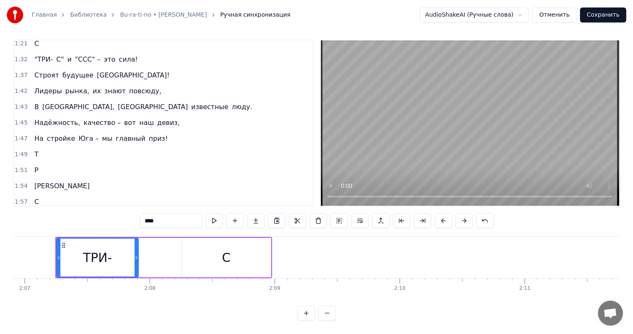
click at [260, 243] on div "С" at bounding box center [226, 258] width 89 height 40
type input "*"
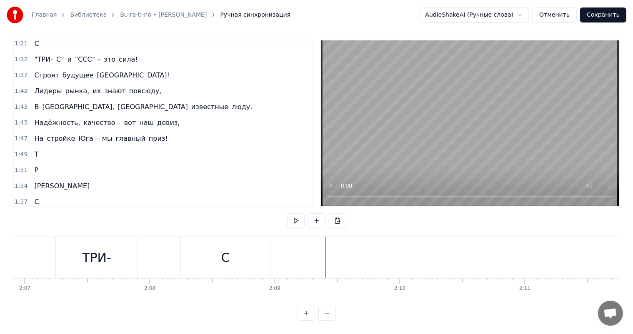
click at [148, 246] on div "ТРИ- С" at bounding box center [163, 257] width 217 height 41
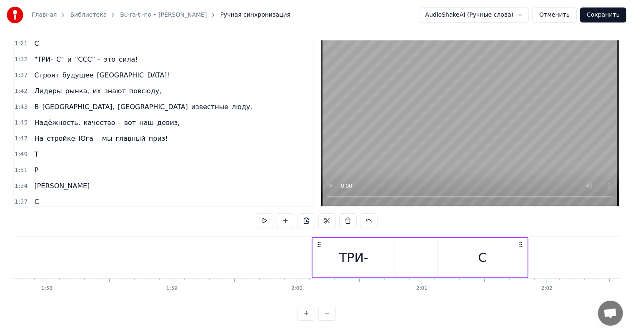
scroll to position [0, 14722]
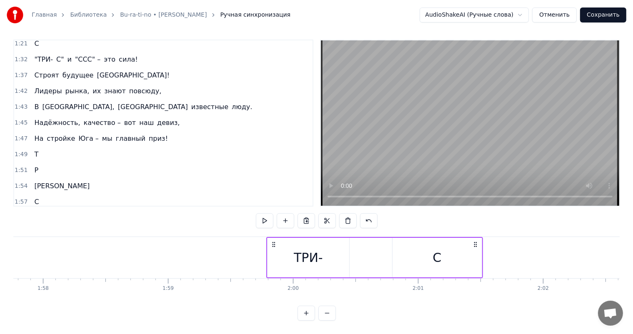
drag, startPoint x: 265, startPoint y: 237, endPoint x: 478, endPoint y: 244, distance: 213.5
click at [475, 243] on div "ТРИ- С" at bounding box center [374, 257] width 217 height 41
click at [378, 248] on div "ТРИ- С" at bounding box center [374, 257] width 217 height 41
click at [403, 245] on div "С" at bounding box center [436, 258] width 89 height 40
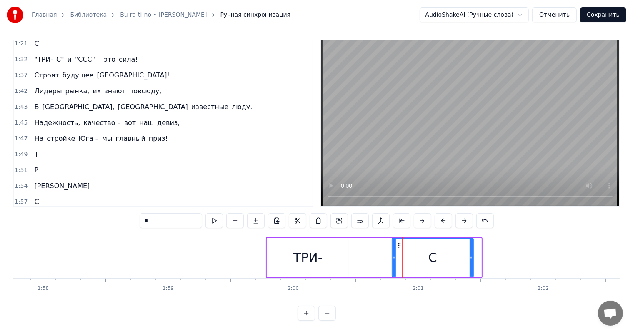
drag, startPoint x: 479, startPoint y: 249, endPoint x: 471, endPoint y: 249, distance: 7.9
click at [471, 255] on icon at bounding box center [471, 258] width 3 height 7
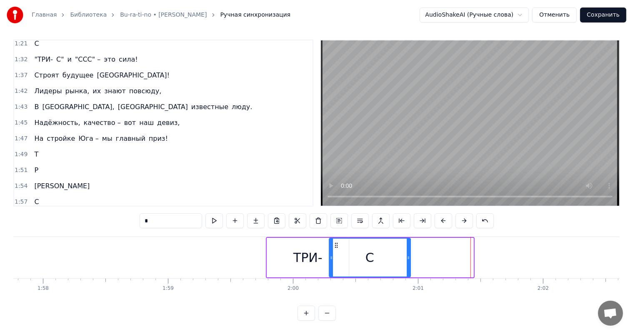
drag, startPoint x: 398, startPoint y: 236, endPoint x: 332, endPoint y: 236, distance: 66.3
click at [333, 242] on icon at bounding box center [336, 245] width 7 height 7
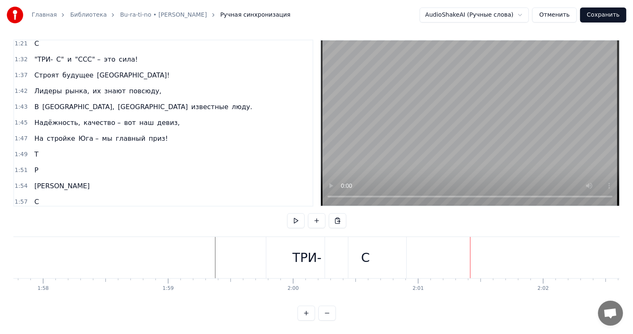
click at [365, 249] on div "С" at bounding box center [365, 257] width 9 height 19
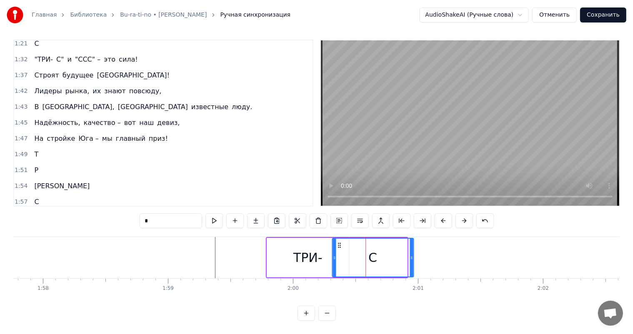
drag, startPoint x: 333, startPoint y: 237, endPoint x: 340, endPoint y: 237, distance: 7.1
click at [340, 242] on icon at bounding box center [339, 245] width 7 height 7
click at [300, 248] on div "ТРИ-" at bounding box center [307, 257] width 29 height 19
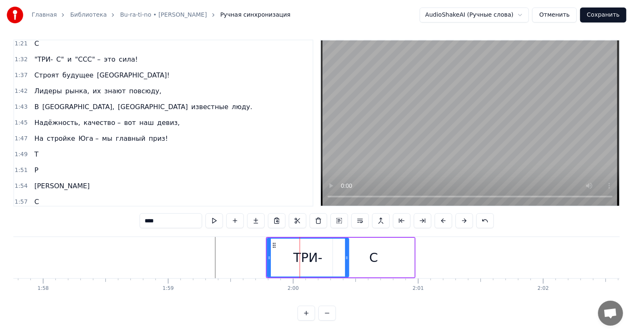
click at [53, 213] on span "С" at bounding box center [56, 218] width 6 height 10
type input "*"
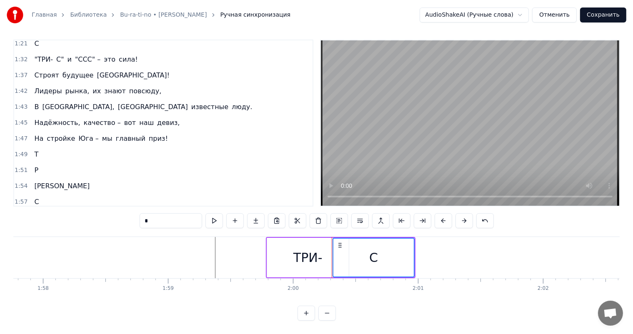
click at [37, 213] on span "ТРИ-" at bounding box center [41, 218] width 17 height 10
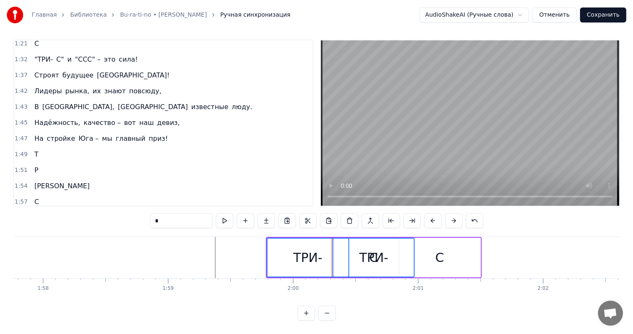
click at [88, 210] on div "1:59 ТРИ- ТРИ- С С" at bounding box center [163, 218] width 298 height 16
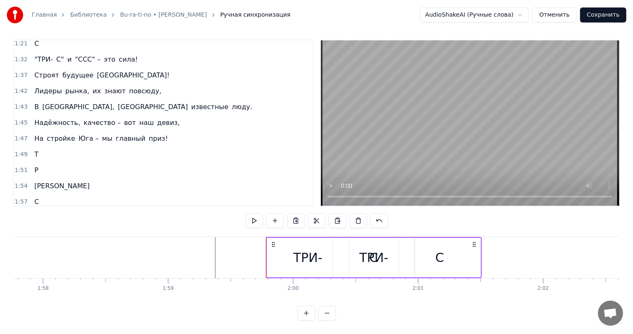
click at [56, 213] on span "ТРИ-" at bounding box center [61, 218] width 17 height 10
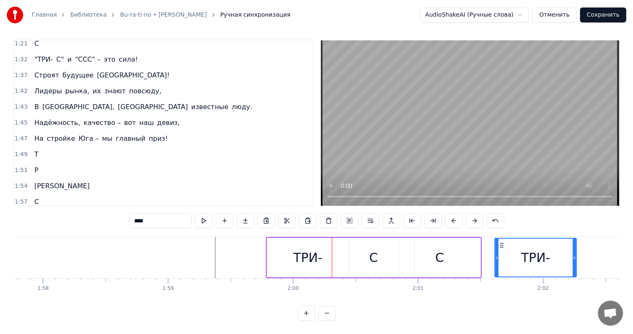
drag, startPoint x: 339, startPoint y: 237, endPoint x: 500, endPoint y: 237, distance: 161.7
click at [453, 245] on div "С" at bounding box center [439, 258] width 81 height 40
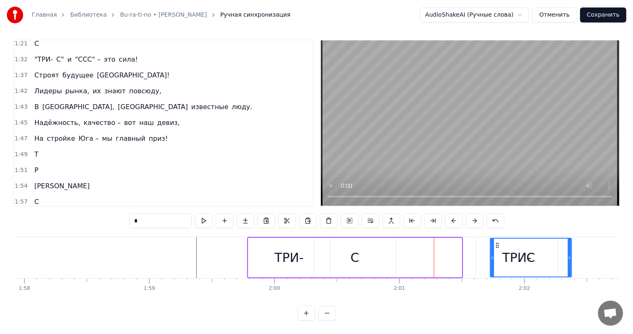
drag, startPoint x: 406, startPoint y: 237, endPoint x: 540, endPoint y: 238, distance: 133.4
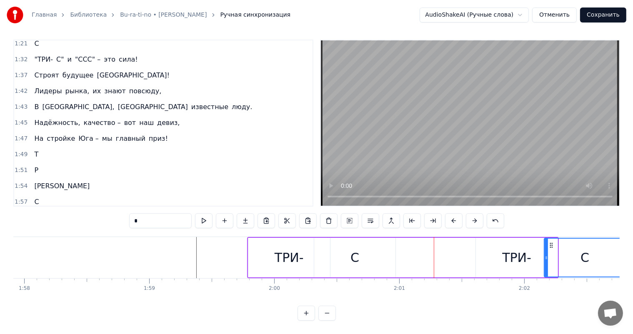
scroll to position [0, 14753]
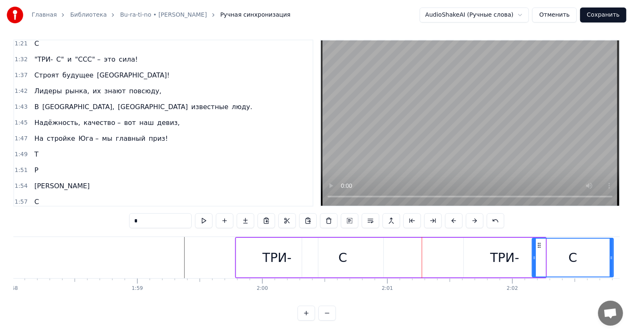
click at [492, 248] on div "ТРИ-" at bounding box center [504, 257] width 29 height 19
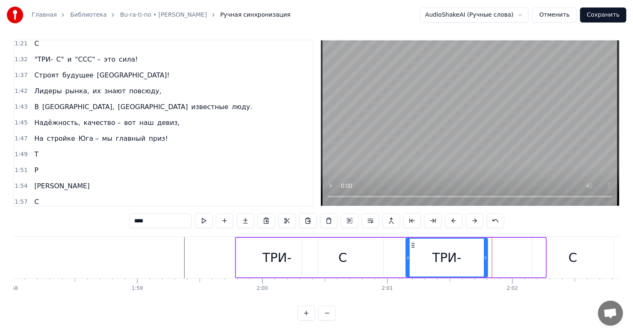
drag, startPoint x: 469, startPoint y: 235, endPoint x: 412, endPoint y: 236, distance: 57.1
click at [413, 243] on circle at bounding box center [413, 243] width 0 height 0
click at [552, 242] on div "С" at bounding box center [572, 258] width 81 height 40
type input "*"
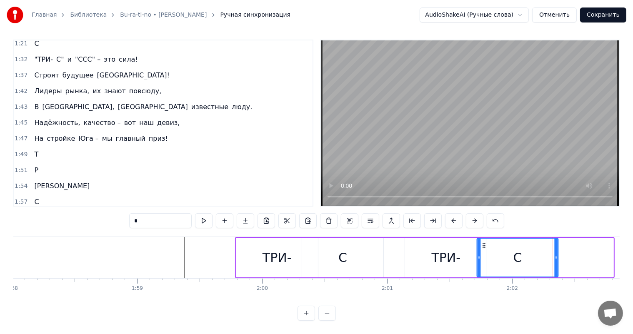
drag, startPoint x: 537, startPoint y: 235, endPoint x: 482, endPoint y: 236, distance: 55.0
click at [482, 242] on icon at bounding box center [483, 245] width 7 height 7
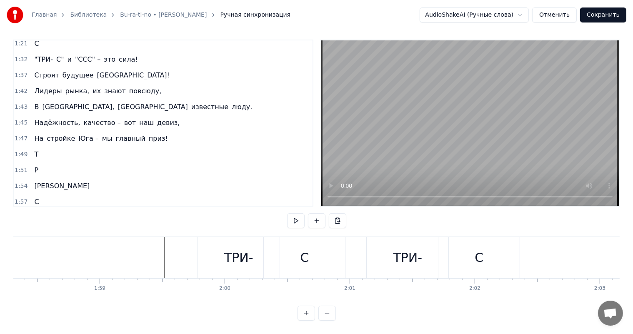
scroll to position [0, 14829]
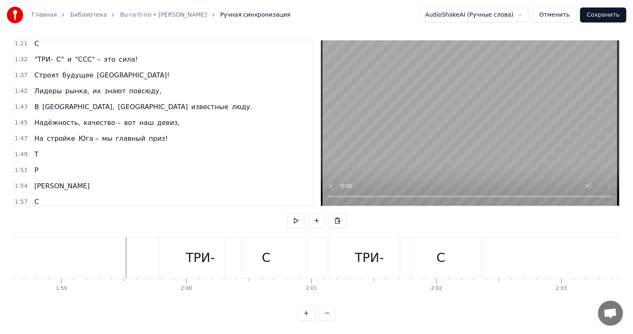
click at [323, 245] on div "ТРИ- С ТРИ- С" at bounding box center [321, 257] width 325 height 41
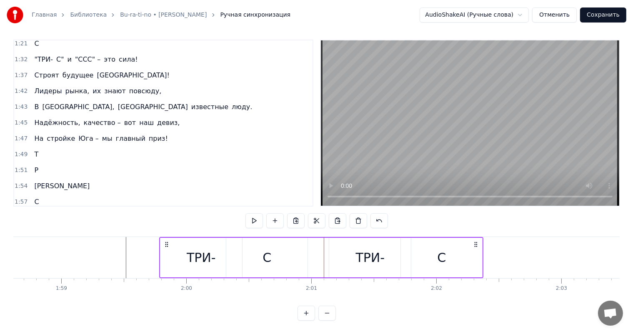
click at [473, 241] on icon at bounding box center [476, 244] width 7 height 7
click at [476, 241] on icon at bounding box center [476, 244] width 7 height 7
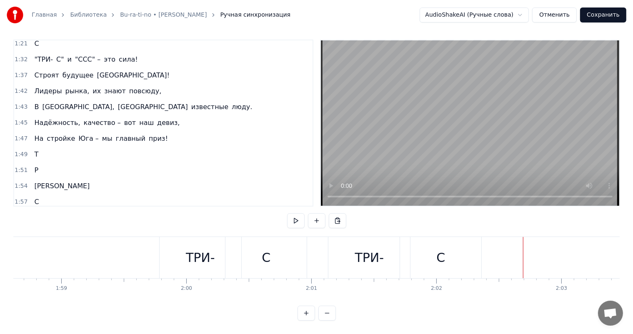
click at [447, 243] on div "С" at bounding box center [440, 257] width 81 height 41
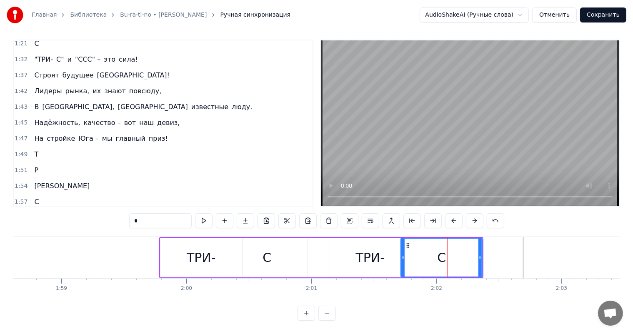
click at [110, 194] on div "1:57 С" at bounding box center [163, 202] width 298 height 16
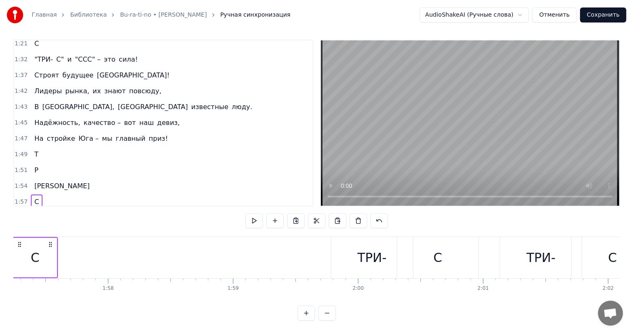
scroll to position [0, 14613]
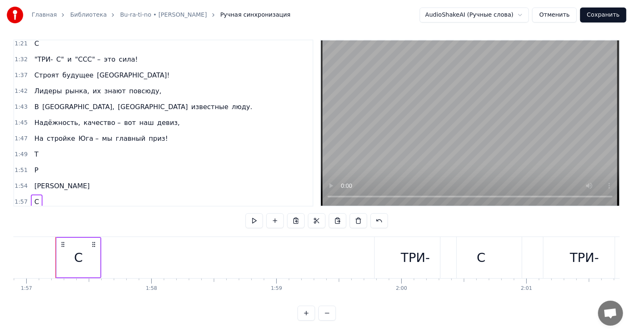
click at [65, 213] on span "ТРИ-" at bounding box center [68, 218] width 17 height 10
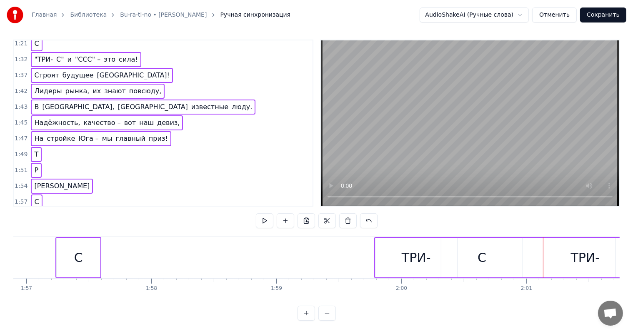
click at [66, 213] on span "ТРИ-" at bounding box center [68, 218] width 17 height 10
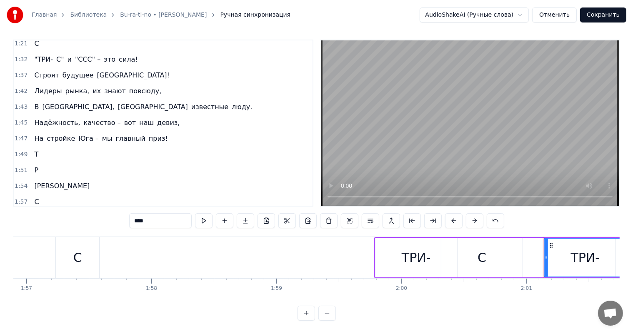
click at [38, 213] on span "ТРИ-" at bounding box center [41, 218] width 17 height 10
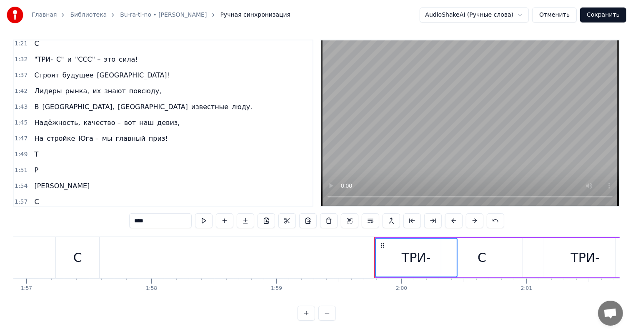
click at [53, 213] on span "С" at bounding box center [56, 218] width 6 height 10
click at [62, 213] on span "ТРИ-" at bounding box center [68, 218] width 17 height 10
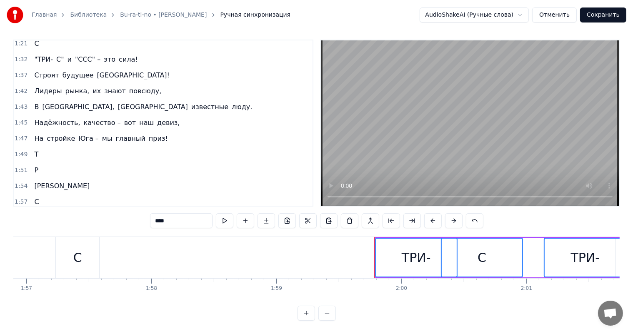
click at [79, 213] on span "С" at bounding box center [82, 218] width 6 height 10
copy div "Lo Ipsumd, sitamet con, Adipis elits, doeiu tem. Inc, utl e dolor magnaal, "ENI…"
click at [180, 210] on div "1:59 ТРИ- С ТРИ- С" at bounding box center [163, 218] width 298 height 16
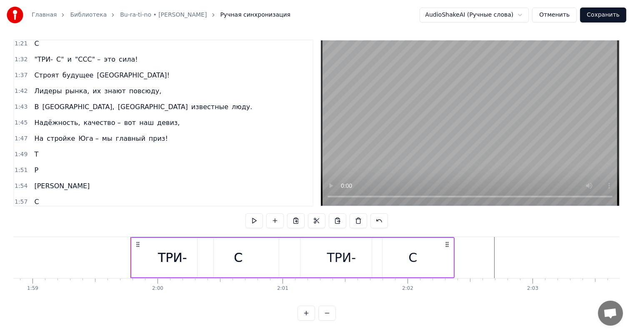
scroll to position [0, 14877]
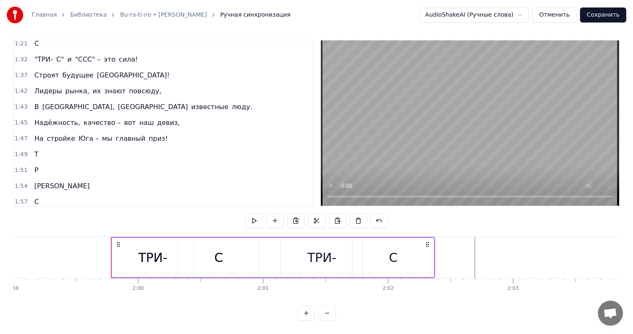
click at [403, 252] on div "С" at bounding box center [393, 258] width 81 height 40
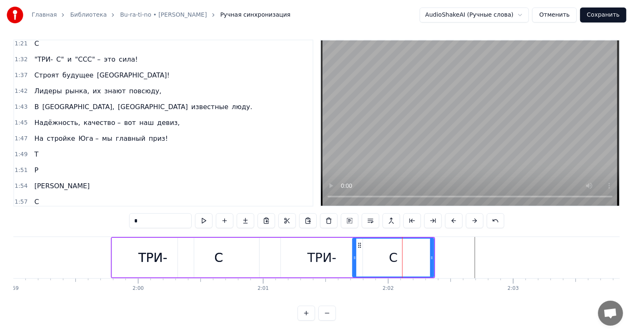
click at [328, 249] on div "ТРИ-" at bounding box center [322, 257] width 29 height 19
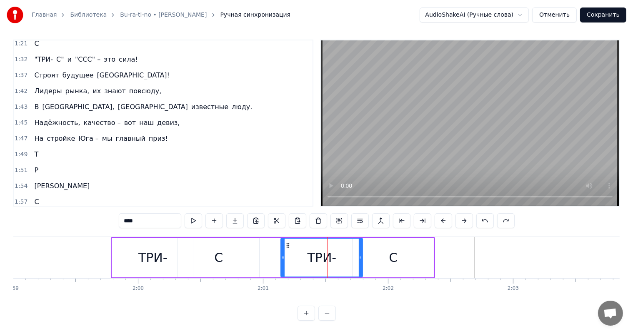
click at [304, 249] on div "ТРИ-" at bounding box center [321, 258] width 81 height 38
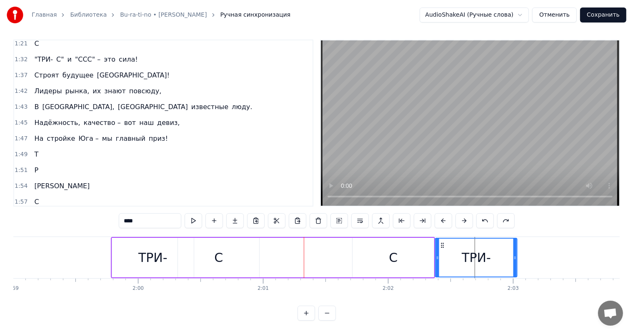
drag, startPoint x: 342, startPoint y: 238, endPoint x: 443, endPoint y: 240, distance: 101.7
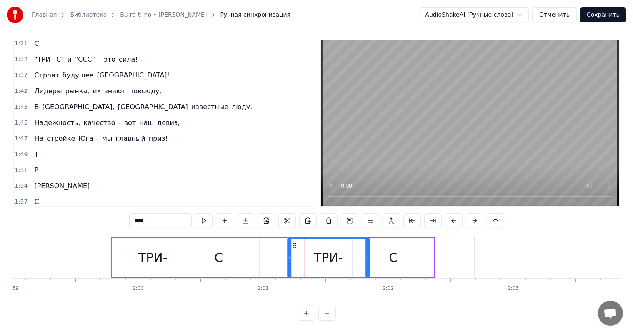
drag, startPoint x: 442, startPoint y: 238, endPoint x: 287, endPoint y: 240, distance: 155.0
click at [291, 242] on icon at bounding box center [294, 245] width 7 height 7
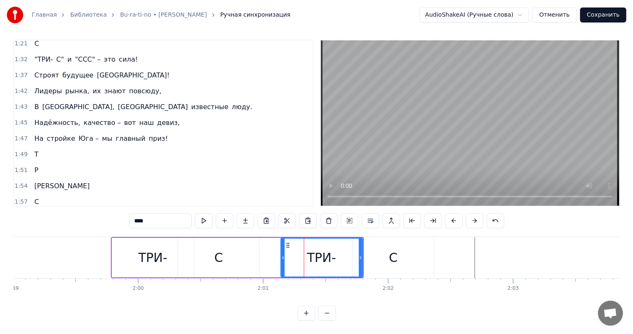
click at [65, 213] on span "ТРИ-" at bounding box center [68, 218] width 17 height 10
click at [79, 213] on span "С" at bounding box center [82, 218] width 6 height 10
type input "*"
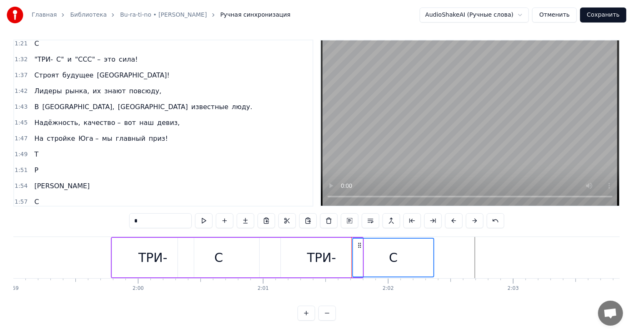
click at [65, 213] on span "ТРИ-" at bounding box center [68, 218] width 17 height 10
click at [99, 210] on div "1:59 ТРИ- С ТРИ- С" at bounding box center [163, 218] width 298 height 16
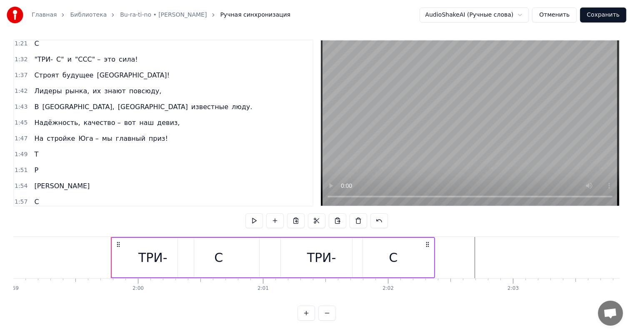
click at [320, 248] on div "ТРИ-" at bounding box center [321, 257] width 29 height 19
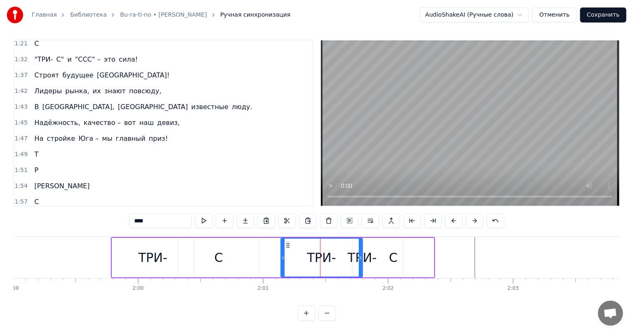
click at [79, 213] on span "ТРИ-" at bounding box center [87, 218] width 17 height 10
click at [68, 213] on span "ТРИ-" at bounding box center [68, 218] width 17 height 10
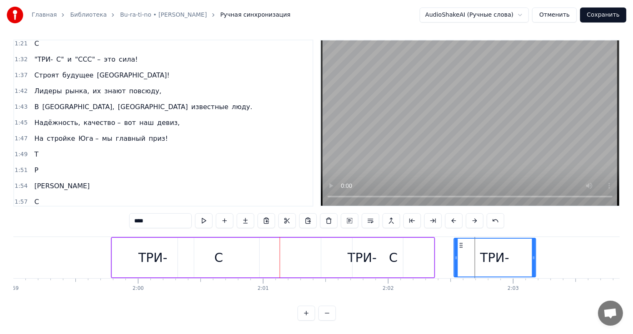
drag, startPoint x: 288, startPoint y: 237, endPoint x: 460, endPoint y: 240, distance: 173.0
click at [79, 213] on span "С" at bounding box center [82, 218] width 6 height 10
type input "*"
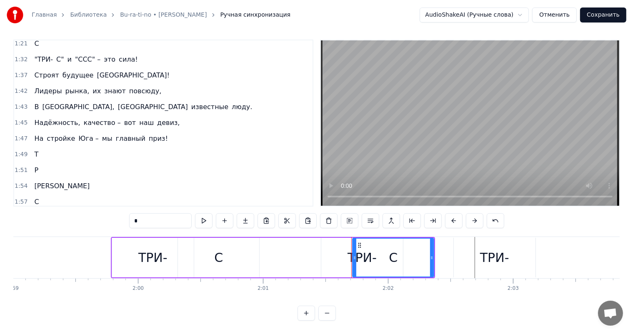
click at [112, 210] on div "1:59 ТРИ- С ТРИ- С ТРИ-" at bounding box center [163, 218] width 298 height 16
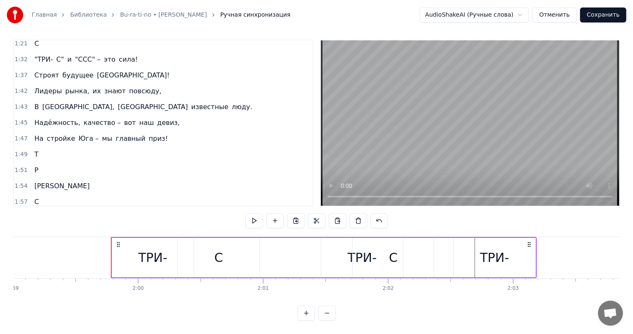
click at [90, 213] on span "ТРИ-" at bounding box center [95, 218] width 17 height 10
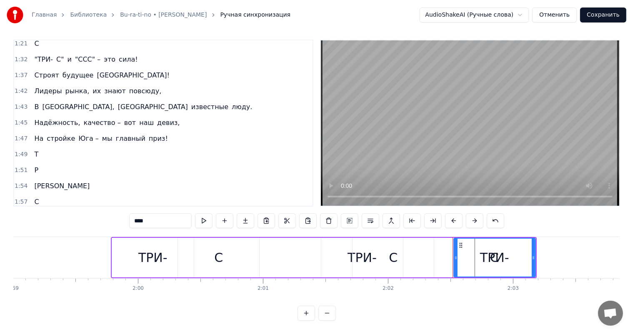
click at [87, 213] on span "С" at bounding box center [90, 218] width 6 height 10
click at [413, 243] on div "С" at bounding box center [393, 258] width 81 height 40
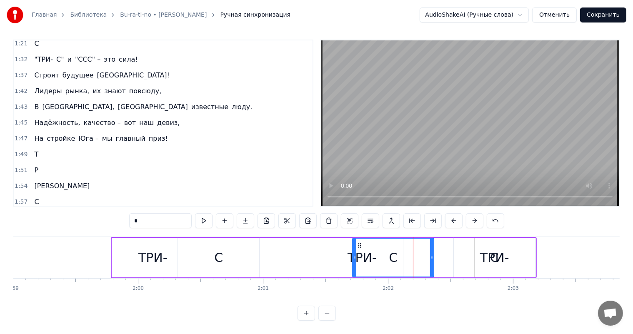
click at [478, 247] on div "ТРИ-" at bounding box center [495, 258] width 82 height 40
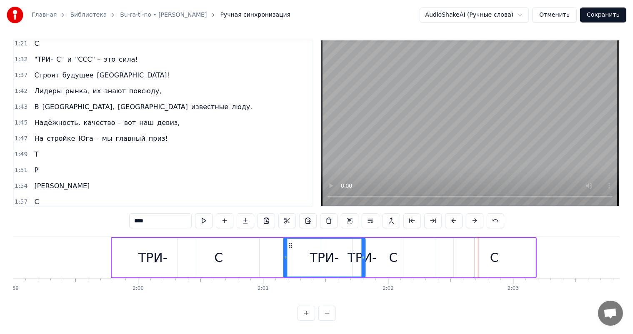
drag, startPoint x: 460, startPoint y: 236, endPoint x: 290, endPoint y: 239, distance: 170.5
click at [290, 242] on icon at bounding box center [290, 245] width 7 height 7
click at [368, 246] on div "С" at bounding box center [393, 258] width 81 height 40
type input "*"
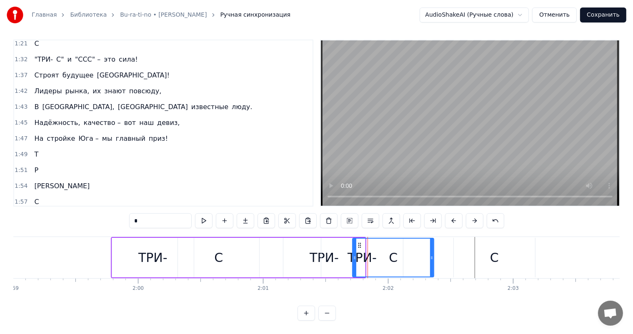
click at [358, 248] on div "С" at bounding box center [393, 258] width 80 height 38
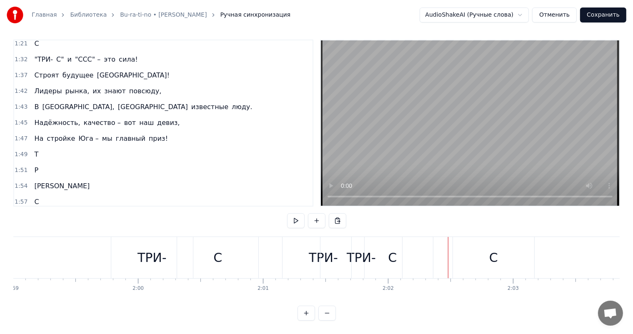
click at [79, 213] on span "ТРИ-" at bounding box center [87, 218] width 17 height 10
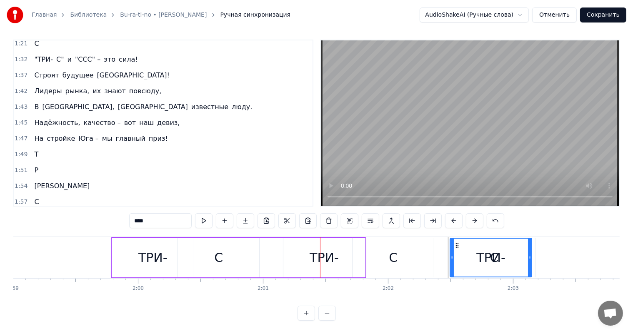
drag, startPoint x: 328, startPoint y: 237, endPoint x: 457, endPoint y: 235, distance: 128.8
click at [106, 213] on span "С" at bounding box center [109, 218] width 6 height 10
type input "*"
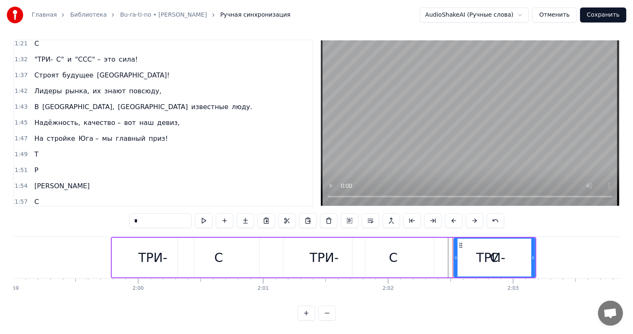
click at [106, 213] on span "С" at bounding box center [109, 218] width 6 height 10
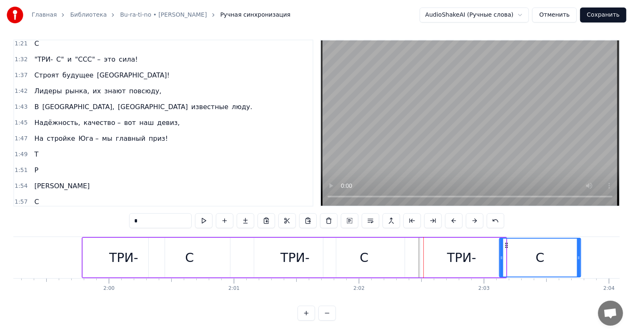
scroll to position [0, 14906]
drag, startPoint x: 460, startPoint y: 236, endPoint x: 500, endPoint y: 239, distance: 39.7
click at [500, 242] on icon at bounding box center [499, 245] width 7 height 7
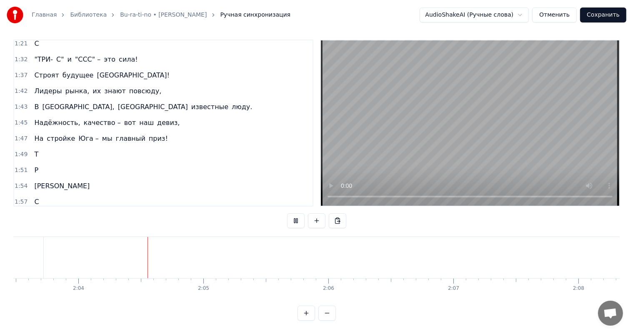
scroll to position [0, 15443]
click at [88, 213] on span "ТРИ-" at bounding box center [95, 218] width 17 height 10
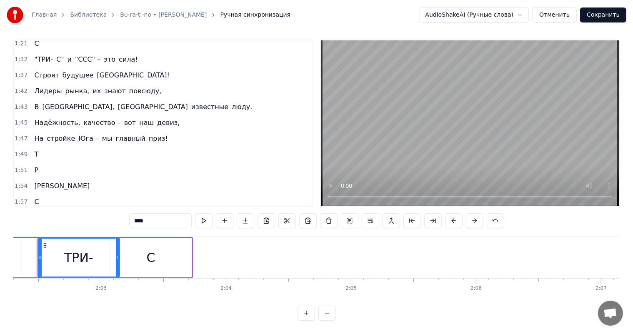
scroll to position [0, 15270]
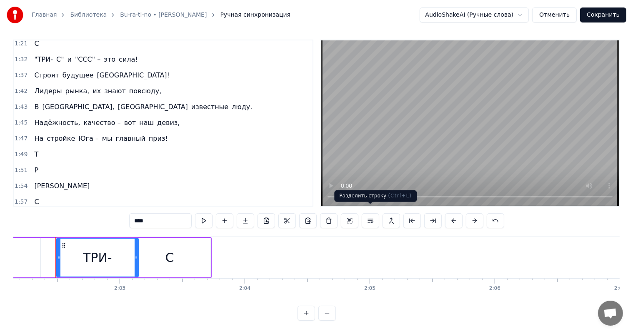
click at [365, 216] on button at bounding box center [371, 220] width 18 height 15
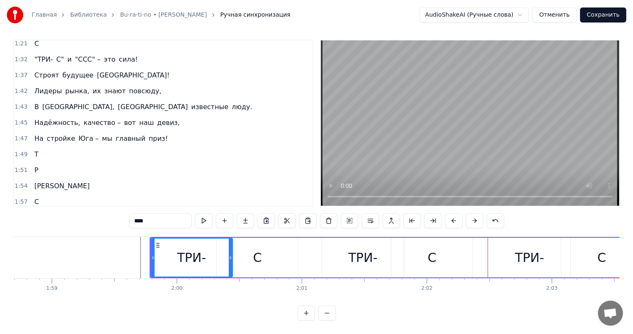
scroll to position [0, 14809]
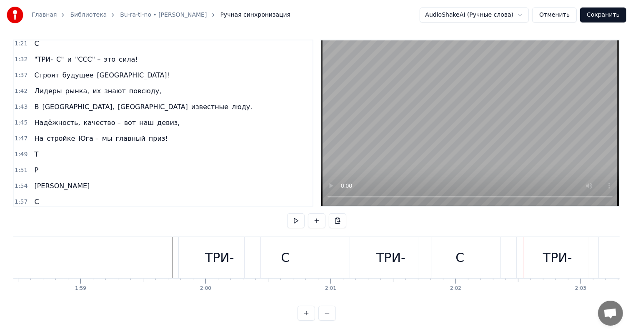
click at [522, 250] on div "ТРИ-" at bounding box center [558, 257] width 82 height 41
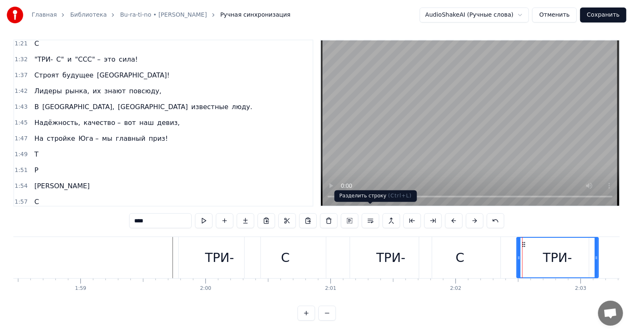
click at [368, 215] on button at bounding box center [371, 220] width 18 height 15
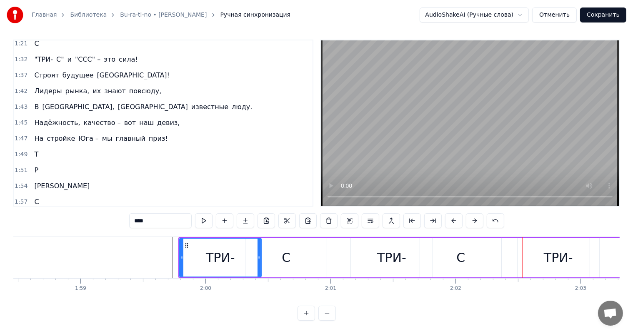
click at [90, 213] on span "ТРИ-" at bounding box center [95, 218] width 17 height 10
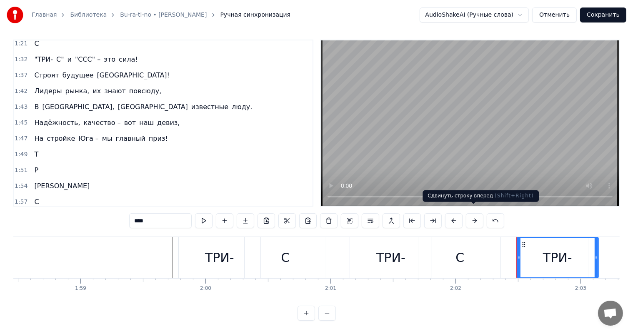
click at [470, 213] on button at bounding box center [475, 220] width 18 height 15
click at [512, 255] on div "ТРИ- С ТРИ- С ТРИ- С" at bounding box center [425, 257] width 494 height 41
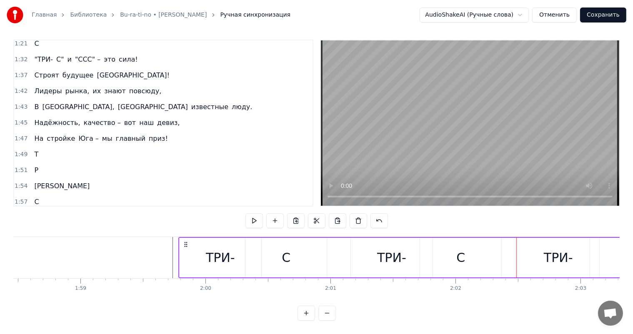
click at [510, 253] on div "ТРИ- С ТРИ- С ТРИ- С" at bounding box center [425, 257] width 494 height 41
click at [506, 250] on div "ТРИ- С ТРИ- С ТРИ- С" at bounding box center [425, 257] width 494 height 41
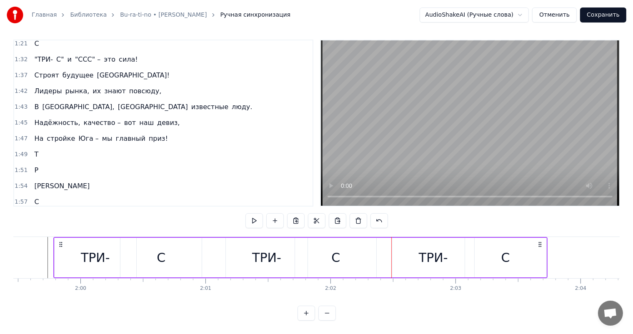
scroll to position [0, 14944]
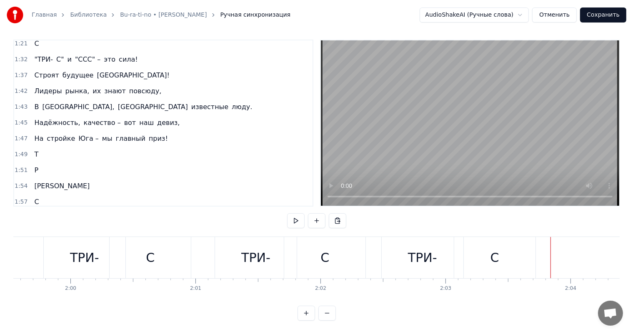
click at [452, 245] on div "ТРИ-" at bounding box center [423, 257] width 82 height 41
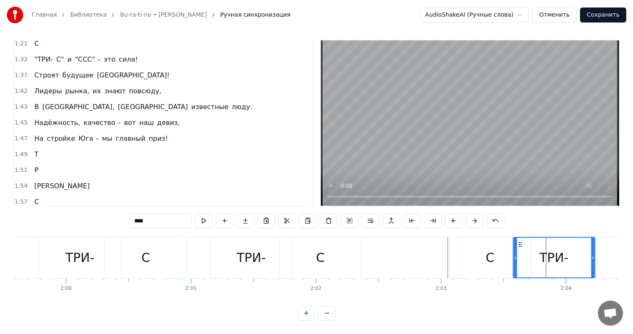
drag, startPoint x: 387, startPoint y: 235, endPoint x: 518, endPoint y: 236, distance: 130.8
click at [495, 247] on div "С" at bounding box center [485, 257] width 81 height 41
type input "*"
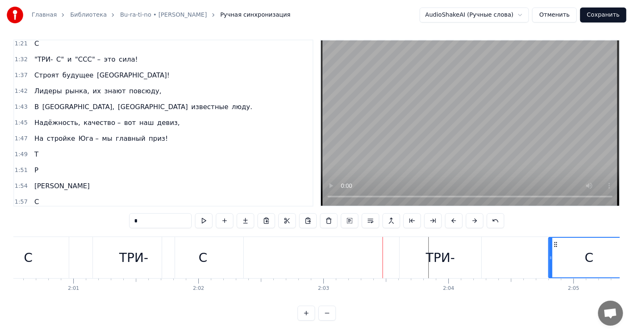
drag, startPoint x: 453, startPoint y: 236, endPoint x: 555, endPoint y: 233, distance: 101.7
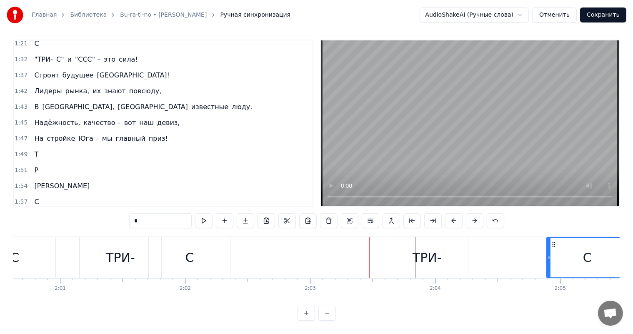
click at [308, 240] on div "ТРИ- С ТРИ- С ТРИ- С" at bounding box center [189, 257] width 562 height 41
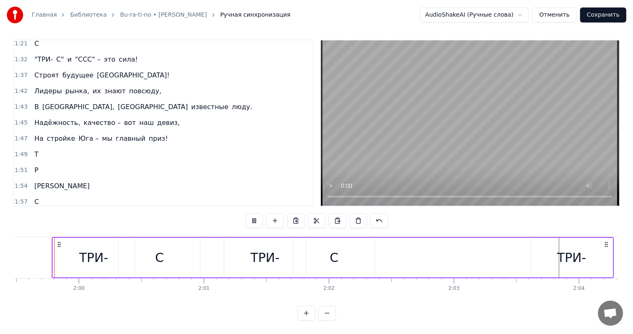
scroll to position [0, 14935]
click at [582, 248] on div "ТРИ-" at bounding box center [572, 257] width 29 height 19
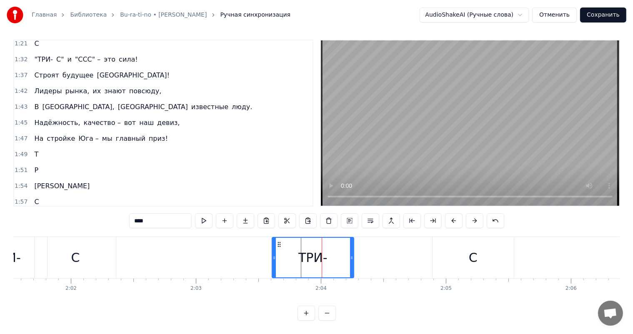
scroll to position [0, 15156]
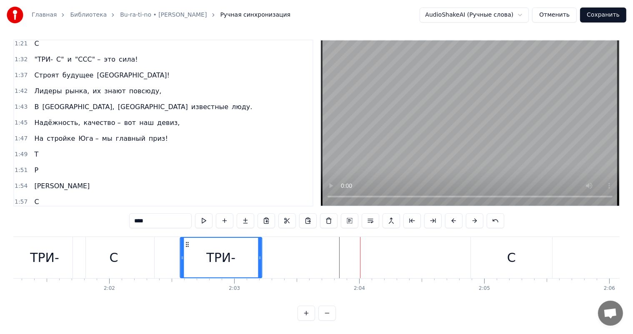
drag, startPoint x: 315, startPoint y: 235, endPoint x: 185, endPoint y: 233, distance: 130.5
click at [185, 238] on div "ТРИ-" at bounding box center [220, 258] width 81 height 40
click at [255, 255] on icon at bounding box center [254, 258] width 3 height 7
click at [489, 249] on div "С" at bounding box center [511, 257] width 81 height 41
type input "*"
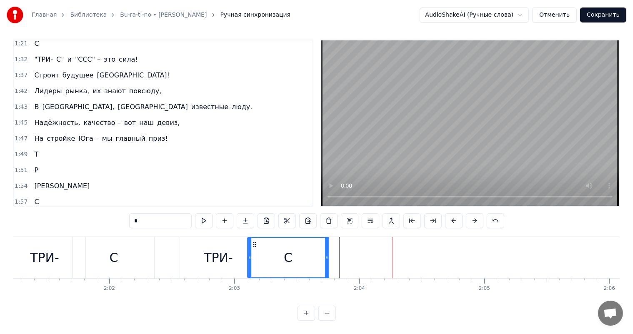
drag, startPoint x: 476, startPoint y: 236, endPoint x: 253, endPoint y: 237, distance: 223.4
click at [253, 241] on icon at bounding box center [254, 244] width 7 height 7
drag, startPoint x: 325, startPoint y: 246, endPoint x: 317, endPoint y: 246, distance: 8.3
click at [320, 246] on div at bounding box center [321, 258] width 3 height 40
click at [166, 245] on div "ТРИ- С ТРИ- С ТРИ- С" at bounding box center [78, 257] width 492 height 41
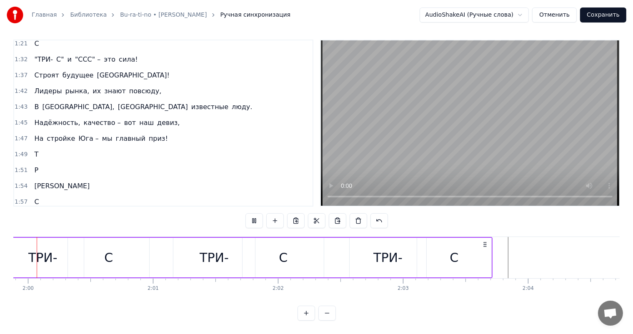
scroll to position [0, 14965]
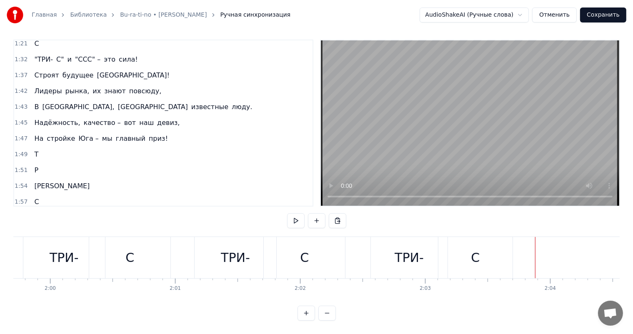
click at [390, 238] on div "ТРИ-" at bounding box center [409, 257] width 77 height 41
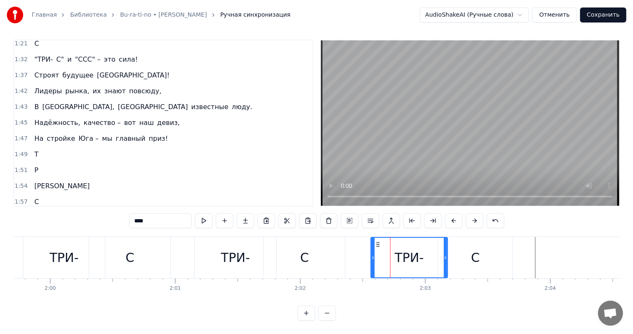
click at [87, 213] on span "ТРИ-" at bounding box center [95, 218] width 17 height 10
click at [106, 213] on span "ТРИ-" at bounding box center [114, 218] width 17 height 10
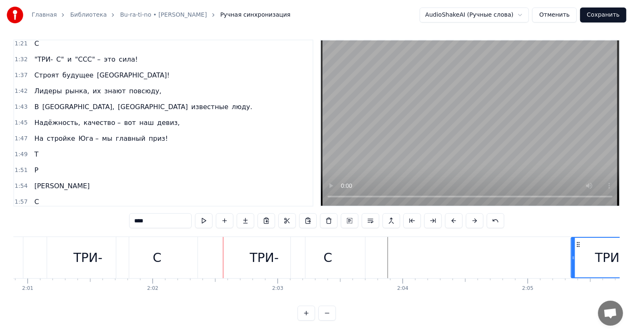
scroll to position [0, 15134]
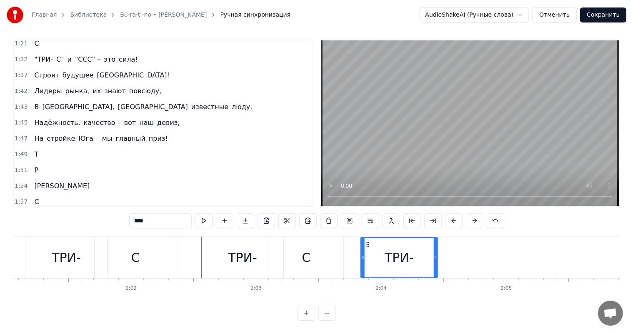
drag, startPoint x: 378, startPoint y: 236, endPoint x: 368, endPoint y: 235, distance: 10.0
drag, startPoint x: 362, startPoint y: 244, endPoint x: 370, endPoint y: 244, distance: 8.3
click at [370, 244] on div at bounding box center [371, 258] width 3 height 40
click at [373, 241] on icon at bounding box center [373, 244] width 7 height 7
click at [106, 213] on span "С" at bounding box center [109, 218] width 6 height 10
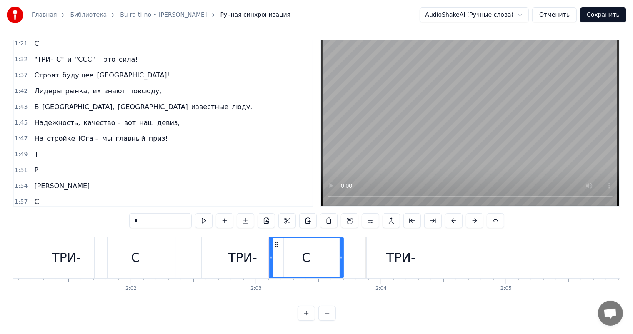
click at [114, 213] on span "ТРИ-" at bounding box center [122, 218] width 17 height 10
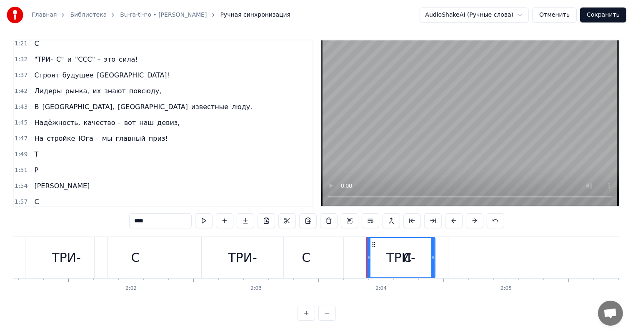
click at [114, 213] on span "С" at bounding box center [117, 218] width 6 height 10
type input "*"
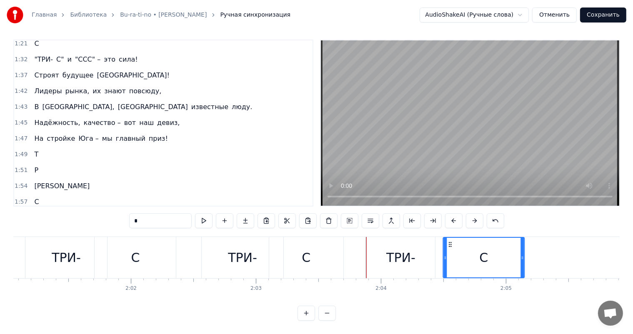
drag, startPoint x: 372, startPoint y: 236, endPoint x: 448, endPoint y: 235, distance: 76.3
drag, startPoint x: 523, startPoint y: 244, endPoint x: 502, endPoint y: 244, distance: 21.7
click at [502, 244] on div at bounding box center [500, 258] width 3 height 40
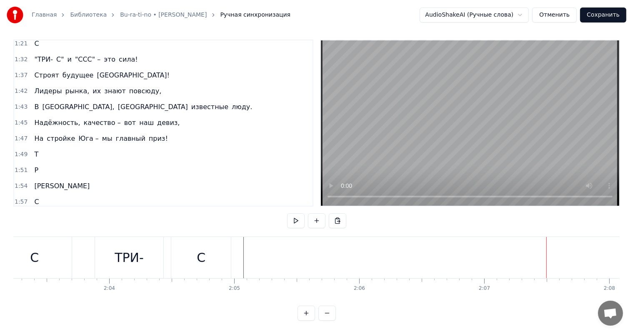
scroll to position [0, 15435]
click at [35, 150] on span "Т" at bounding box center [36, 155] width 6 height 10
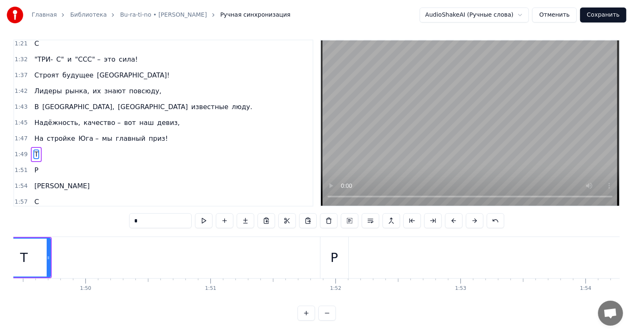
scroll to position [0, 13620]
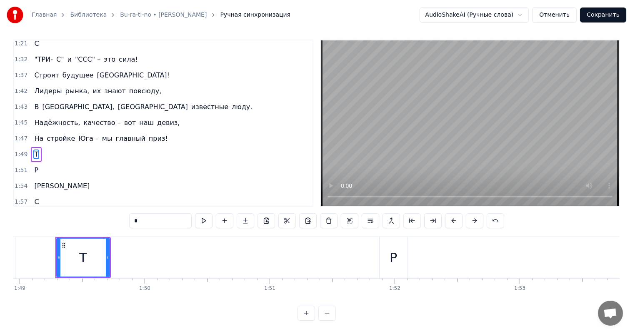
click at [133, 213] on span "С" at bounding box center [136, 218] width 6 height 10
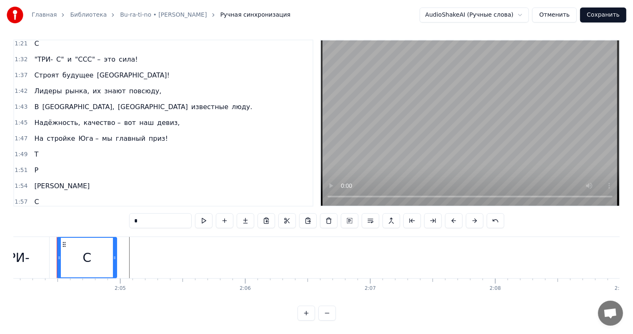
scroll to position [0, 15521]
click at [133, 213] on span "Т" at bounding box center [136, 218] width 6 height 10
type input "*"
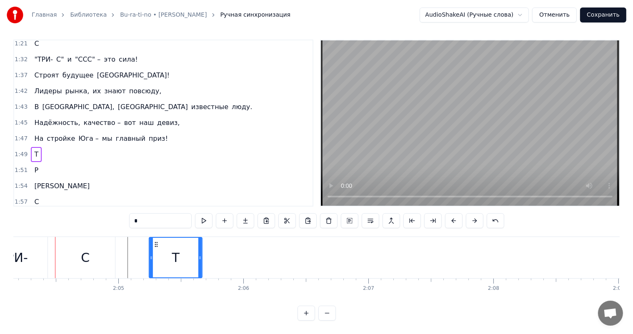
drag, startPoint x: 64, startPoint y: 235, endPoint x: 158, endPoint y: 238, distance: 93.8
click at [141, 213] on span "Т" at bounding box center [144, 218] width 6 height 10
click at [467, 213] on button at bounding box center [475, 220] width 18 height 15
click at [137, 210] on div "ТРИ- С ТРИ- С ТРИ- С ТРИ- С Т" at bounding box center [90, 217] width 118 height 15
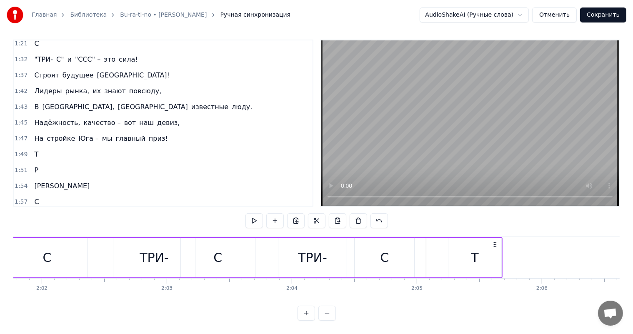
click at [141, 213] on span "Т" at bounding box center [144, 218] width 6 height 10
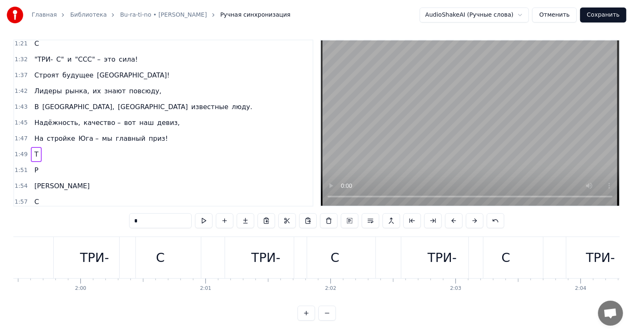
scroll to position [0, 14932]
click at [133, 213] on span "С" at bounding box center [136, 218] width 6 height 10
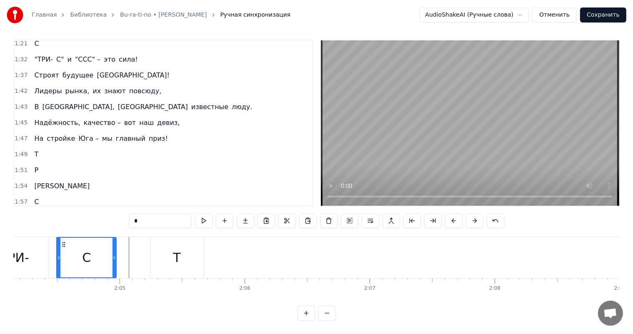
scroll to position [0, 15521]
click at [141, 213] on span "Т" at bounding box center [144, 218] width 6 height 10
type input "*"
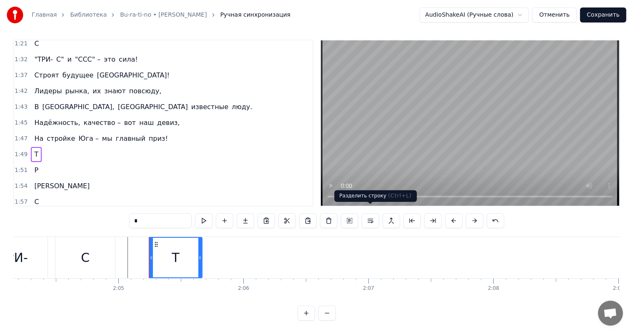
click at [368, 214] on button at bounding box center [371, 220] width 18 height 15
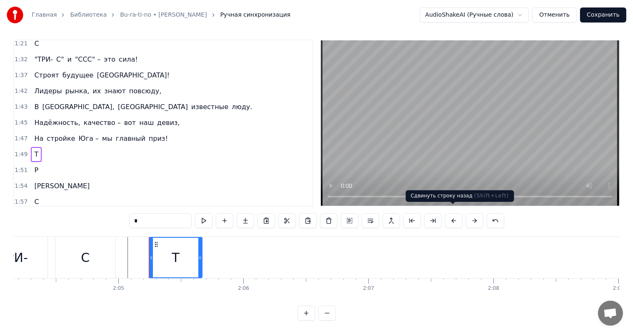
click at [449, 213] on button at bounding box center [454, 220] width 18 height 15
click at [467, 213] on button at bounding box center [475, 220] width 18 height 15
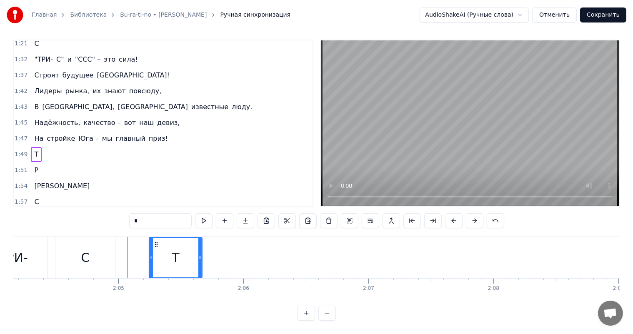
click at [467, 213] on button at bounding box center [475, 220] width 18 height 15
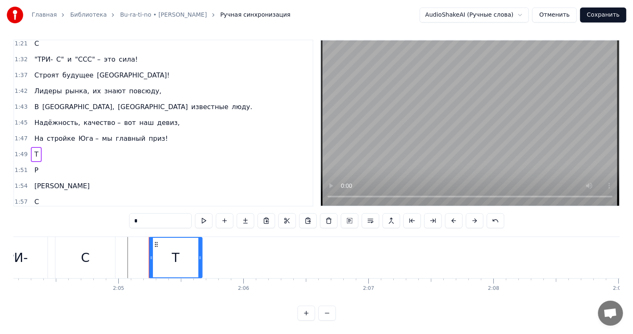
click at [467, 213] on button at bounding box center [475, 220] width 18 height 15
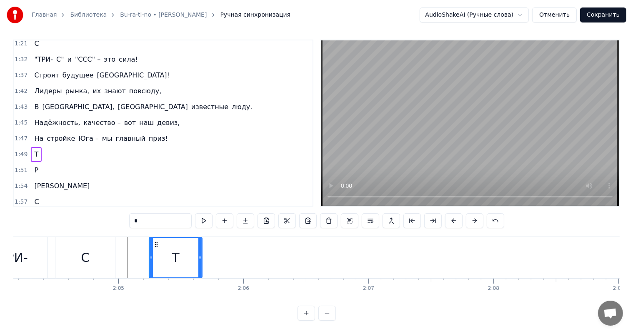
click at [467, 213] on button at bounding box center [475, 220] width 18 height 15
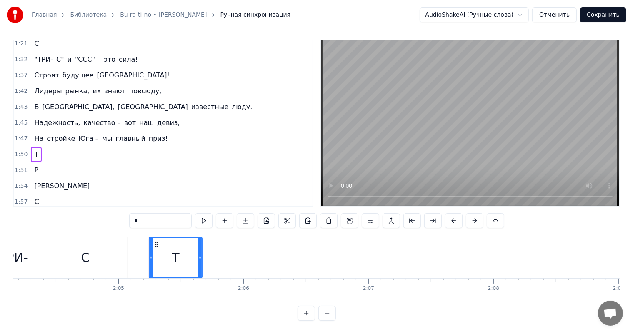
click at [467, 213] on button at bounding box center [475, 220] width 18 height 15
click at [375, 214] on button at bounding box center [371, 220] width 18 height 15
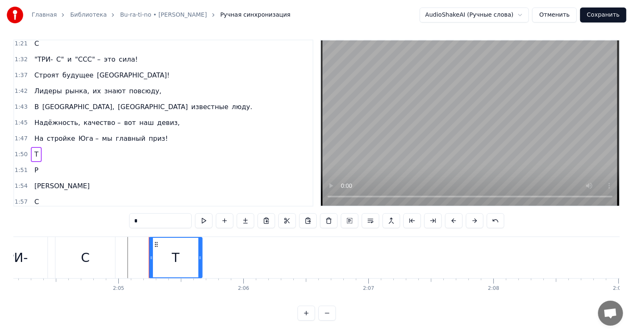
click at [375, 214] on button at bounding box center [371, 220] width 18 height 15
click at [375, 215] on button at bounding box center [371, 220] width 18 height 15
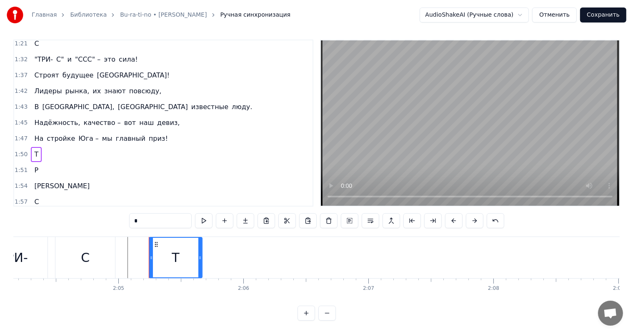
click at [375, 215] on button at bounding box center [371, 220] width 18 height 15
click at [130, 210] on div "ТРИ- С ТРИ- С ТРИ- С ТРИ- С Т" at bounding box center [90, 217] width 118 height 15
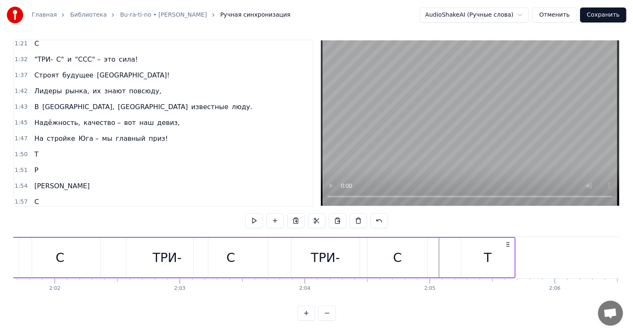
click at [133, 213] on span "С" at bounding box center [136, 218] width 6 height 10
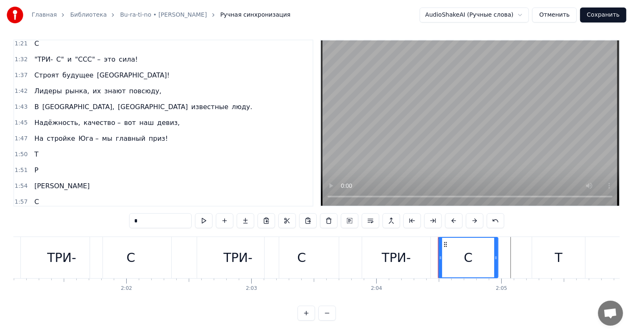
click at [141, 213] on span "Т" at bounding box center [144, 218] width 6 height 10
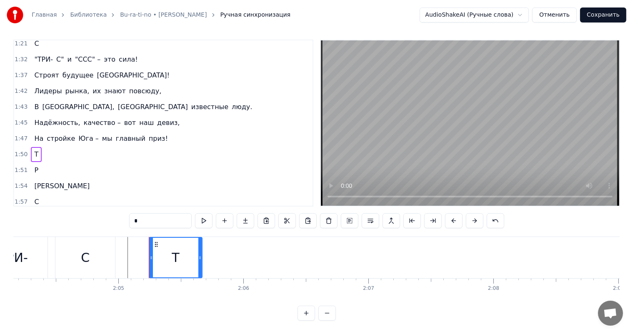
click at [133, 213] on span "С" at bounding box center [136, 218] width 6 height 10
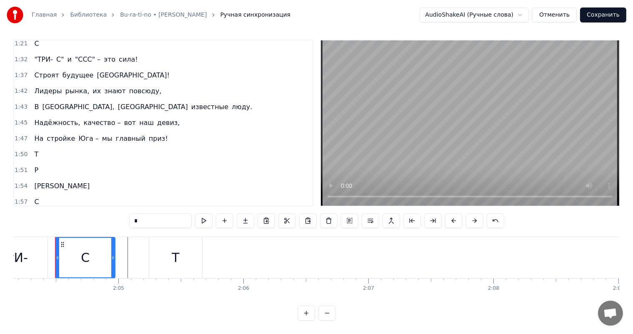
click at [141, 213] on span "Т" at bounding box center [144, 218] width 6 height 10
type input "*"
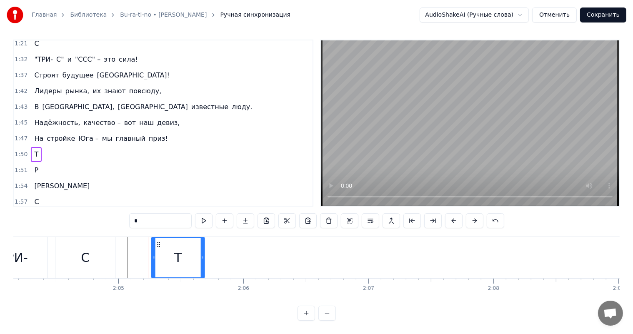
click at [155, 241] on icon at bounding box center [158, 244] width 7 height 7
click at [141, 213] on span "Т" at bounding box center [144, 218] width 6 height 10
click at [163, 210] on div "1:59 ТРИ- С ТРИ- С ТРИ- С ТРИ- С Т" at bounding box center [163, 218] width 298 height 16
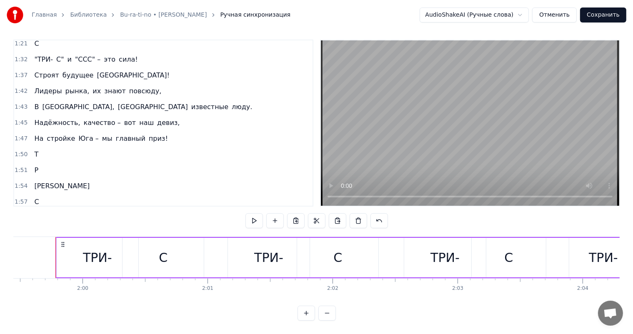
click at [141, 213] on span "Т" at bounding box center [144, 218] width 6 height 10
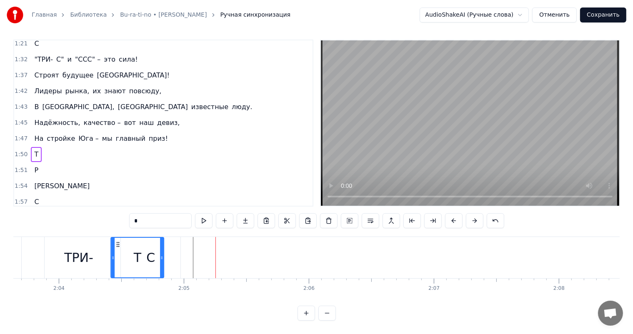
scroll to position [0, 15452]
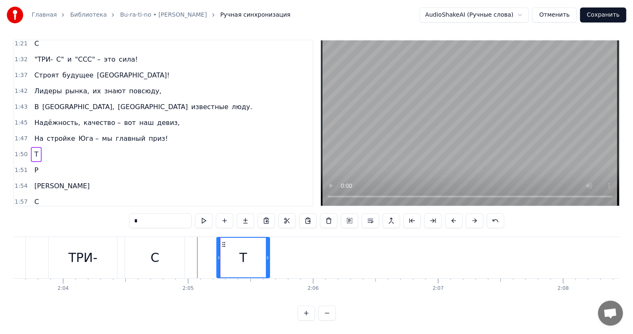
drag, startPoint x: 63, startPoint y: 235, endPoint x: 224, endPoint y: 238, distance: 160.9
click at [224, 241] on icon at bounding box center [223, 244] width 7 height 7
click at [35, 165] on span "Р" at bounding box center [36, 170] width 6 height 10
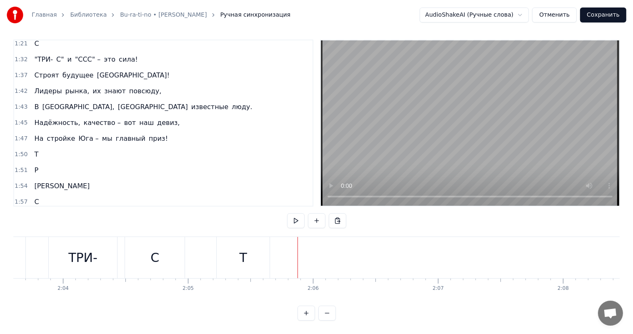
click at [233, 246] on div "Т" at bounding box center [243, 257] width 53 height 41
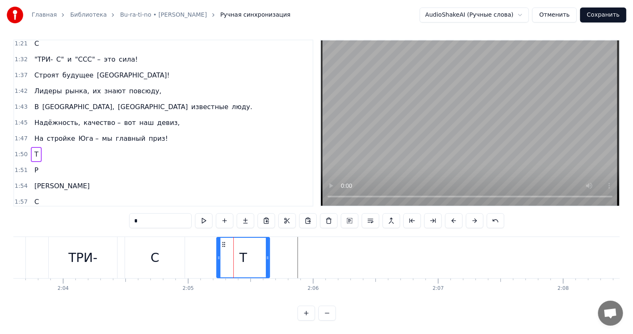
click at [141, 213] on span "Т" at bounding box center [144, 218] width 6 height 10
click at [148, 213] on span "Т" at bounding box center [151, 218] width 6 height 10
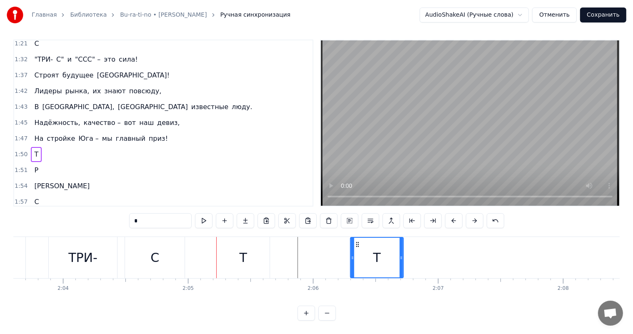
drag, startPoint x: 223, startPoint y: 235, endPoint x: 357, endPoint y: 236, distance: 133.8
click at [357, 241] on icon at bounding box center [357, 244] width 7 height 7
click at [375, 249] on div "Т" at bounding box center [377, 257] width 8 height 19
click at [148, 213] on input "*" at bounding box center [160, 220] width 63 height 15
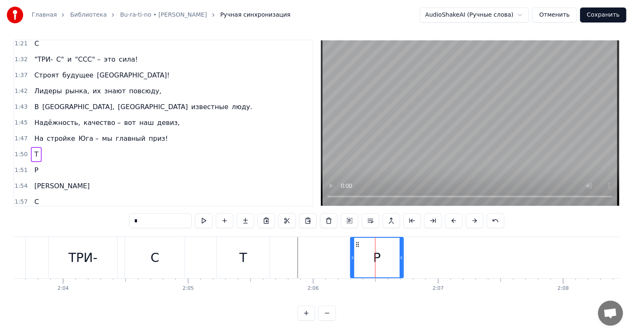
type input "*"
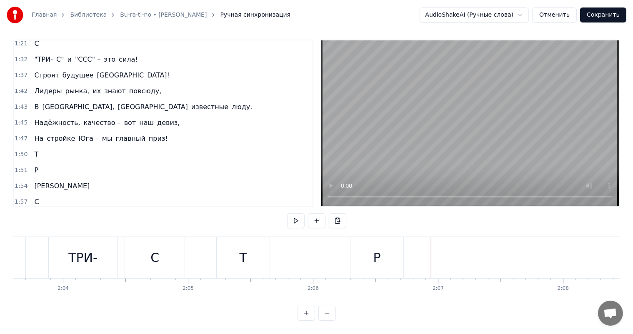
click at [148, 213] on span "Р" at bounding box center [151, 218] width 6 height 10
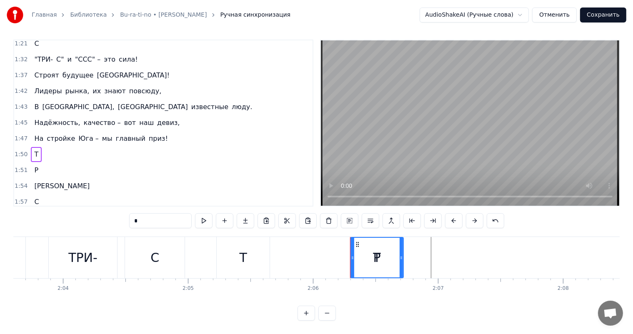
click at [142, 210] on div "ТРИ- С ТРИ- С ТРИ- С ТРИ- С Т Т Р" at bounding box center [97, 217] width 133 height 15
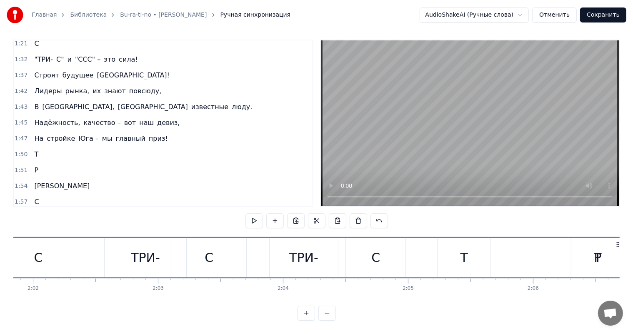
click at [148, 213] on span "Т" at bounding box center [151, 218] width 6 height 10
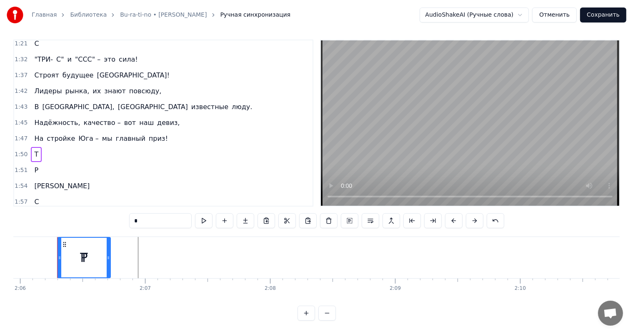
scroll to position [0, 15747]
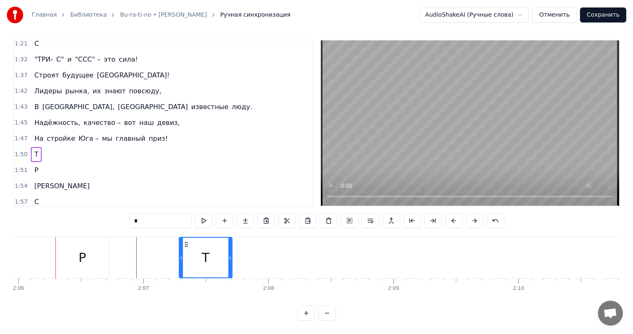
drag, startPoint x: 61, startPoint y: 235, endPoint x: 185, endPoint y: 235, distance: 123.8
click at [143, 213] on input "*" at bounding box center [160, 220] width 63 height 15
click at [155, 213] on span "[PERSON_NAME]" at bounding box center [183, 218] width 57 height 10
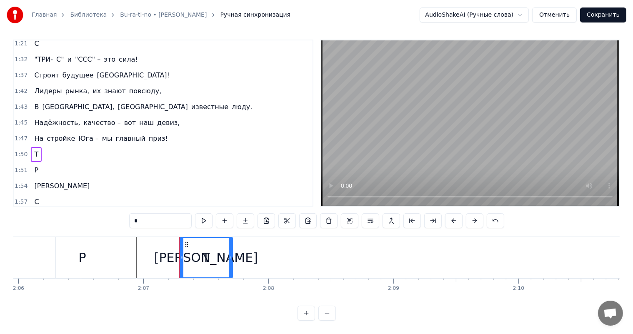
click at [155, 213] on span "Т" at bounding box center [158, 218] width 6 height 10
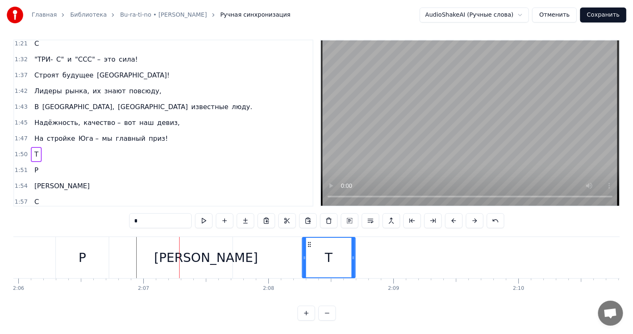
drag, startPoint x: 187, startPoint y: 237, endPoint x: 309, endPoint y: 238, distance: 122.5
click at [138, 213] on input "*" at bounding box center [160, 220] width 63 height 15
click at [176, 213] on input "*" at bounding box center [160, 220] width 63 height 15
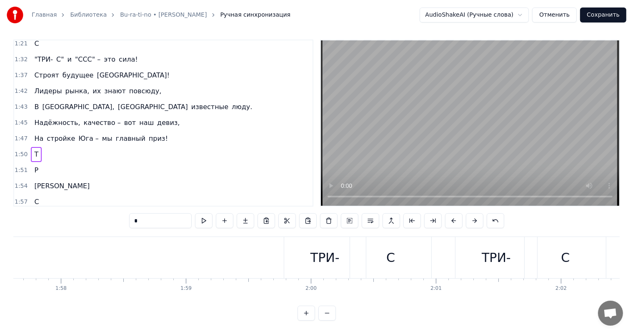
scroll to position [0, 14713]
type input "*"
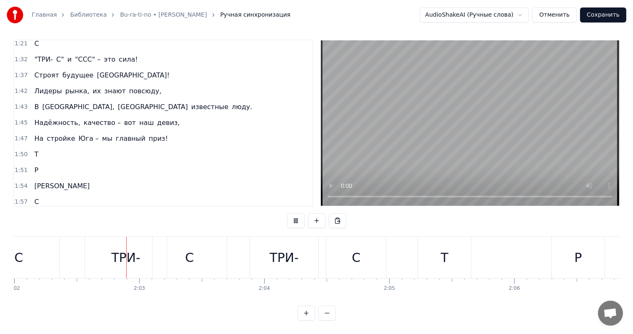
scroll to position [0, 15253]
click at [88, 213] on span "ТРИ-" at bounding box center [95, 218] width 17 height 10
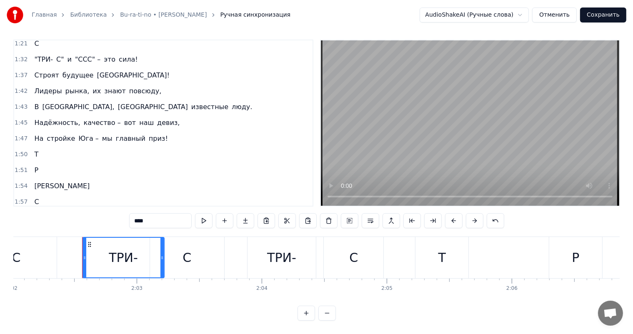
click at [87, 213] on span "ТРИ-" at bounding box center [95, 218] width 17 height 10
click at [365, 214] on button at bounding box center [371, 220] width 18 height 15
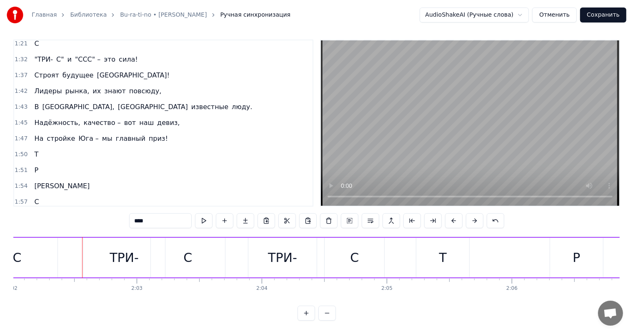
click at [119, 248] on div "ТРИ-" at bounding box center [124, 257] width 29 height 19
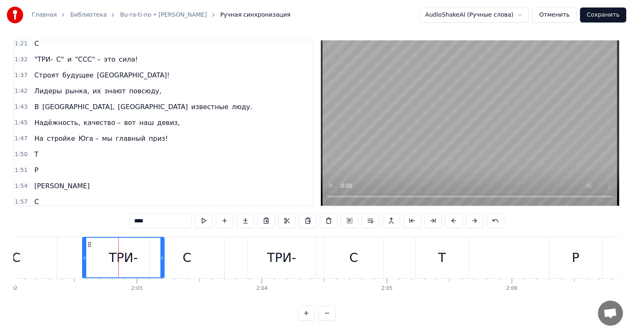
click at [87, 213] on span "ТРИ-" at bounding box center [95, 218] width 17 height 10
drag, startPoint x: 80, startPoint y: 188, endPoint x: 92, endPoint y: 191, distance: 11.5
click at [92, 213] on span "ТРИ-" at bounding box center [95, 218] width 17 height 10
drag, startPoint x: 89, startPoint y: 190, endPoint x: 177, endPoint y: 192, distance: 87.5
click at [177, 210] on div "1:59 ТРИ- С ТРИ- С ТРИ- С ТРИ- С Т Р И С" at bounding box center [163, 218] width 298 height 16
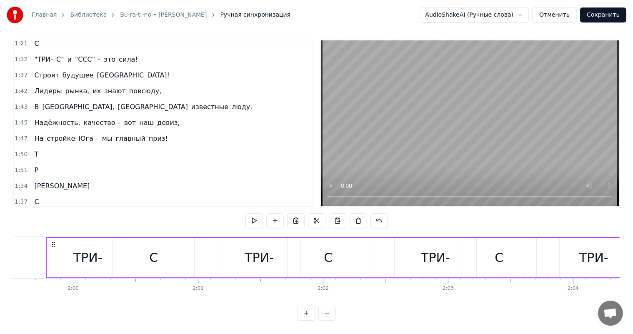
scroll to position [0, 14932]
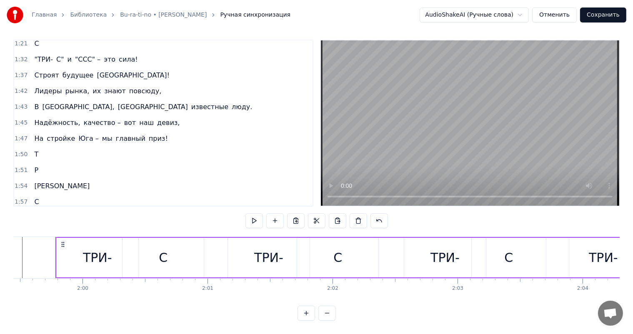
click at [79, 210] on div "ТРИ- С ТРИ- С ТРИ- С ТРИ- С Т Р И С" at bounding box center [127, 217] width 192 height 15
click at [90, 213] on span "ТРИ-" at bounding box center [95, 218] width 17 height 10
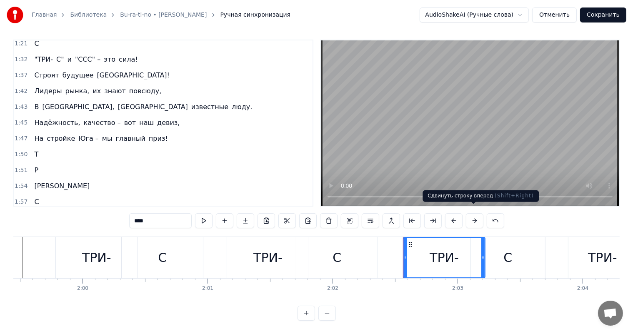
click at [473, 217] on button at bounding box center [475, 220] width 18 height 15
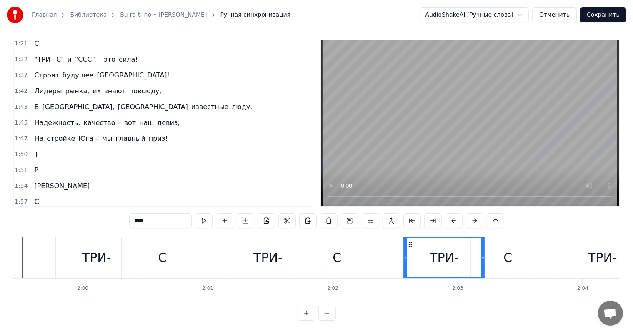
click at [473, 217] on button at bounding box center [475, 220] width 18 height 15
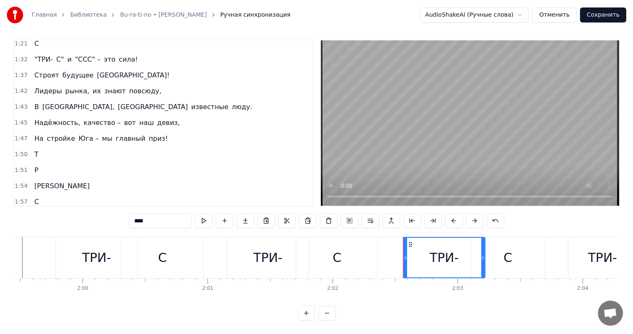
click at [473, 217] on button at bounding box center [475, 220] width 18 height 15
click at [90, 213] on span "ТРИ-" at bounding box center [95, 218] width 17 height 10
click at [220, 244] on div "ТРИ- С ТРИ- С ТРИ- С ТРИ- С Т Р И С" at bounding box center [613, 257] width 1116 height 41
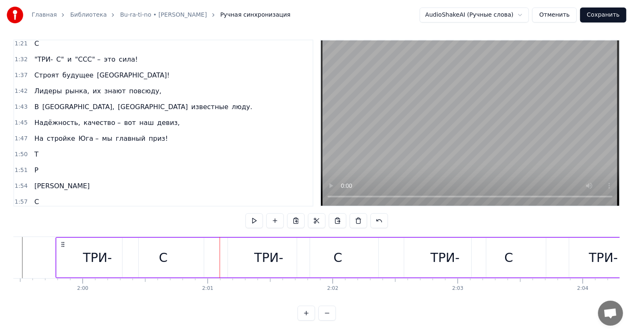
drag, startPoint x: 554, startPoint y: 292, endPoint x: 568, endPoint y: 292, distance: 13.8
click at [568, 292] on div "Юг России, стройки гул, Солнце палит, ветер дул. Там, где в краны небесах, "ТРИ…" at bounding box center [316, 268] width 606 height 63
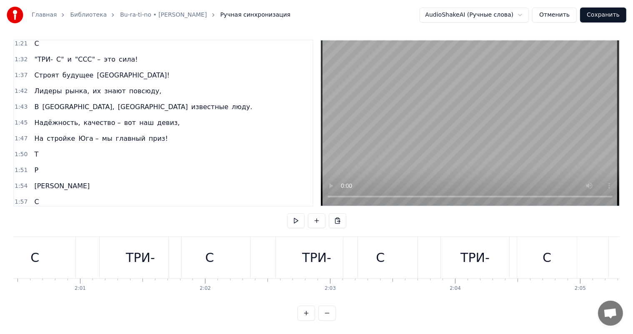
scroll to position [0, 15011]
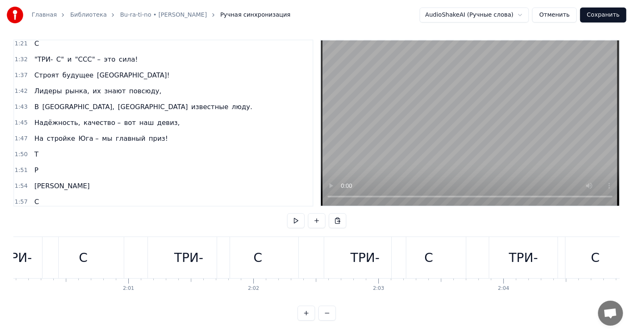
click at [350, 237] on div "ТРИ-" at bounding box center [365, 257] width 82 height 41
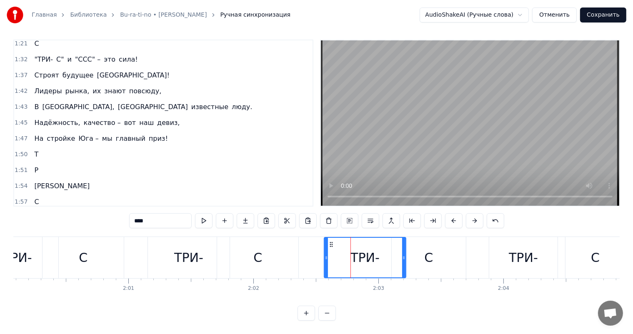
click at [133, 213] on span "С" at bounding box center [136, 218] width 6 height 10
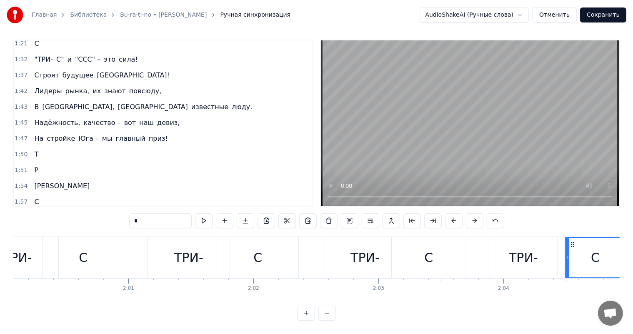
click at [141, 213] on span "Т" at bounding box center [144, 218] width 6 height 10
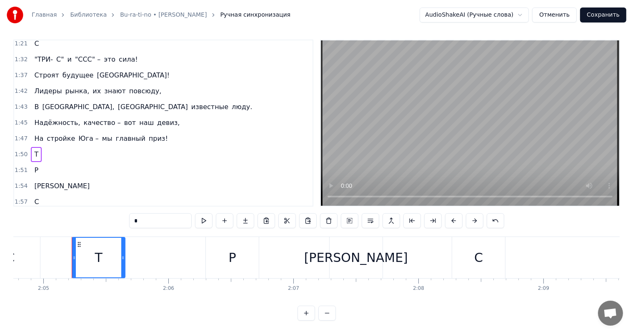
scroll to position [0, 15613]
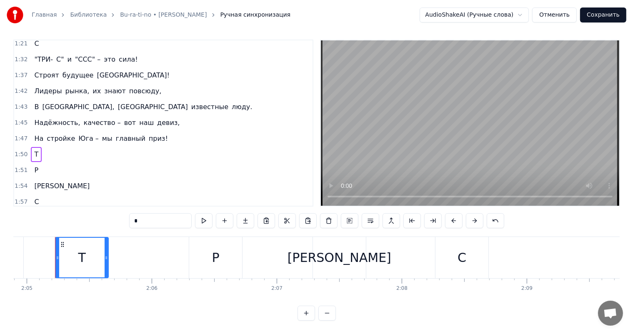
click at [87, 213] on span "ТРИ-" at bounding box center [95, 218] width 17 height 10
type input "****"
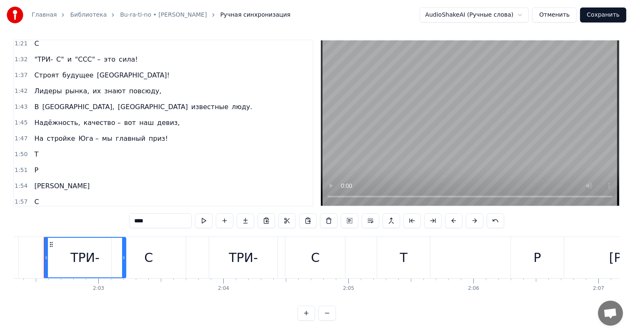
scroll to position [0, 15280]
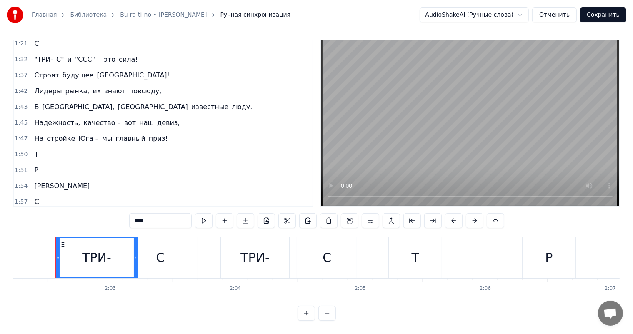
click at [195, 210] on div "1:59 ТРИ- С ТРИ- С ТРИ- С ТРИ- С Т Р И С" at bounding box center [163, 218] width 298 height 16
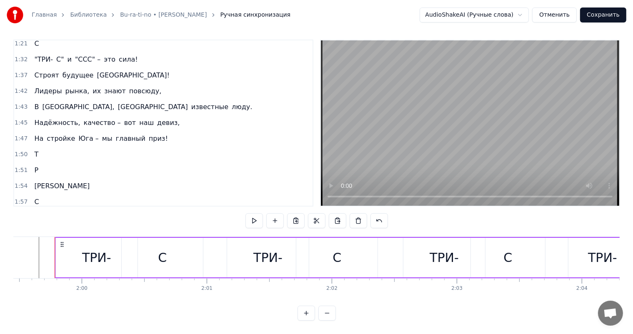
scroll to position [0, 14932]
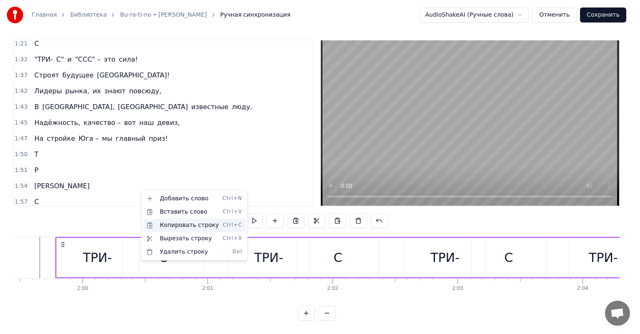
click at [193, 221] on div "Копировать строку Ctrl+C" at bounding box center [194, 225] width 103 height 13
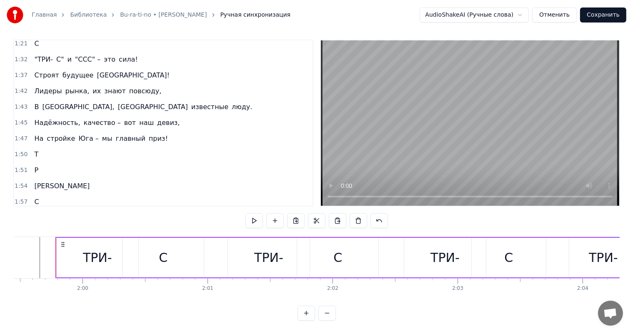
click at [183, 210] on div "1:59 ТРИ- С ТРИ- С ТРИ- С ТРИ- С Т Р И С" at bounding box center [163, 218] width 298 height 16
click at [173, 210] on div "1:59 ТРИ- С ТРИ- С ТРИ- С ТРИ- С Т Р И С" at bounding box center [163, 218] width 298 height 16
click at [158, 210] on div "ТРИ- С ТРИ- С ТРИ- С ТРИ- С Т Р И С" at bounding box center [127, 217] width 192 height 15
click at [150, 194] on div "1:57 С" at bounding box center [163, 202] width 298 height 16
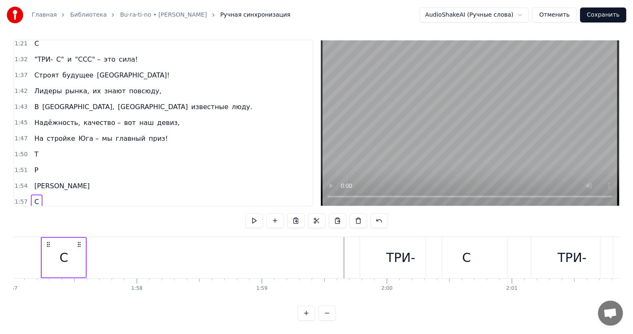
scroll to position [0, 14613]
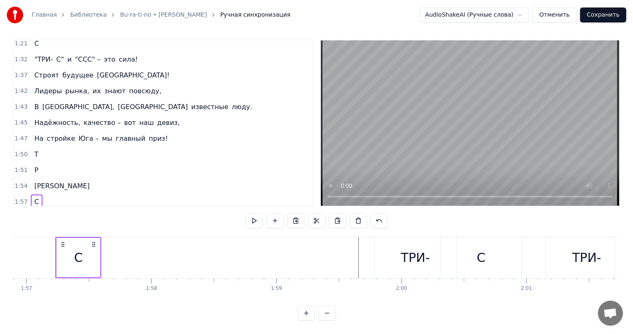
click at [173, 210] on div "1:59 ТРИ- С ТРИ- С ТРИ- С ТРИ- С Т Р И С" at bounding box center [163, 218] width 298 height 16
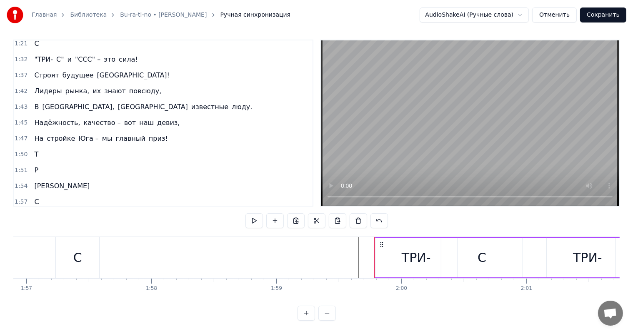
click at [188, 210] on div "1:59 ТРИ- С ТРИ- С ТРИ- С ТРИ- С Т Р И С" at bounding box center [163, 218] width 298 height 16
click at [91, 213] on span "ТРИ-" at bounding box center [95, 218] width 17 height 10
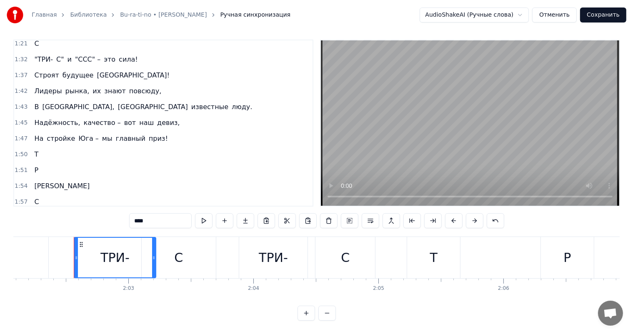
scroll to position [0, 15280]
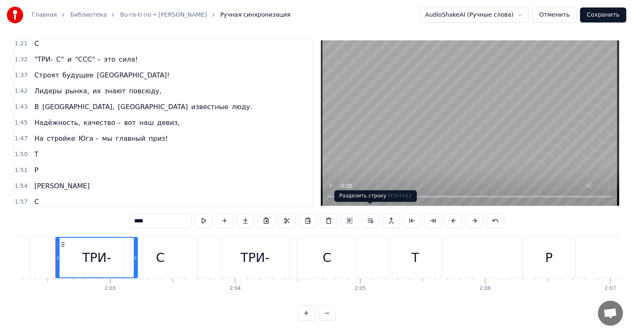
click at [367, 213] on button at bounding box center [371, 220] width 18 height 15
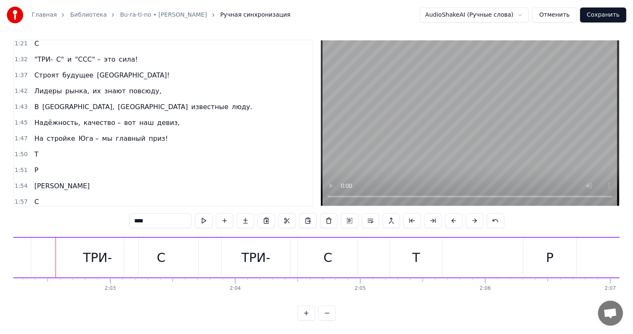
click at [87, 213] on span "ТРИ-" at bounding box center [95, 218] width 17 height 10
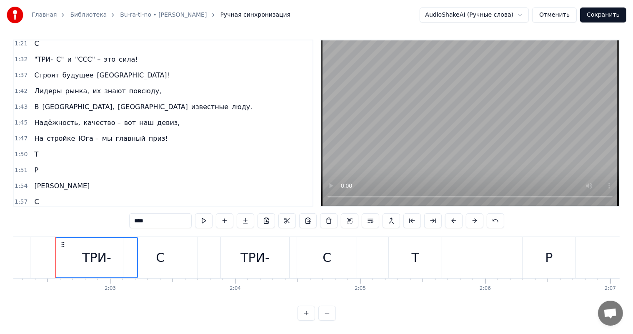
click at [114, 213] on span "ТРИ-" at bounding box center [122, 218] width 17 height 10
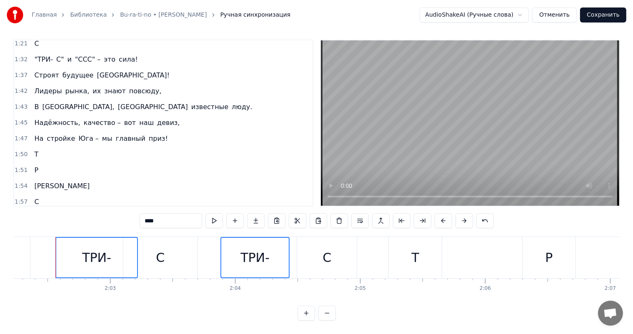
click at [106, 213] on span "С" at bounding box center [109, 218] width 6 height 10
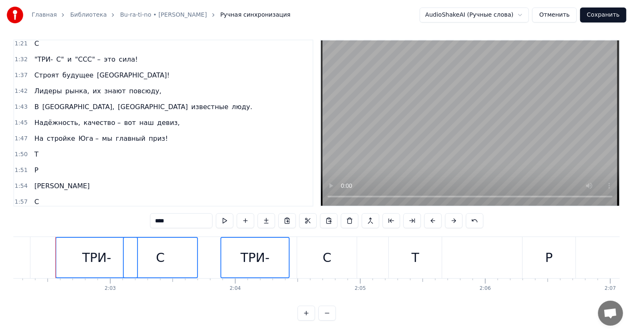
click at [133, 213] on span "С" at bounding box center [136, 218] width 6 height 10
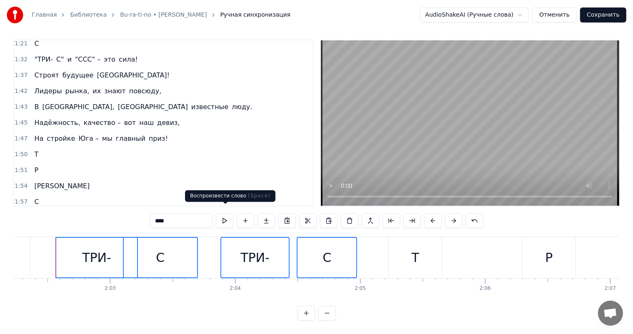
click at [192, 210] on div "1:59 ТРИ- С ТРИ- С ТРИ- С ТРИ- С Т Р И С" at bounding box center [163, 218] width 298 height 16
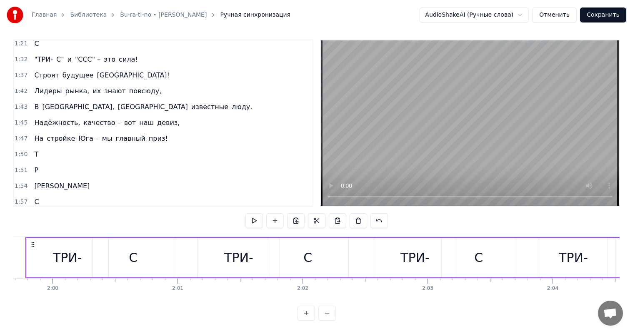
scroll to position [0, 14932]
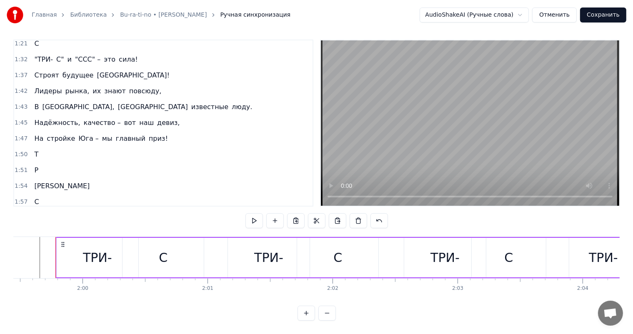
click at [114, 213] on span "ТРИ-" at bounding box center [122, 218] width 17 height 10
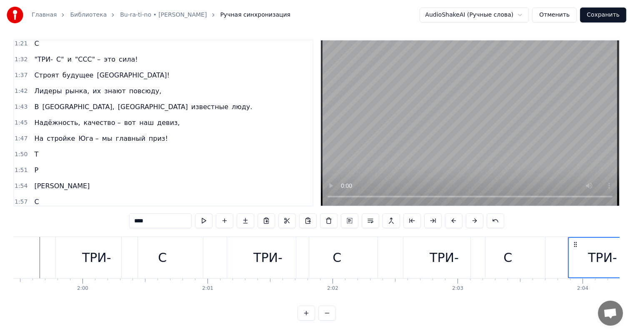
click at [133, 213] on span "С" at bounding box center [136, 218] width 6 height 10
click at [117, 213] on span "ТРИ-" at bounding box center [122, 218] width 17 height 10
click at [114, 213] on span "ТРИ-" at bounding box center [122, 218] width 17 height 10
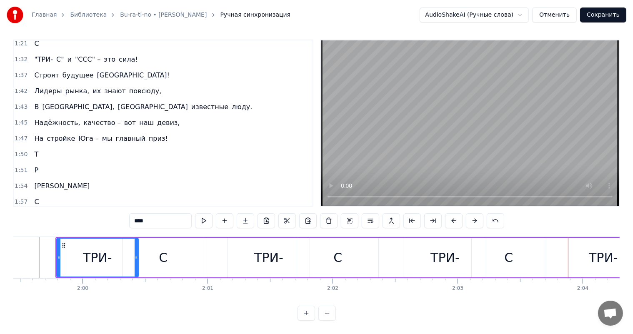
click at [106, 213] on span "С" at bounding box center [109, 218] width 6 height 10
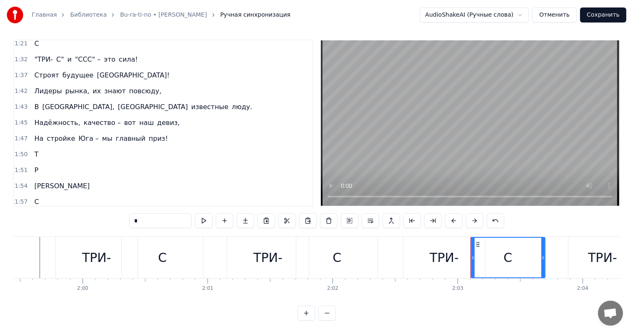
click at [114, 213] on span "ТРИ-" at bounding box center [122, 218] width 17 height 10
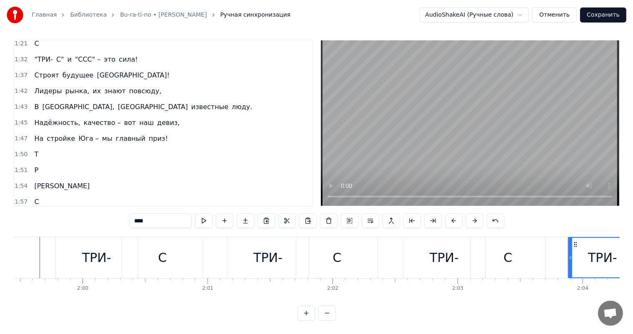
click at [88, 213] on span "ТРИ-" at bounding box center [95, 218] width 17 height 10
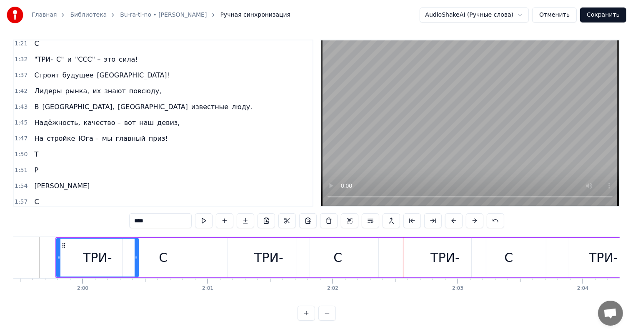
click at [90, 213] on span "ТРИ-" at bounding box center [95, 218] width 17 height 10
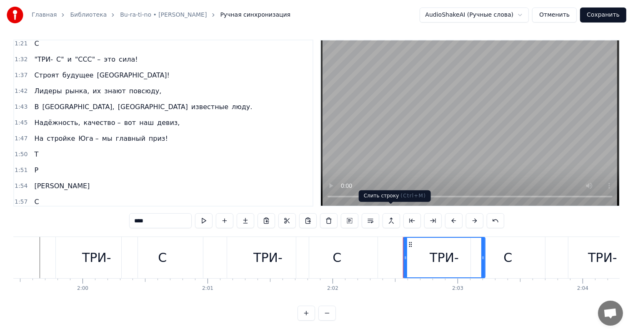
click at [386, 213] on button at bounding box center [392, 220] width 18 height 15
click at [114, 213] on span "ТРИ-" at bounding box center [122, 218] width 17 height 10
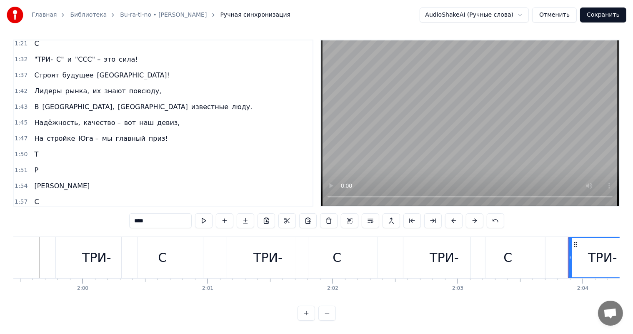
click at [133, 213] on span "С" at bounding box center [136, 218] width 6 height 10
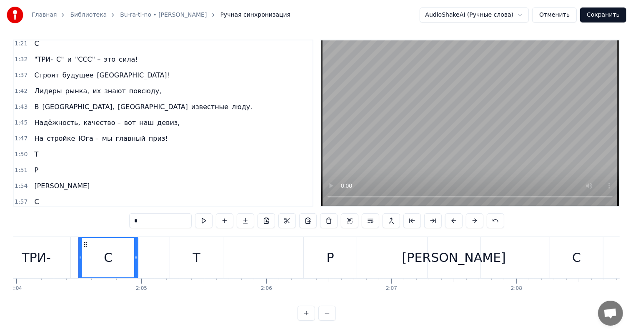
scroll to position [0, 15521]
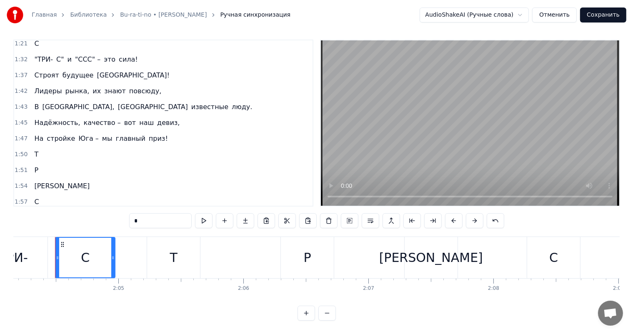
click at [141, 213] on span "Т" at bounding box center [144, 218] width 6 height 10
type input "*"
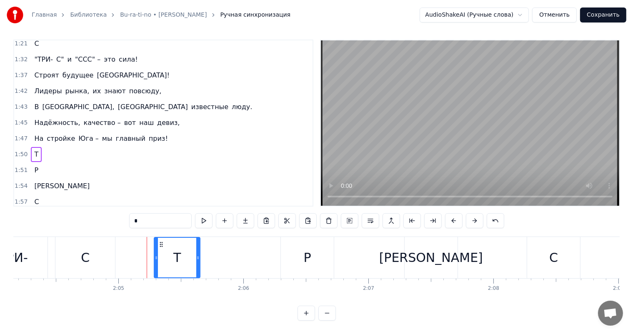
drag, startPoint x: 150, startPoint y: 246, endPoint x: 157, endPoint y: 246, distance: 7.1
click at [157, 246] on div at bounding box center [156, 258] width 3 height 40
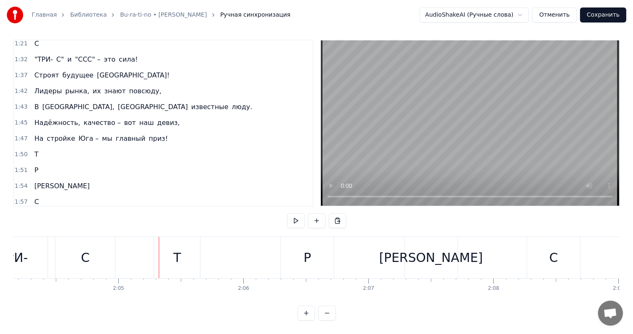
click at [165, 246] on div "Т" at bounding box center [177, 257] width 46 height 41
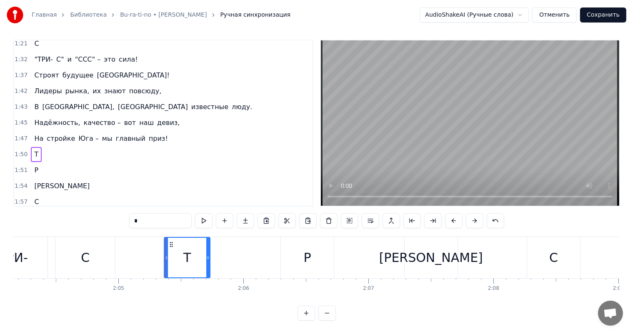
drag, startPoint x: 162, startPoint y: 236, endPoint x: 172, endPoint y: 237, distance: 10.0
click at [172, 241] on icon at bounding box center [171, 244] width 7 height 7
click at [150, 241] on div "ТРИ- С ТРИ- С ТРИ- С ТРИ- С Т Р И С" at bounding box center [24, 257] width 1116 height 41
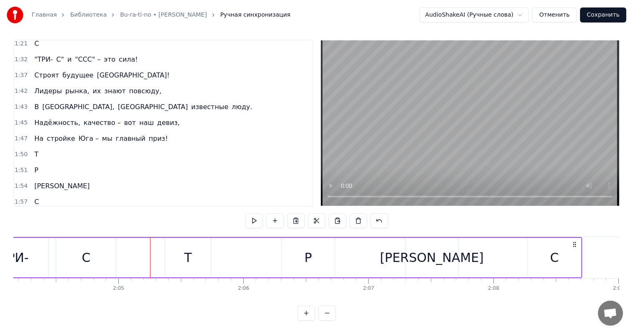
click at [179, 246] on div "Т" at bounding box center [188, 258] width 46 height 40
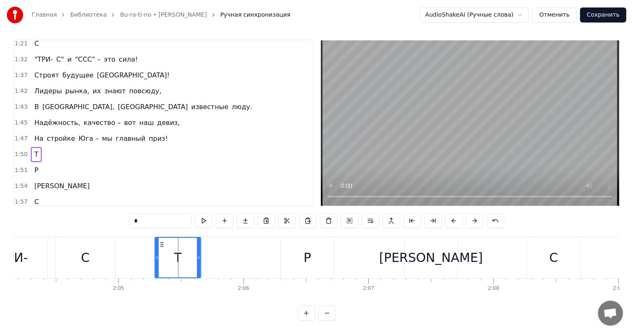
drag, startPoint x: 170, startPoint y: 235, endPoint x: 162, endPoint y: 235, distance: 8.3
click at [162, 241] on icon at bounding box center [162, 244] width 7 height 7
click at [371, 214] on button at bounding box center [371, 220] width 18 height 15
click at [145, 240] on div "ТРИ- С ТРИ- С ТРИ- С ТРИ- С Т Р И С" at bounding box center [24, 257] width 1116 height 41
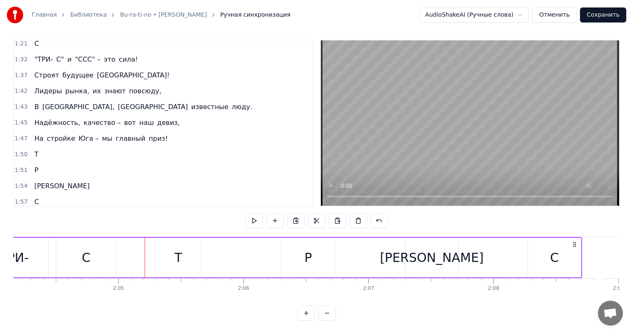
click at [134, 245] on div "ТРИ- С ТРИ- С ТРИ- С ТРИ- С Т Р И С" at bounding box center [24, 257] width 1116 height 41
click at [106, 213] on span "С" at bounding box center [109, 218] width 6 height 10
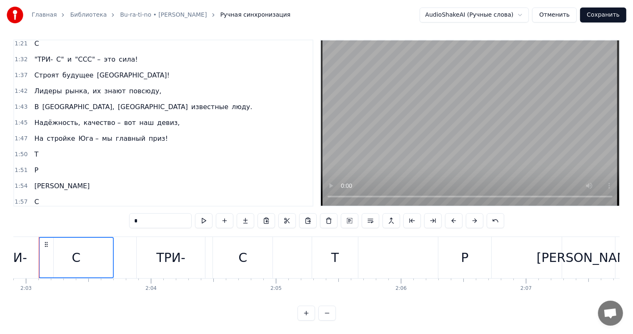
scroll to position [0, 15347]
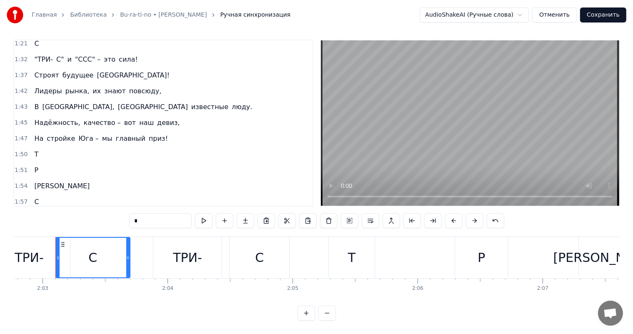
drag, startPoint x: 126, startPoint y: 186, endPoint x: 210, endPoint y: 188, distance: 83.8
click at [210, 210] on div "1:59 ТРИ- С ТРИ- С ТРИ- С ТРИ- С Т Р И С" at bounding box center [163, 218] width 298 height 16
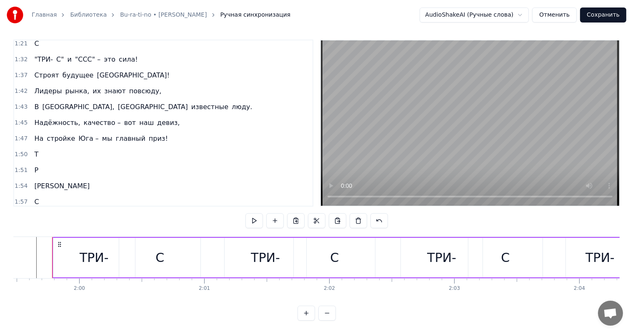
scroll to position [0, 14932]
drag, startPoint x: 19, startPoint y: 189, endPoint x: 49, endPoint y: 196, distance: 30.4
click at [49, 210] on div "1:59 ТРИ- С ТРИ- С ТРИ- С ТРИ- С Т Р И С" at bounding box center [163, 218] width 298 height 16
drag, startPoint x: 42, startPoint y: 189, endPoint x: 44, endPoint y: 210, distance: 20.9
click at [44, 210] on div "0:10 Юг России, стройки гул, 0:15 Солнце палит, ветер дул. 0:20 Там, где в кран…" at bounding box center [316, 180] width 606 height 281
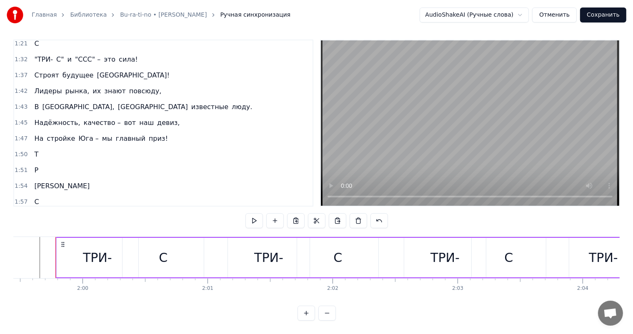
drag, startPoint x: 45, startPoint y: 188, endPoint x: 45, endPoint y: 205, distance: 17.9
click at [45, 205] on div "0:10 Юг России, стройки гул, 0:15 Солнце палит, ветер дул. 0:20 Там, где в кран…" at bounding box center [316, 180] width 606 height 281
drag, startPoint x: 47, startPoint y: 187, endPoint x: 48, endPoint y: 204, distance: 17.2
click at [48, 204] on div "0:10 Юг России, стройки гул, 0:15 Солнце палит, ветер дул. 0:20 Там, где в кран…" at bounding box center [316, 180] width 606 height 281
drag, startPoint x: 51, startPoint y: 196, endPoint x: 51, endPoint y: 210, distance: 14.2
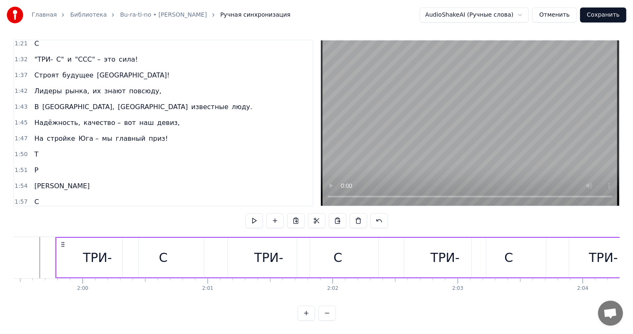
click at [51, 210] on div "0:10 Юг России, стройки гул, 0:15 Солнце палит, ветер дул. 0:20 Там, где в кран…" at bounding box center [316, 180] width 606 height 281
click at [293, 213] on button at bounding box center [296, 220] width 18 height 15
click at [178, 210] on div "1:59 ТРИ- С ТРИ- С ТРИ- С ТРИ- С Т Р И С" at bounding box center [163, 218] width 298 height 16
click at [162, 210] on div "1:59 ТРИ- С ТРИ- С ТРИ- С ТРИ- С Т Р И С" at bounding box center [163, 218] width 298 height 16
click at [145, 194] on div "1:57 С" at bounding box center [163, 202] width 298 height 16
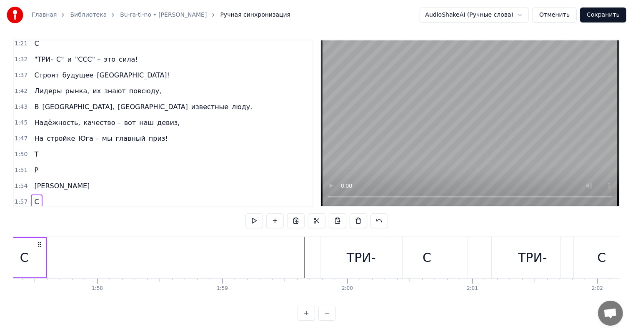
scroll to position [0, 14613]
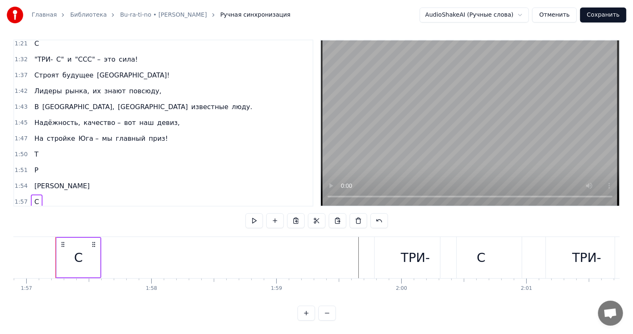
click at [182, 210] on div "1:59 ТРИ- С ТРИ- С ТРИ- С ТРИ- С Т Р И С" at bounding box center [163, 218] width 298 height 16
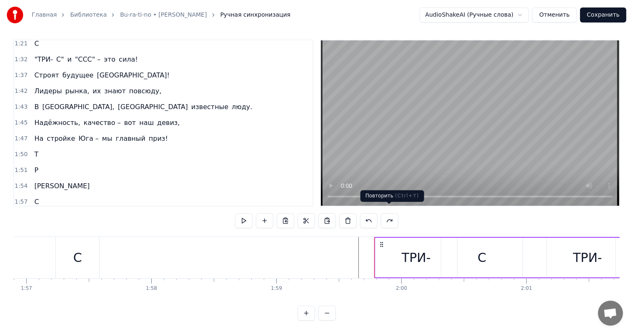
click at [395, 213] on button at bounding box center [390, 220] width 18 height 15
click at [374, 213] on button at bounding box center [379, 220] width 18 height 15
click at [386, 214] on button at bounding box center [390, 220] width 18 height 15
click at [379, 214] on button at bounding box center [379, 220] width 18 height 15
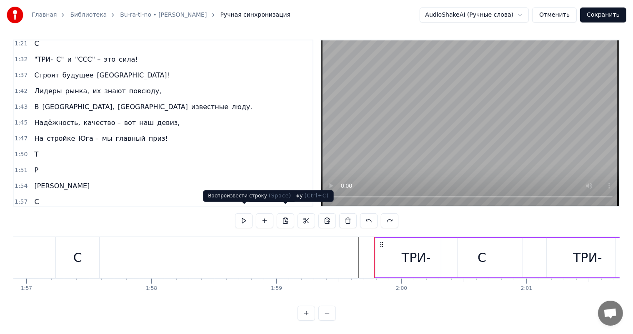
click at [188, 210] on div "1:59 ТРИ- С ТРИ- С ТРИ- С ТРИ- С Т Р И С" at bounding box center [163, 218] width 298 height 16
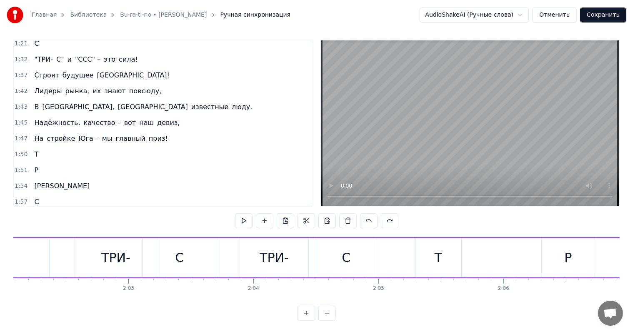
scroll to position [0, 15204]
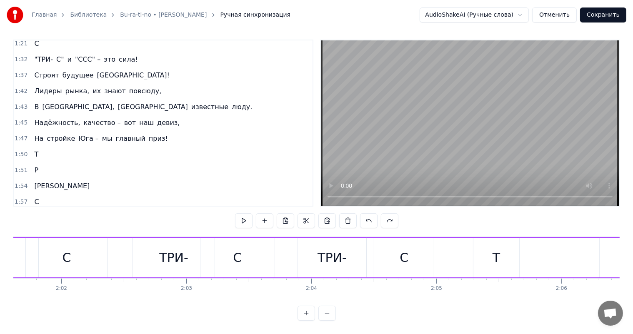
click at [449, 244] on div "ТРИ- С ТРИ- С ТРИ- С ТРИ- С Т Р И С" at bounding box center [342, 257] width 1116 height 41
click at [472, 243] on div "ТРИ- С ТРИ- С ТРИ- С ТРИ- С Т Р И С" at bounding box center [342, 257] width 1116 height 41
click at [480, 245] on div "Т" at bounding box center [496, 258] width 46 height 40
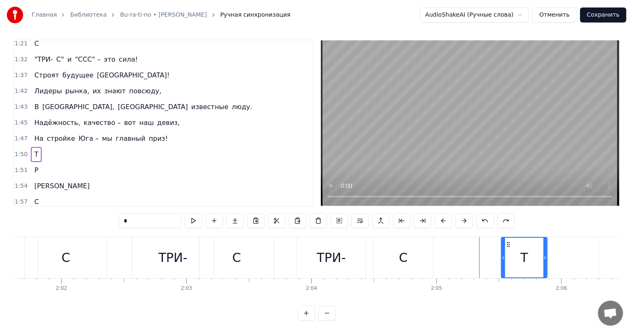
drag, startPoint x: 478, startPoint y: 236, endPoint x: 510, endPoint y: 238, distance: 32.1
click at [510, 241] on icon at bounding box center [508, 244] width 7 height 7
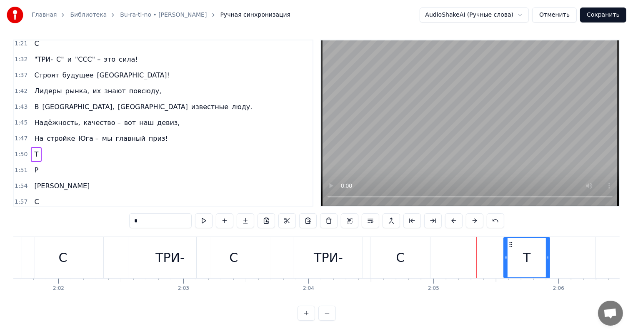
click at [461, 245] on div "ТРИ- С ТРИ- С ТРИ- С ТРИ- С Т Р И С" at bounding box center [339, 257] width 1116 height 41
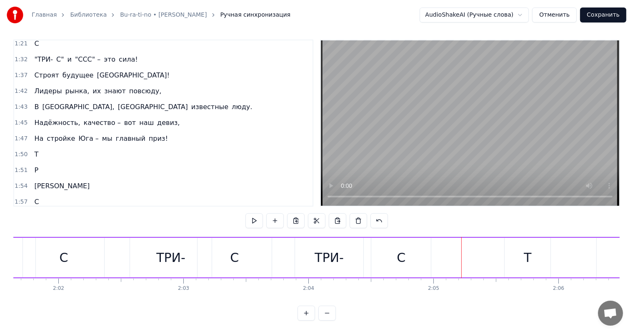
click at [518, 245] on div "Т" at bounding box center [528, 258] width 46 height 40
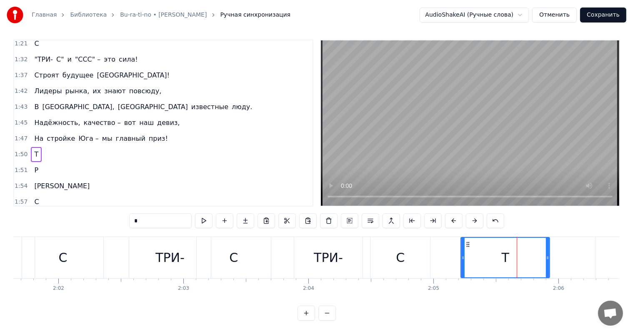
drag, startPoint x: 504, startPoint y: 248, endPoint x: 461, endPoint y: 249, distance: 43.0
click at [461, 255] on icon at bounding box center [462, 258] width 3 height 7
click at [463, 244] on div at bounding box center [462, 258] width 3 height 40
drag, startPoint x: 462, startPoint y: 247, endPoint x: 488, endPoint y: 248, distance: 25.8
click at [486, 255] on icon at bounding box center [484, 258] width 3 height 7
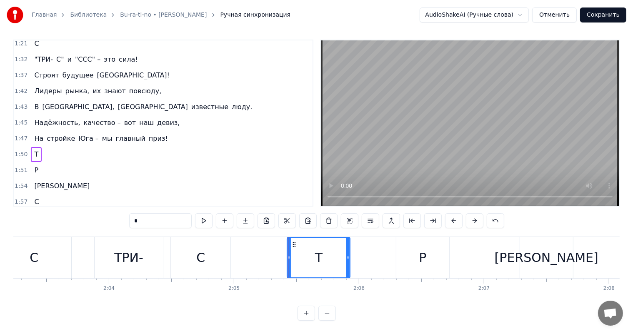
scroll to position [0, 15396]
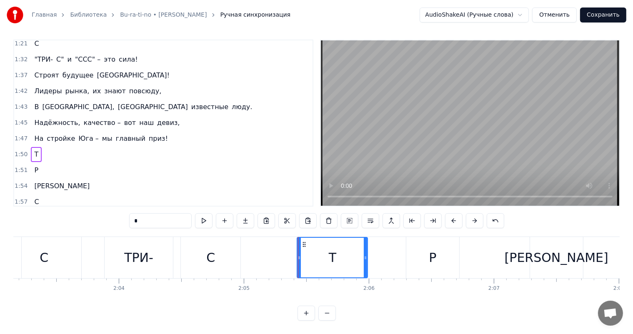
drag, startPoint x: 359, startPoint y: 248, endPoint x: 369, endPoint y: 248, distance: 10.0
click at [367, 255] on icon at bounding box center [365, 258] width 3 height 7
drag, startPoint x: 369, startPoint y: 248, endPoint x: 382, endPoint y: 248, distance: 12.5
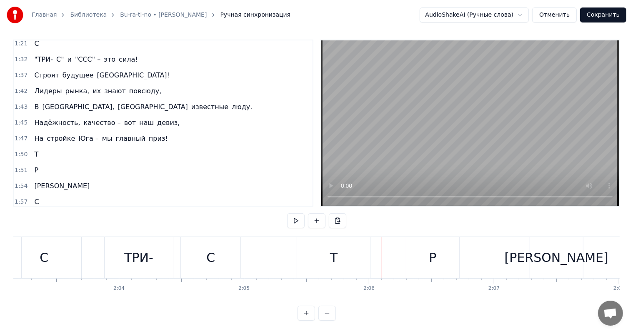
click at [335, 248] on div "Т" at bounding box center [334, 257] width 8 height 19
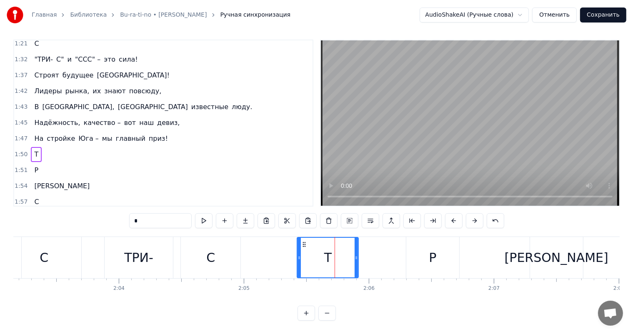
drag, startPoint x: 368, startPoint y: 248, endPoint x: 340, endPoint y: 249, distance: 27.1
click at [355, 255] on icon at bounding box center [356, 258] width 3 height 7
drag, startPoint x: 342, startPoint y: 248, endPoint x: 332, endPoint y: 248, distance: 9.6
click at [333, 255] on icon at bounding box center [334, 258] width 3 height 7
click at [333, 251] on div at bounding box center [333, 257] width 0 height 41
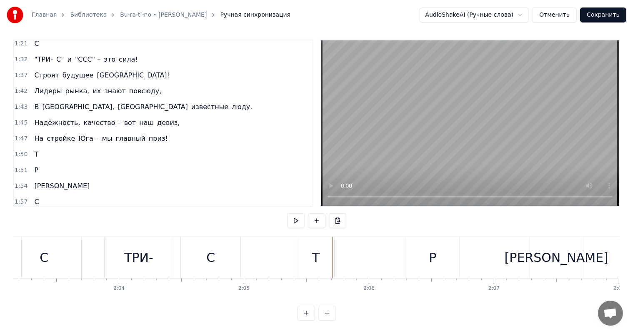
click at [313, 250] on div "Т" at bounding box center [316, 257] width 8 height 19
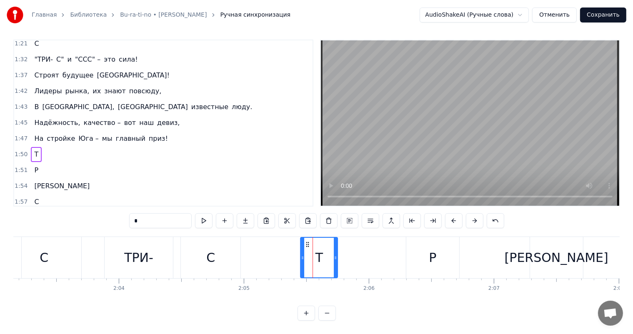
click at [306, 241] on icon at bounding box center [307, 244] width 7 height 7
click at [282, 240] on div "ТРИ- С ТРИ- С ТРИ- С ТРИ- С Т Р И С" at bounding box center [150, 257] width 1116 height 41
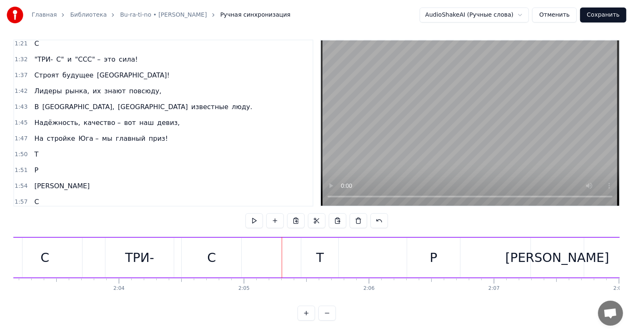
click at [232, 248] on div "С" at bounding box center [212, 258] width 60 height 40
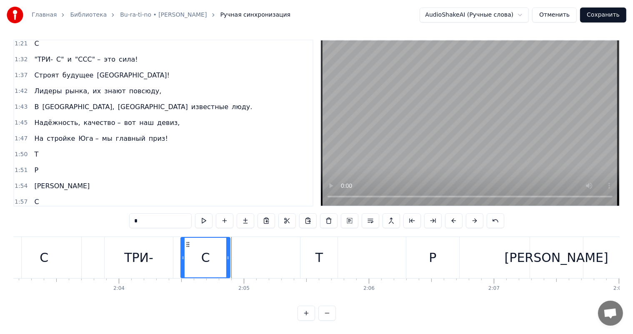
drag, startPoint x: 240, startPoint y: 247, endPoint x: 228, endPoint y: 247, distance: 11.7
click at [228, 255] on icon at bounding box center [227, 258] width 3 height 7
click at [302, 247] on div "Т" at bounding box center [318, 257] width 37 height 41
type input "*"
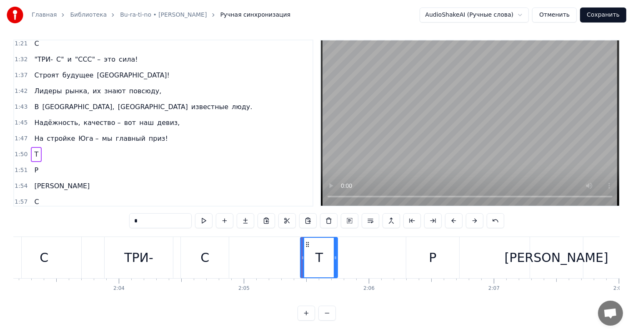
drag, startPoint x: 300, startPoint y: 247, endPoint x: 289, endPoint y: 247, distance: 11.3
click at [301, 255] on icon at bounding box center [302, 258] width 3 height 7
drag, startPoint x: 335, startPoint y: 248, endPoint x: 328, endPoint y: 248, distance: 7.1
click at [328, 255] on icon at bounding box center [328, 258] width 3 height 7
click at [280, 250] on div "ТРИ- С ТРИ- С ТРИ- С ТРИ- С Т Р И С" at bounding box center [150, 257] width 1116 height 41
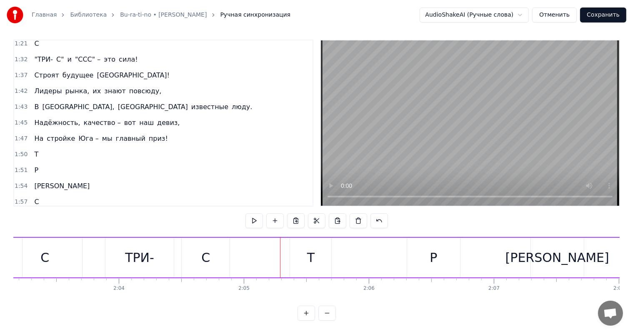
click at [258, 249] on div "ТРИ- С ТРИ- С ТРИ- С ТРИ- С Т Р И С" at bounding box center [150, 257] width 1116 height 41
click at [218, 247] on div "С" at bounding box center [206, 258] width 48 height 40
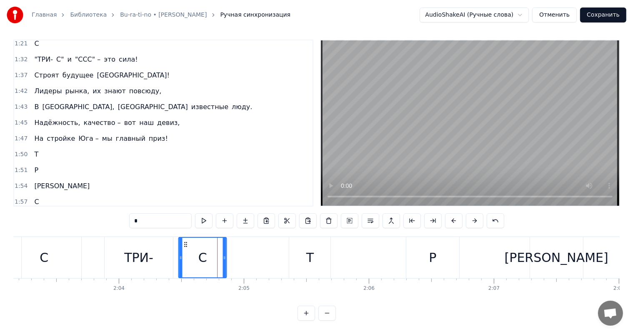
click at [184, 241] on icon at bounding box center [186, 244] width 7 height 7
click at [240, 242] on div "ТРИ- С ТРИ- С ТРИ- С ТРИ- С Т Р И С" at bounding box center [150, 257] width 1116 height 41
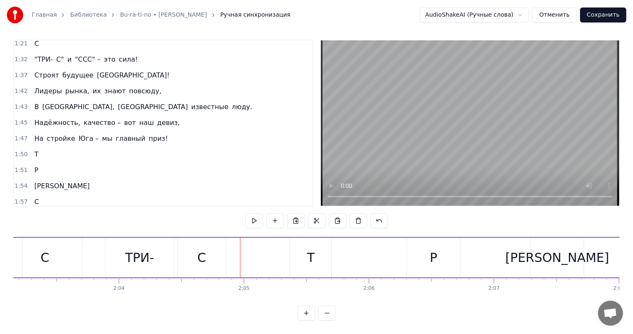
click at [298, 243] on div "Т" at bounding box center [310, 258] width 41 height 40
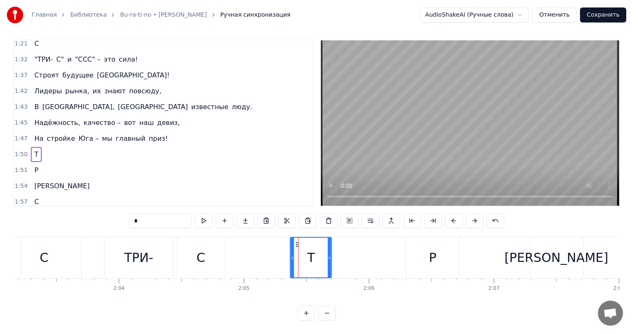
click at [298, 241] on icon at bounding box center [297, 244] width 7 height 7
click at [266, 240] on div "ТРИ- С ТРИ- С ТРИ- С ТРИ- С Т Р И С" at bounding box center [150, 257] width 1116 height 41
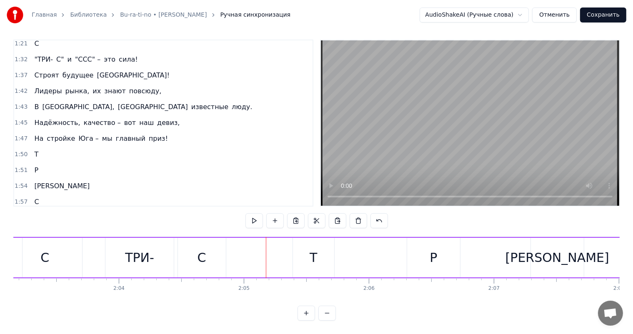
click at [245, 246] on div "ТРИ- С ТРИ- С ТРИ- С ТРИ- С Т Р И С" at bounding box center [150, 257] width 1116 height 41
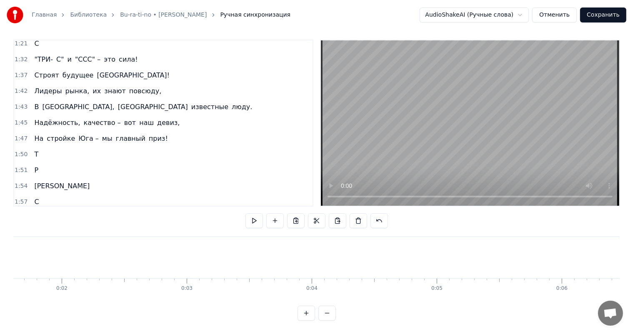
scroll to position [0, 0]
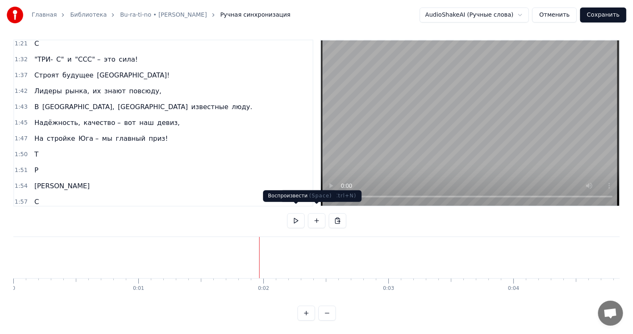
click at [300, 213] on button at bounding box center [296, 220] width 18 height 15
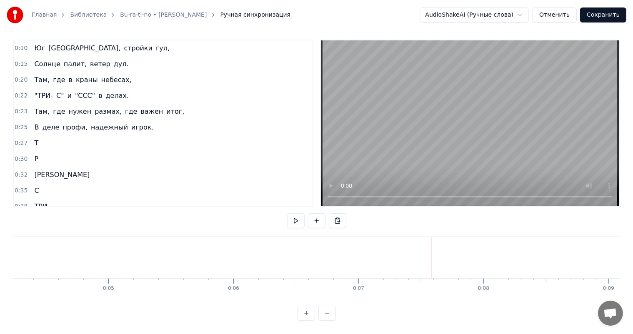
click at [287, 213] on button at bounding box center [296, 220] width 18 height 15
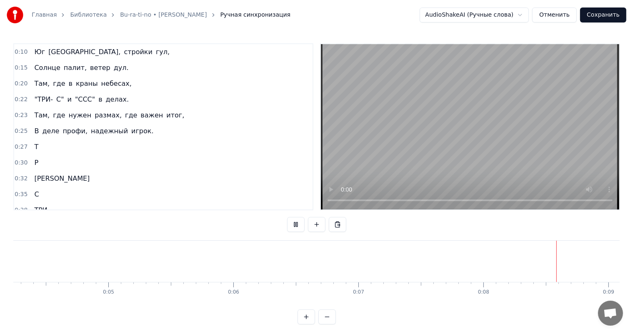
click at [287, 217] on button at bounding box center [296, 224] width 18 height 15
click at [298, 226] on button at bounding box center [296, 224] width 18 height 15
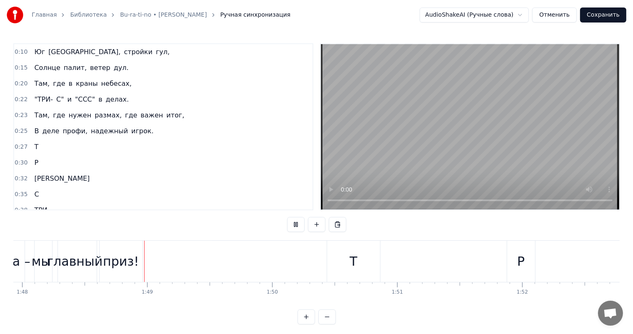
scroll to position [0, 13510]
click at [287, 217] on button at bounding box center [296, 224] width 18 height 15
click at [345, 262] on div "Т" at bounding box center [336, 261] width 53 height 41
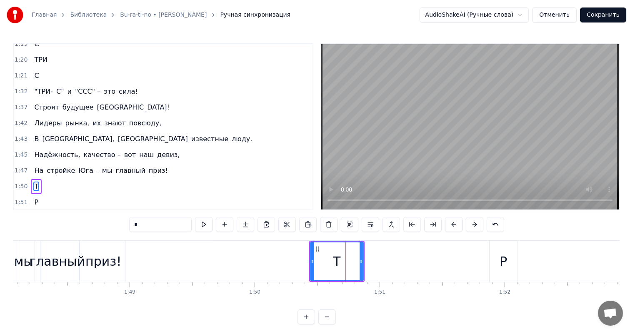
scroll to position [432, 0]
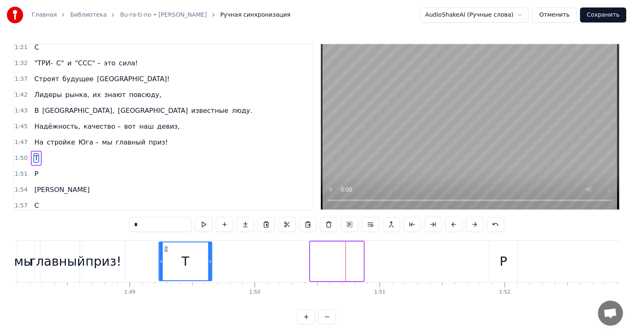
drag, startPoint x: 317, startPoint y: 247, endPoint x: 166, endPoint y: 253, distance: 151.4
click at [166, 253] on div "Т" at bounding box center [186, 262] width 52 height 38
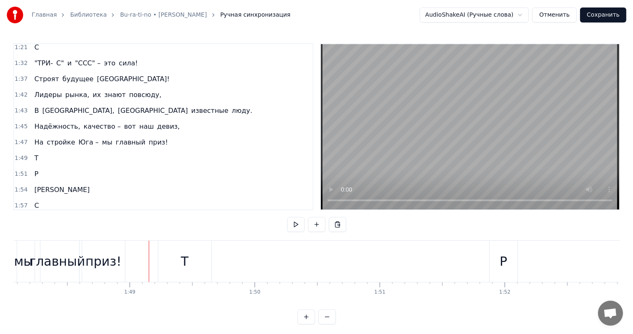
click at [170, 257] on div "Т" at bounding box center [184, 261] width 53 height 41
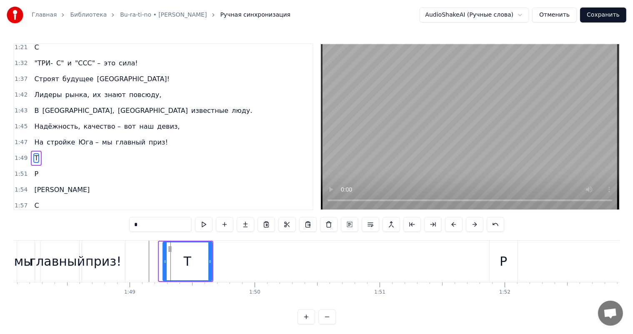
click at [164, 260] on icon at bounding box center [164, 261] width 3 height 7
click at [165, 254] on div at bounding box center [164, 262] width 3 height 38
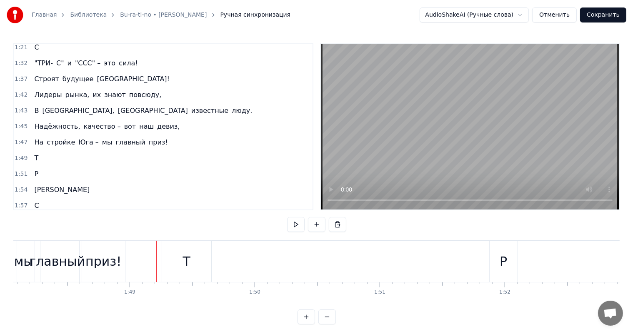
click at [177, 255] on div "Т" at bounding box center [186, 261] width 49 height 41
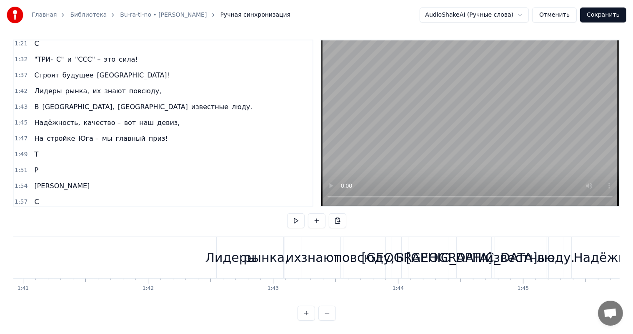
scroll to position [0, 12598]
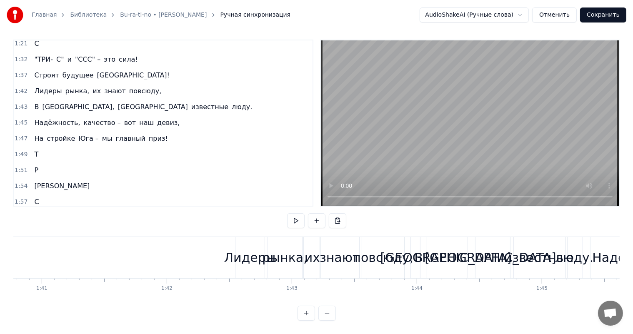
click at [250, 255] on div "Лидеры" at bounding box center [250, 257] width 52 height 19
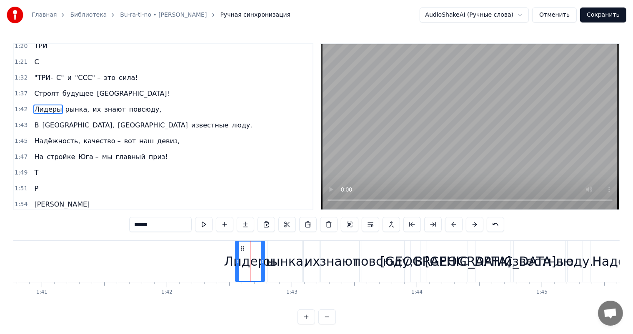
scroll to position [385, 0]
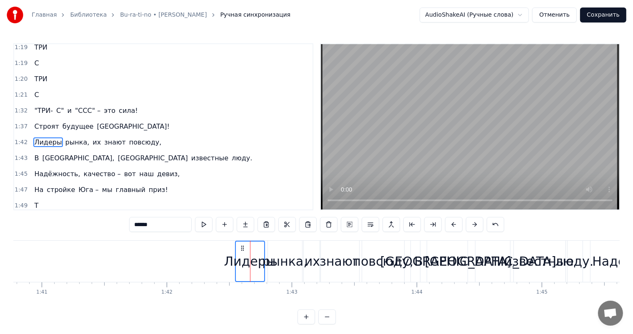
click at [275, 261] on div "рынка," at bounding box center [284, 261] width 45 height 19
click at [312, 260] on div "их" at bounding box center [312, 261] width 15 height 19
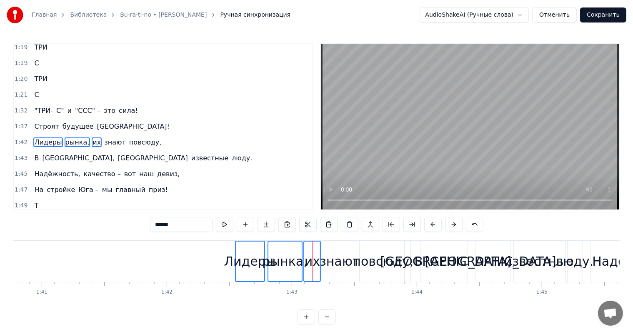
click at [334, 260] on div "знают" at bounding box center [340, 261] width 40 height 19
click at [373, 260] on div "повсюду," at bounding box center [383, 261] width 60 height 19
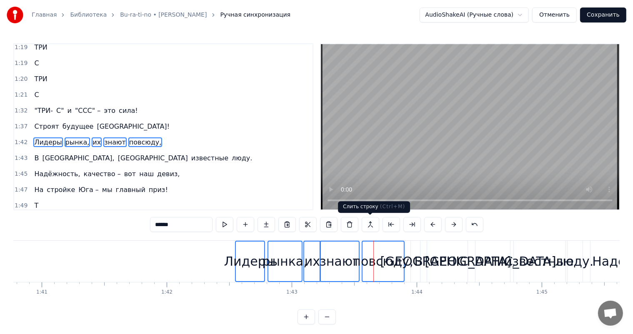
click at [369, 222] on button at bounding box center [371, 224] width 18 height 15
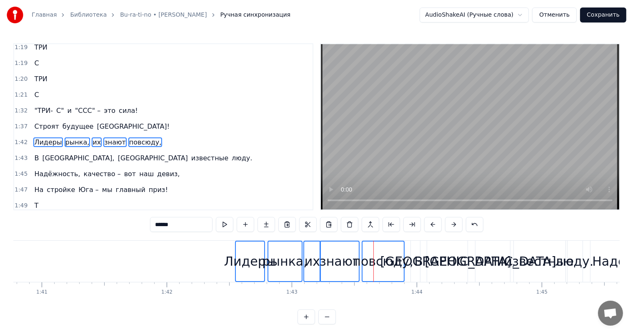
click at [369, 222] on button at bounding box center [371, 224] width 18 height 15
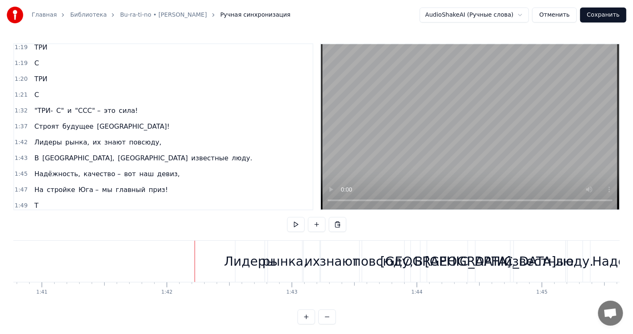
click at [595, 16] on button "Сохранить" at bounding box center [603, 15] width 46 height 15
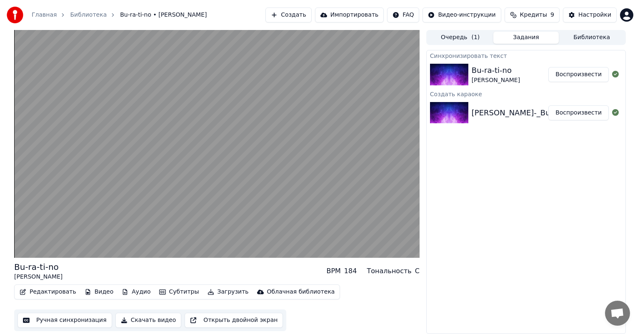
click at [90, 292] on button "Видео" at bounding box center [99, 292] width 36 height 12
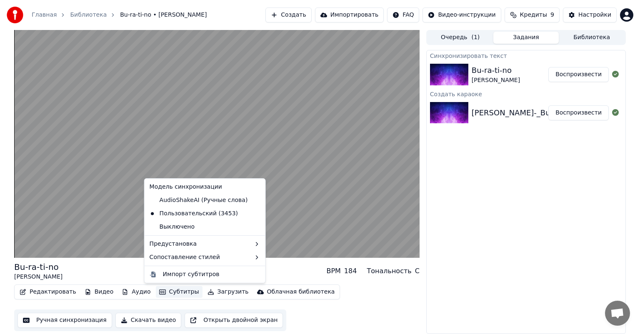
click at [115, 275] on div "Bu-ra-ti-no [PERSON_NAME] BPM 184 Тональность C" at bounding box center [216, 271] width 405 height 20
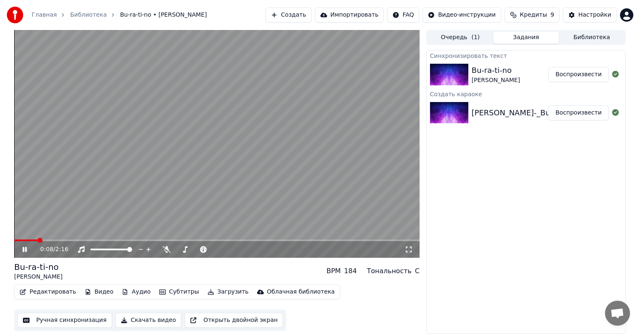
click at [37, 240] on span at bounding box center [26, 241] width 24 height 2
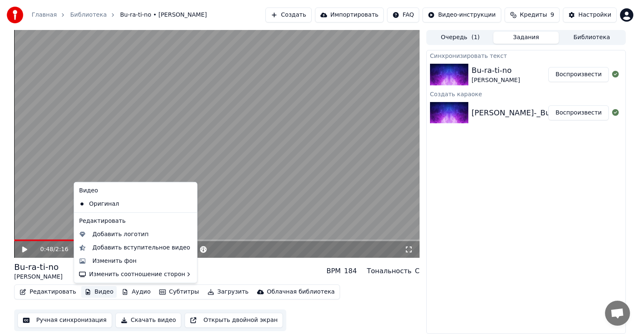
click at [88, 293] on button "Видео" at bounding box center [99, 292] width 36 height 12
click at [133, 262] on div "Изменить фон" at bounding box center [143, 261] width 100 height 8
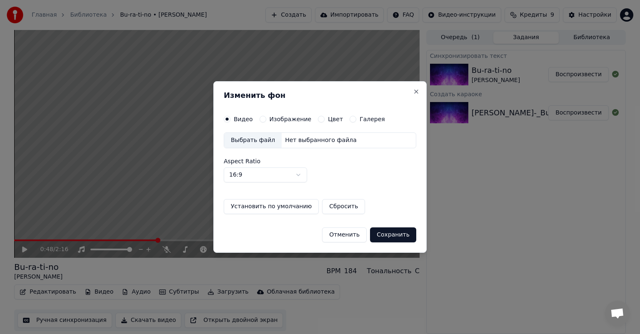
click at [318, 122] on button "Цвет" at bounding box center [321, 119] width 7 height 7
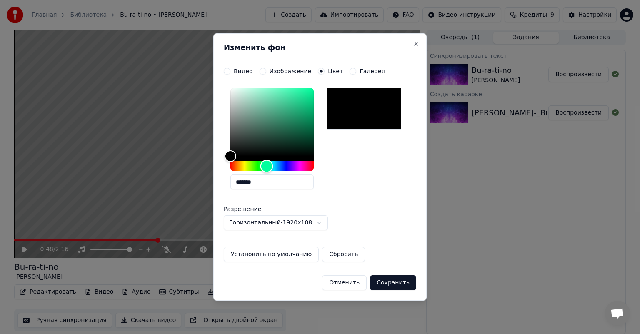
drag, startPoint x: 230, startPoint y: 167, endPoint x: 267, endPoint y: 167, distance: 36.3
click at [267, 167] on div "Hue" at bounding box center [266, 166] width 13 height 13
click at [415, 45] on button "Close" at bounding box center [416, 43] width 7 height 7
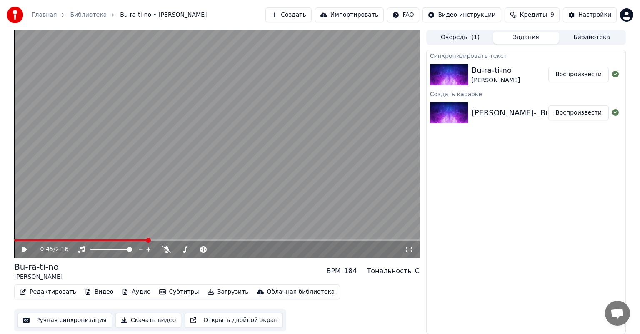
click at [147, 240] on span at bounding box center [148, 240] width 5 height 5
click at [130, 240] on span at bounding box center [73, 241] width 119 height 2
click at [94, 290] on button "Видео" at bounding box center [99, 292] width 36 height 12
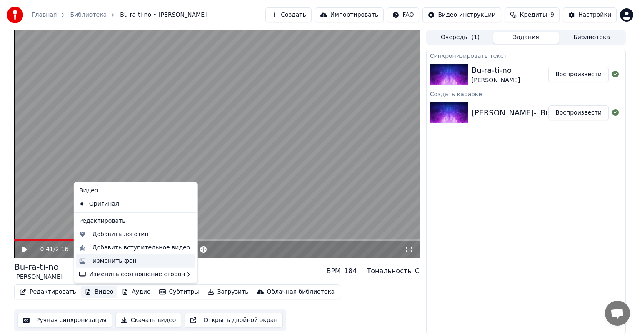
click at [148, 262] on div "Изменить фон" at bounding box center [143, 261] width 100 height 8
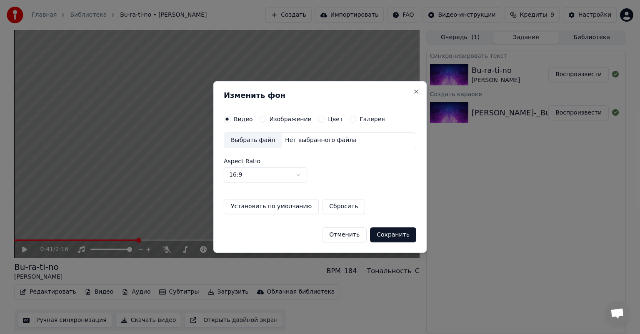
click at [318, 118] on button "Цвет" at bounding box center [321, 119] width 7 height 7
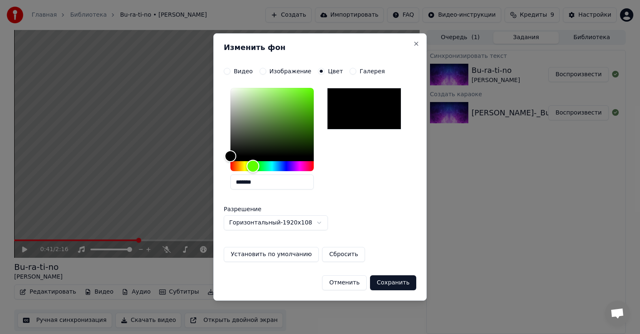
click at [253, 165] on div "Hue" at bounding box center [271, 166] width 83 height 10
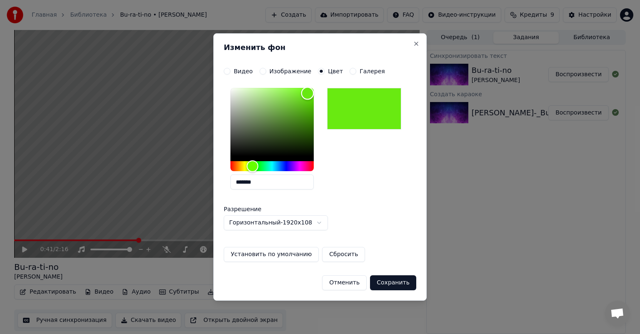
drag, startPoint x: 283, startPoint y: 97, endPoint x: 308, endPoint y: 93, distance: 25.2
click at [308, 93] on div "Color" at bounding box center [271, 122] width 83 height 68
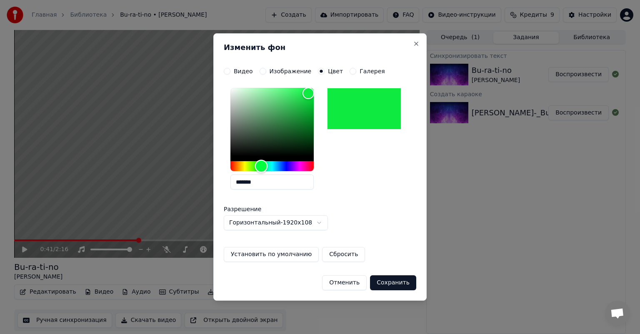
type input "*******"
drag, startPoint x: 253, startPoint y: 162, endPoint x: 261, endPoint y: 163, distance: 7.5
click at [261, 163] on div "Hue" at bounding box center [261, 166] width 13 height 13
click at [399, 285] on button "Сохранить" at bounding box center [393, 282] width 46 height 15
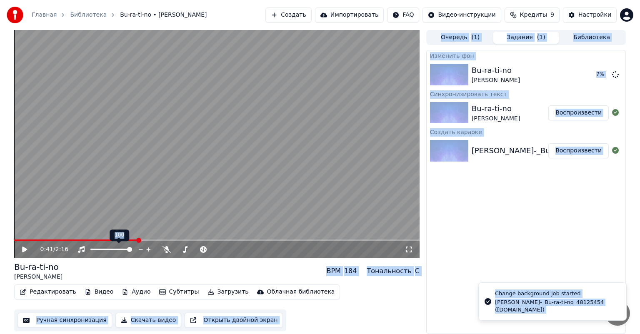
drag, startPoint x: 117, startPoint y: 240, endPoint x: 98, endPoint y: 241, distance: 19.6
click at [98, 241] on body "Главная Библиотека Bu-ra-ti-no • [PERSON_NAME] Создать Импортировать FAQ Видео-…" at bounding box center [320, 167] width 640 height 334
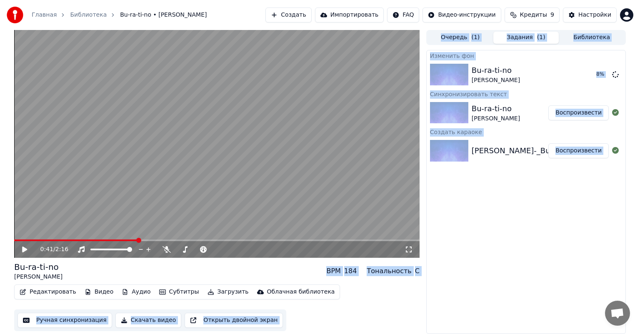
click at [89, 241] on span at bounding box center [76, 241] width 124 height 2
click at [63, 240] on span at bounding box center [40, 241] width 53 height 2
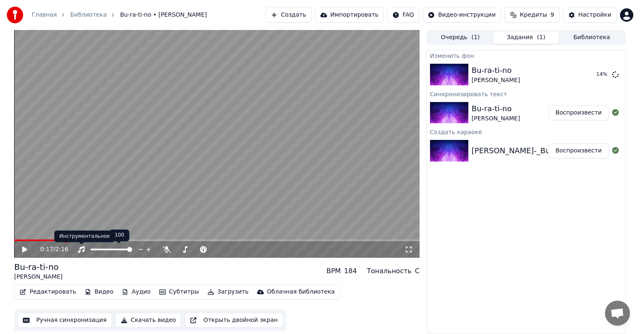
click at [108, 273] on div "Bu-ra-ti-no [PERSON_NAME] BPM 184 Тональность C" at bounding box center [216, 271] width 405 height 20
click at [97, 293] on button "Видео" at bounding box center [99, 292] width 36 height 12
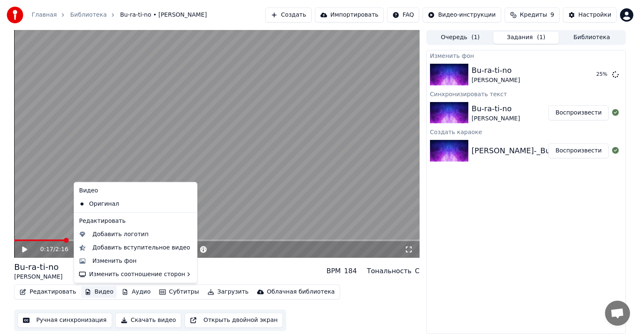
click at [186, 202] on icon at bounding box center [189, 204] width 6 height 7
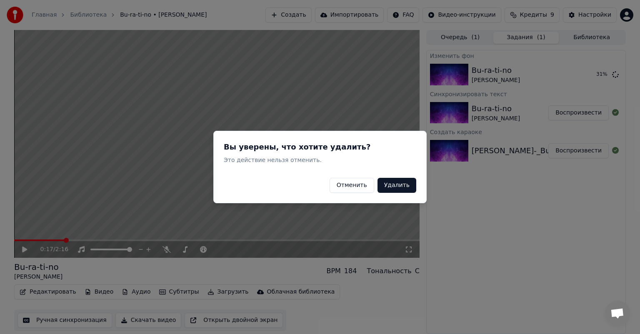
click at [401, 180] on button "Удалить" at bounding box center [397, 185] width 39 height 15
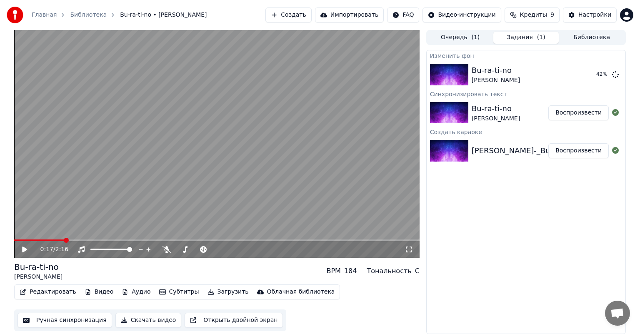
click at [23, 250] on icon at bounding box center [24, 250] width 5 height 6
click at [23, 250] on icon at bounding box center [25, 249] width 4 height 5
click at [99, 290] on button "Видео" at bounding box center [99, 292] width 36 height 12
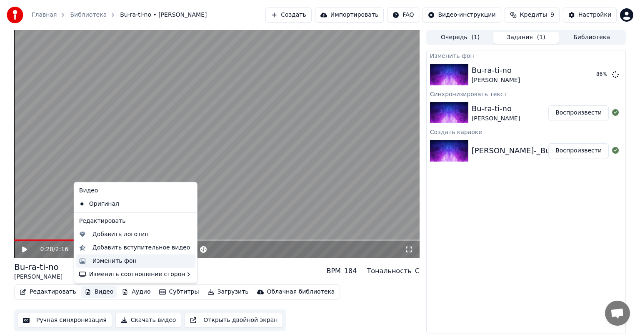
click at [135, 261] on div "Изменить фон" at bounding box center [143, 261] width 100 height 8
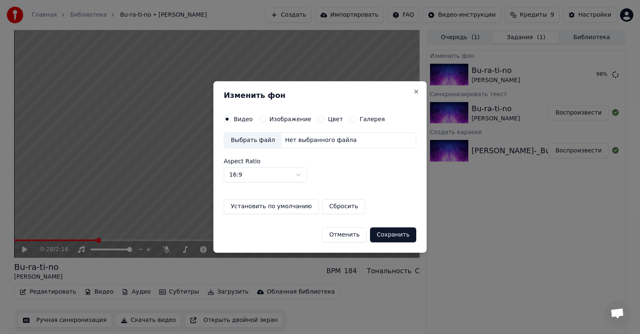
click at [272, 117] on label "Изображение" at bounding box center [291, 119] width 42 height 6
click at [266, 117] on button "Изображение" at bounding box center [263, 119] width 7 height 7
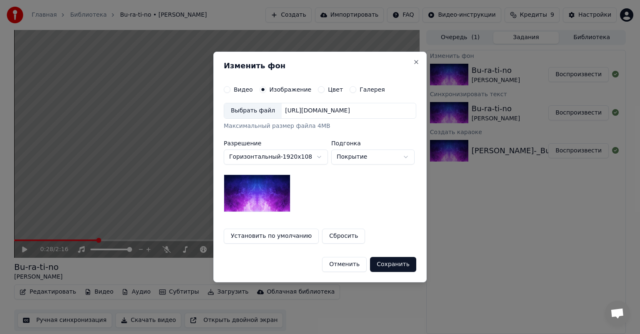
click at [250, 111] on div "Выбрать файл" at bounding box center [253, 110] width 58 height 15
click at [318, 90] on button "Цвет" at bounding box center [321, 89] width 7 height 7
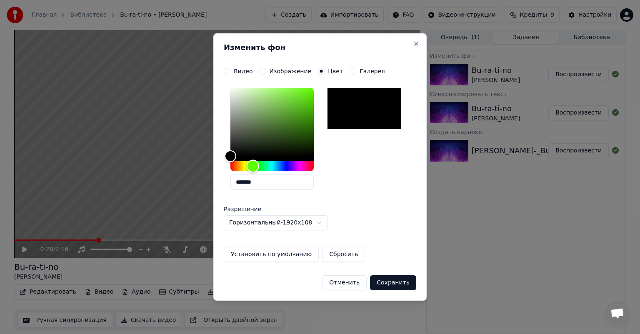
drag, startPoint x: 238, startPoint y: 163, endPoint x: 253, endPoint y: 163, distance: 14.6
click at [253, 163] on div "Hue" at bounding box center [271, 166] width 83 height 10
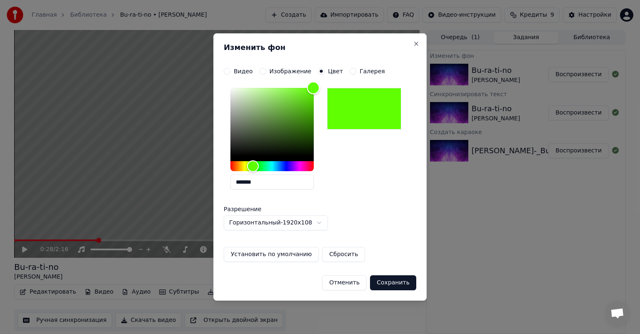
drag, startPoint x: 292, startPoint y: 103, endPoint x: 313, endPoint y: 82, distance: 30.1
click at [313, 88] on div "Color" at bounding box center [271, 122] width 83 height 68
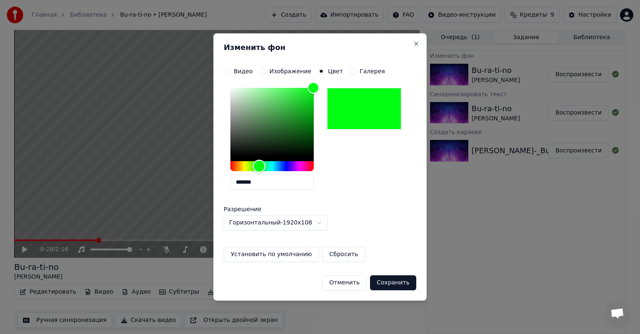
type input "*******"
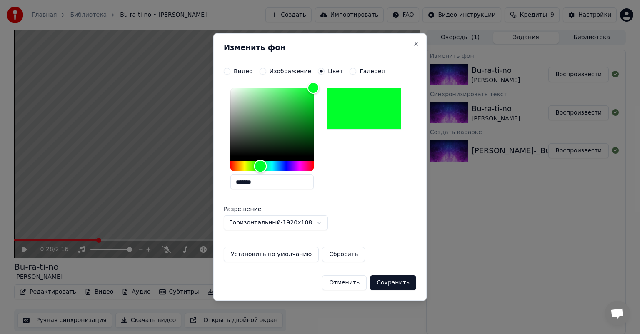
drag, startPoint x: 253, startPoint y: 165, endPoint x: 260, endPoint y: 165, distance: 7.1
click at [260, 165] on div "Hue" at bounding box center [260, 166] width 13 height 13
click at [395, 283] on button "Сохранить" at bounding box center [393, 282] width 46 height 15
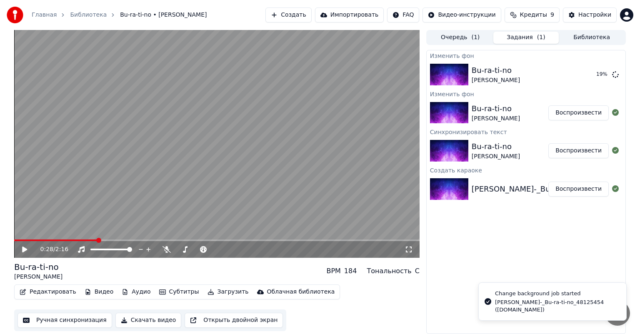
click at [563, 188] on button "Воспроизвести" at bounding box center [578, 189] width 60 height 15
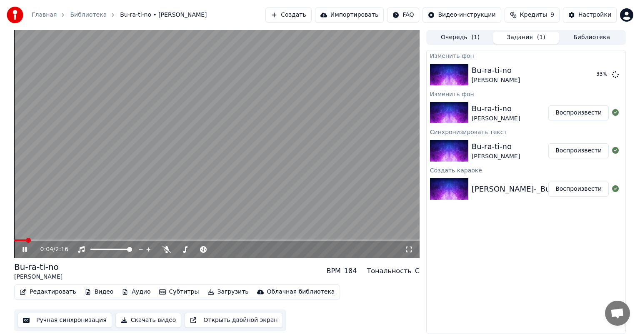
click at [53, 242] on div "0:04 / 2:16" at bounding box center [216, 249] width 405 height 17
click at [51, 240] on span at bounding box center [216, 241] width 405 height 2
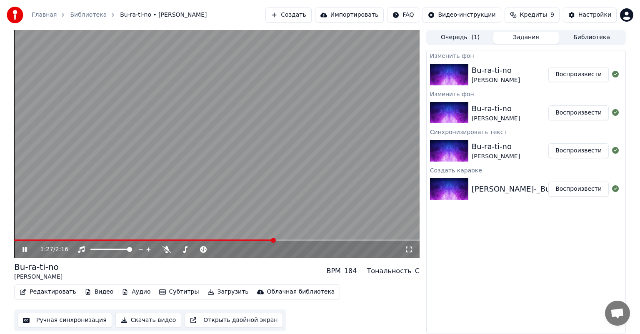
click at [289, 239] on video at bounding box center [216, 144] width 405 height 228
click at [298, 240] on span at bounding box center [216, 241] width 405 height 2
click at [289, 215] on video at bounding box center [216, 144] width 405 height 228
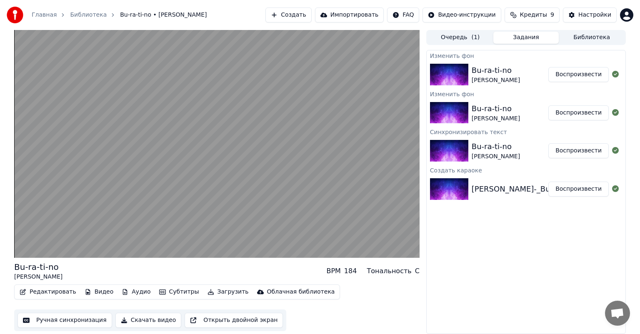
click at [326, 293] on div "Редактировать Видео Аудио Субтитры Загрузить Облачная библиотека Ручная синхрон…" at bounding box center [216, 308] width 405 height 47
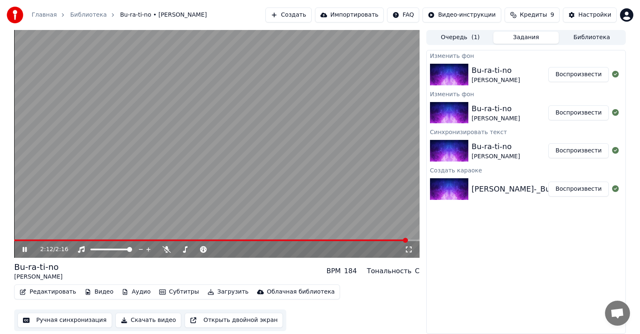
click at [236, 182] on video at bounding box center [216, 144] width 405 height 228
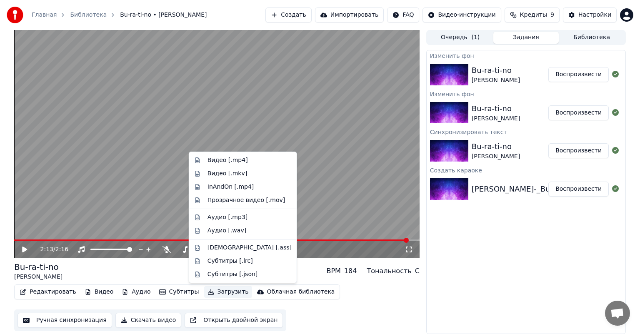
click at [208, 292] on icon "button" at bounding box center [211, 292] width 6 height 6
click at [211, 203] on div "Прозрачное видео [.mov]" at bounding box center [247, 200] width 78 height 8
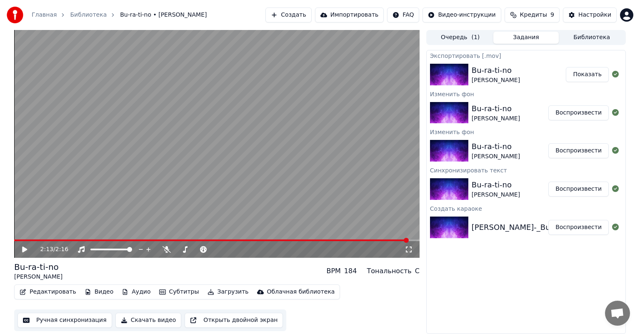
click at [582, 70] on button "Показать" at bounding box center [587, 74] width 43 height 15
click at [587, 75] on button "Показать" at bounding box center [587, 74] width 43 height 15
click at [512, 115] on div "[PERSON_NAME]" at bounding box center [496, 119] width 48 height 8
click at [542, 81] on div "Bu-ra-ti-no [PERSON_NAME]" at bounding box center [519, 75] width 95 height 20
click at [573, 74] on button "Показать" at bounding box center [587, 74] width 43 height 15
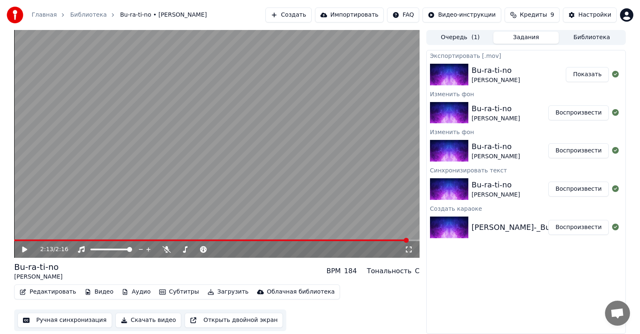
click at [573, 74] on button "Показать" at bounding box center [587, 74] width 43 height 15
click at [502, 263] on div "Экспортировать [.mov] Bu-ra-ti-no [PERSON_NAME] Показать Изменить фон Bu-ra-ti-…" at bounding box center [526, 192] width 200 height 284
click at [155, 318] on button "Скачать видео" at bounding box center [148, 320] width 66 height 15
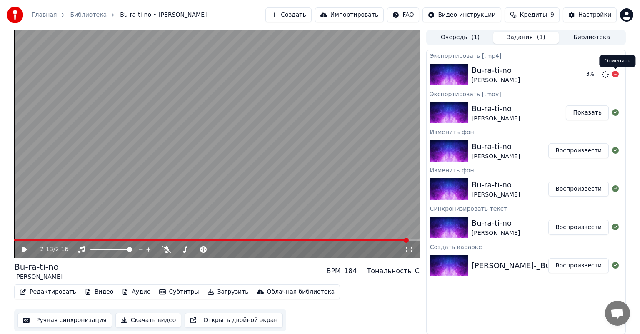
click at [614, 74] on icon at bounding box center [615, 74] width 7 height 7
click at [615, 73] on icon at bounding box center [615, 74] width 7 height 7
click at [617, 75] on icon at bounding box center [615, 74] width 7 height 7
click at [208, 292] on icon "button" at bounding box center [211, 292] width 7 height 6
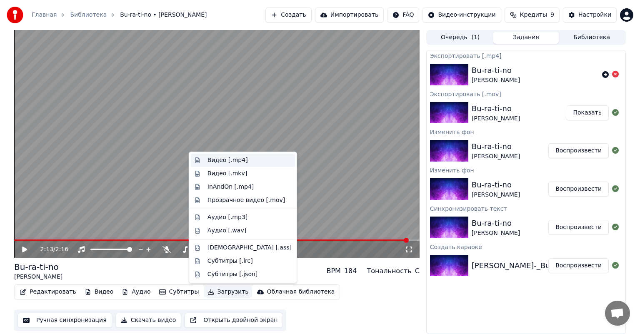
click at [245, 165] on div "Видео [.mp4]" at bounding box center [243, 160] width 104 height 13
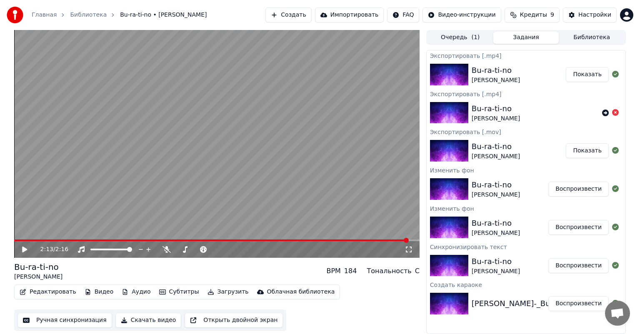
click at [587, 77] on button "Показать" at bounding box center [587, 74] width 43 height 15
click at [58, 288] on button "Редактировать" at bounding box center [47, 292] width 63 height 12
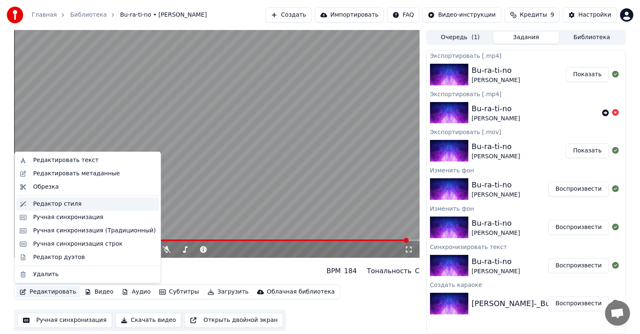
click at [80, 207] on div "Редактор стиля" at bounding box center [94, 204] width 123 height 8
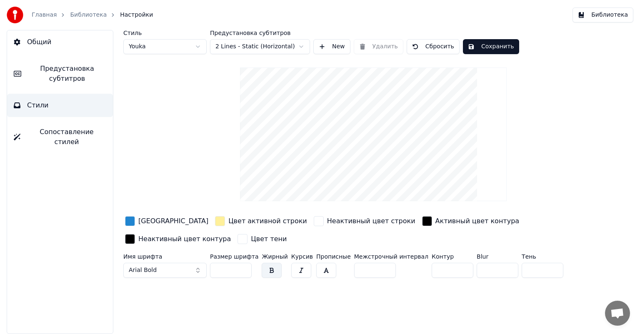
click at [186, 269] on button "Arial Bold" at bounding box center [164, 270] width 83 height 15
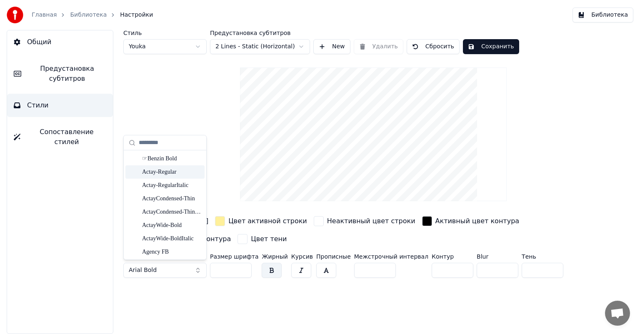
click at [168, 170] on div "Actay-Regular" at bounding box center [171, 172] width 59 height 8
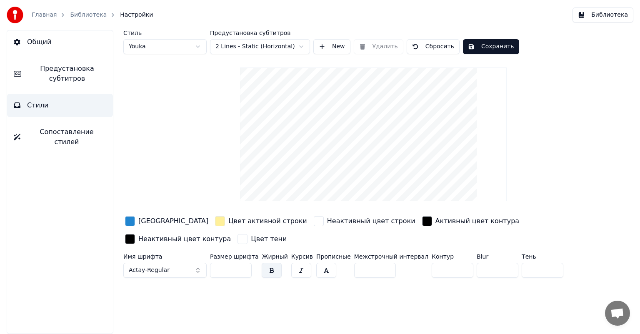
click at [422, 220] on div "button" at bounding box center [427, 221] width 10 height 10
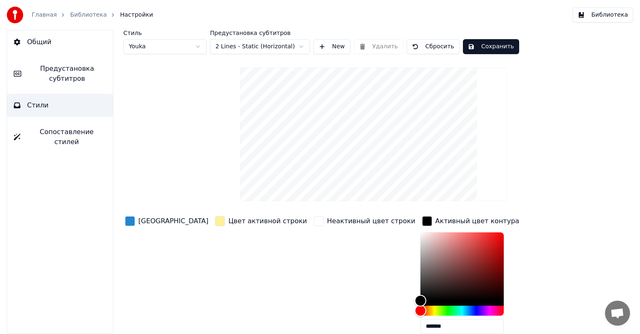
click at [312, 252] on div "Неактивный цвет строки" at bounding box center [364, 278] width 105 height 126
click at [327, 223] on div "Неактивный цвет строки" at bounding box center [371, 221] width 88 height 10
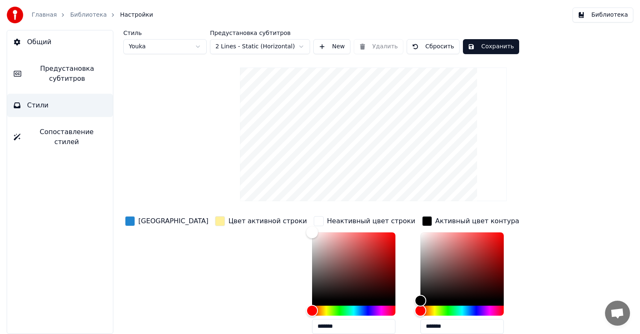
click at [263, 223] on div "Цвет активной строки" at bounding box center [267, 221] width 79 height 10
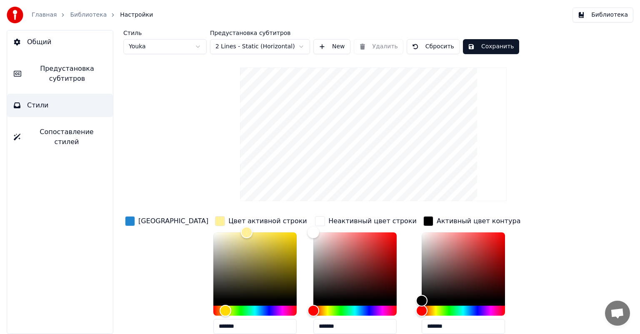
click at [228, 222] on div "Цвет активной строки" at bounding box center [267, 221] width 79 height 10
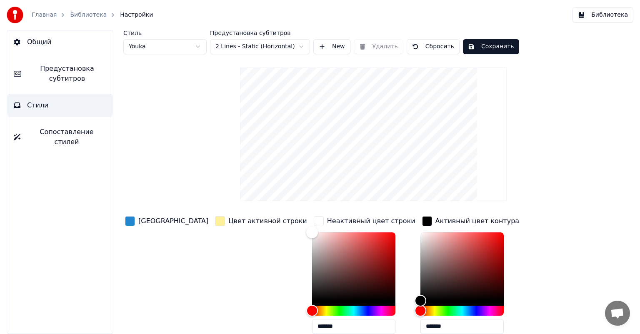
click at [327, 219] on div "Неактивный цвет строки" at bounding box center [371, 221] width 88 height 10
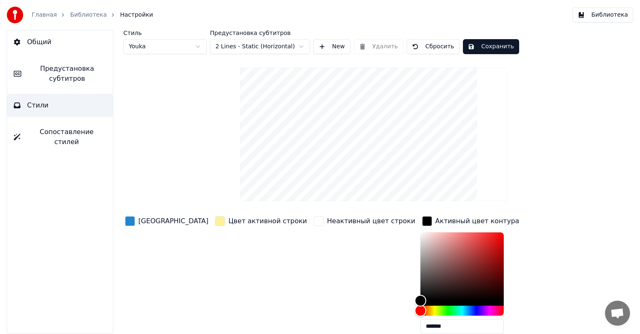
click at [420, 219] on div "Активный цвет контура" at bounding box center [470, 221] width 101 height 13
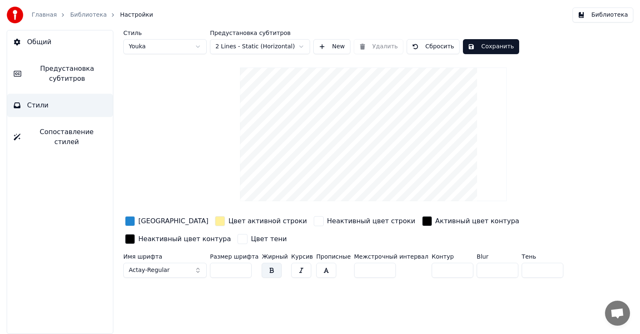
click at [432, 270] on input "*" at bounding box center [453, 270] width 42 height 15
click at [446, 270] on input "*" at bounding box center [453, 270] width 42 height 15
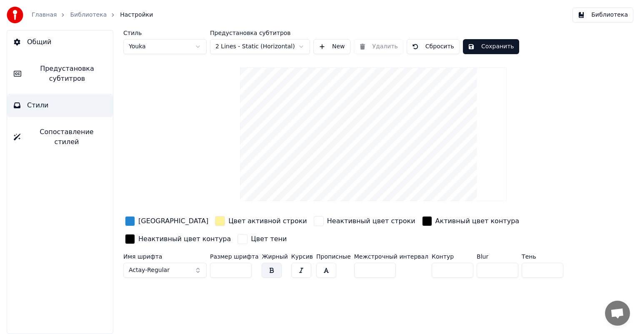
click at [446, 270] on input "*" at bounding box center [453, 270] width 42 height 15
type input "*"
click at [446, 270] on input "*" at bounding box center [453, 270] width 42 height 15
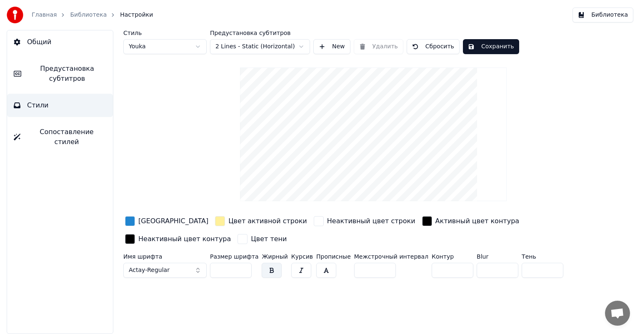
click at [367, 292] on div "Стиль Youka Предустановка субтитров 2 Lines - Static (Horizontal) New Удалить С…" at bounding box center [373, 182] width 533 height 304
click at [473, 45] on button "Сохранить" at bounding box center [491, 46] width 56 height 15
click at [158, 108] on div "Стиль Youka Предустановка субтитров 2 Lines - Static (Horizontal) New Удалить С…" at bounding box center [373, 155] width 500 height 251
click at [120, 18] on span "Настройки" at bounding box center [136, 15] width 33 height 8
click at [94, 14] on link "Библиотека" at bounding box center [88, 15] width 37 height 8
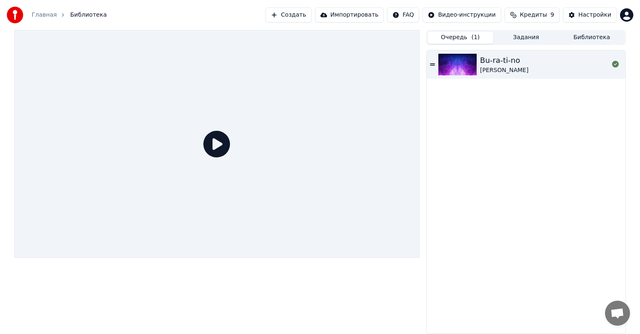
click at [477, 39] on span "( 1 )" at bounding box center [475, 37] width 8 height 8
click at [513, 38] on button "Задания" at bounding box center [526, 38] width 66 height 12
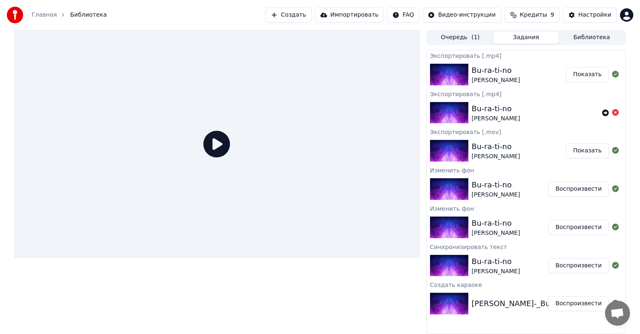
click at [507, 77] on div "[PERSON_NAME]" at bounding box center [496, 80] width 48 height 8
click at [595, 78] on button "Показать" at bounding box center [587, 74] width 43 height 15
click at [532, 145] on div "Bu-ra-ti-no [PERSON_NAME]" at bounding box center [519, 151] width 95 height 20
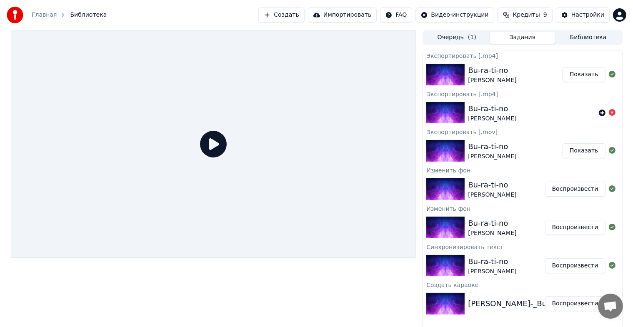
click at [578, 38] on button "Библиотека" at bounding box center [588, 38] width 66 height 12
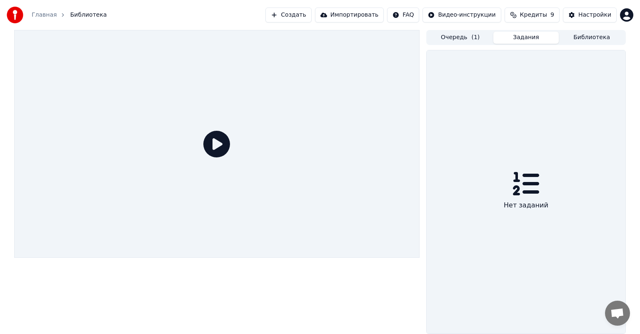
click at [520, 38] on button "Задания" at bounding box center [526, 38] width 66 height 12
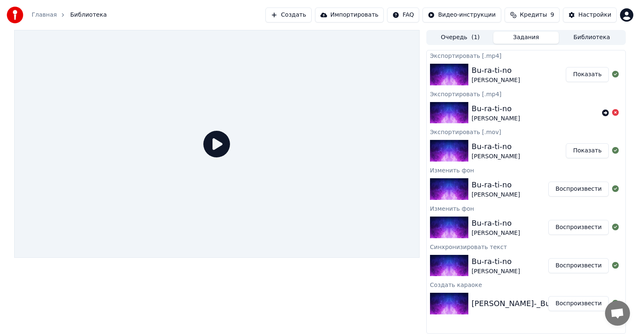
click at [525, 73] on div "Bu-ra-ti-no [PERSON_NAME]" at bounding box center [519, 75] width 95 height 20
click at [278, 291] on div at bounding box center [216, 182] width 405 height 304
click at [508, 79] on div "[PERSON_NAME]" at bounding box center [496, 80] width 48 height 8
click at [485, 147] on div "Bu-ra-ti-no" at bounding box center [496, 147] width 48 height 12
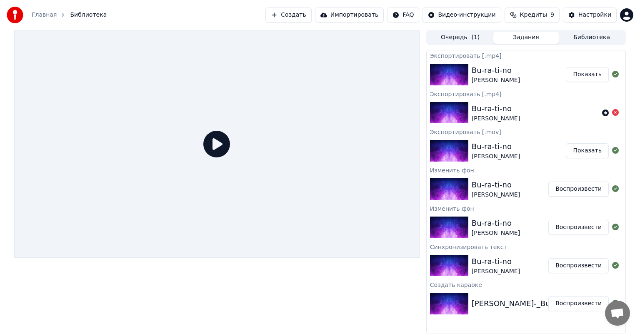
click at [485, 147] on div "Bu-ra-ti-no" at bounding box center [496, 147] width 48 height 12
click at [483, 193] on div "[PERSON_NAME]" at bounding box center [496, 195] width 48 height 8
click at [485, 218] on div "Bu-ra-ti-no" at bounding box center [496, 224] width 48 height 12
click at [535, 222] on div "Bu-ra-ti-no [PERSON_NAME]" at bounding box center [510, 228] width 77 height 20
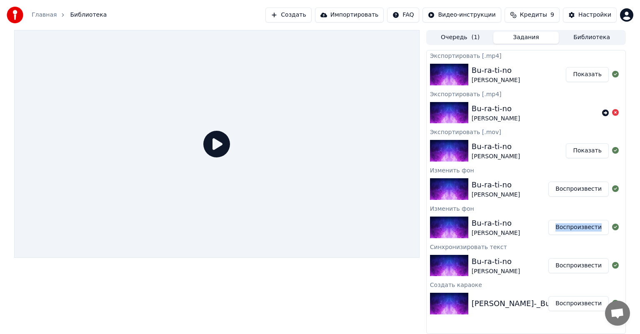
click at [505, 223] on div "Bu-ra-ti-no" at bounding box center [496, 224] width 48 height 12
click at [360, 287] on div at bounding box center [216, 182] width 405 height 304
click at [162, 15] on div "Главная Библиотека Создать Импортировать FAQ Видео-инструкции Кредиты 9 Настрой…" at bounding box center [320, 15] width 640 height 30
click at [50, 13] on link "Главная" at bounding box center [44, 15] width 25 height 8
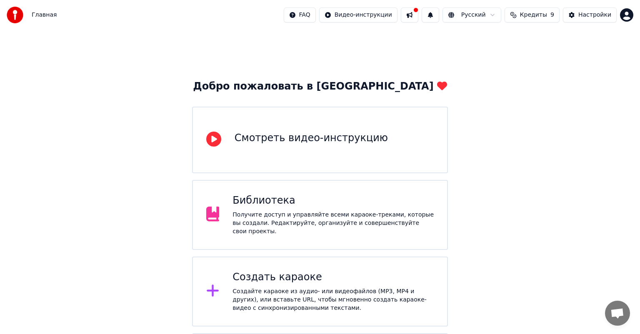
click at [377, 13] on html "Главная FAQ Видео-инструкции Русский Кредиты 9 Настройки Добро пожаловать в You…" at bounding box center [320, 204] width 640 height 408
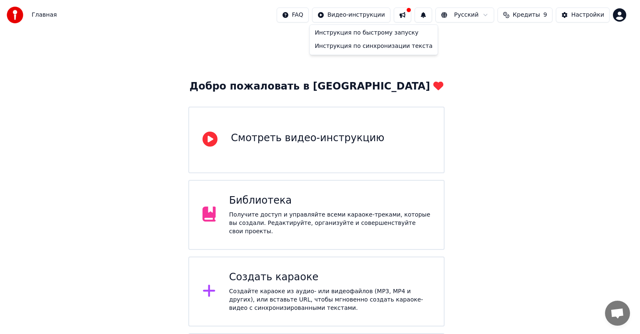
click at [477, 55] on html "Главная FAQ Видео-инструкции Русский Кредиты 9 Настройки Добро пожаловать в You…" at bounding box center [320, 204] width 640 height 408
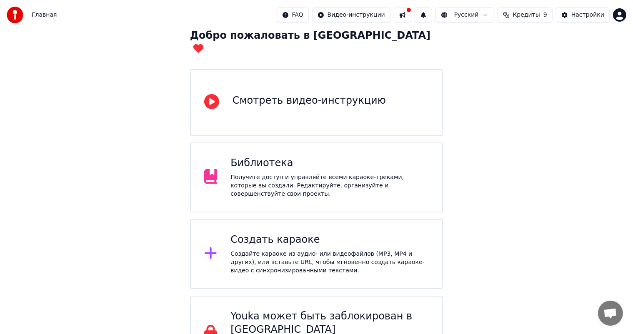
scroll to position [62, 0]
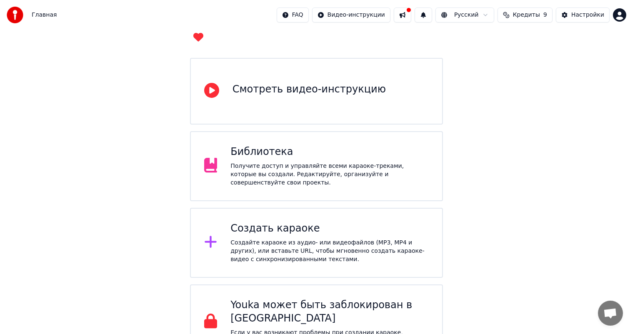
click at [406, 208] on div "Создать караоке Создайте караоке из аудио- или видеофайлов (MP3, MP4 и других),…" at bounding box center [316, 243] width 253 height 70
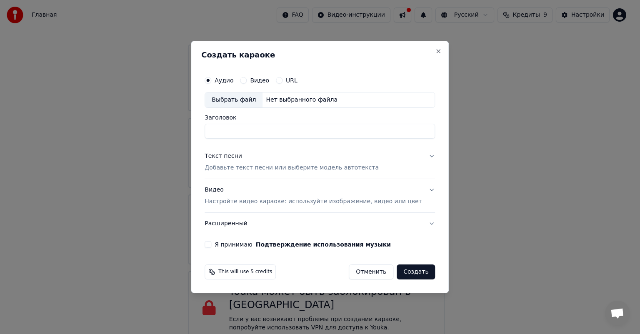
click at [365, 272] on button "Отменить" at bounding box center [371, 272] width 45 height 15
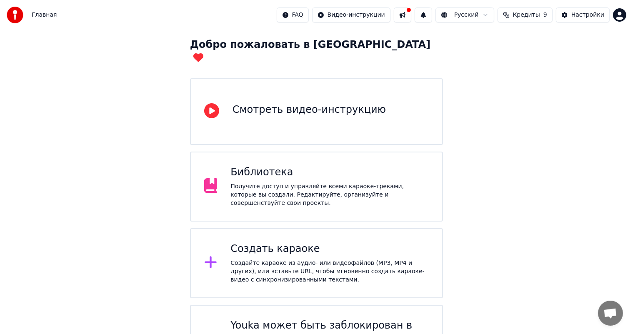
scroll to position [0, 0]
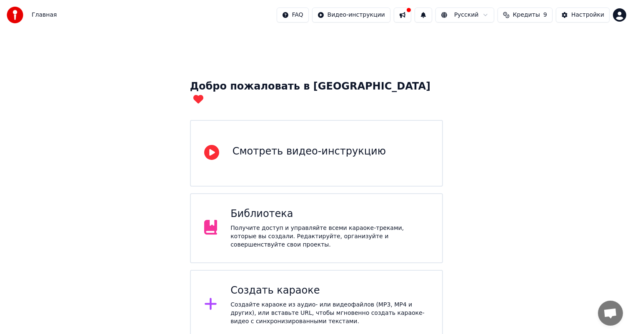
click at [43, 13] on span "Главная" at bounding box center [44, 15] width 25 height 8
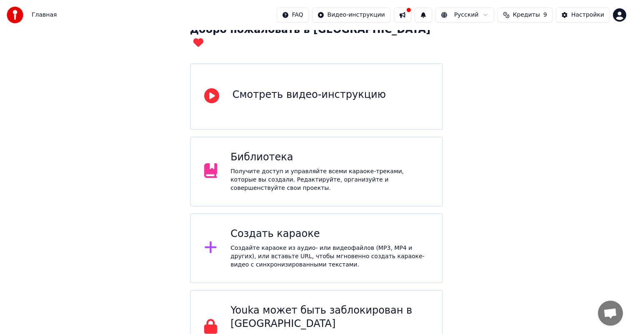
scroll to position [62, 0]
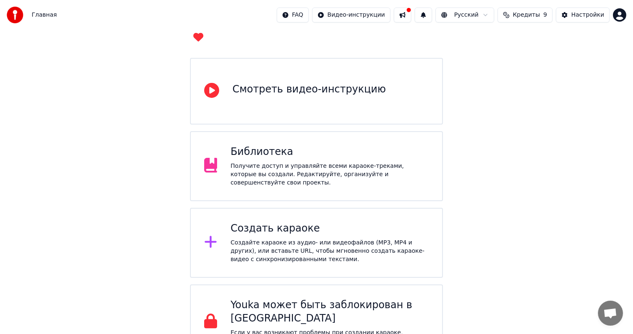
click at [290, 162] on div "Получите доступ и управляйте всеми караоке-треками, которые вы создали. Редакти…" at bounding box center [329, 174] width 198 height 25
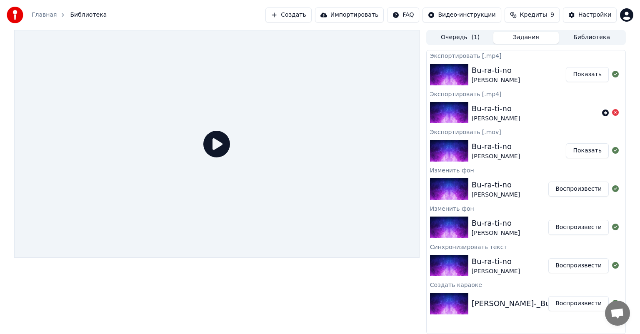
click at [496, 151] on div "Bu-ra-ti-no" at bounding box center [496, 147] width 48 height 12
click at [526, 148] on div "Bu-ra-ti-no [PERSON_NAME]" at bounding box center [519, 151] width 95 height 20
click at [612, 147] on div at bounding box center [615, 151] width 13 height 10
click at [590, 149] on button "Показать" at bounding box center [587, 150] width 43 height 15
click at [495, 121] on div "[PERSON_NAME]" at bounding box center [496, 119] width 48 height 8
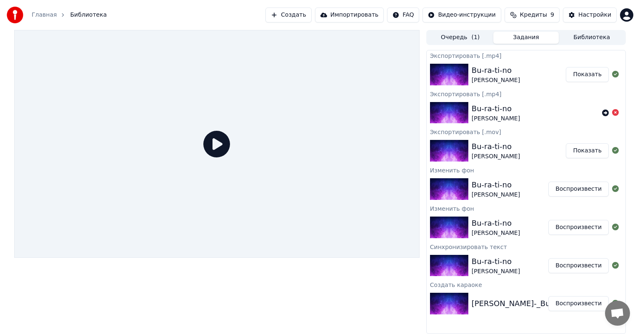
click at [551, 159] on div "Bu-ra-ti-no [PERSON_NAME]" at bounding box center [519, 151] width 95 height 20
click at [548, 184] on div "Bu-ra-ti-no [PERSON_NAME]" at bounding box center [510, 189] width 77 height 20
click at [482, 188] on div "Bu-ra-ti-no" at bounding box center [496, 185] width 48 height 12
click at [481, 187] on div "Bu-ra-ti-no" at bounding box center [496, 185] width 48 height 12
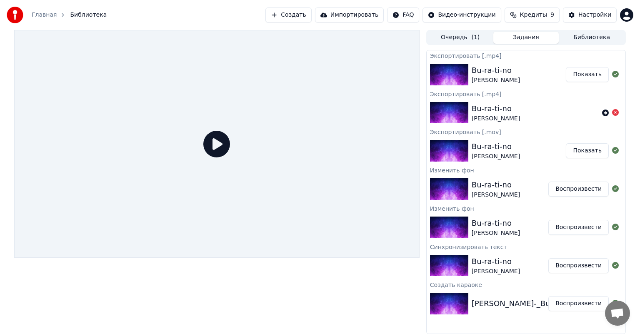
click at [481, 187] on div "Bu-ra-ti-no" at bounding box center [496, 185] width 48 height 12
click at [561, 187] on button "Воспроизвести" at bounding box center [578, 189] width 60 height 15
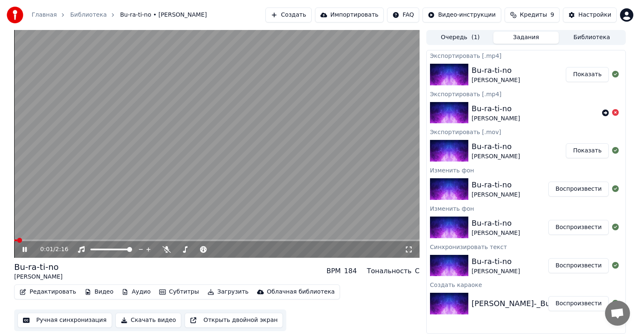
click at [50, 239] on video at bounding box center [216, 144] width 405 height 228
click at [50, 240] on span at bounding box center [216, 241] width 405 height 2
click at [65, 292] on button "Редактировать" at bounding box center [47, 292] width 63 height 12
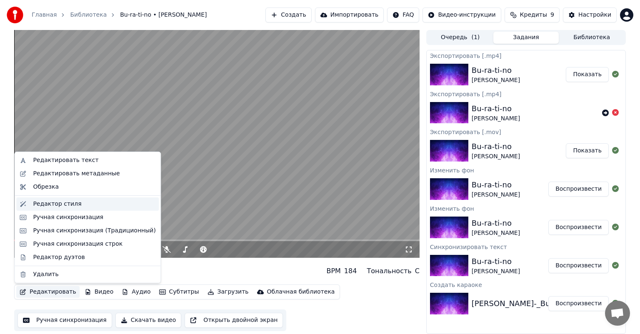
click at [85, 206] on div "Редактор стиля" at bounding box center [94, 204] width 123 height 8
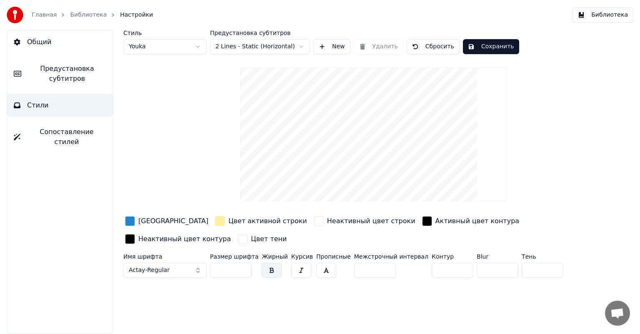
click at [200, 117] on div "Стиль Youka Предустановка субтитров 2 Lines - Static (Horizontal) New Удалить С…" at bounding box center [373, 155] width 500 height 251
click at [228, 221] on div "Цвет активной строки" at bounding box center [267, 221] width 79 height 10
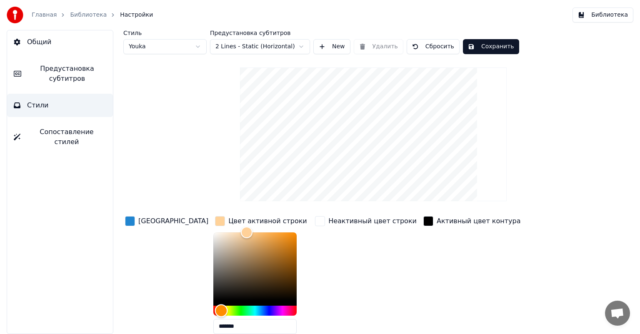
drag, startPoint x: 197, startPoint y: 307, endPoint x: 192, endPoint y: 307, distance: 4.6
click at [215, 307] on div "Hue" at bounding box center [221, 310] width 13 height 13
type input "*******"
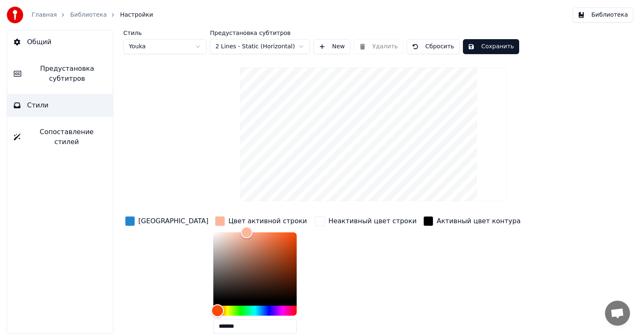
click at [211, 307] on div "Hue" at bounding box center [217, 310] width 13 height 13
click at [313, 288] on div "Неактивный цвет строки" at bounding box center [365, 278] width 105 height 126
click at [228, 224] on div "Цвет активной строки" at bounding box center [267, 221] width 79 height 10
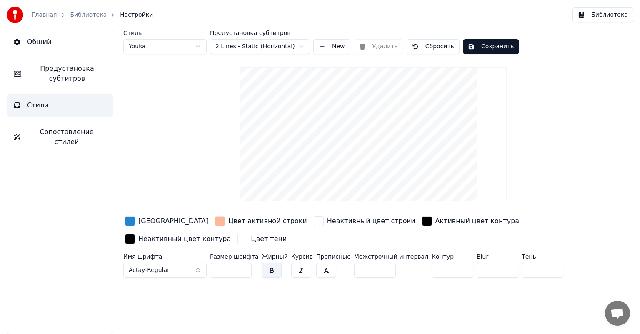
click at [483, 45] on button "Сохранить" at bounding box center [491, 46] width 56 height 15
click at [209, 100] on div "Стиль Youka Предустановка субтитров 2 Lines - Static (Horizontal) New Удалить С…" at bounding box center [373, 155] width 500 height 251
click at [127, 15] on span "Настройки" at bounding box center [136, 15] width 33 height 8
click at [82, 40] on button "Общий" at bounding box center [60, 41] width 106 height 23
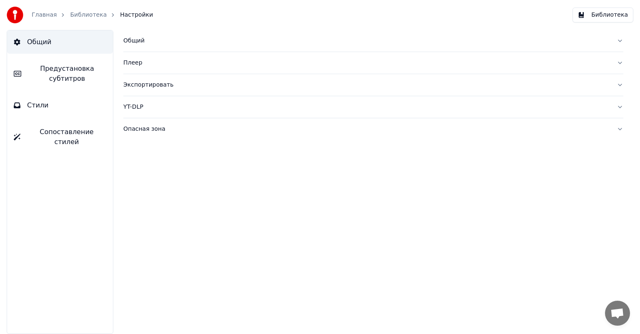
click at [96, 15] on link "Библиотека" at bounding box center [88, 15] width 37 height 8
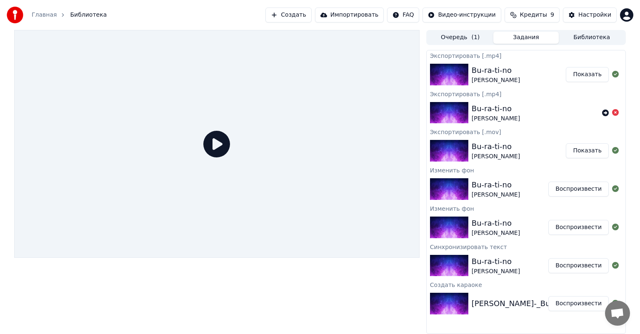
click at [488, 153] on div "[PERSON_NAME]" at bounding box center [496, 157] width 48 height 8
click at [507, 75] on div "Bu-ra-ti-no" at bounding box center [496, 71] width 48 height 12
click at [535, 187] on div "Bu-ra-ti-no [PERSON_NAME]" at bounding box center [510, 189] width 77 height 20
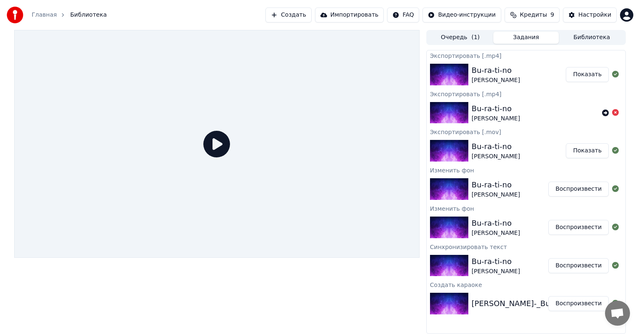
click at [541, 185] on div "Bu-ra-ti-no [PERSON_NAME]" at bounding box center [510, 189] width 77 height 20
click at [565, 186] on button "Воспроизвести" at bounding box center [578, 189] width 60 height 15
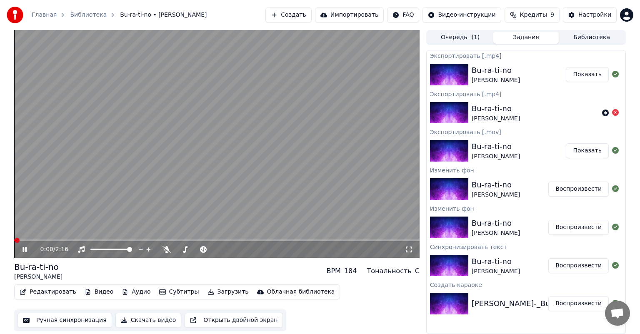
click at [54, 240] on span at bounding box center [216, 241] width 405 height 2
click at [30, 247] on icon at bounding box center [31, 249] width 20 height 7
click at [50, 293] on button "Редактировать" at bounding box center [47, 292] width 63 height 12
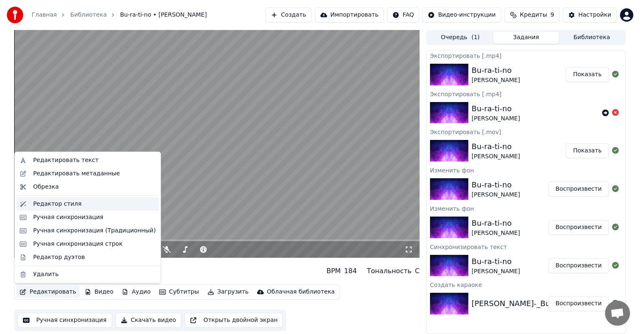
click at [71, 206] on div "Редактор стиля" at bounding box center [57, 204] width 48 height 8
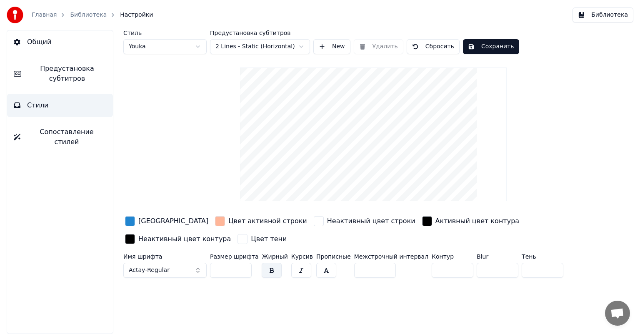
click at [228, 223] on div "Цвет активной строки" at bounding box center [267, 221] width 79 height 10
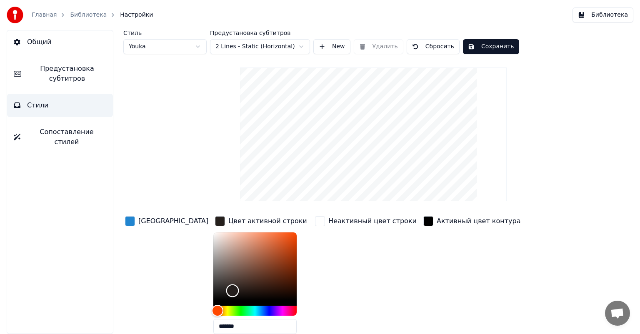
drag, startPoint x: 215, startPoint y: 251, endPoint x: 203, endPoint y: 290, distance: 40.6
click at [213, 290] on div "Color" at bounding box center [254, 267] width 83 height 68
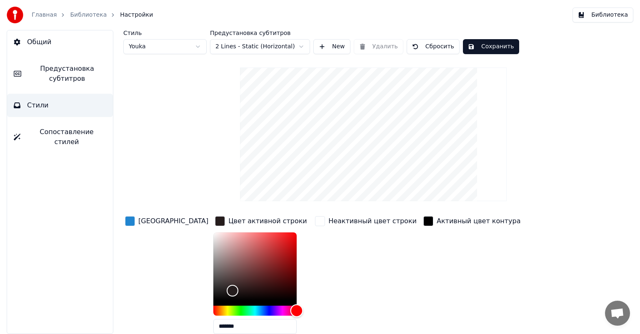
drag, startPoint x: 198, startPoint y: 308, endPoint x: 270, endPoint y: 307, distance: 71.7
click at [270, 307] on div "Hue" at bounding box center [254, 311] width 83 height 10
type input "*******"
drag, startPoint x: 237, startPoint y: 250, endPoint x: 266, endPoint y: 226, distance: 37.9
click at [266, 233] on div "Color" at bounding box center [254, 267] width 83 height 68
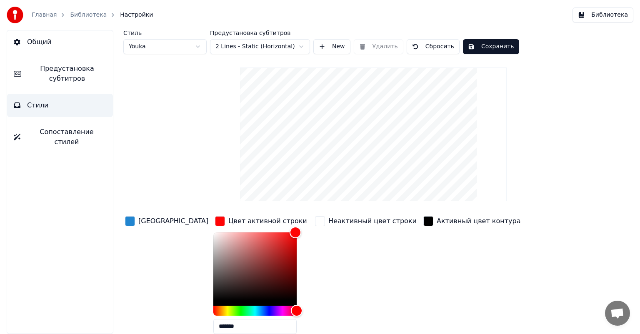
click at [175, 126] on div "Стиль Youka Предустановка субтитров 2 Lines - Static (Horizontal) New Удалить С…" at bounding box center [373, 211] width 500 height 363
click at [493, 43] on button "Сохранить" at bounding box center [491, 46] width 56 height 15
click at [93, 16] on link "Библиотека" at bounding box center [88, 15] width 37 height 8
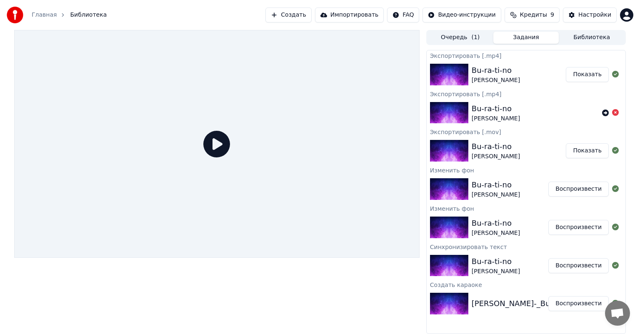
click at [567, 193] on button "Воспроизвести" at bounding box center [578, 189] width 60 height 15
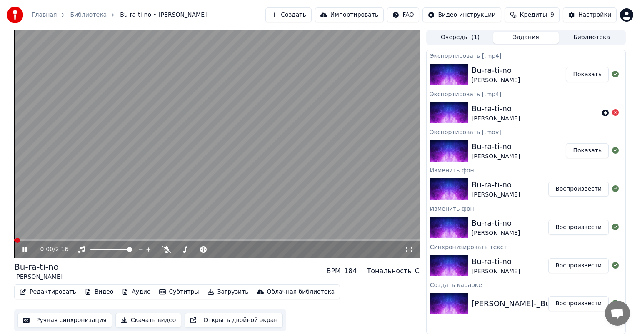
click at [65, 242] on div "0:00 / 2:16" at bounding box center [216, 249] width 405 height 17
click at [65, 240] on span at bounding box center [216, 241] width 405 height 2
click at [30, 248] on icon at bounding box center [31, 249] width 20 height 7
click at [43, 292] on button "Редактировать" at bounding box center [47, 292] width 63 height 12
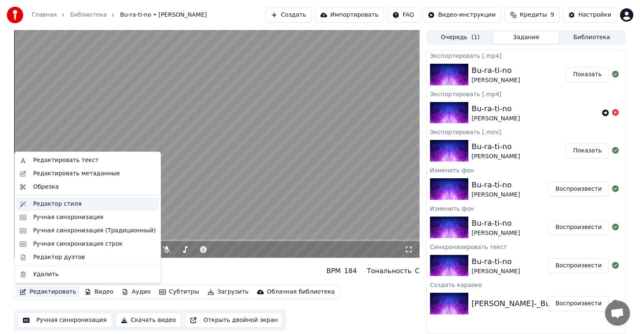
click at [61, 208] on div "Редактор стиля" at bounding box center [87, 204] width 143 height 13
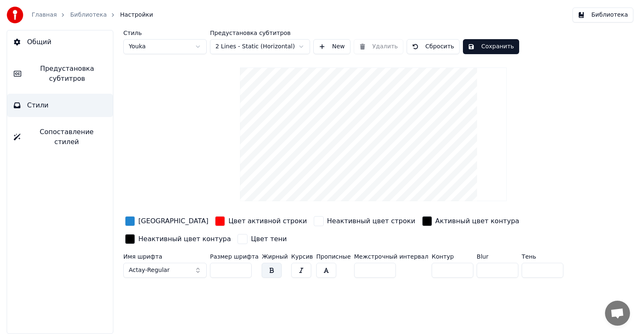
click at [215, 220] on div "button" at bounding box center [220, 221] width 10 height 10
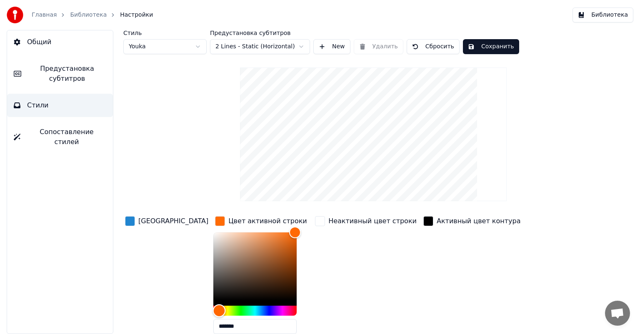
click at [213, 307] on div "Hue" at bounding box center [219, 310] width 13 height 13
drag, startPoint x: 225, startPoint y: 233, endPoint x: 220, endPoint y: 237, distance: 6.6
click at [220, 237] on div "Color" at bounding box center [254, 267] width 83 height 68
click at [240, 238] on div "Color" at bounding box center [246, 238] width 13 height 13
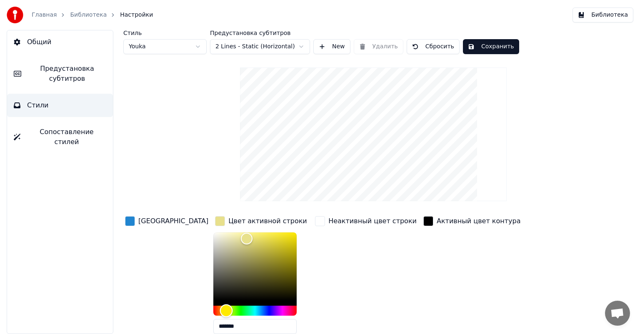
type input "*******"
drag, startPoint x: 193, startPoint y: 310, endPoint x: 198, endPoint y: 310, distance: 4.6
click at [220, 310] on div "Hue" at bounding box center [226, 310] width 13 height 13
click at [165, 182] on div "Стиль Youka Предустановка субтитров 2 Lines - Static (Horizontal) New Удалить С…" at bounding box center [373, 211] width 500 height 363
click at [228, 223] on div "Цвет активной строки" at bounding box center [267, 221] width 79 height 10
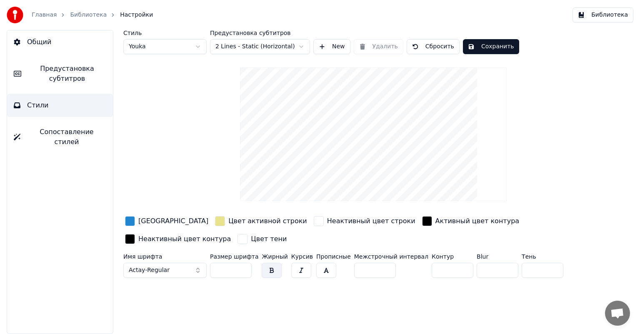
click at [488, 40] on button "Сохранить" at bounding box center [491, 46] width 56 height 15
click at [79, 11] on link "Библиотека" at bounding box center [88, 15] width 37 height 8
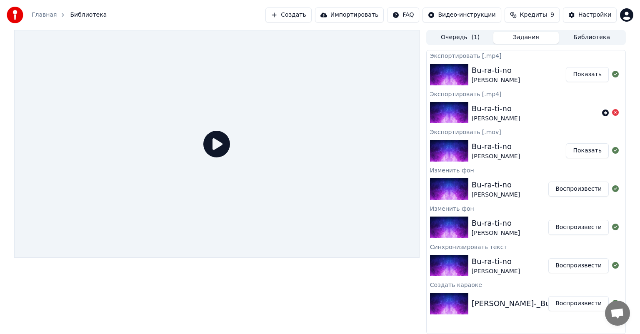
click at [591, 73] on button "Показать" at bounding box center [587, 74] width 43 height 15
click at [573, 187] on button "Воспроизвести" at bounding box center [578, 189] width 60 height 15
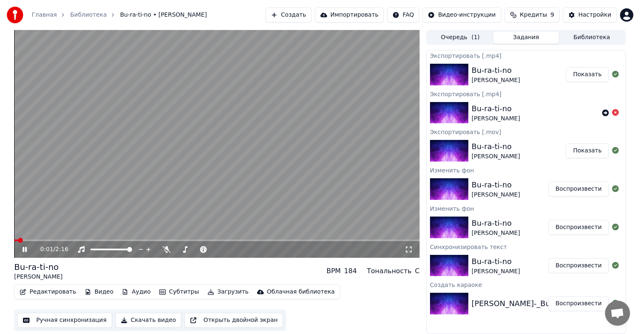
click at [46, 238] on video at bounding box center [216, 144] width 405 height 228
click at [51, 239] on video at bounding box center [216, 144] width 405 height 228
click at [64, 240] on span at bounding box center [216, 241] width 405 height 2
click at [24, 249] on icon at bounding box center [31, 249] width 20 height 7
click at [210, 293] on button "Загрузить" at bounding box center [228, 292] width 48 height 12
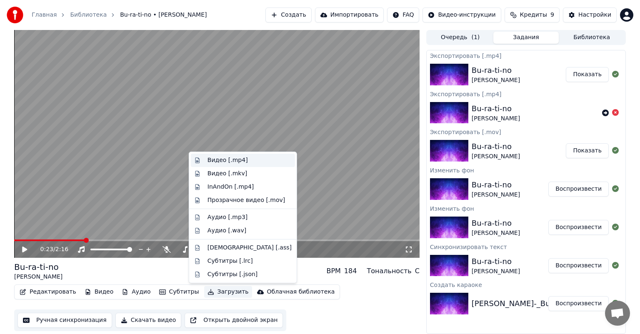
click at [244, 160] on div "Видео [.mp4]" at bounding box center [250, 160] width 84 height 8
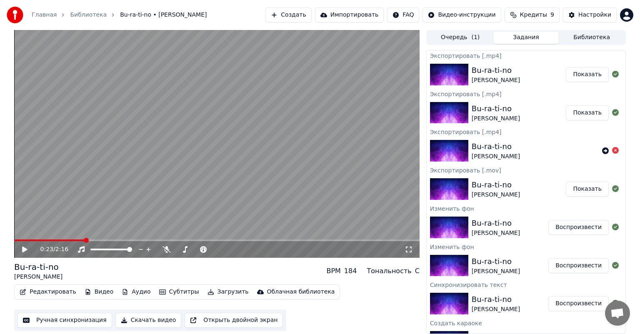
click at [582, 73] on button "Показать" at bounding box center [587, 74] width 43 height 15
